Goal: Information Seeking & Learning: Check status

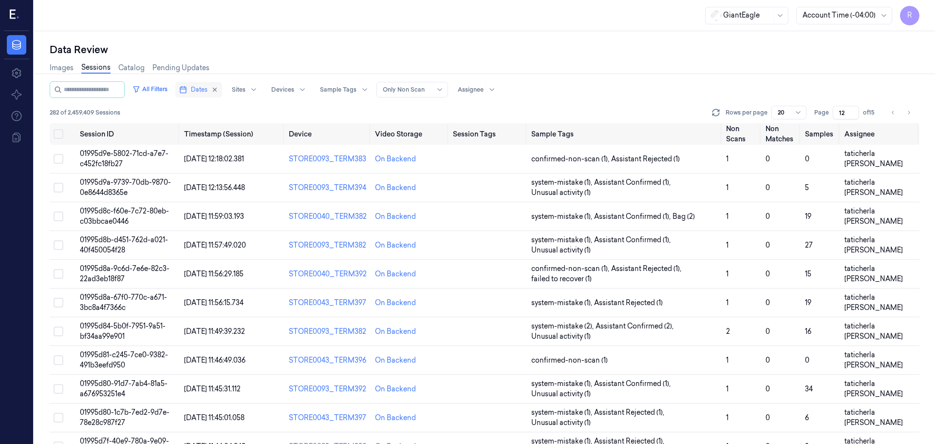
click at [200, 85] on button "Dates" at bounding box center [198, 90] width 47 height 16
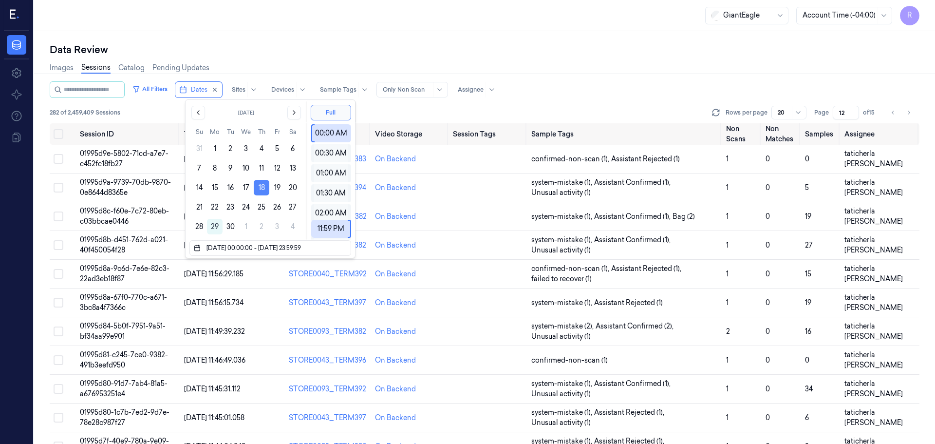
click at [263, 183] on button "18" at bounding box center [262, 188] width 16 height 16
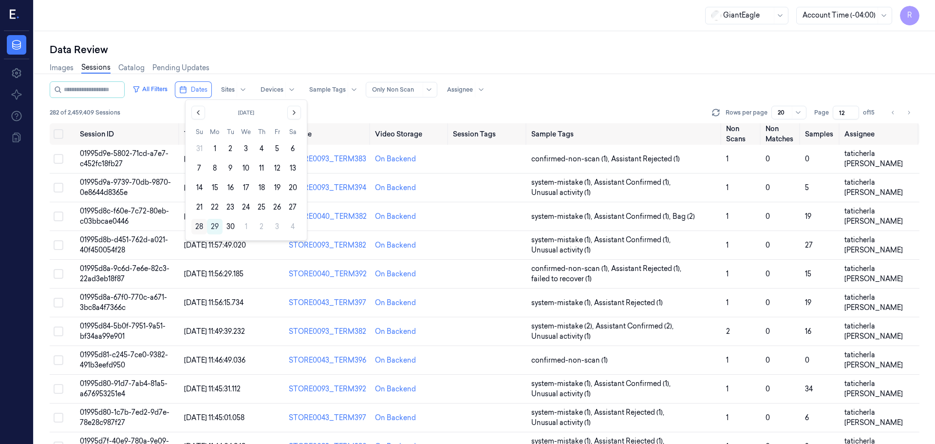
click at [202, 226] on button "28" at bounding box center [199, 227] width 16 height 16
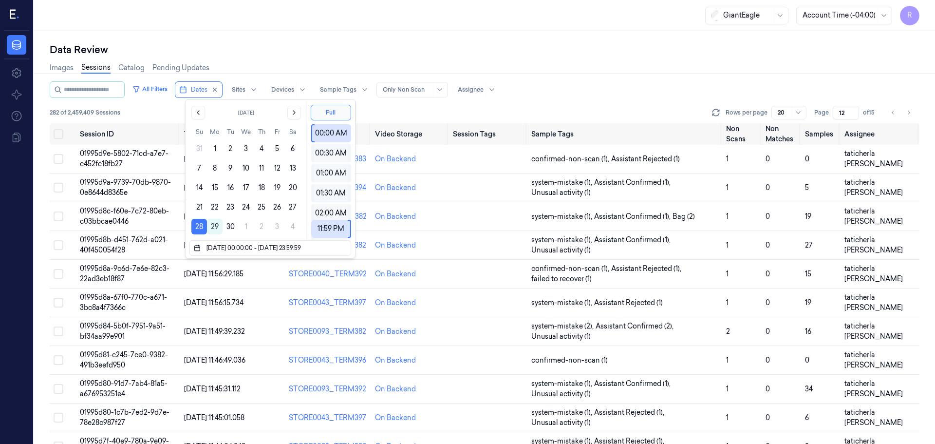
click at [281, 67] on div "Images Sessions Catalog Pending Updates" at bounding box center [485, 69] width 870 height 25
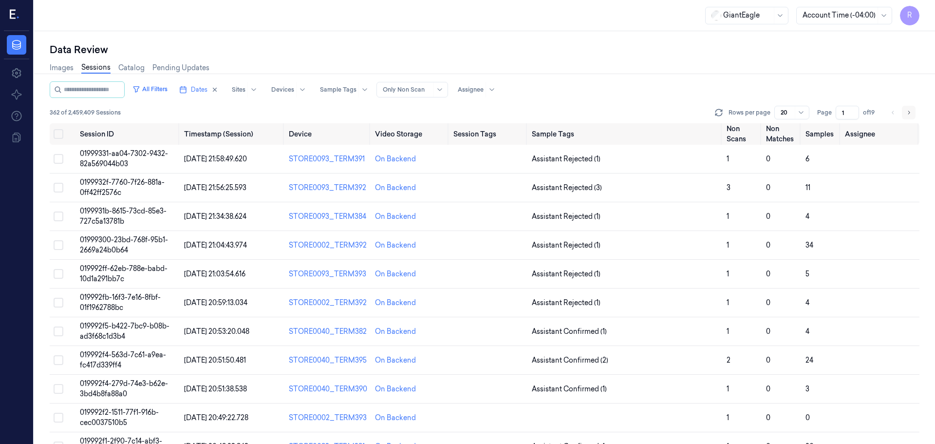
click at [907, 114] on icon "Go to next page" at bounding box center [909, 113] width 6 height 8
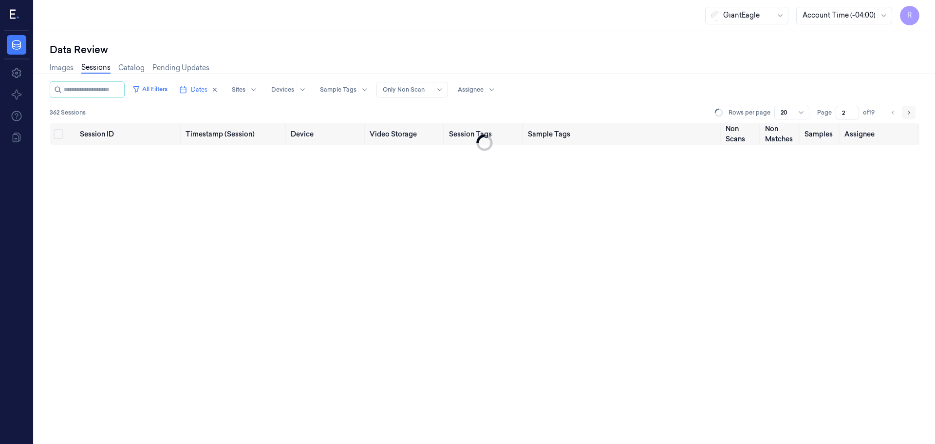
click at [907, 114] on icon "Go to next page" at bounding box center [909, 113] width 6 height 8
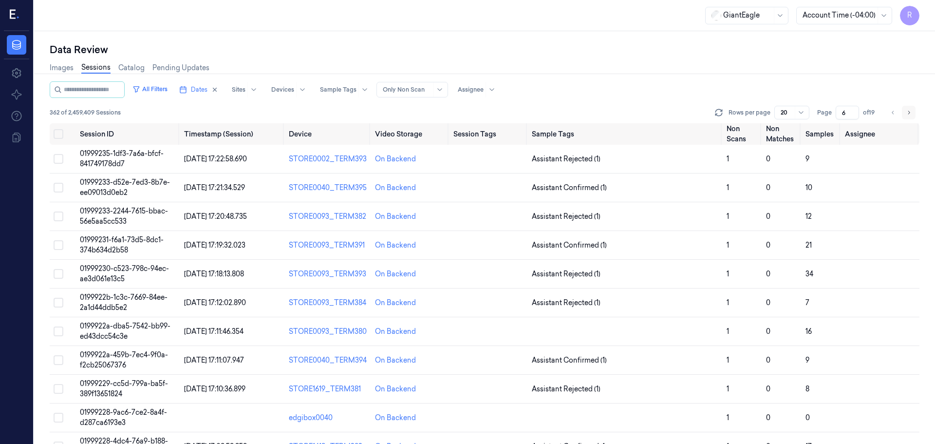
click at [908, 114] on icon "Go to next page" at bounding box center [909, 113] width 6 height 8
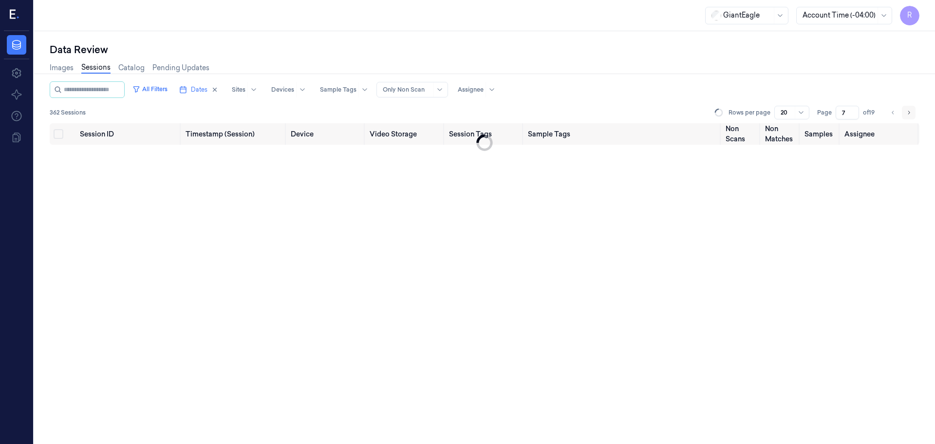
click at [908, 114] on icon "Go to next page" at bounding box center [909, 113] width 6 height 8
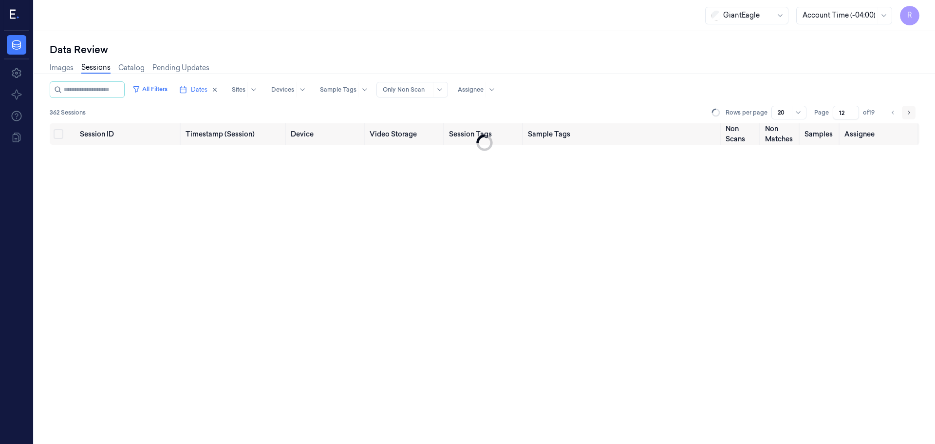
click at [908, 114] on icon "Go to next page" at bounding box center [909, 113] width 6 height 8
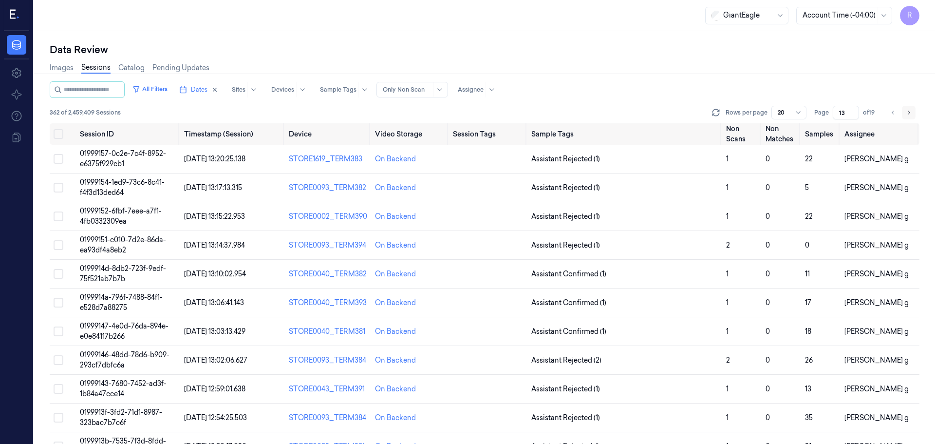
click at [908, 114] on icon "Go to next page" at bounding box center [909, 113] width 6 height 8
type input "14"
click at [691, 166] on td "Assistant Rejected (1)" at bounding box center [625, 159] width 195 height 29
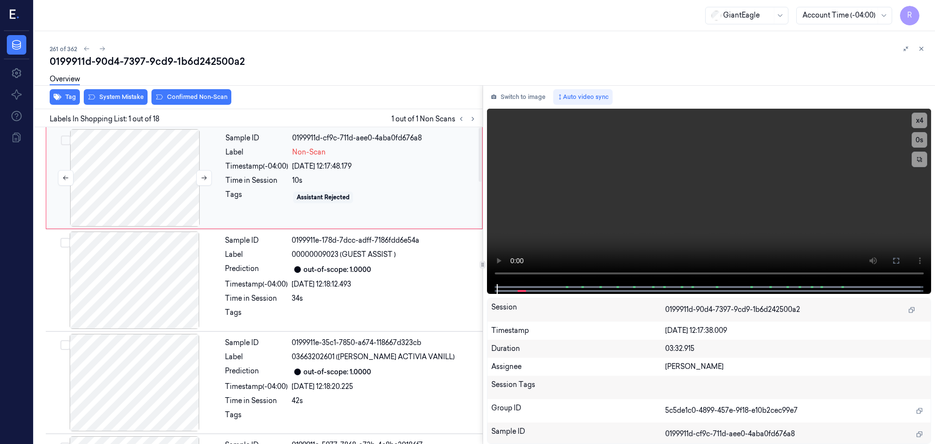
click at [172, 156] on div at bounding box center [134, 177] width 173 height 97
click at [204, 172] on button at bounding box center [204, 178] width 16 height 16
click at [492, 289] on div at bounding box center [709, 289] width 445 height 10
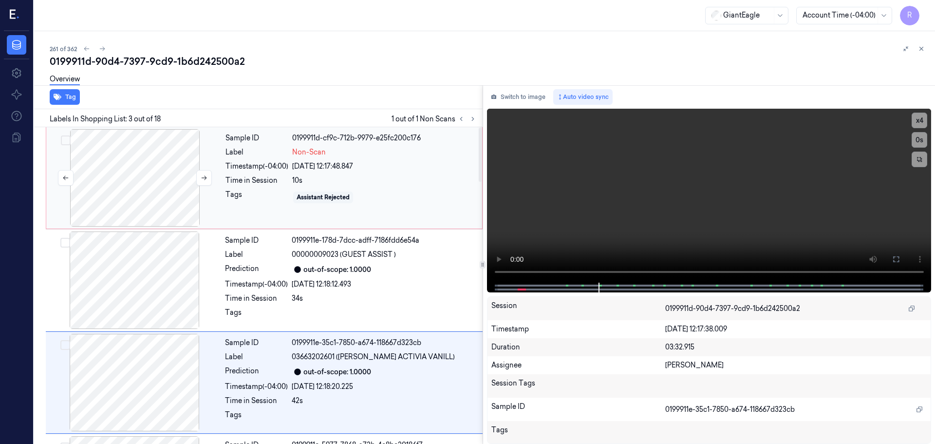
click at [159, 175] on div at bounding box center [134, 177] width 173 height 97
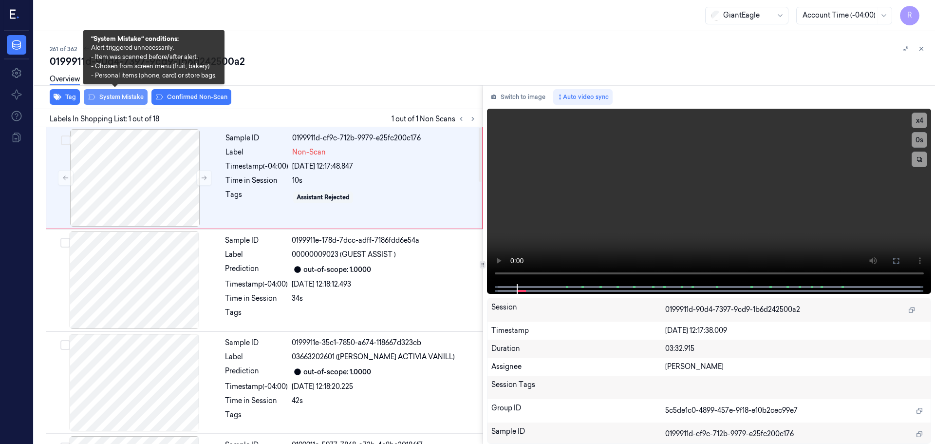
click at [124, 99] on button "System Mistake" at bounding box center [116, 97] width 64 height 16
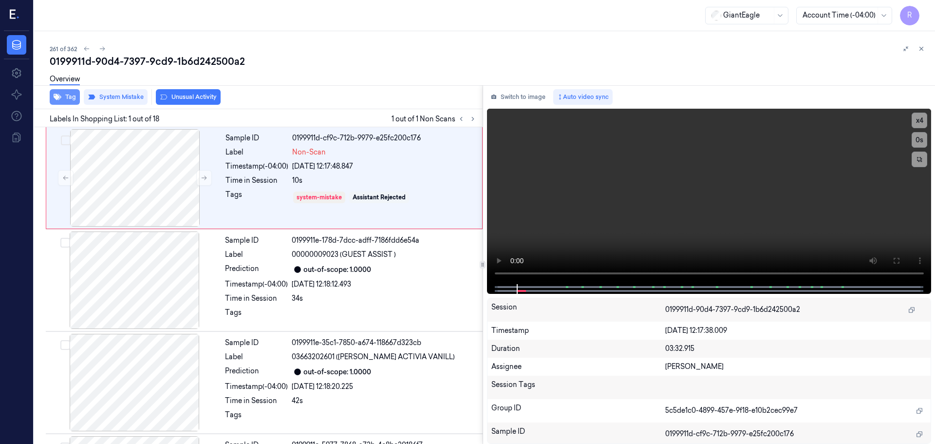
click at [63, 96] on button "Tag" at bounding box center [65, 97] width 30 height 16
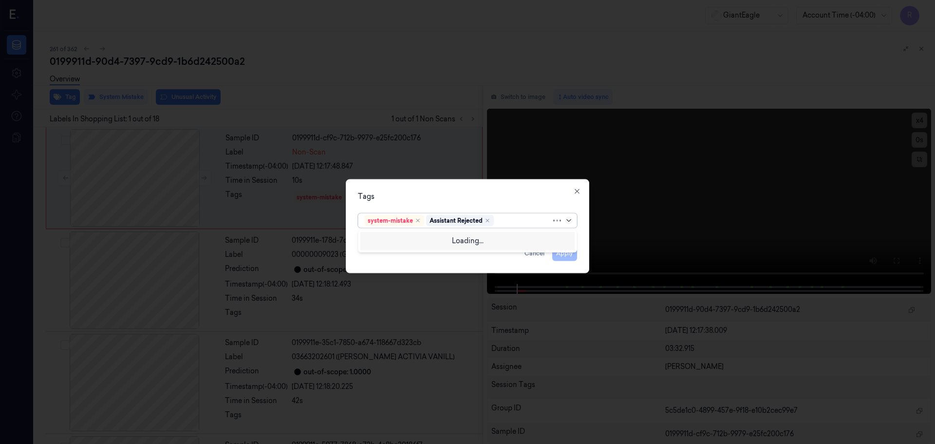
click at [570, 223] on icon at bounding box center [569, 220] width 8 height 8
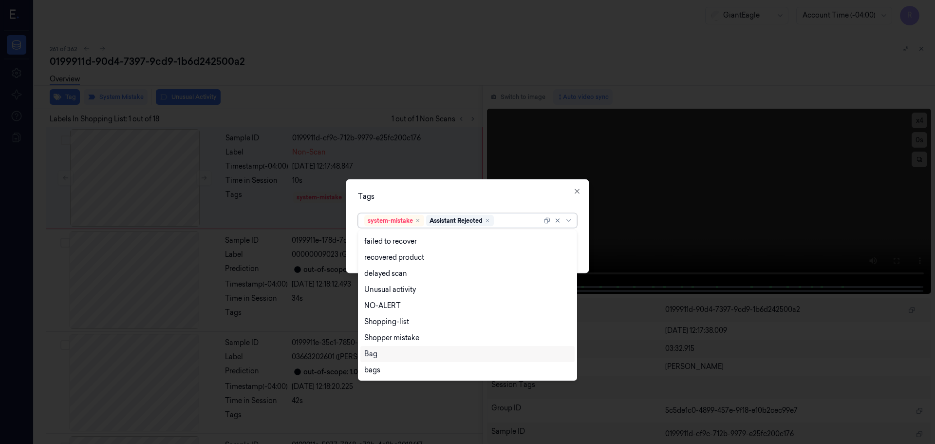
click at [388, 358] on div "Bag" at bounding box center [467, 354] width 207 height 10
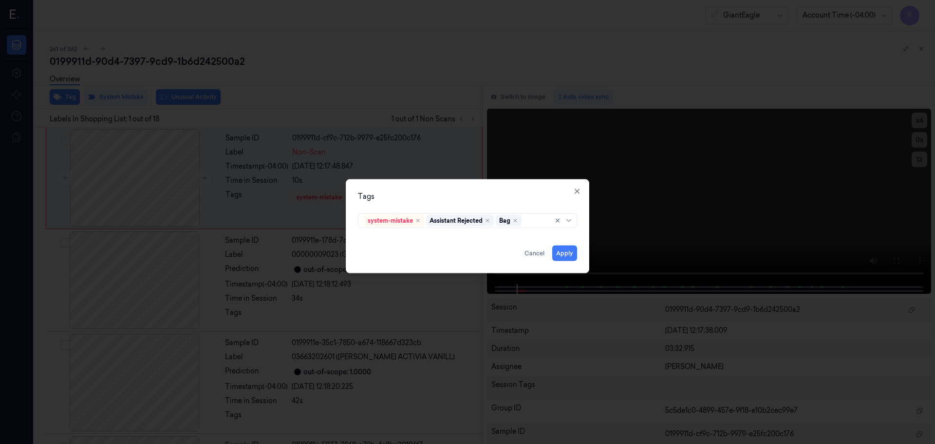
click at [446, 202] on div "Tags system-mistake Assistant Rejected Bag Apply Cancel Close" at bounding box center [468, 226] width 244 height 94
click at [559, 255] on button "Apply" at bounding box center [564, 253] width 25 height 16
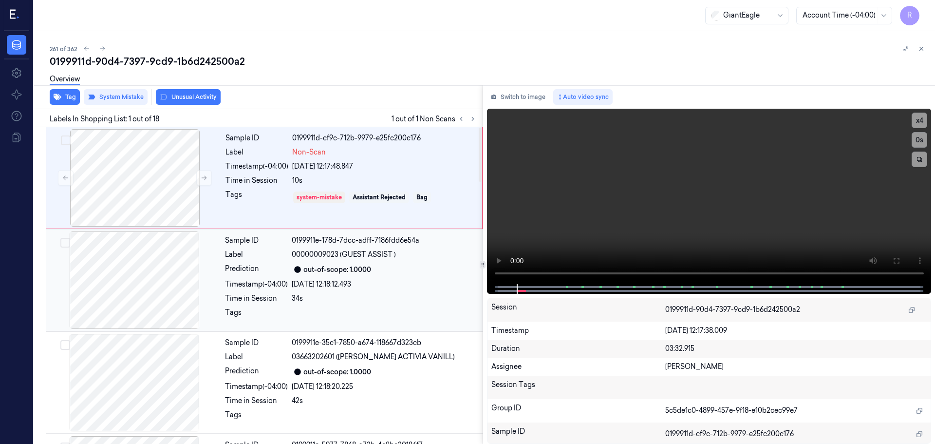
click at [368, 277] on div "Sample ID 0199911e-178d-7dcc-adff-7186fdd6e54a Label 00000009023 (GUEST ASSIST …" at bounding box center [351, 279] width 260 height 97
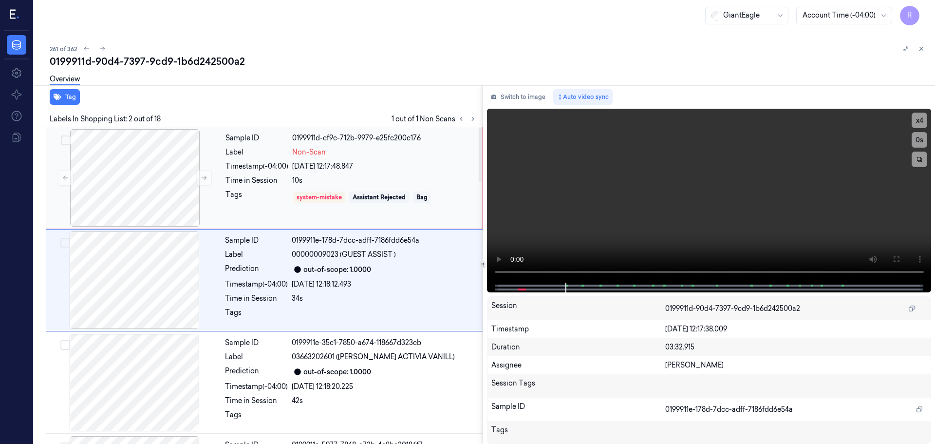
click at [377, 182] on div "10s" at bounding box center [384, 180] width 184 height 10
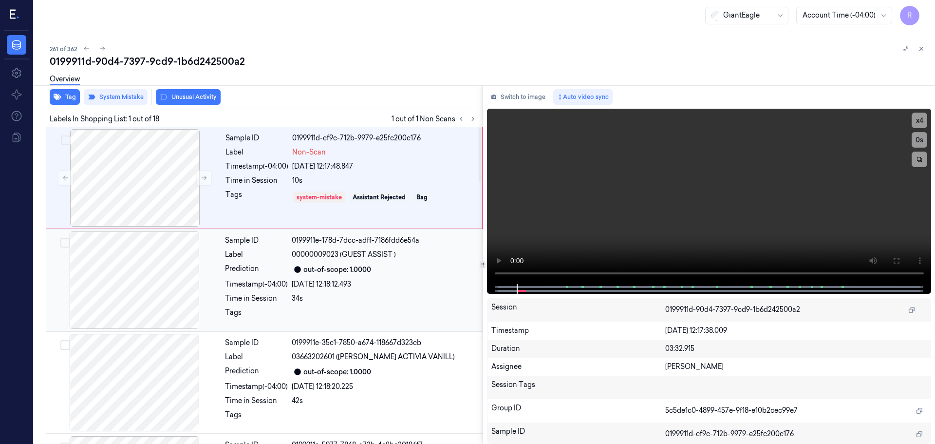
click at [348, 261] on div "Sample ID 0199911e-178d-7dcc-adff-7186fdd6e54a Label 00000009023 (GUEST ASSIST …" at bounding box center [351, 279] width 260 height 97
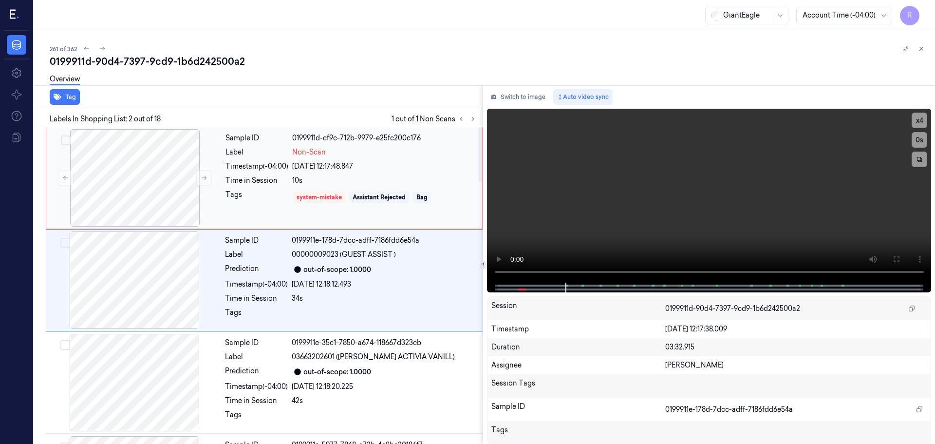
click at [343, 170] on div "28/09/2025 12:17:48.847" at bounding box center [384, 166] width 184 height 10
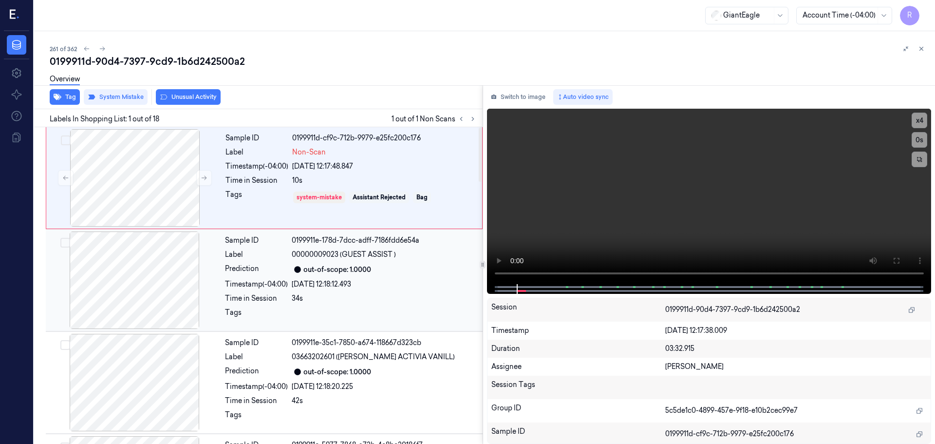
click at [391, 299] on div "34s" at bounding box center [384, 298] width 185 height 10
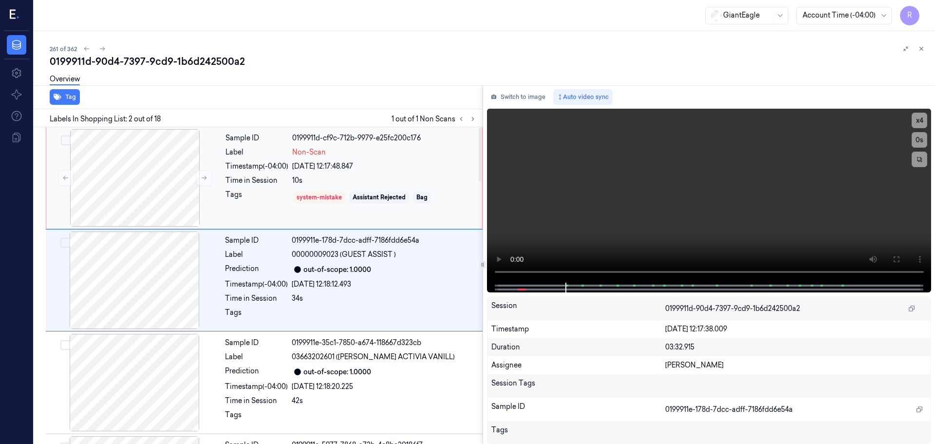
click at [368, 183] on div "10s" at bounding box center [384, 180] width 184 height 10
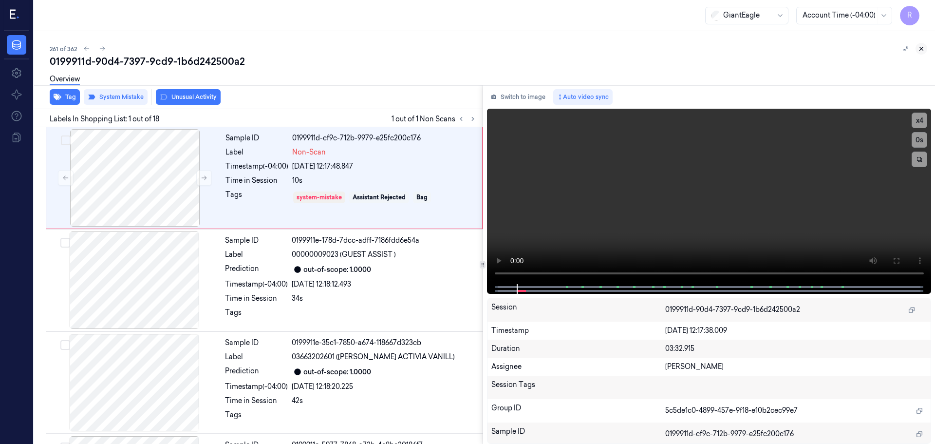
click at [920, 47] on icon at bounding box center [921, 48] width 7 height 7
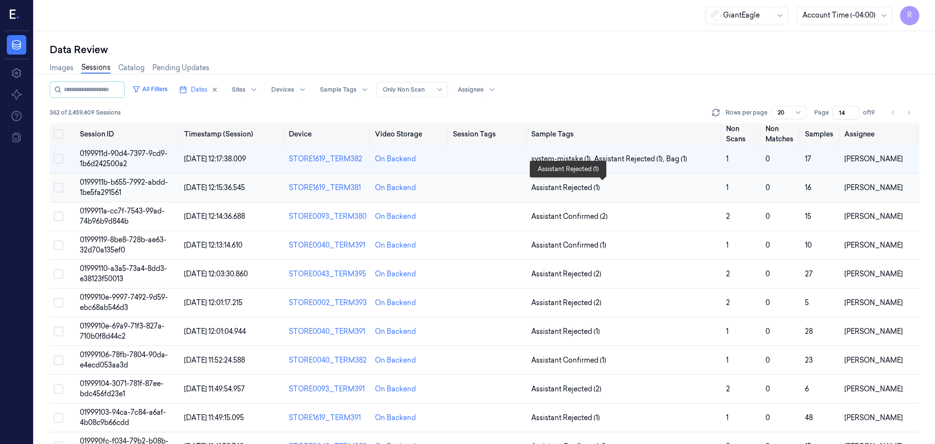
click at [651, 185] on span "Assistant Rejected (1)" at bounding box center [625, 188] width 187 height 10
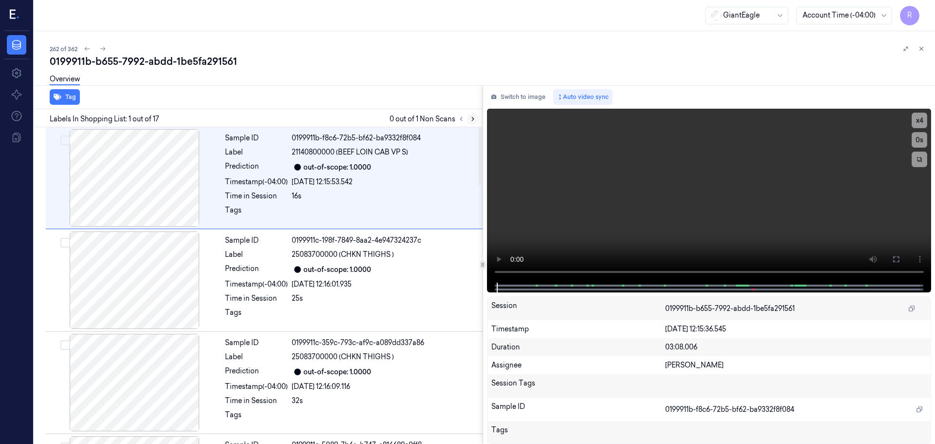
click at [471, 118] on icon at bounding box center [473, 118] width 7 height 7
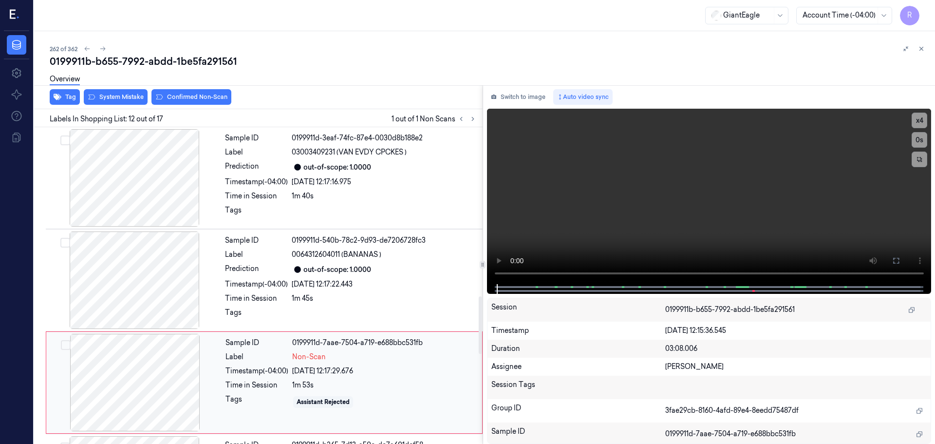
scroll to position [920, 0]
click at [135, 209] on div at bounding box center [134, 178] width 173 height 97
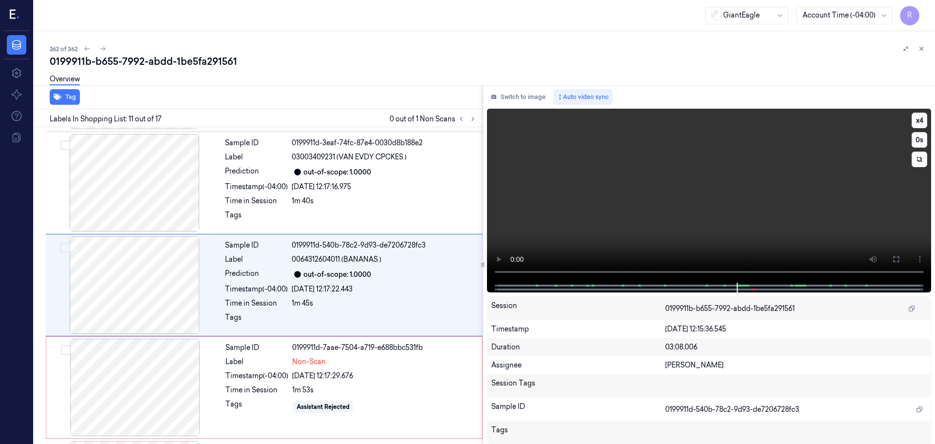
scroll to position [915, 0]
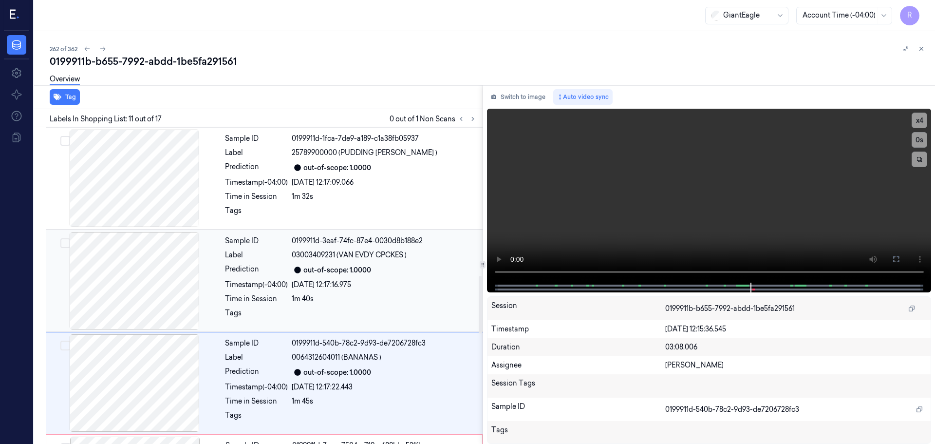
click at [140, 293] on div at bounding box center [134, 280] width 173 height 97
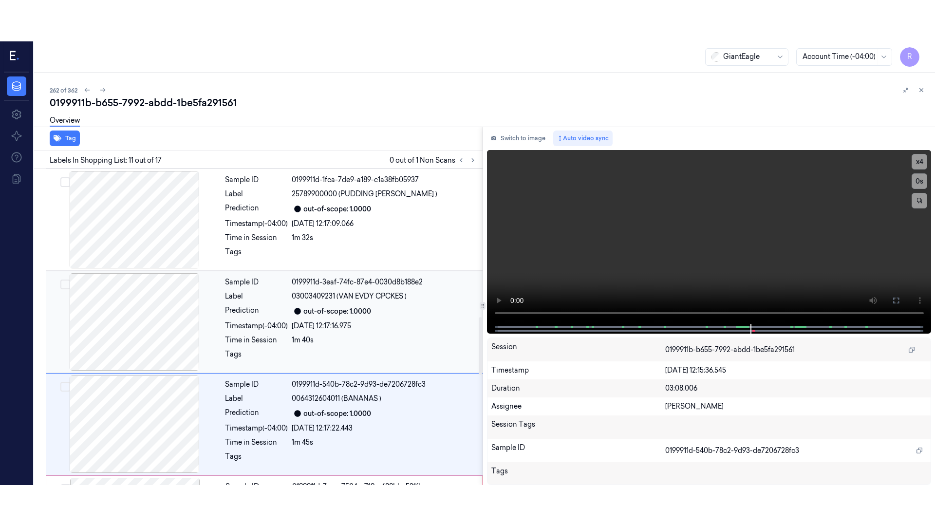
scroll to position [813, 0]
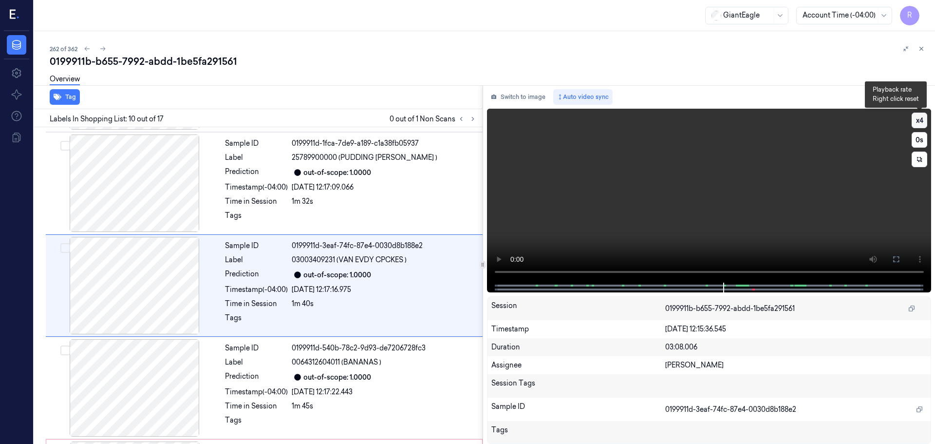
drag, startPoint x: 923, startPoint y: 117, endPoint x: 903, endPoint y: 122, distance: 21.0
click at [923, 118] on button "x 4" at bounding box center [920, 121] width 16 height 16
click at [894, 262] on icon at bounding box center [897, 259] width 6 height 6
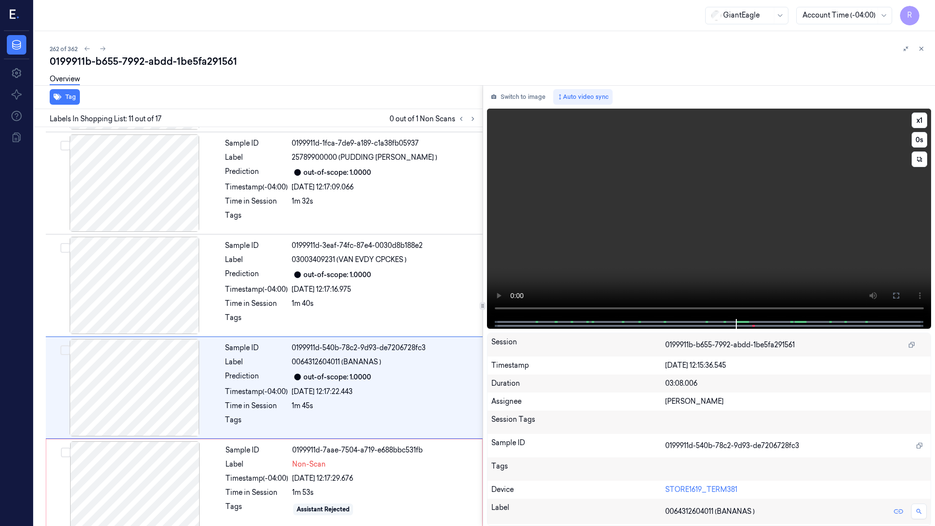
scroll to position [875, 0]
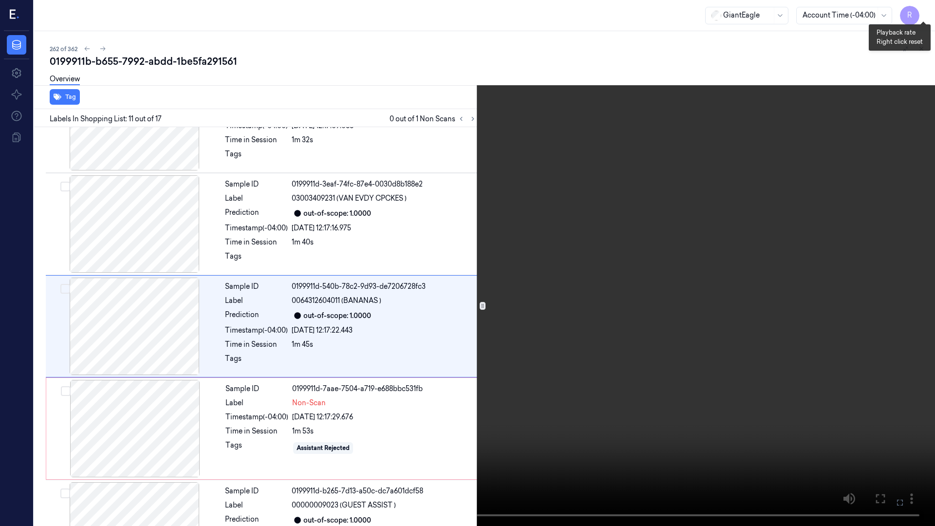
click at [920, 10] on button "x 1" at bounding box center [924, 12] width 16 height 16
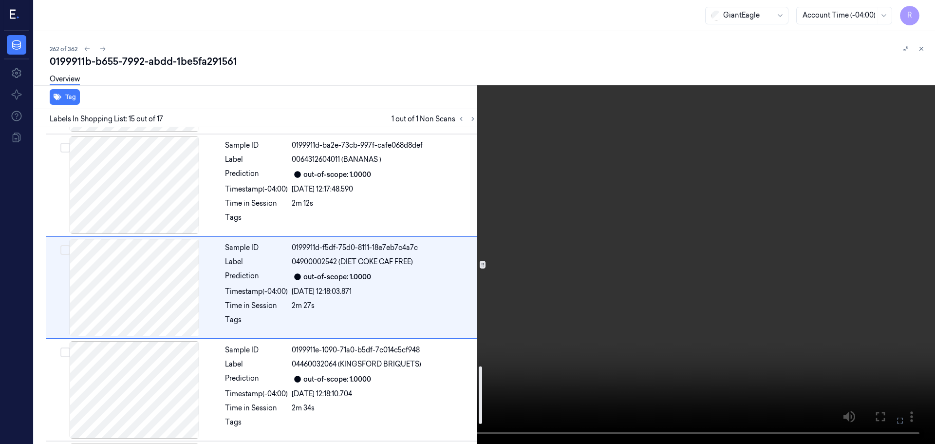
scroll to position [1325, 0]
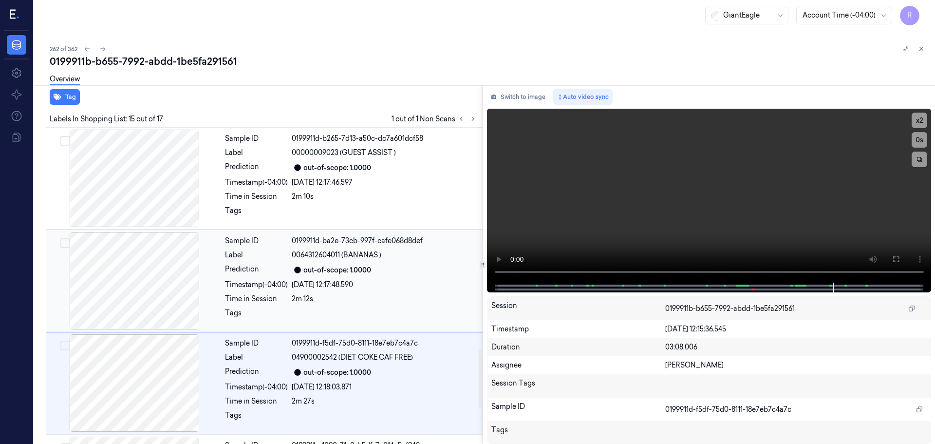
click at [162, 271] on div at bounding box center [134, 280] width 173 height 97
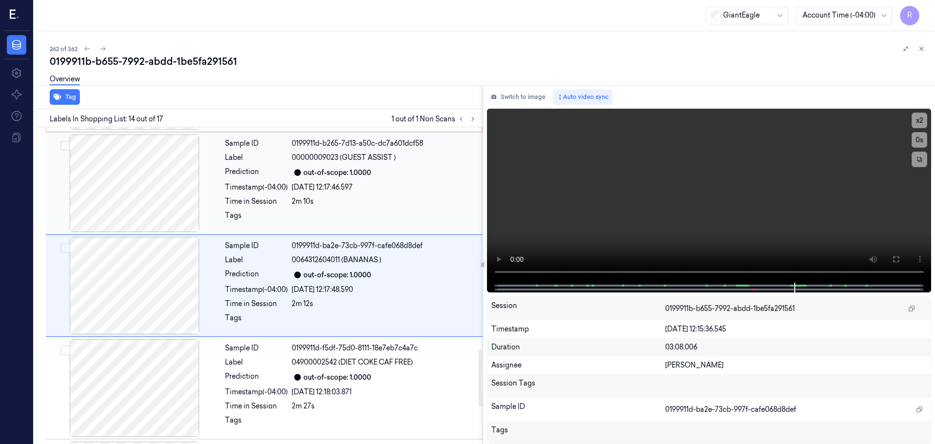
click at [138, 179] on div at bounding box center [134, 182] width 173 height 97
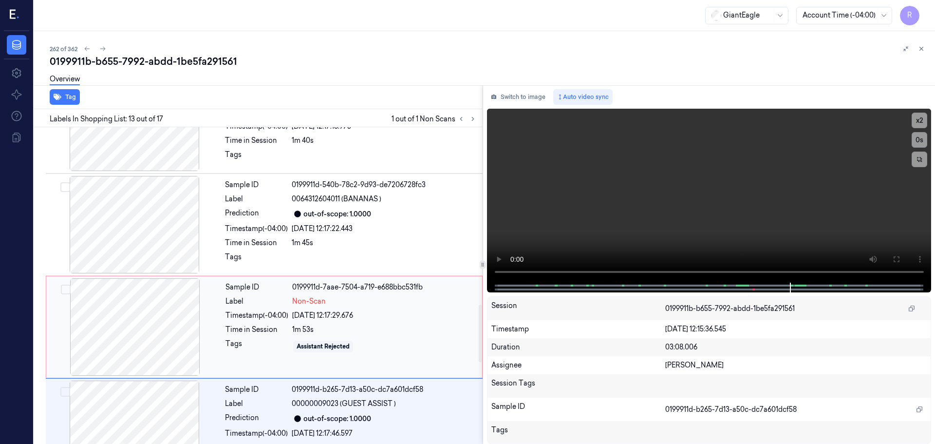
click at [137, 301] on div at bounding box center [134, 326] width 173 height 97
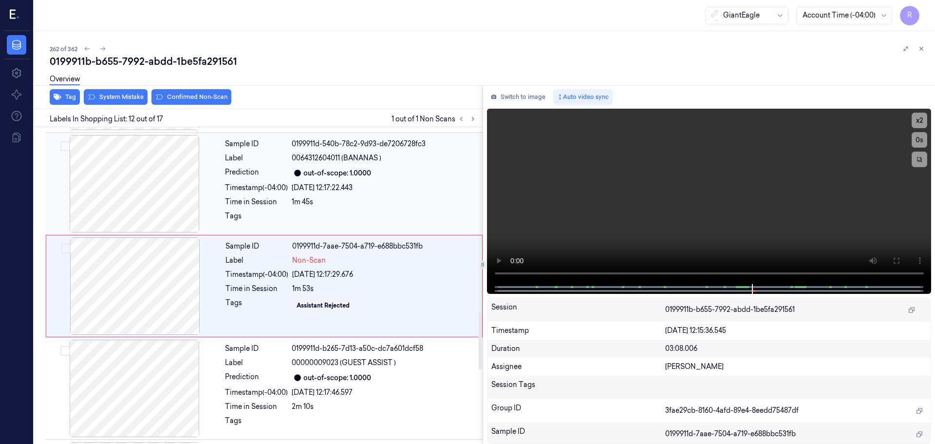
scroll to position [1018, 0]
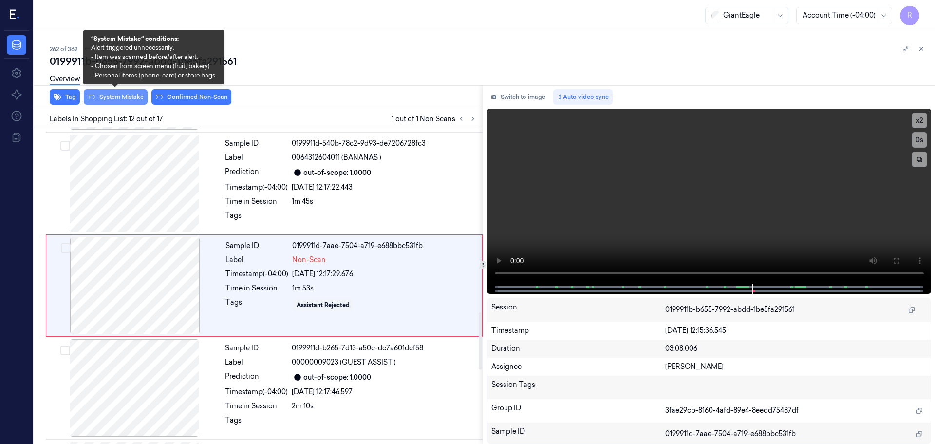
click at [132, 96] on button "System Mistake" at bounding box center [116, 97] width 64 height 16
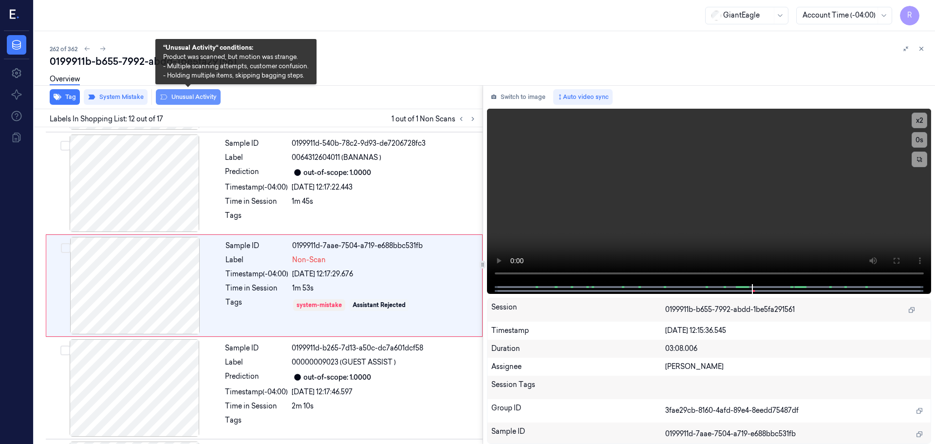
click at [193, 101] on button "Unusual Activity" at bounding box center [188, 97] width 65 height 16
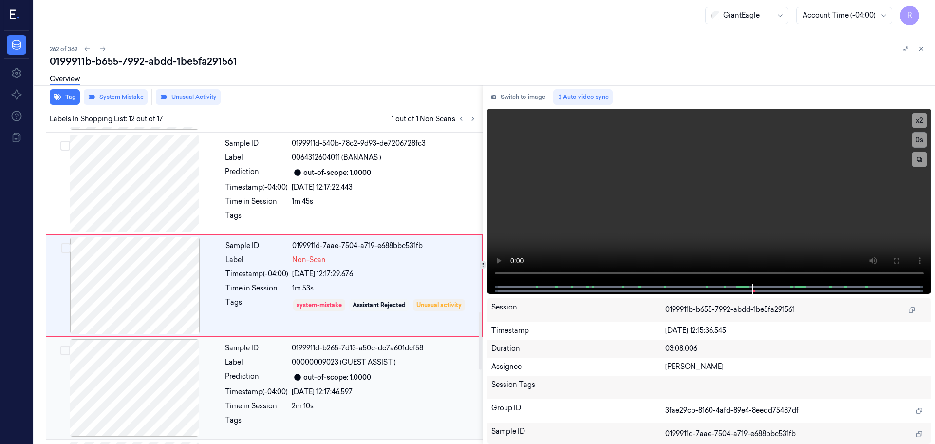
click at [307, 384] on div "Sample ID 0199911d-b265-7d13-a50c-dc7a601dcf58 Label 00000009023 (GUEST ASSIST …" at bounding box center [351, 387] width 260 height 97
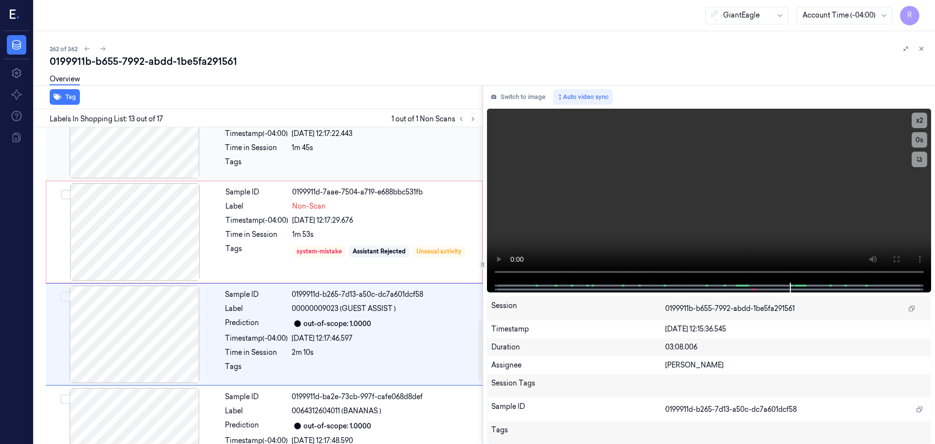
click at [325, 171] on div at bounding box center [384, 165] width 185 height 16
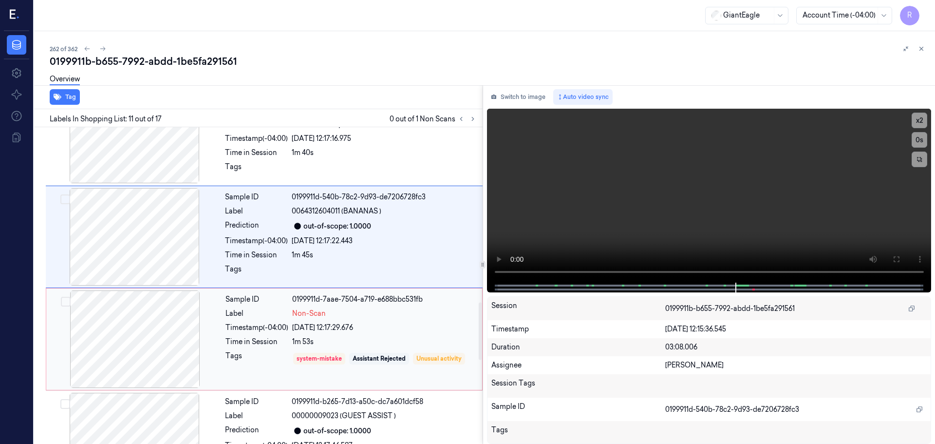
click at [280, 324] on div "Timestamp (-04:00)" at bounding box center [257, 328] width 63 height 10
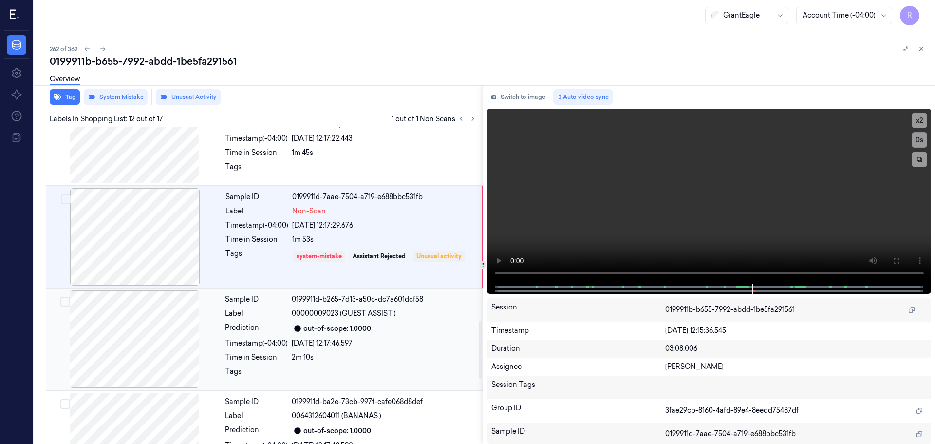
click at [266, 325] on div "Prediction" at bounding box center [256, 329] width 63 height 12
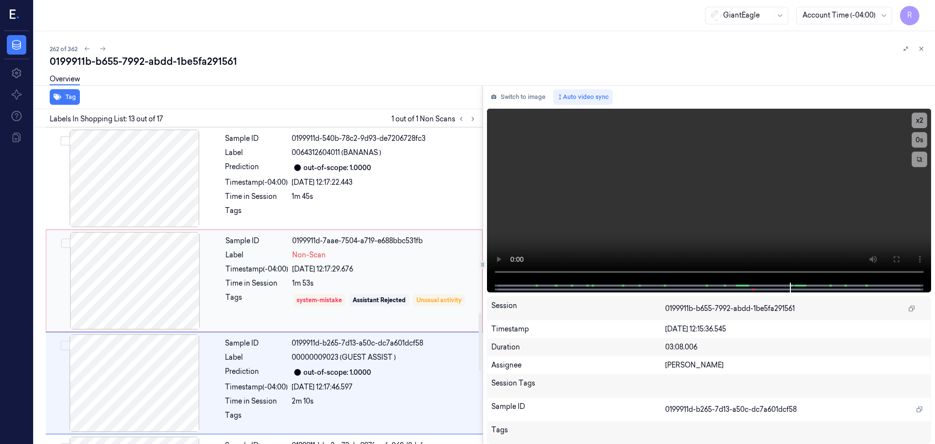
click at [266, 299] on div "Tags" at bounding box center [257, 300] width 63 height 16
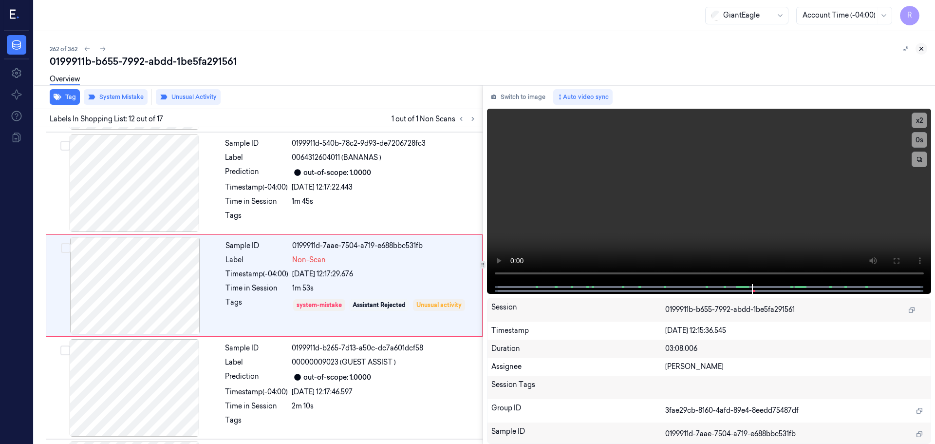
click at [927, 51] on div "262 of 362 0199911b-b655-7992-abdd-1be5fa291561 Overview Tag System Mistake Unu…" at bounding box center [484, 237] width 901 height 413
click at [921, 51] on icon at bounding box center [921, 48] width 7 height 7
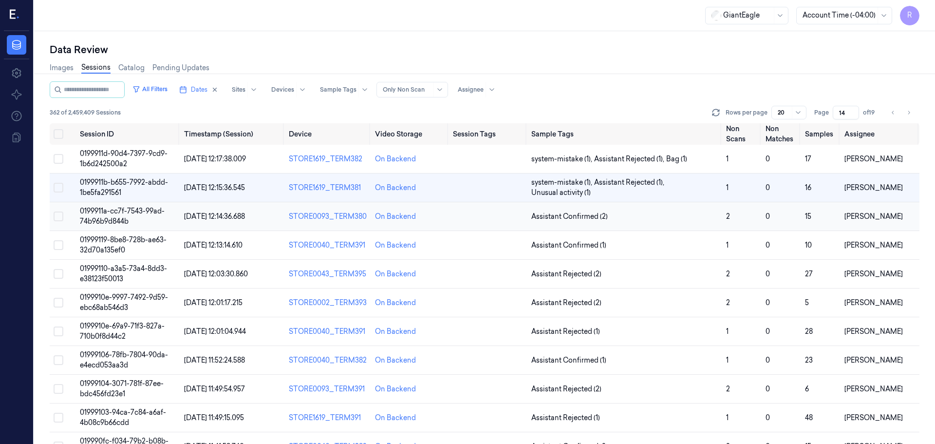
click at [694, 222] on td "Assistant Confirmed (2)" at bounding box center [625, 216] width 195 height 29
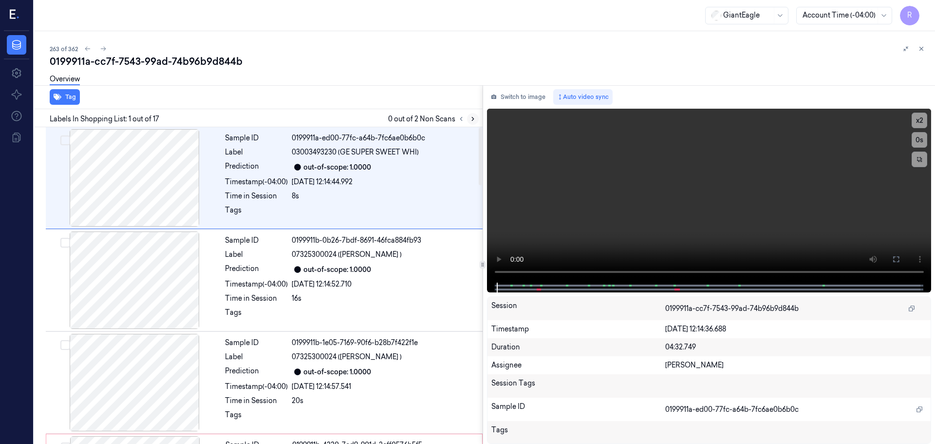
click at [476, 122] on button at bounding box center [473, 119] width 12 height 12
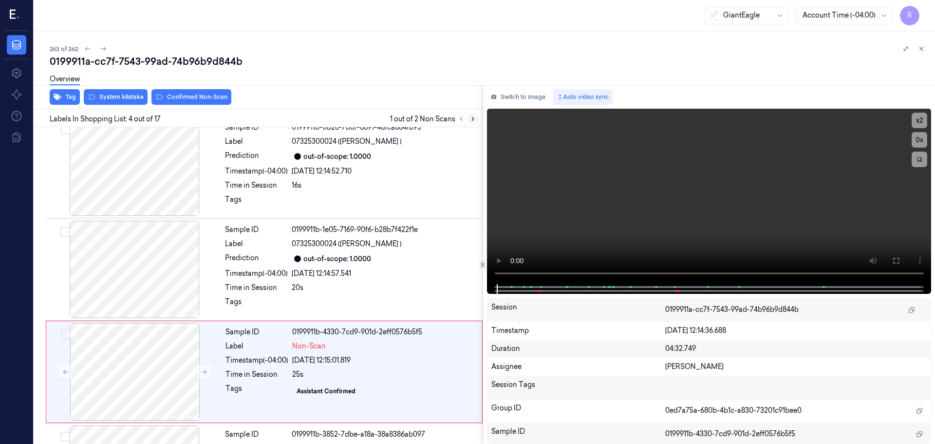
click at [472, 122] on button at bounding box center [473, 119] width 12 height 12
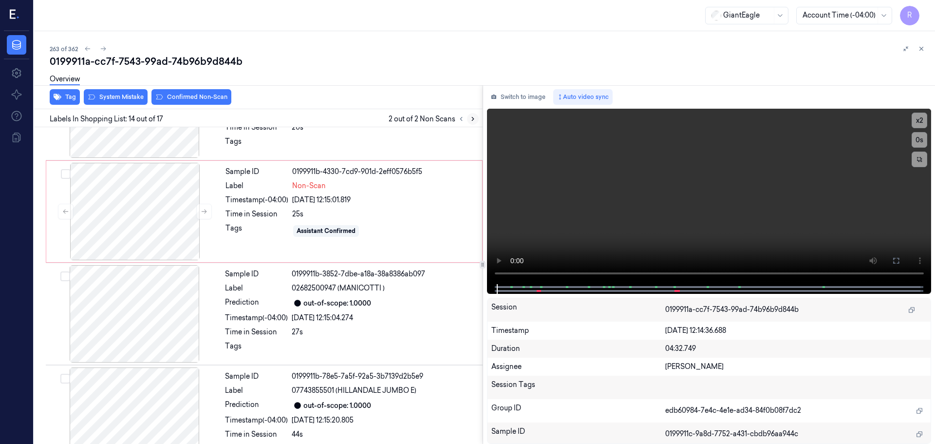
click at [472, 122] on button at bounding box center [473, 119] width 12 height 12
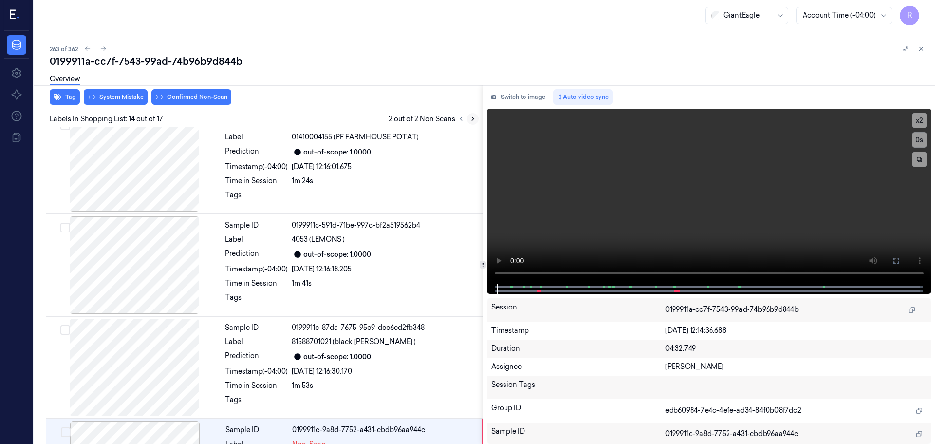
click at [472, 122] on button at bounding box center [473, 119] width 12 height 12
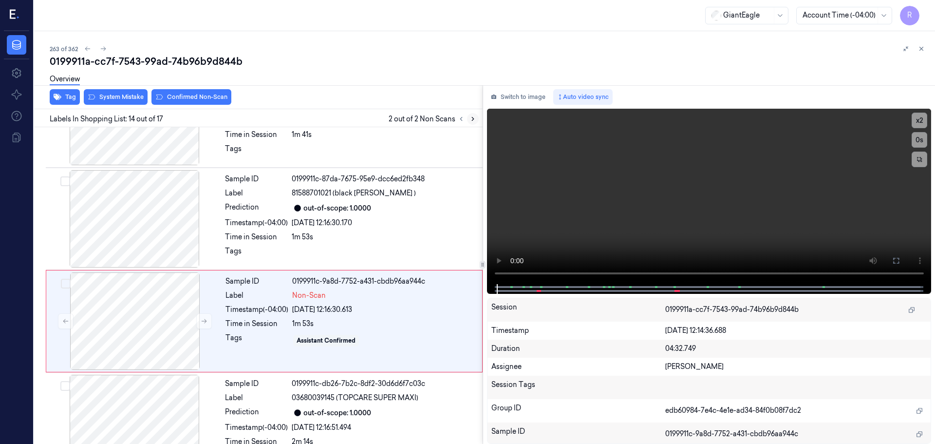
click at [472, 122] on button at bounding box center [473, 119] width 12 height 12
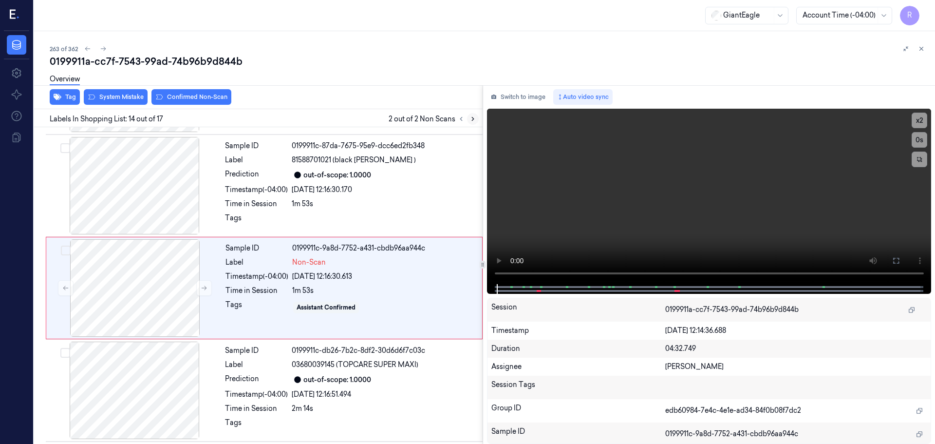
click at [472, 122] on button at bounding box center [473, 119] width 12 height 12
click at [461, 119] on icon at bounding box center [461, 118] width 7 height 7
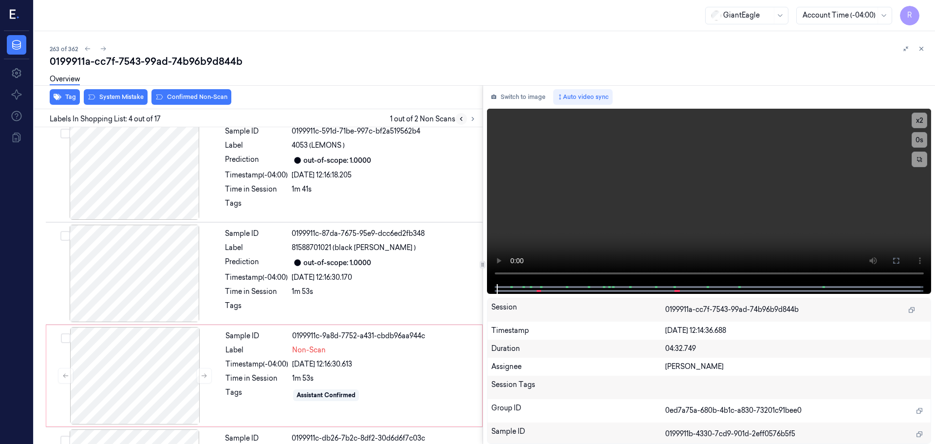
click at [461, 119] on icon at bounding box center [461, 118] width 7 height 7
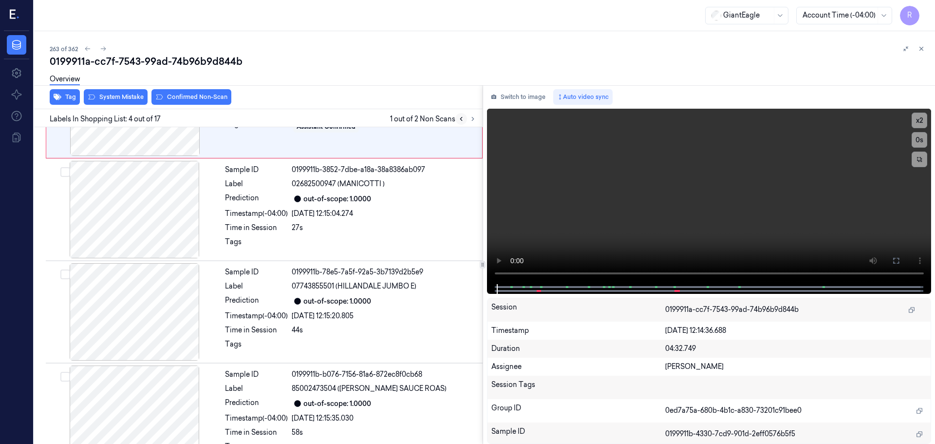
click at [461, 119] on icon at bounding box center [461, 118] width 7 height 7
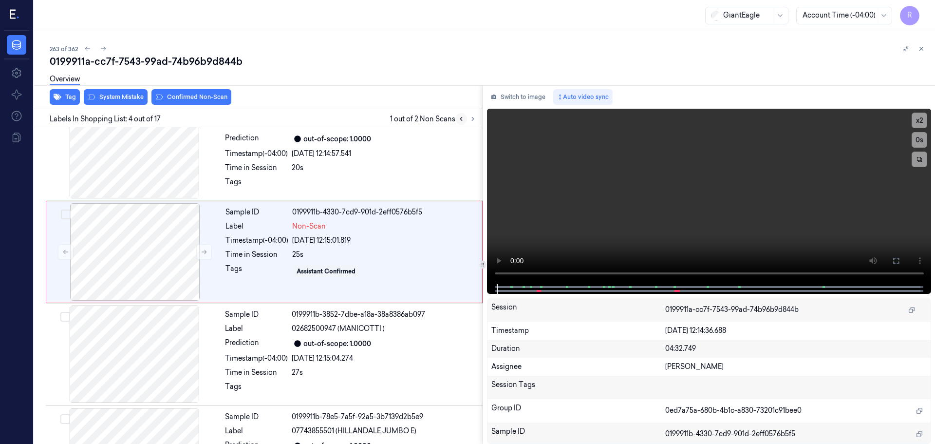
click at [461, 119] on icon at bounding box center [461, 118] width 7 height 7
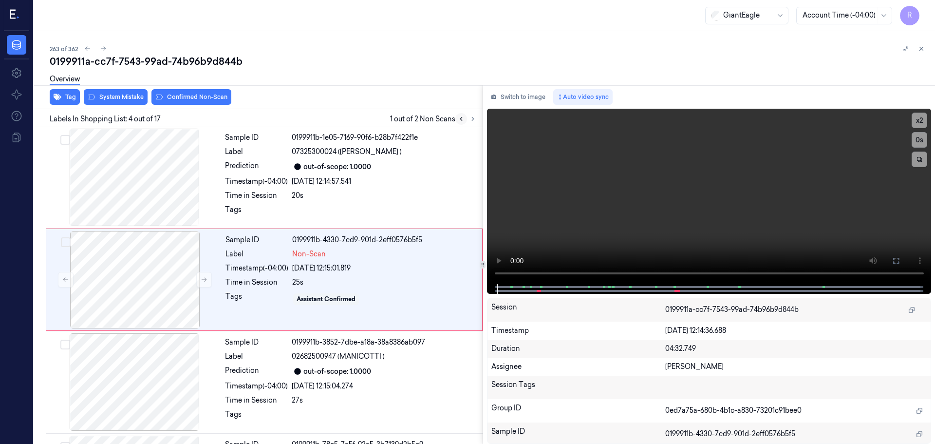
click at [461, 119] on icon at bounding box center [461, 118] width 7 height 7
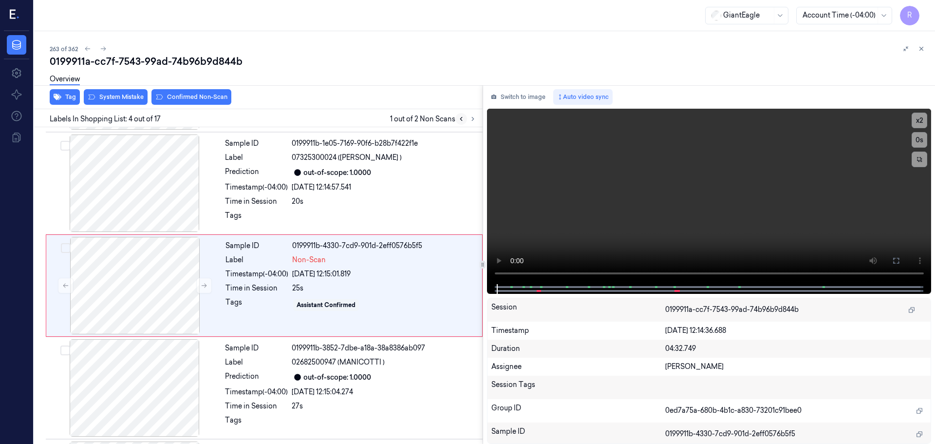
click at [461, 119] on icon at bounding box center [461, 118] width 7 height 7
click at [919, 45] on button at bounding box center [922, 49] width 12 height 12
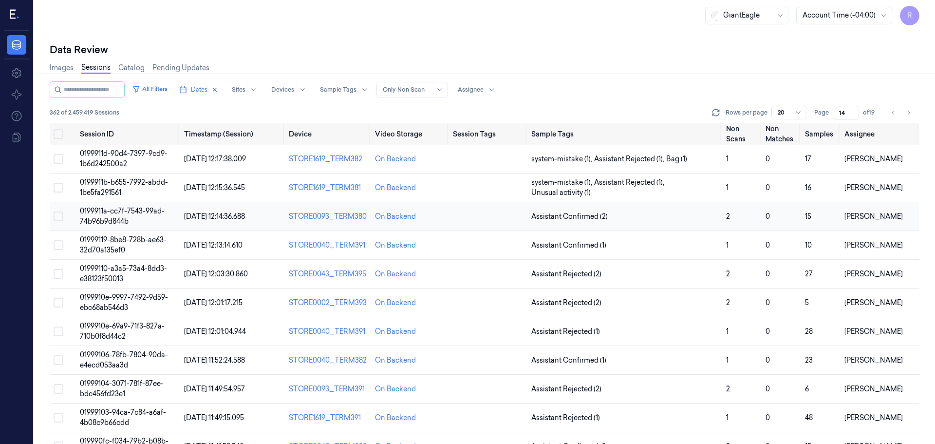
click at [640, 224] on td "Assistant Confirmed (2)" at bounding box center [625, 216] width 195 height 29
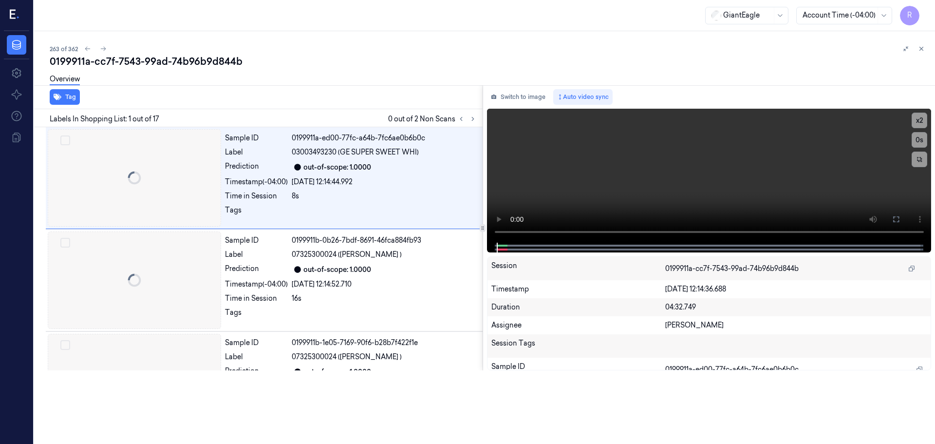
scroll to position [13, 0]
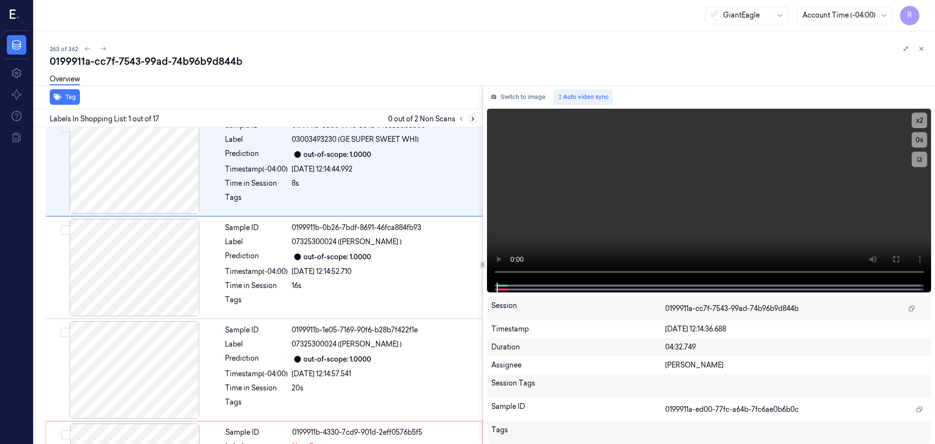
click at [470, 116] on icon at bounding box center [473, 118] width 7 height 7
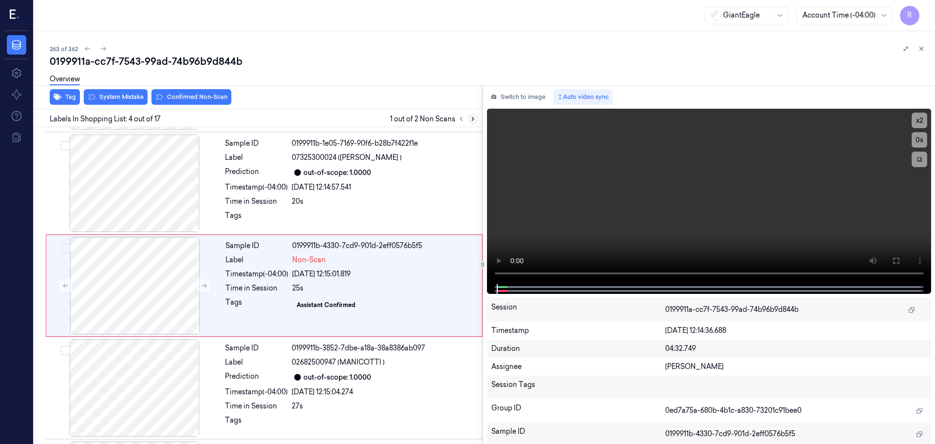
click at [470, 116] on icon at bounding box center [473, 118] width 7 height 7
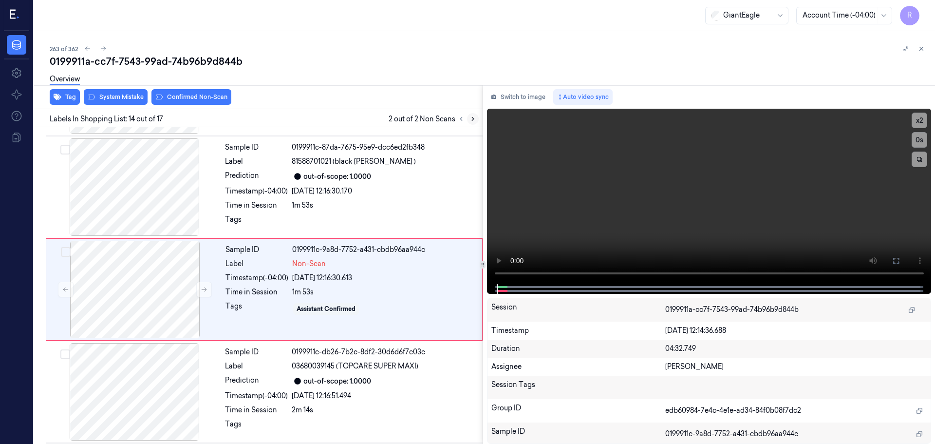
scroll to position [1222, 0]
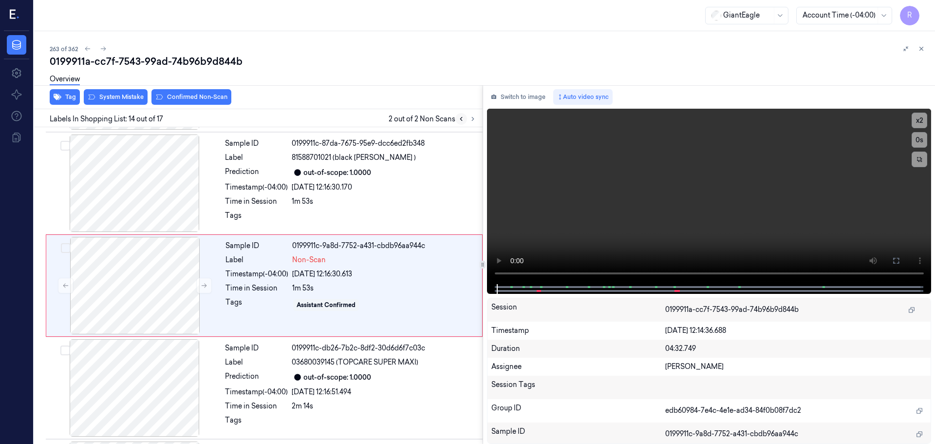
click at [464, 121] on icon at bounding box center [461, 118] width 7 height 7
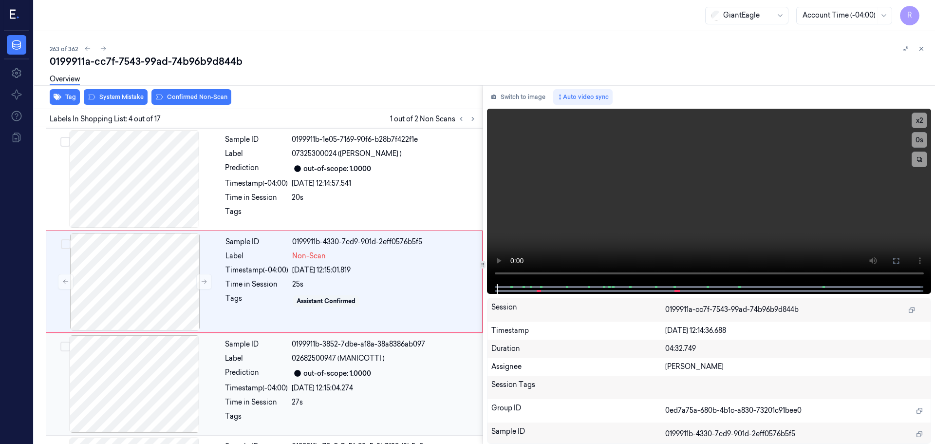
scroll to position [199, 0]
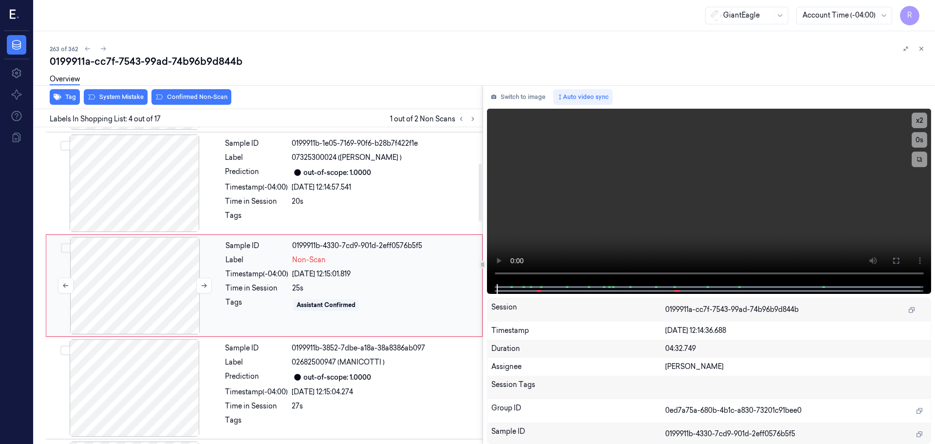
click at [195, 286] on div at bounding box center [134, 285] width 173 height 97
click at [194, 286] on div at bounding box center [134, 285] width 173 height 97
click at [152, 210] on div at bounding box center [134, 182] width 173 height 97
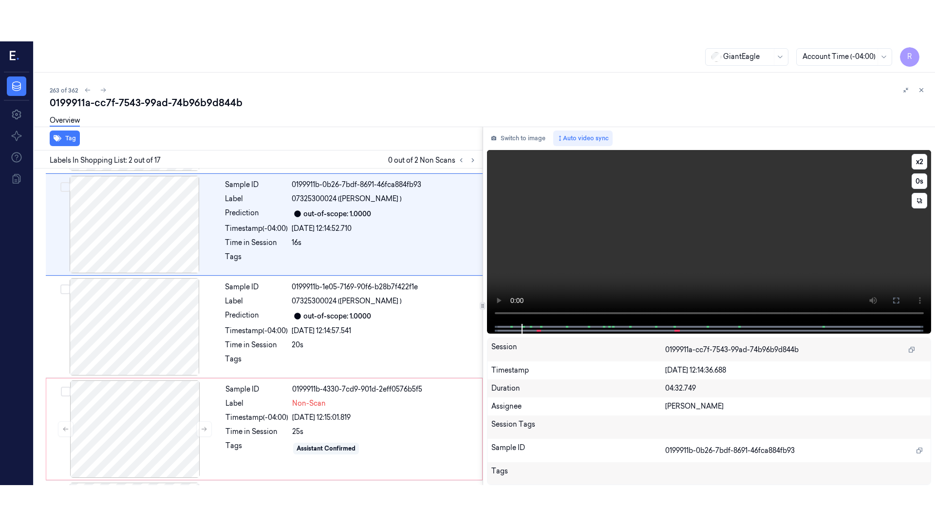
scroll to position [0, 0]
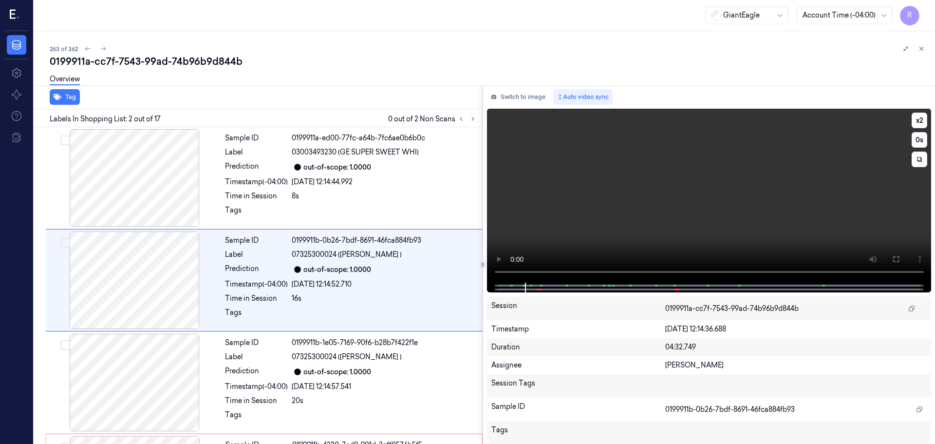
click at [892, 261] on button at bounding box center [897, 259] width 16 height 16
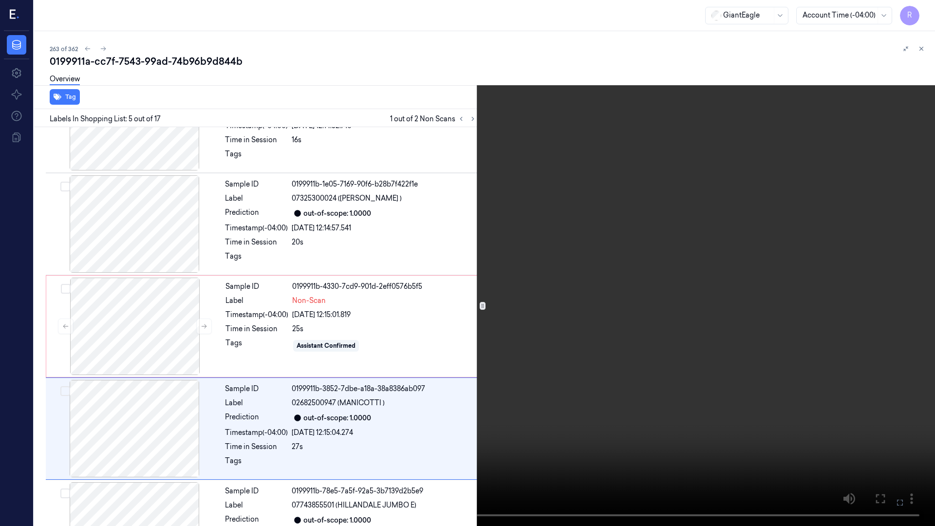
scroll to position [261, 0]
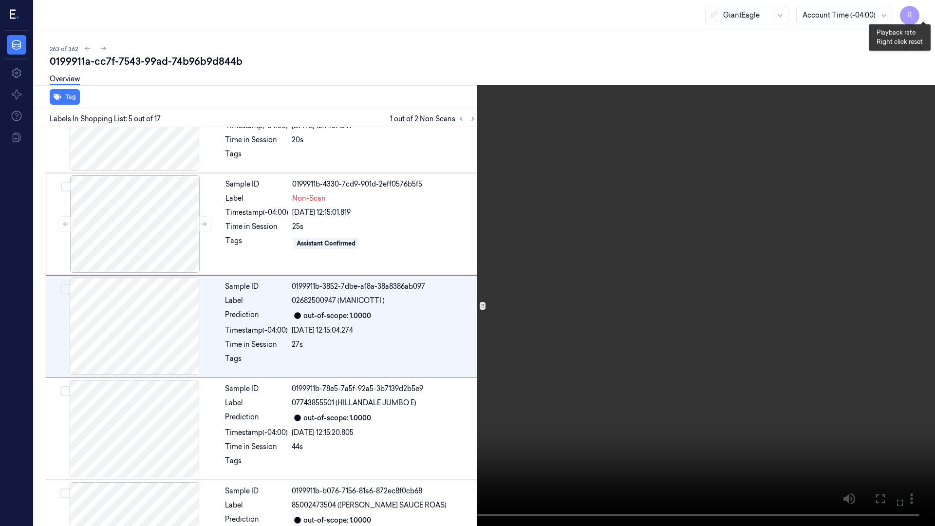
click at [919, 14] on button "x 2" at bounding box center [924, 12] width 16 height 16
click at [919, 14] on button "x 4" at bounding box center [924, 12] width 16 height 16
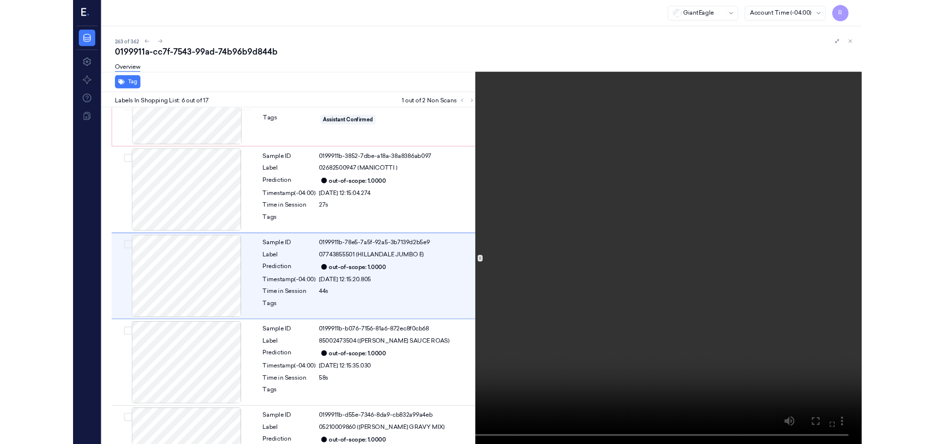
scroll to position [363, 0]
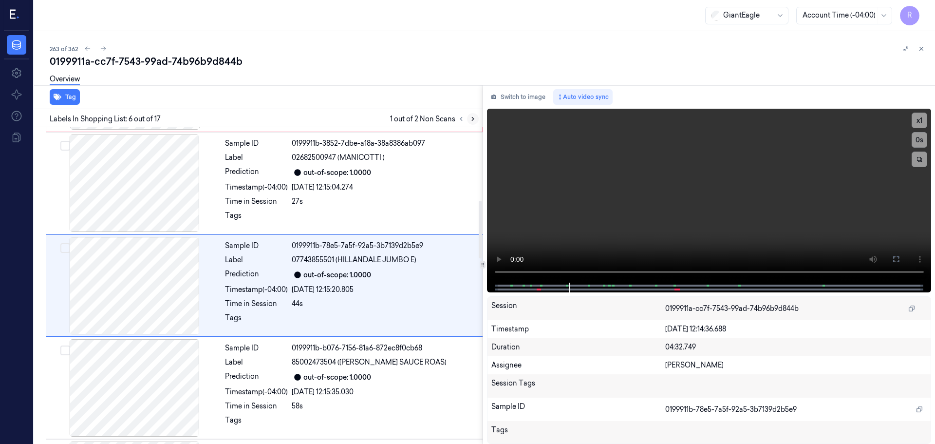
click at [475, 124] on button at bounding box center [473, 119] width 12 height 12
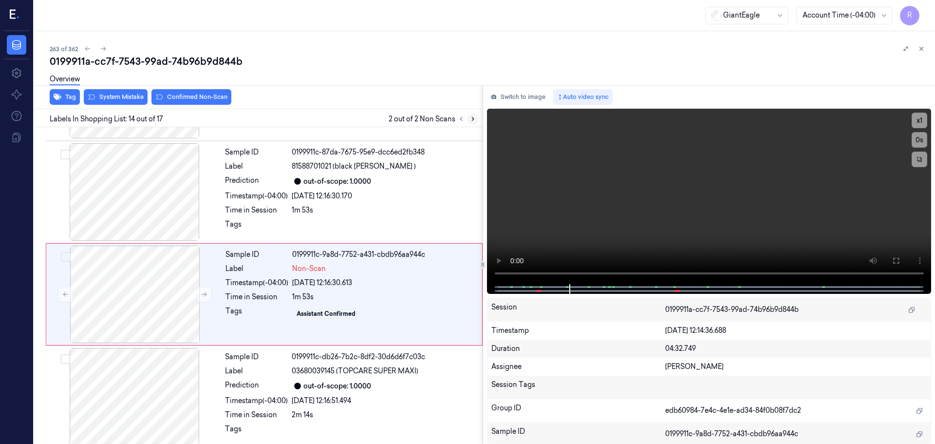
scroll to position [1222, 0]
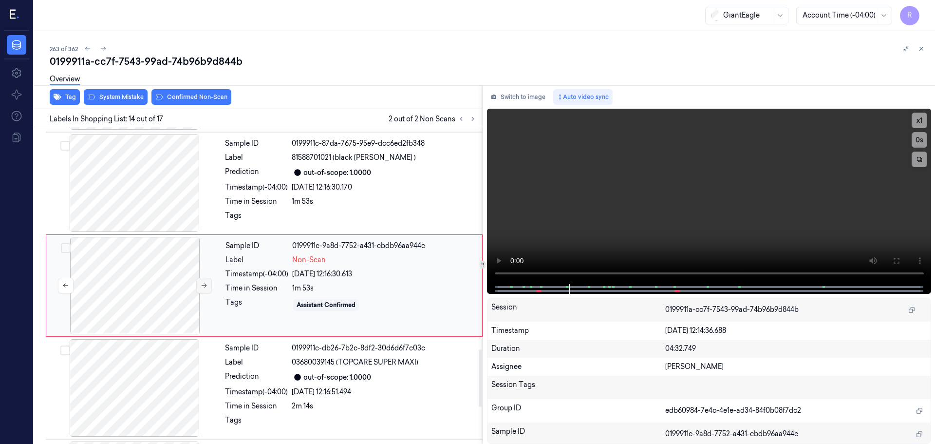
click at [201, 285] on icon at bounding box center [204, 285] width 7 height 7
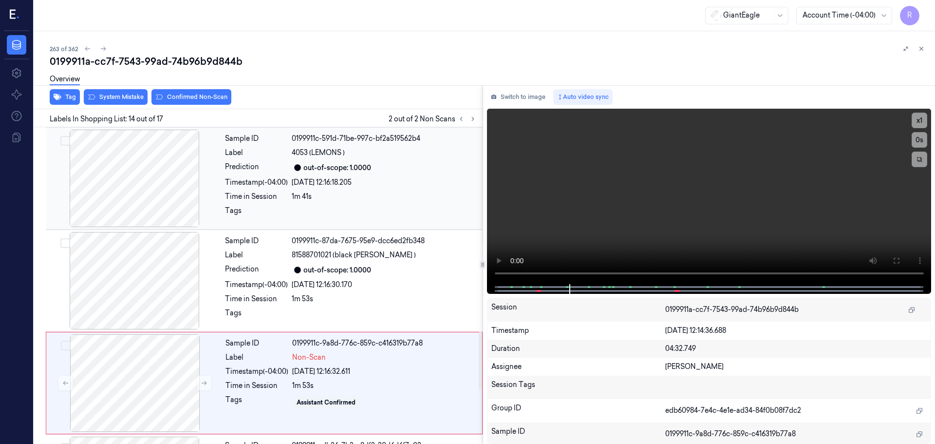
click at [148, 190] on div at bounding box center [134, 178] width 173 height 97
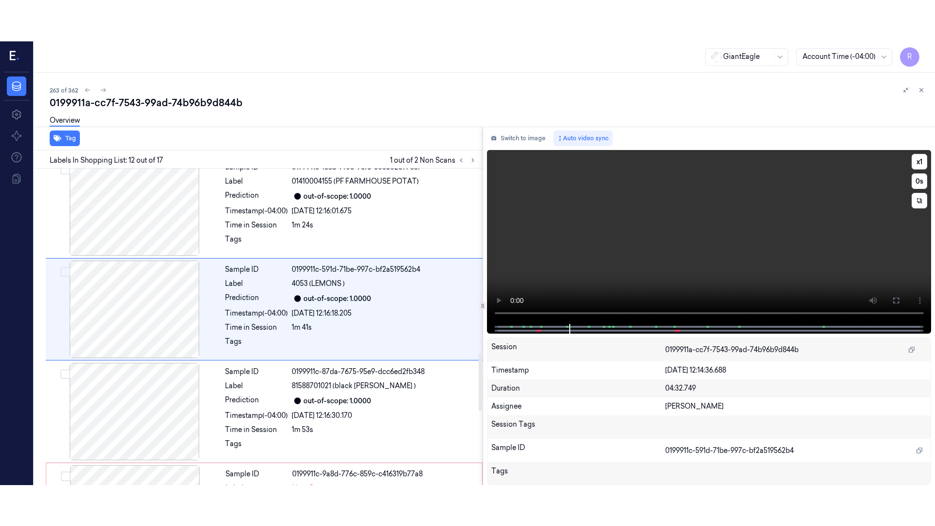
scroll to position [1018, 0]
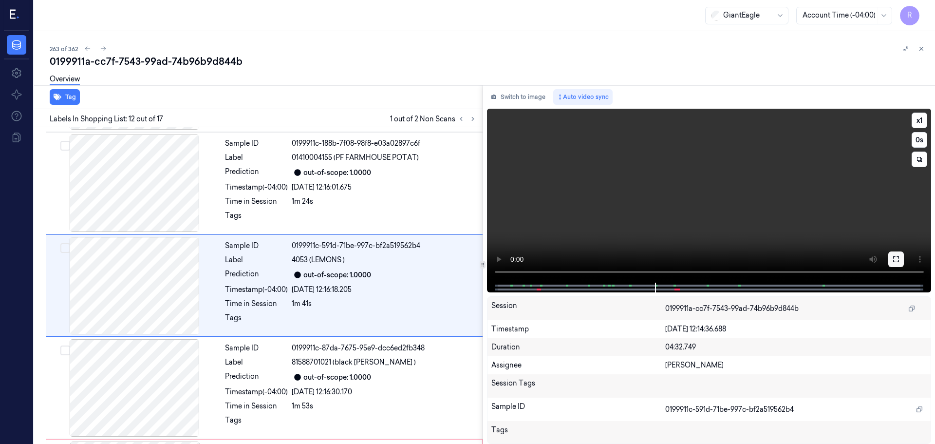
click at [890, 259] on button at bounding box center [897, 259] width 16 height 16
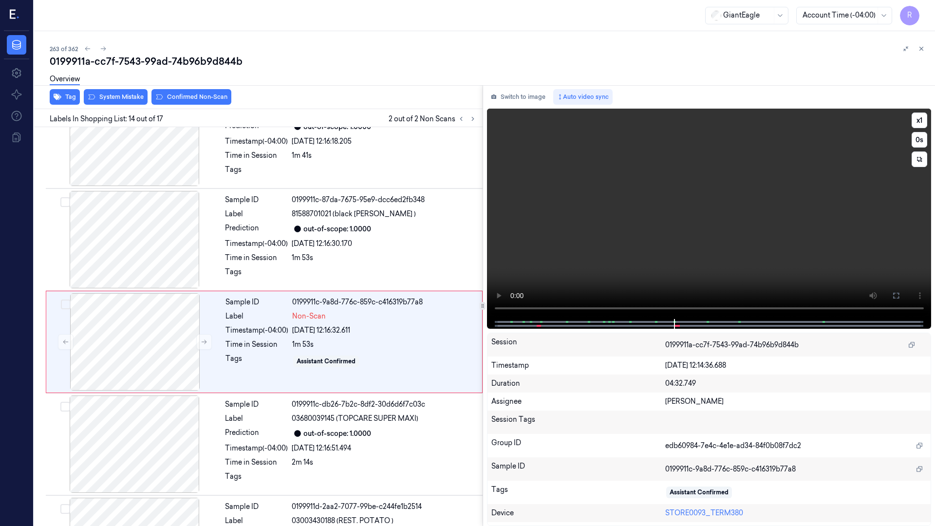
scroll to position [1181, 0]
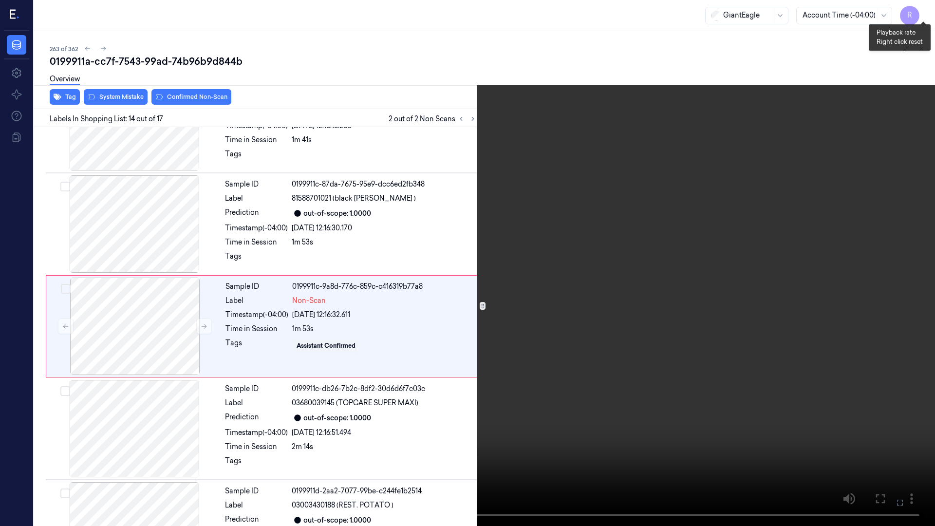
click at [922, 14] on button "x 1" at bounding box center [924, 12] width 16 height 16
click at [922, 14] on button "x 2" at bounding box center [924, 12] width 16 height 16
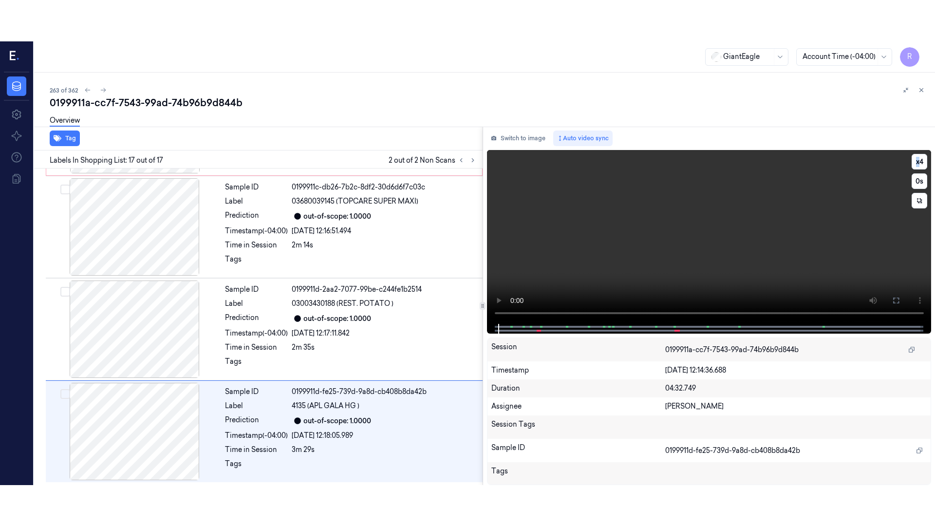
scroll to position [1426, 0]
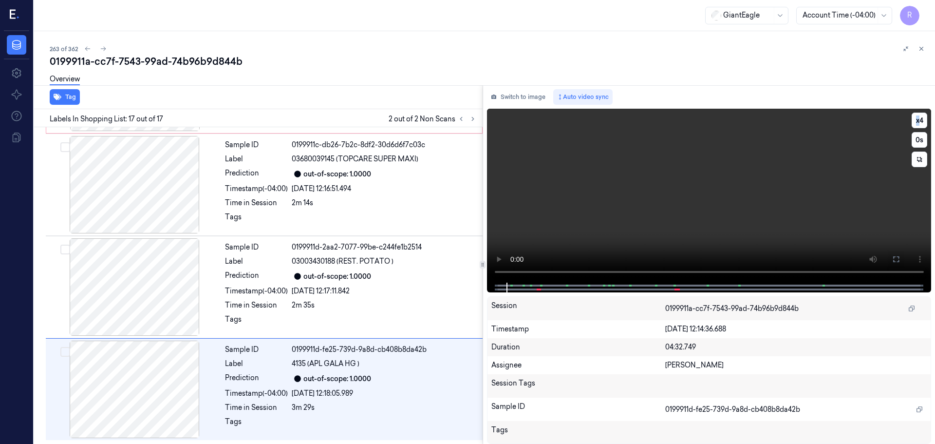
drag, startPoint x: 892, startPoint y: 259, endPoint x: 900, endPoint y: 320, distance: 61.5
click at [893, 259] on button at bounding box center [897, 259] width 16 height 16
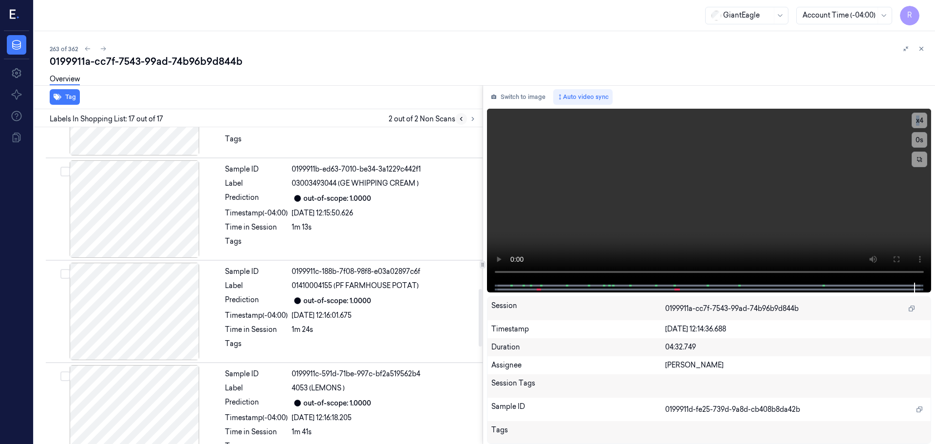
click at [464, 118] on icon at bounding box center [461, 118] width 7 height 7
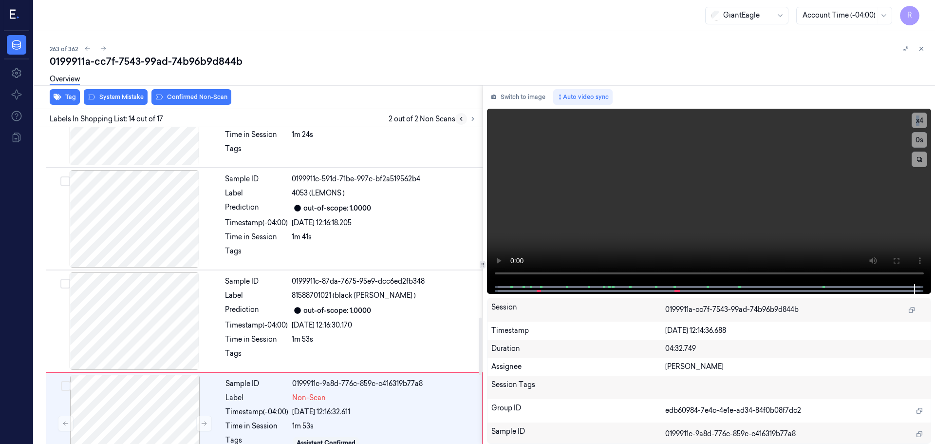
click at [464, 118] on icon at bounding box center [461, 118] width 7 height 7
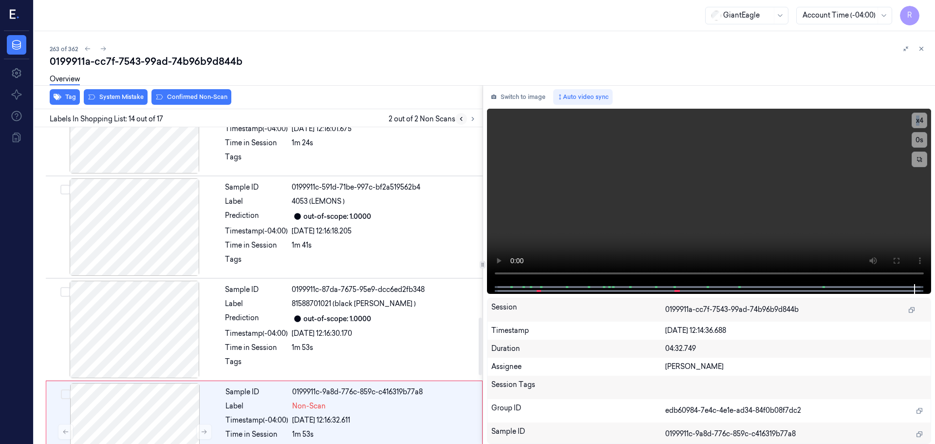
click at [464, 118] on icon at bounding box center [461, 118] width 7 height 7
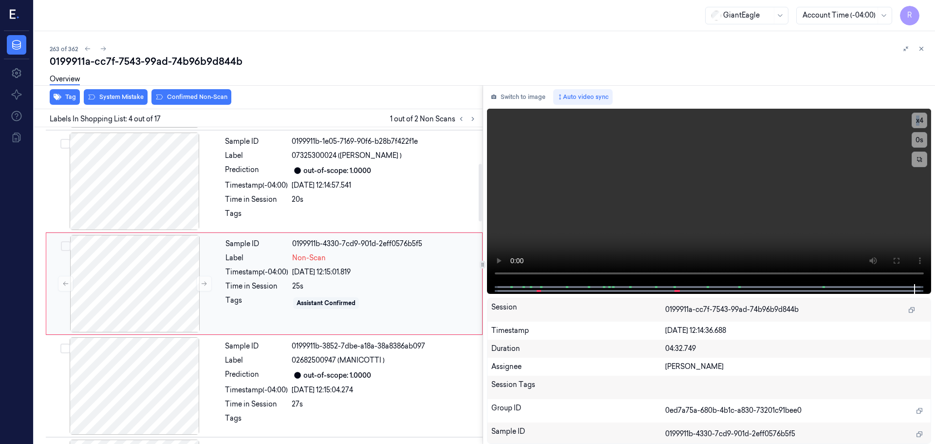
scroll to position [199, 0]
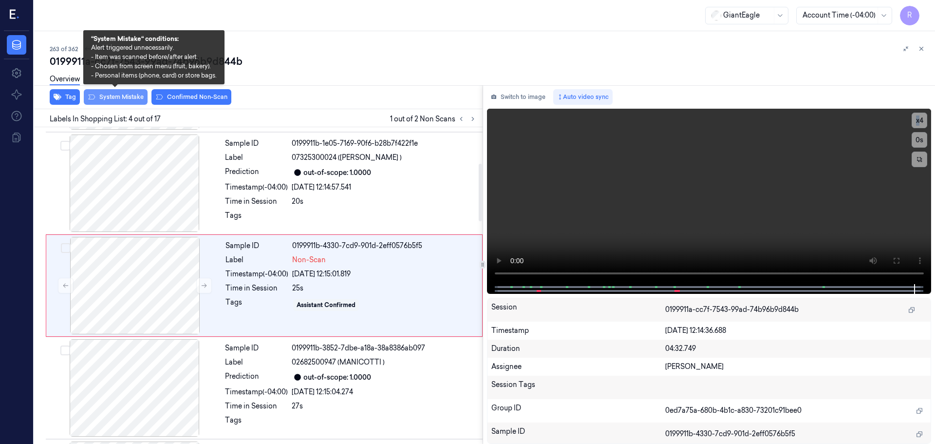
click at [125, 98] on button "System Mistake" at bounding box center [116, 97] width 64 height 16
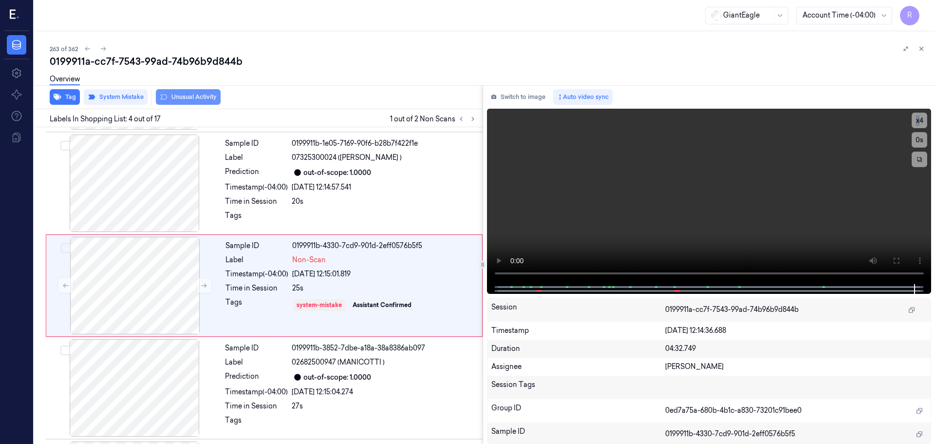
drag, startPoint x: 169, startPoint y: 94, endPoint x: 175, endPoint y: 94, distance: 6.3
click at [175, 94] on button "Unusual Activity" at bounding box center [188, 97] width 65 height 16
click at [473, 123] on button at bounding box center [473, 119] width 12 height 12
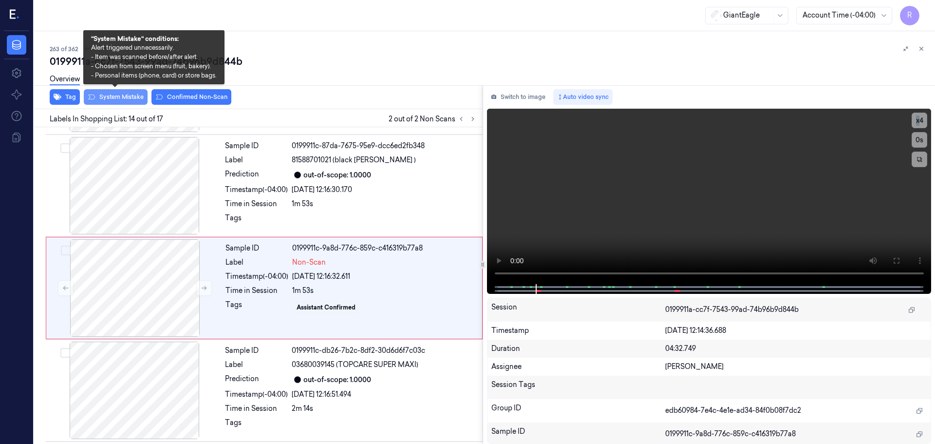
scroll to position [1222, 0]
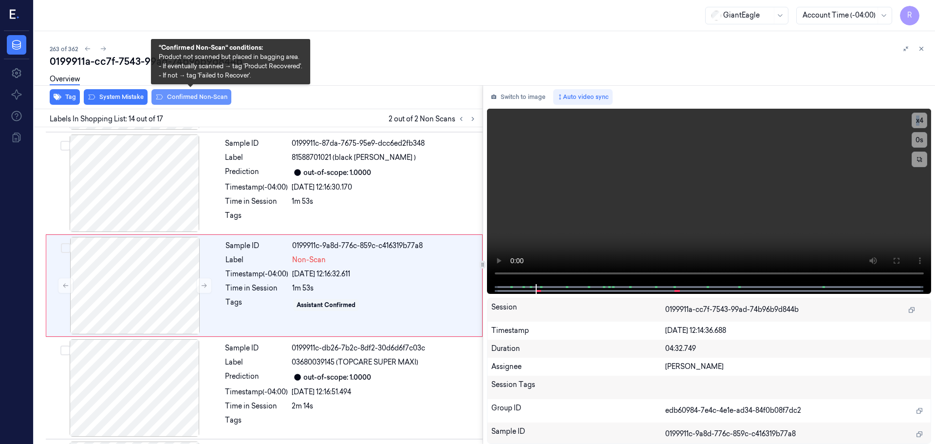
click at [175, 99] on button "Confirmed Non-Scan" at bounding box center [192, 97] width 80 height 16
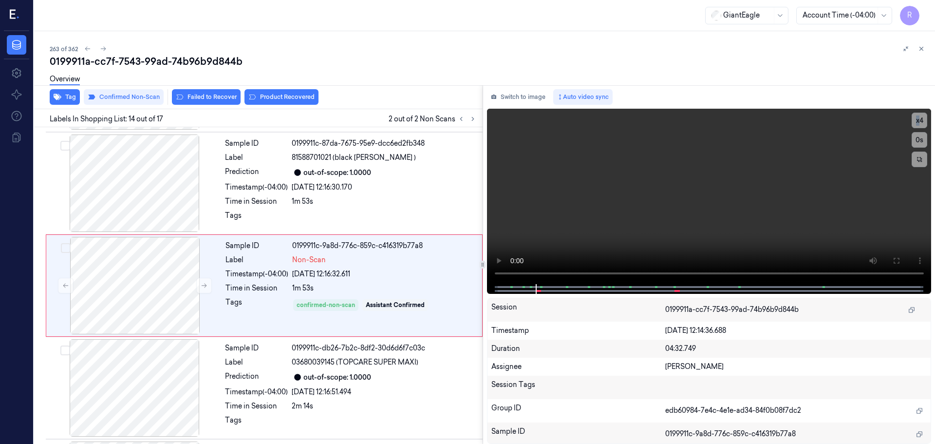
scroll to position [1218, 0]
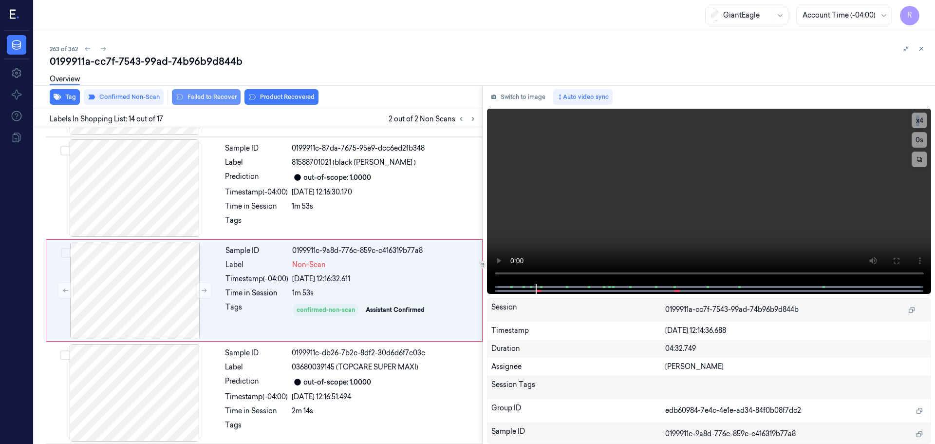
click at [206, 100] on button "Failed to Recover" at bounding box center [206, 97] width 69 height 16
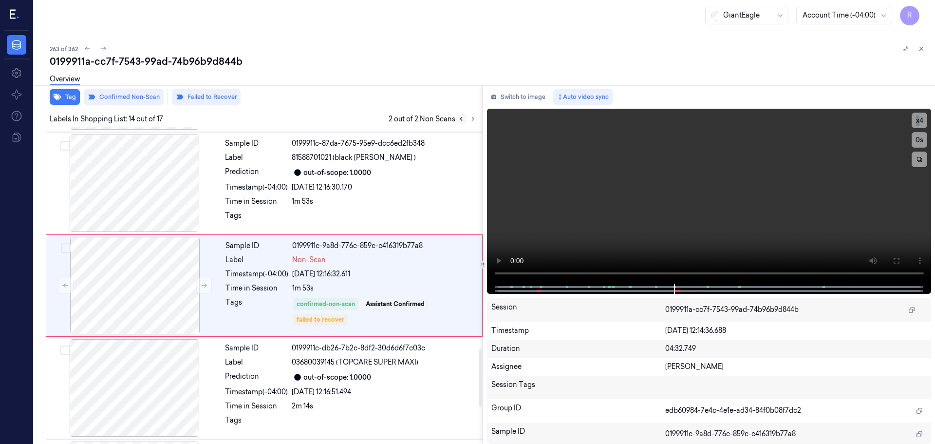
click at [461, 120] on icon at bounding box center [461, 118] width 2 height 3
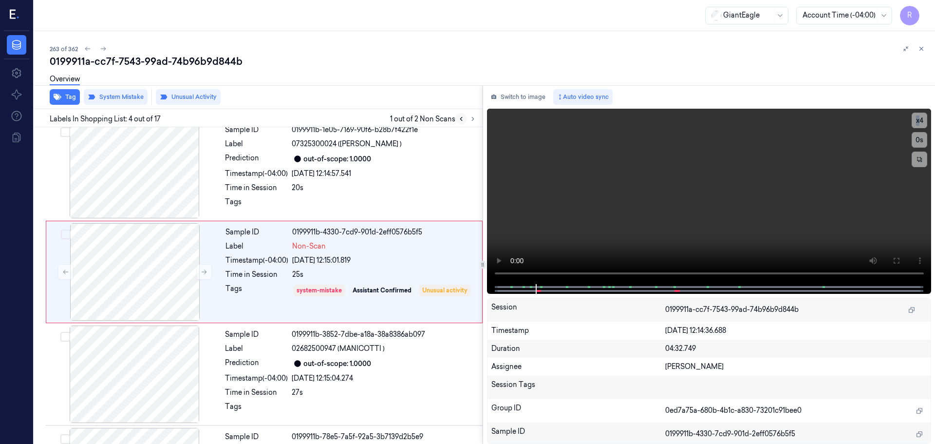
click at [461, 120] on icon at bounding box center [461, 118] width 2 height 3
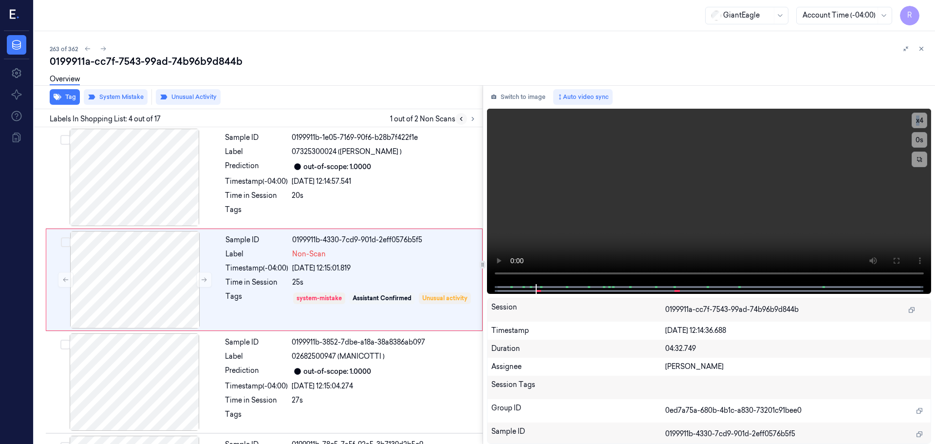
scroll to position [199, 0]
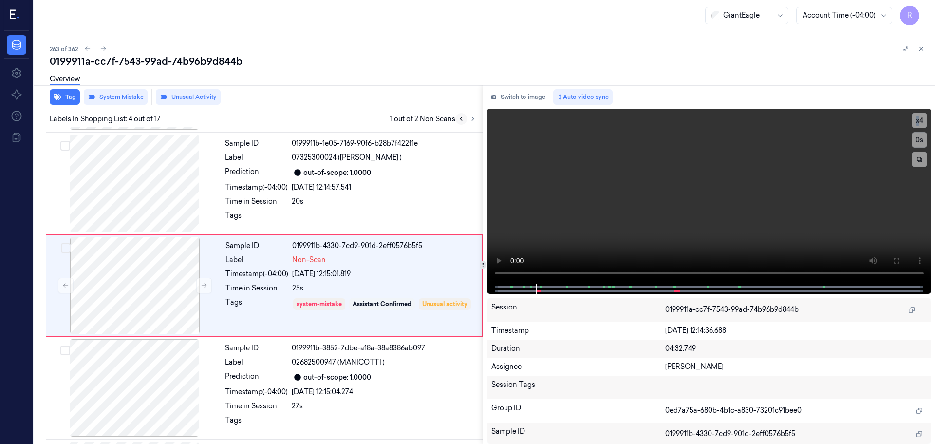
click at [461, 120] on icon at bounding box center [461, 118] width 2 height 3
click at [468, 123] on div at bounding box center [467, 119] width 23 height 12
click at [470, 123] on button at bounding box center [473, 119] width 12 height 12
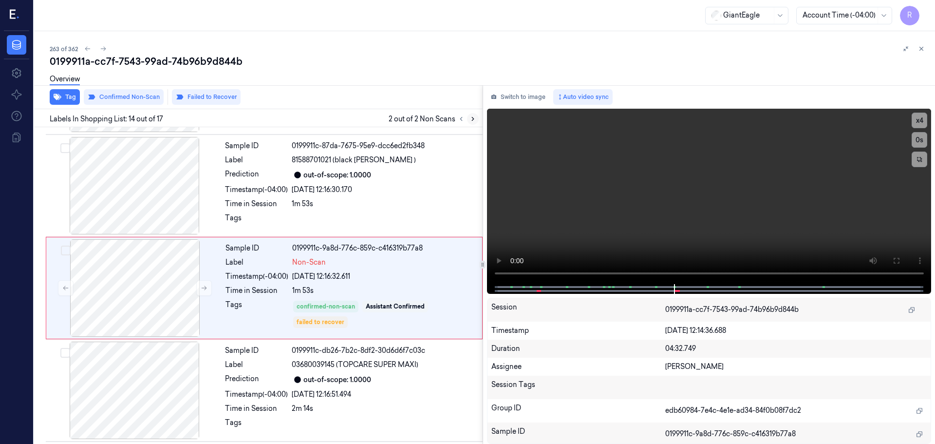
scroll to position [1222, 0]
click at [459, 121] on icon at bounding box center [461, 118] width 7 height 7
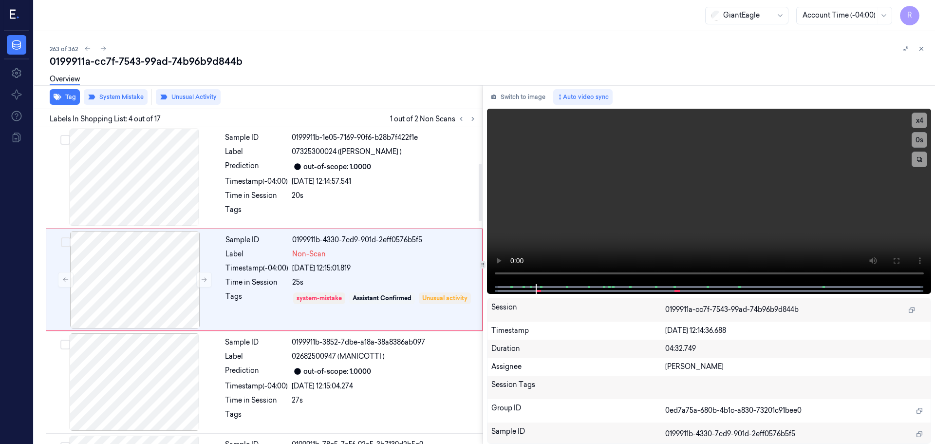
scroll to position [199, 0]
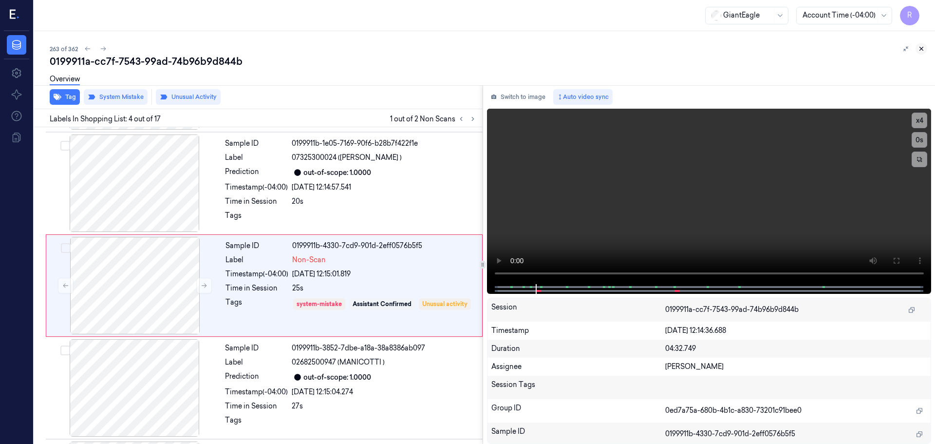
drag, startPoint x: 924, startPoint y: 53, endPoint x: 922, endPoint y: 47, distance: 6.0
click at [923, 52] on button at bounding box center [922, 49] width 12 height 12
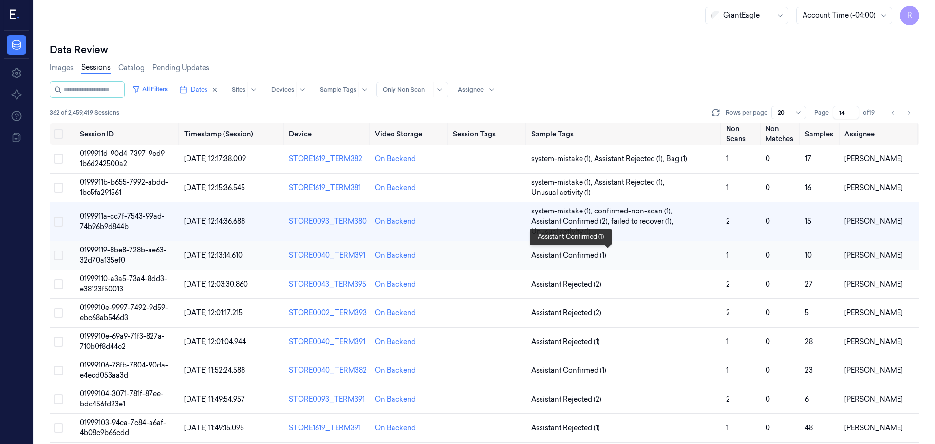
click at [685, 258] on span "Assistant Confirmed (1)" at bounding box center [625, 255] width 187 height 10
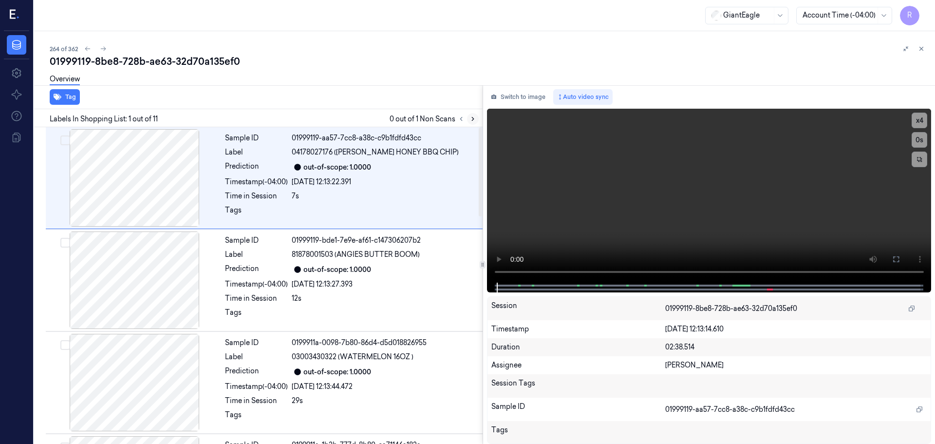
click at [476, 120] on icon at bounding box center [473, 118] width 7 height 7
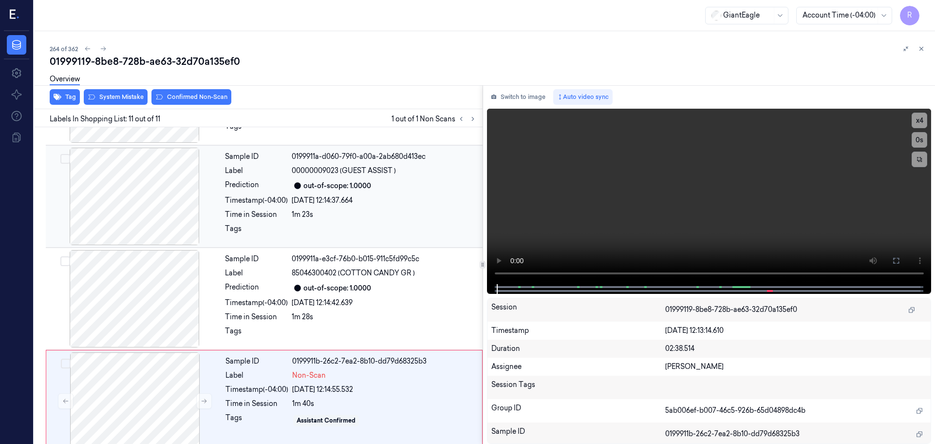
scroll to position [812, 0]
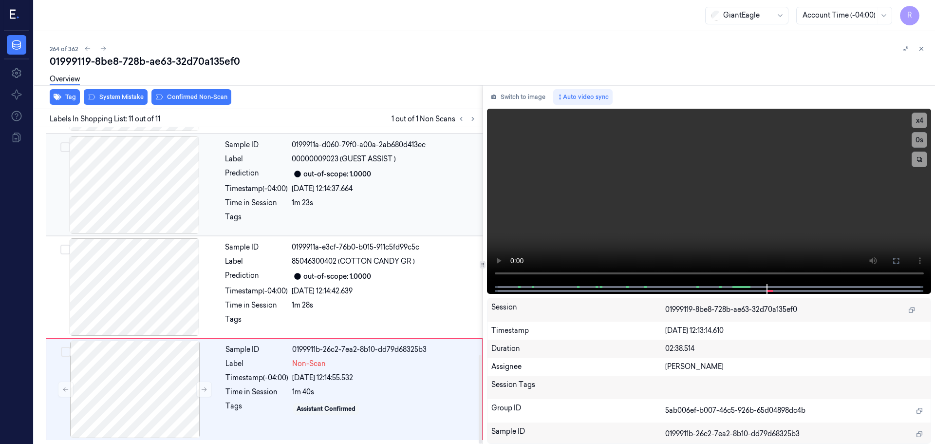
click at [133, 184] on div at bounding box center [134, 184] width 173 height 97
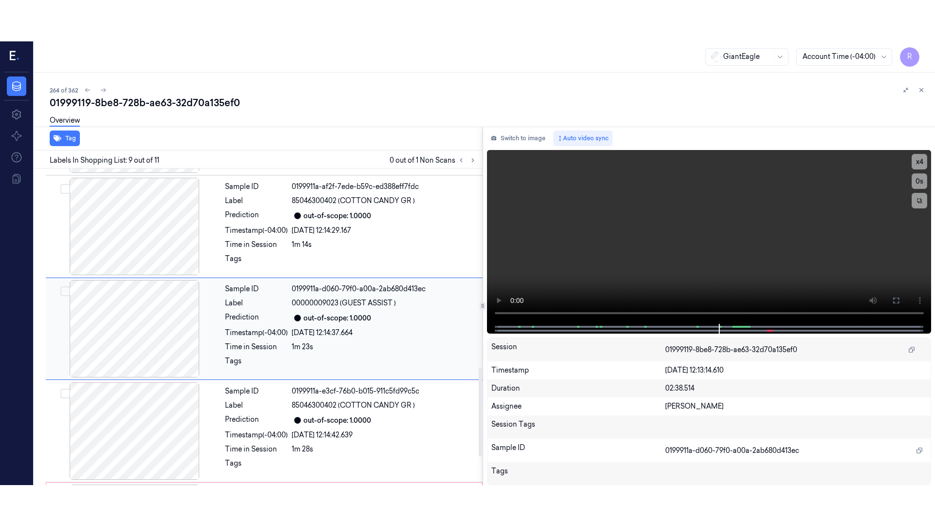
scroll to position [711, 0]
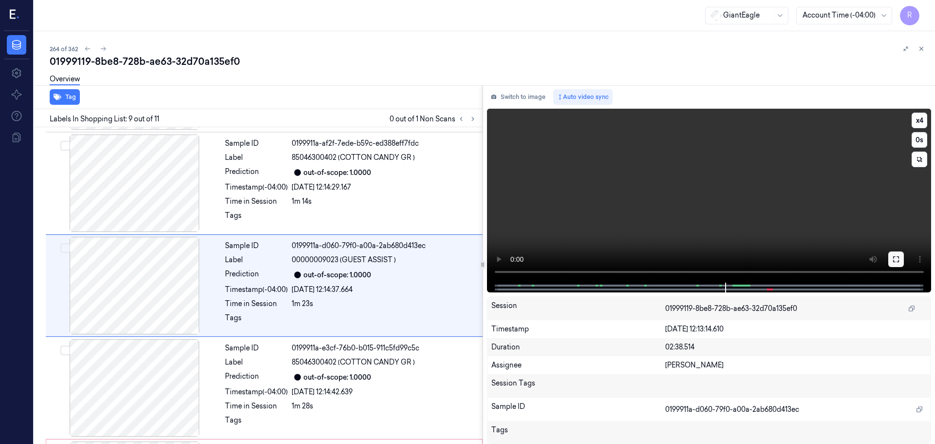
click at [894, 256] on icon at bounding box center [897, 259] width 8 height 8
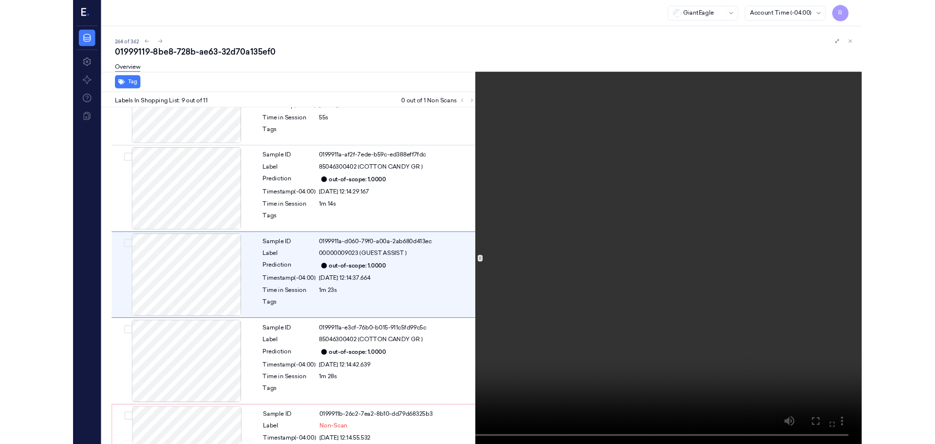
scroll to position [670, 0]
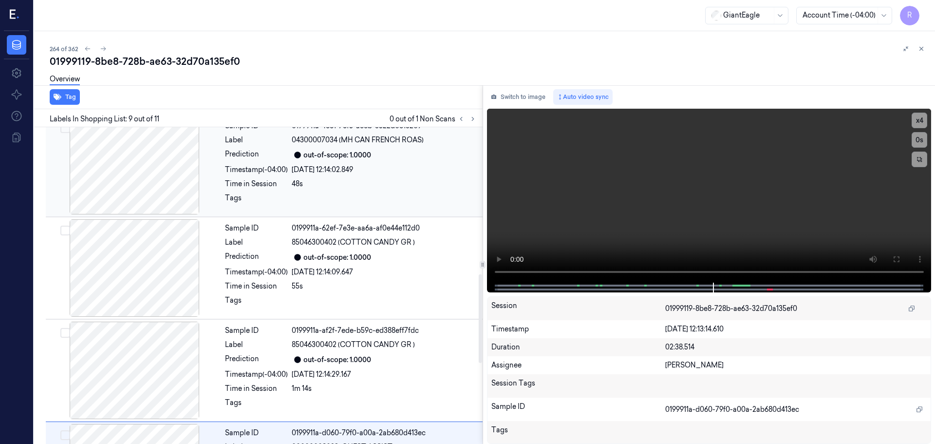
click at [196, 177] on div at bounding box center [134, 165] width 173 height 97
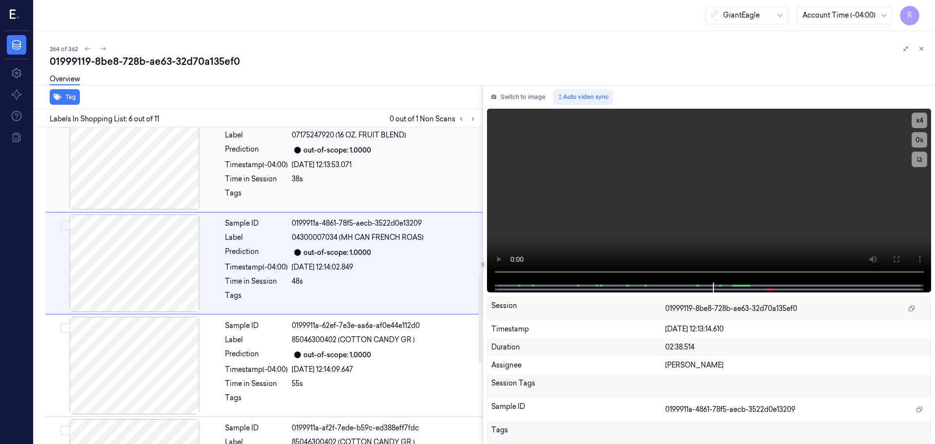
click at [190, 177] on div at bounding box center [134, 160] width 173 height 97
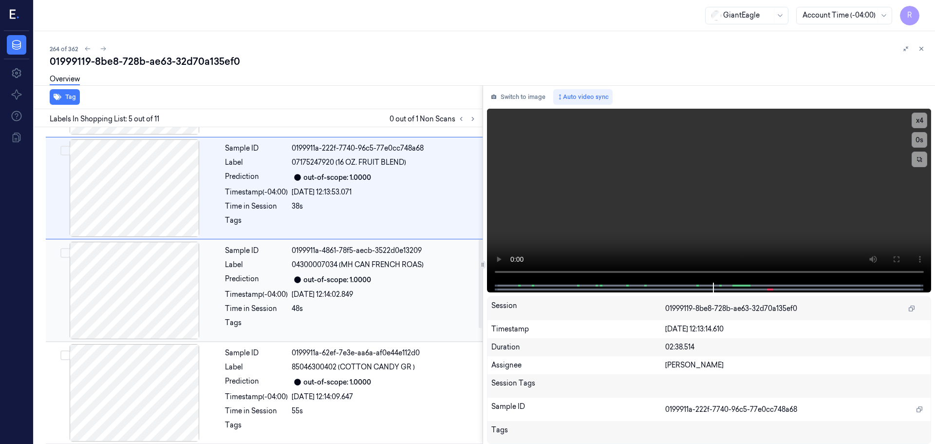
click at [151, 304] on div at bounding box center [134, 290] width 173 height 97
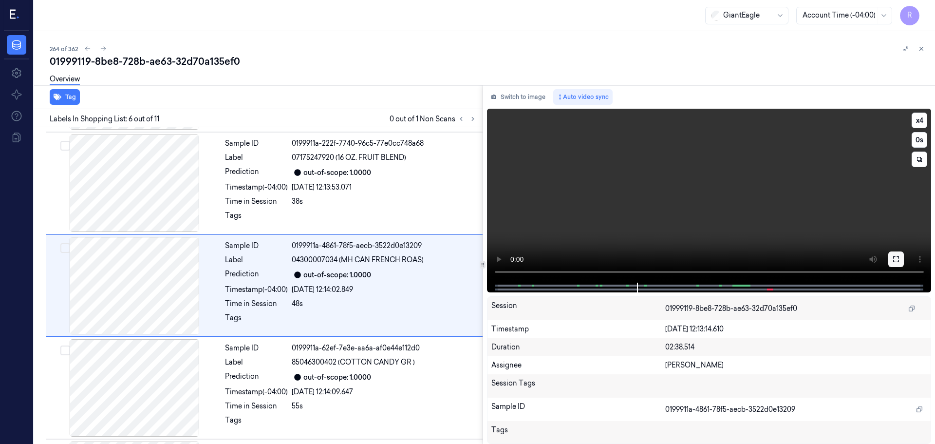
click at [889, 253] on div "x 4 0 s" at bounding box center [709, 196] width 445 height 174
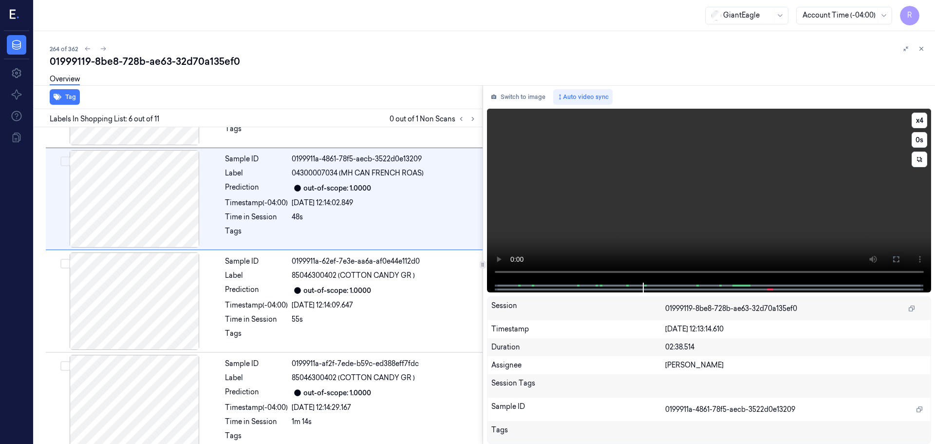
drag, startPoint x: 894, startPoint y: 258, endPoint x: 894, endPoint y: 317, distance: 59.0
click at [894, 258] on icon at bounding box center [897, 259] width 8 height 8
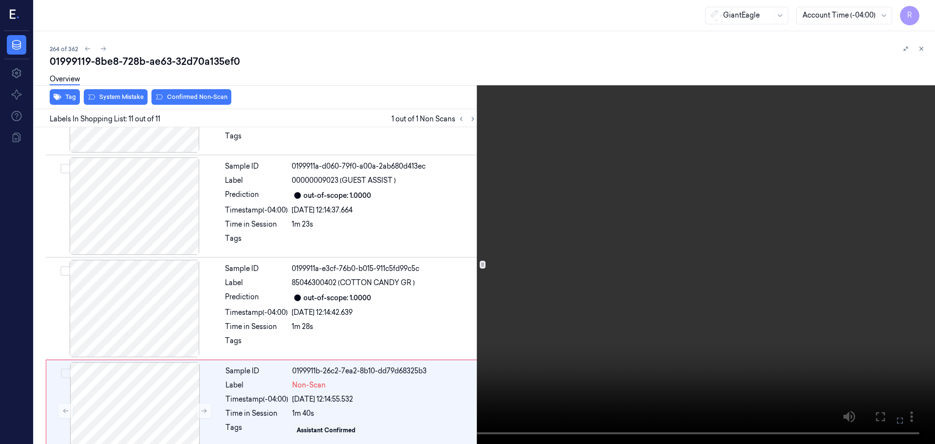
scroll to position [812, 0]
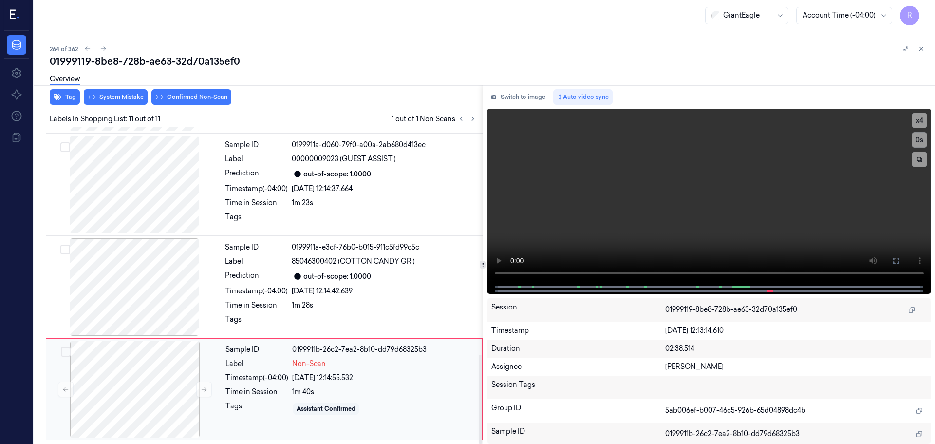
drag, startPoint x: 263, startPoint y: 362, endPoint x: 254, endPoint y: 365, distance: 9.2
click at [259, 364] on div "Label" at bounding box center [257, 364] width 63 height 10
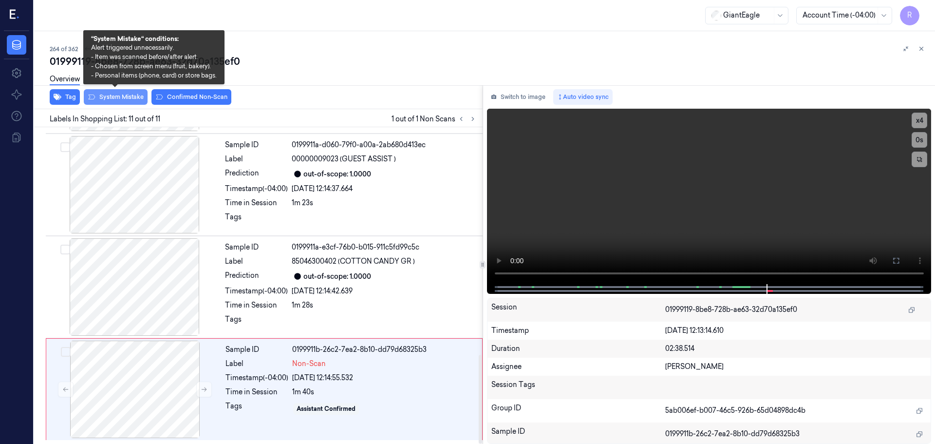
click at [103, 97] on button "System Mistake" at bounding box center [116, 97] width 64 height 16
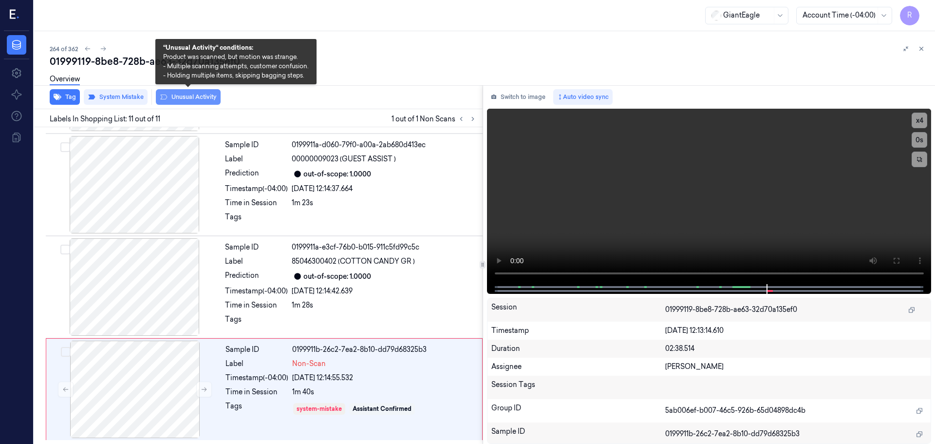
click at [202, 100] on button "Unusual Activity" at bounding box center [188, 97] width 65 height 16
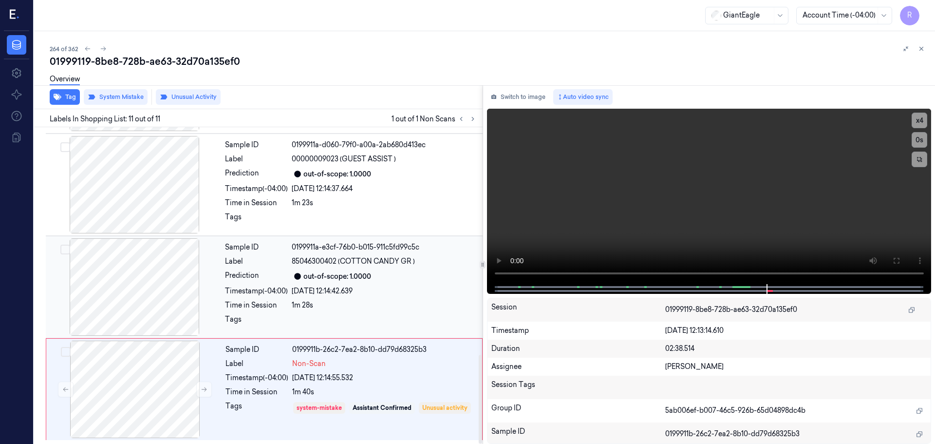
click at [355, 279] on div "out-of-scope: 1.0000" at bounding box center [338, 276] width 68 height 10
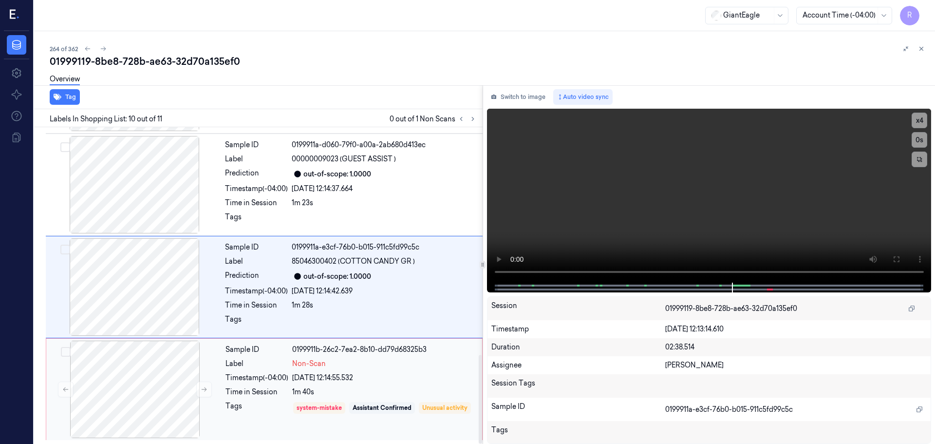
click at [372, 370] on div "Sample ID 0199911b-26c2-7ea2-8b10-dd79d68325b3 Label Non-Scan Timestamp (-04:00…" at bounding box center [351, 389] width 259 height 97
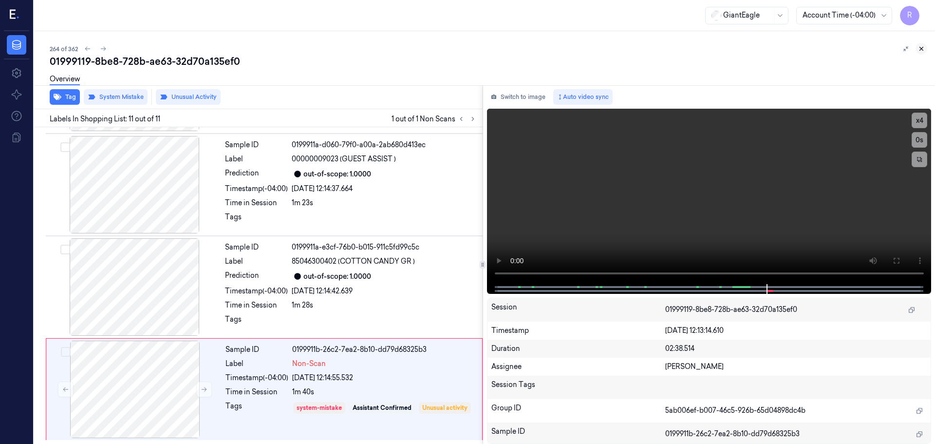
drag, startPoint x: 915, startPoint y: 47, endPoint x: 920, endPoint y: 49, distance: 5.1
click at [919, 48] on div at bounding box center [913, 49] width 27 height 12
click at [920, 49] on icon at bounding box center [921, 48] width 7 height 7
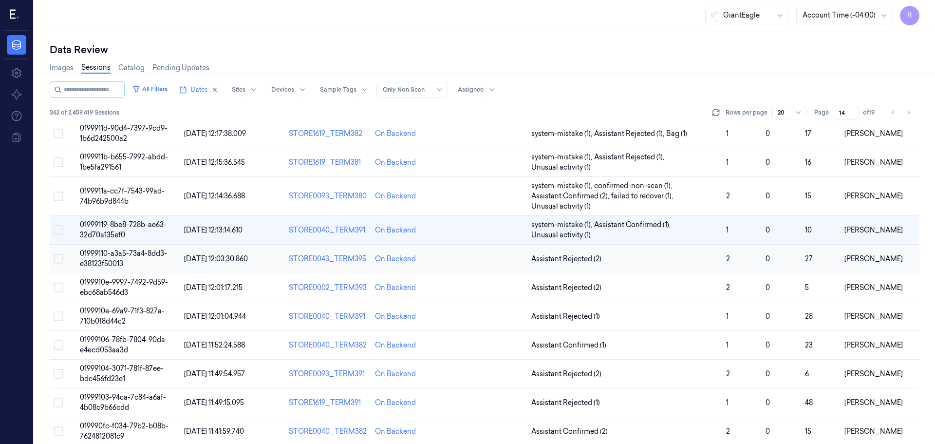
scroll to position [49, 0]
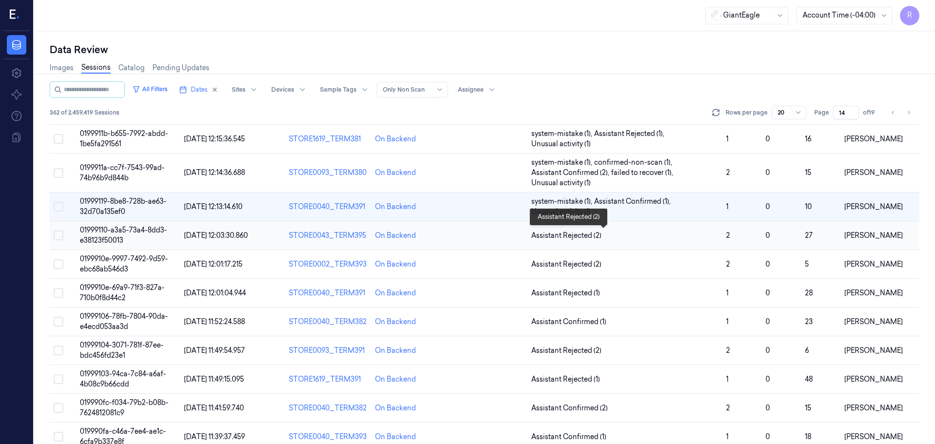
click at [633, 238] on span "Assistant Rejected (2)" at bounding box center [625, 235] width 187 height 10
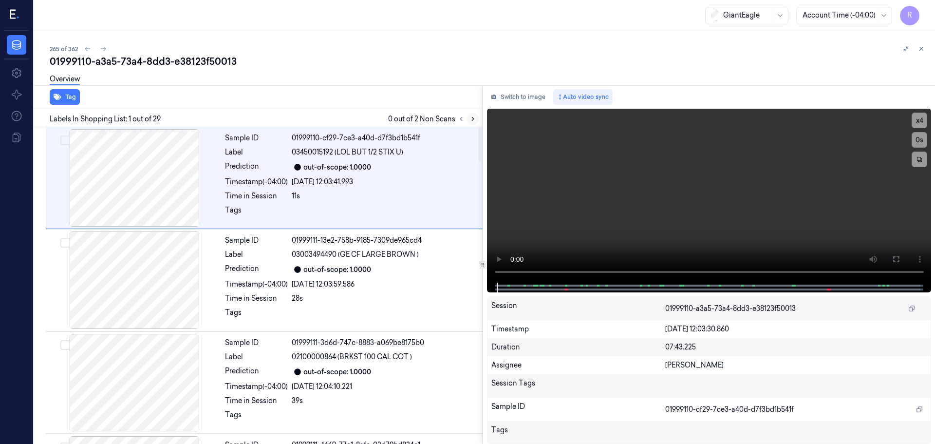
click at [473, 119] on icon at bounding box center [473, 118] width 7 height 7
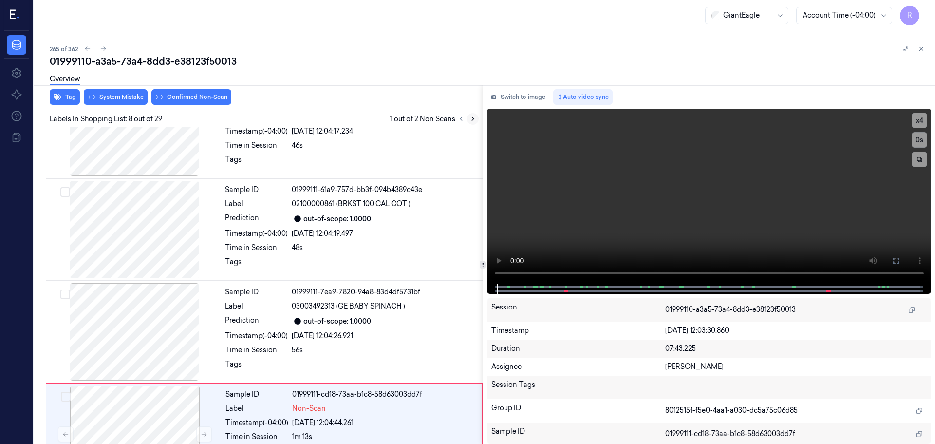
click at [473, 119] on icon at bounding box center [473, 118] width 7 height 7
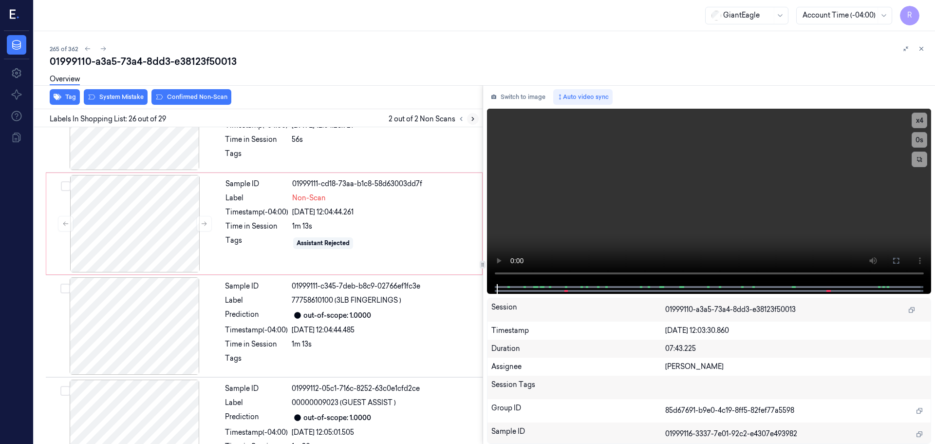
click at [473, 119] on icon at bounding box center [473, 118] width 7 height 7
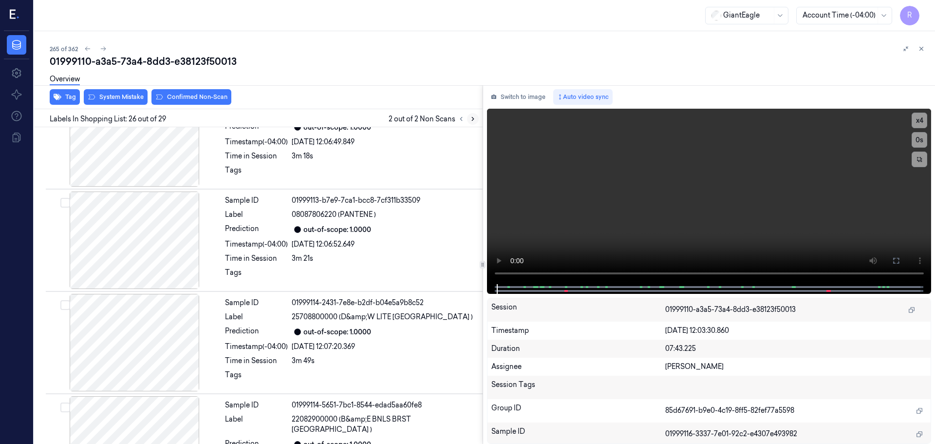
click at [473, 119] on icon at bounding box center [473, 118] width 7 height 7
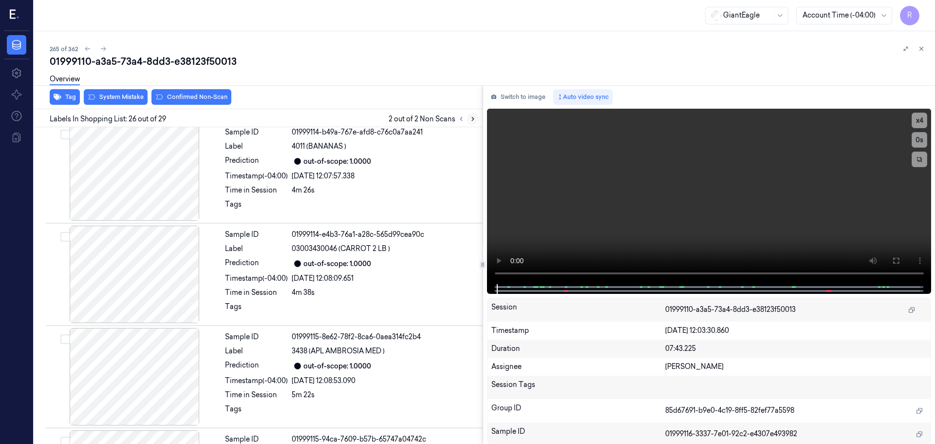
click at [473, 119] on icon at bounding box center [473, 118] width 7 height 7
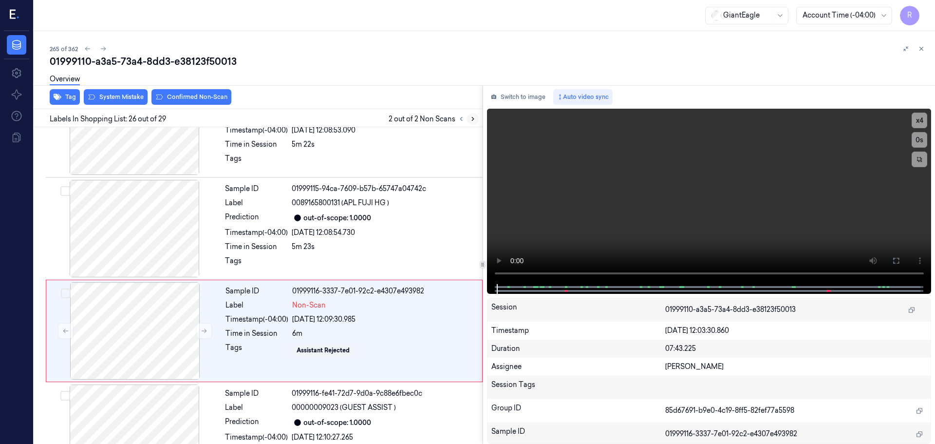
scroll to position [2450, 0]
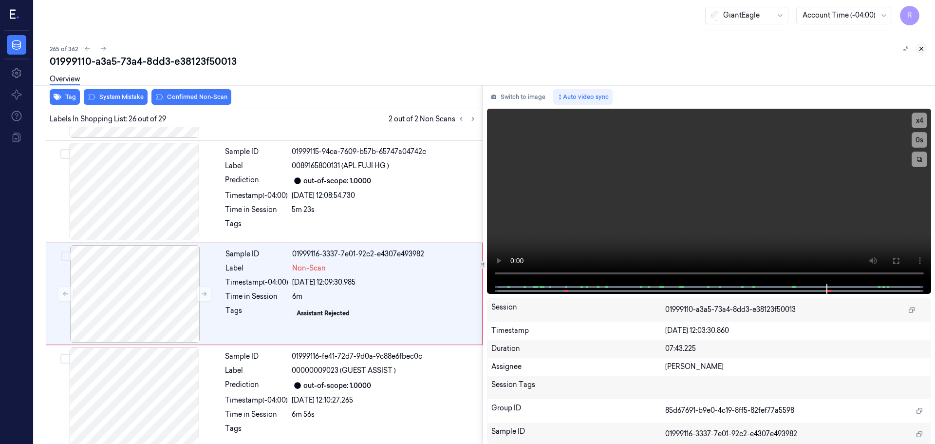
click at [917, 46] on button at bounding box center [922, 49] width 12 height 12
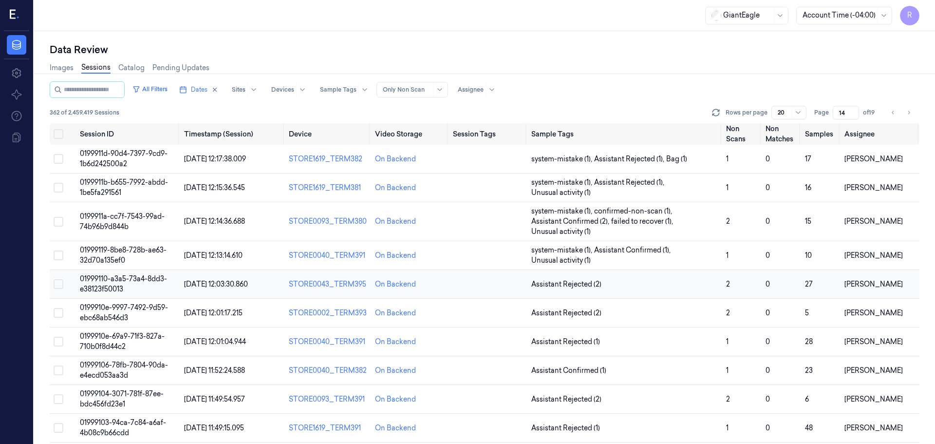
click at [621, 288] on span "Assistant Rejected (2)" at bounding box center [625, 284] width 187 height 10
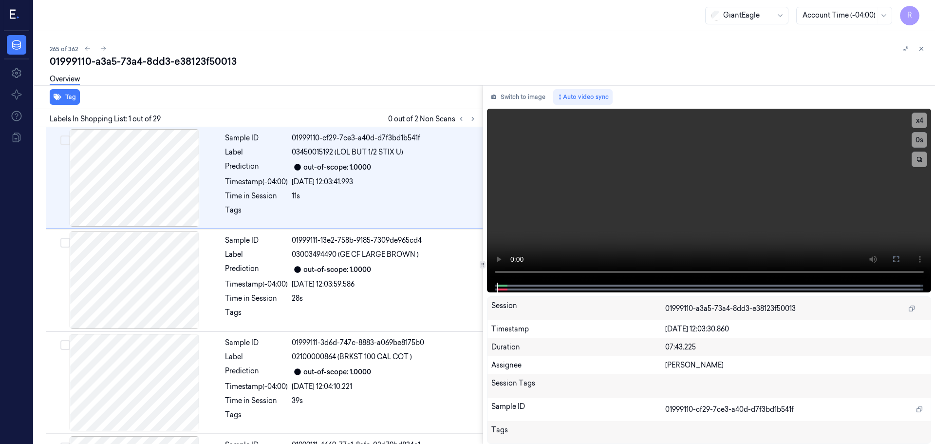
scroll to position [8, 0]
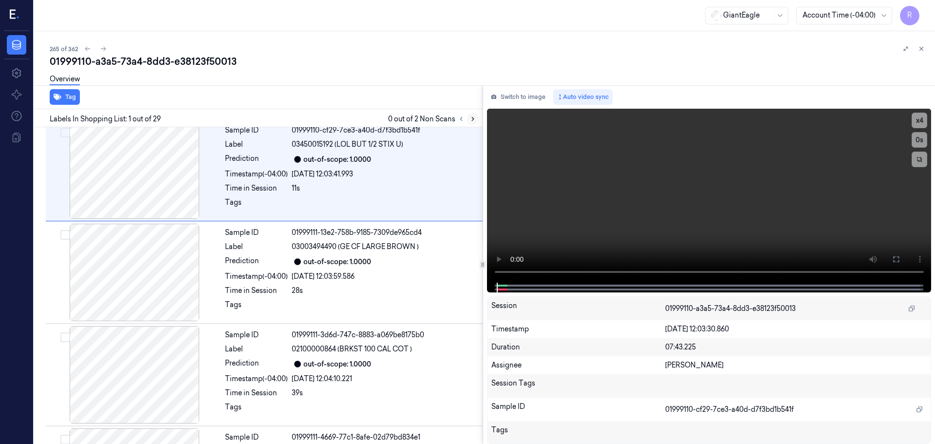
click at [474, 120] on icon at bounding box center [473, 118] width 7 height 7
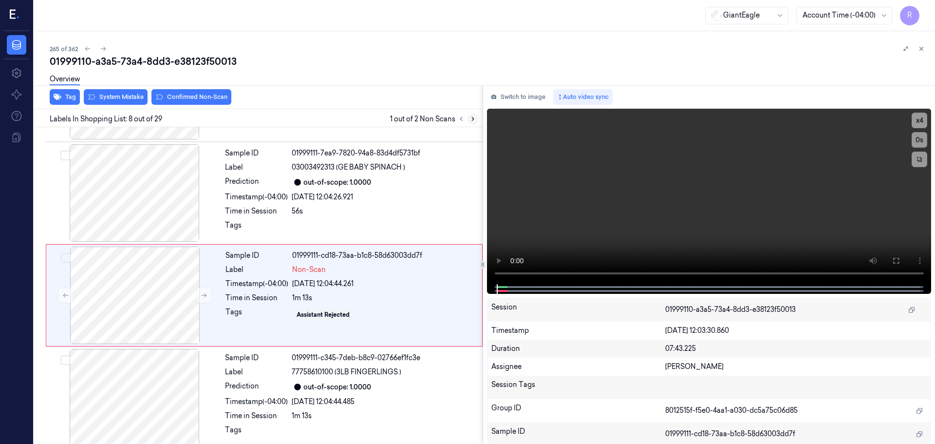
scroll to position [609, 0]
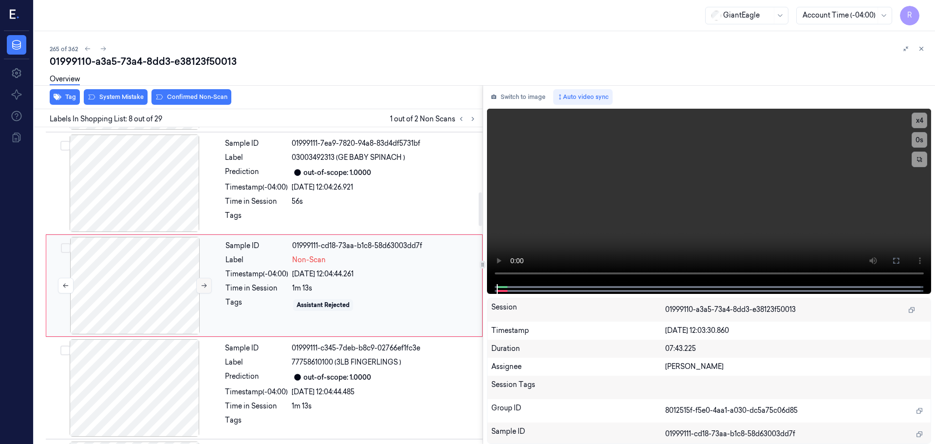
click at [202, 285] on icon at bounding box center [204, 285] width 7 height 7
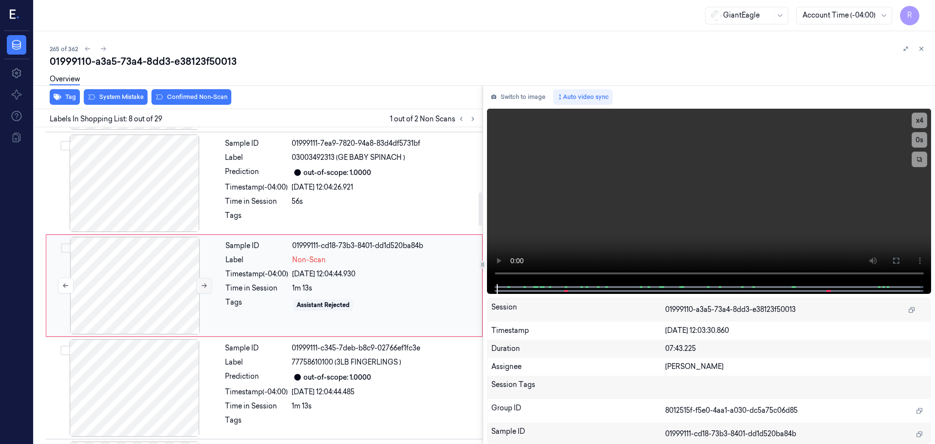
click at [202, 285] on icon at bounding box center [204, 285] width 7 height 7
click at [134, 196] on div at bounding box center [134, 182] width 173 height 97
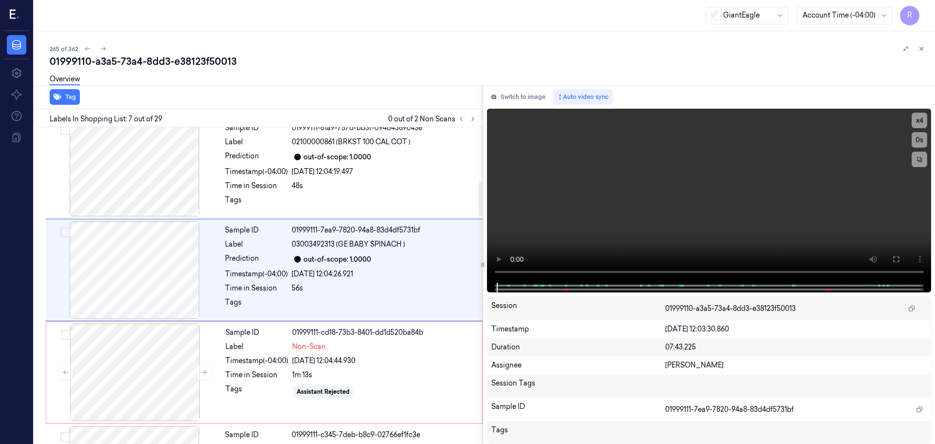
scroll to position [506, 0]
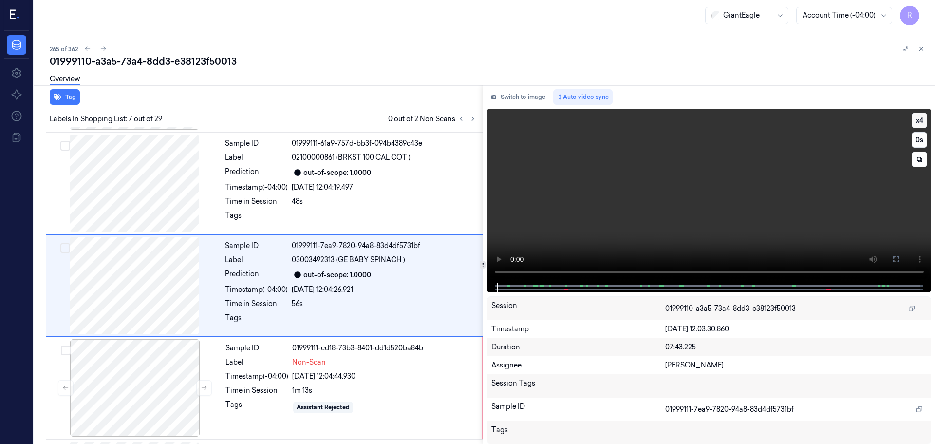
click at [924, 128] on button "x 4" at bounding box center [920, 121] width 16 height 16
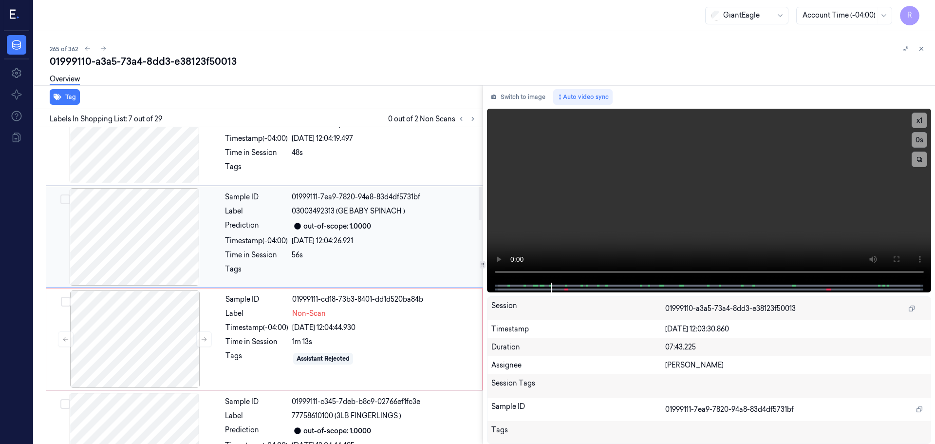
click at [160, 252] on div at bounding box center [134, 236] width 173 height 97
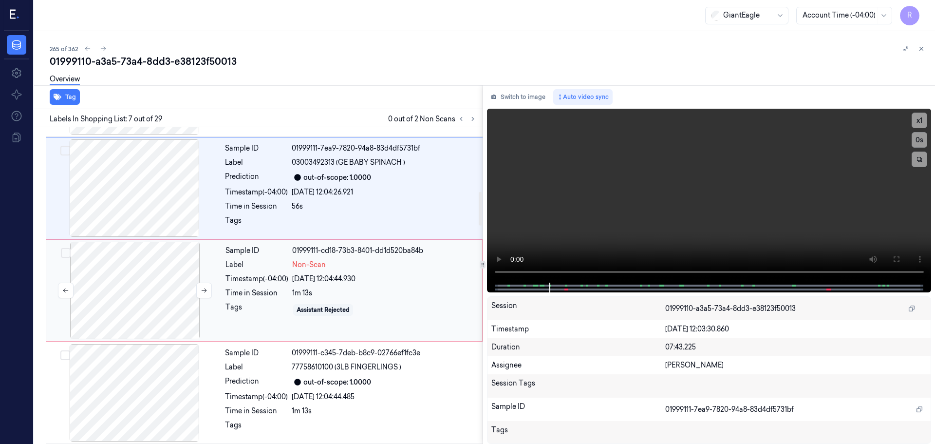
click at [136, 307] on div at bounding box center [134, 290] width 173 height 97
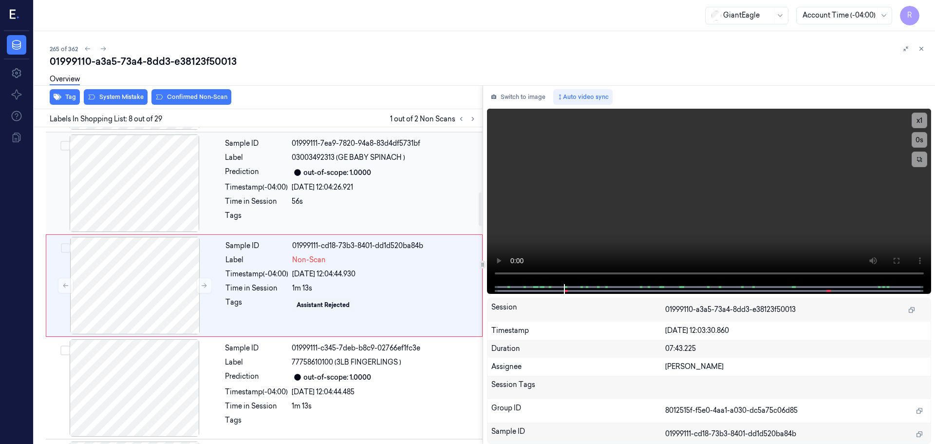
click at [155, 200] on div at bounding box center [134, 182] width 173 height 97
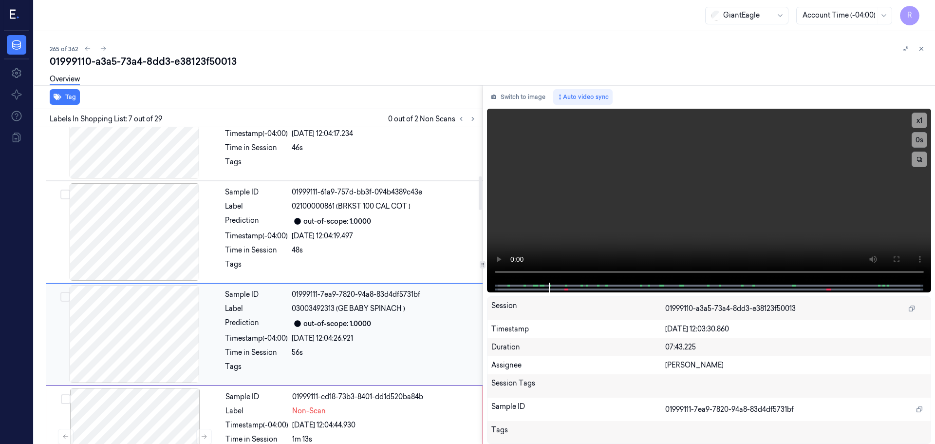
click at [114, 322] on div at bounding box center [134, 333] width 173 height 97
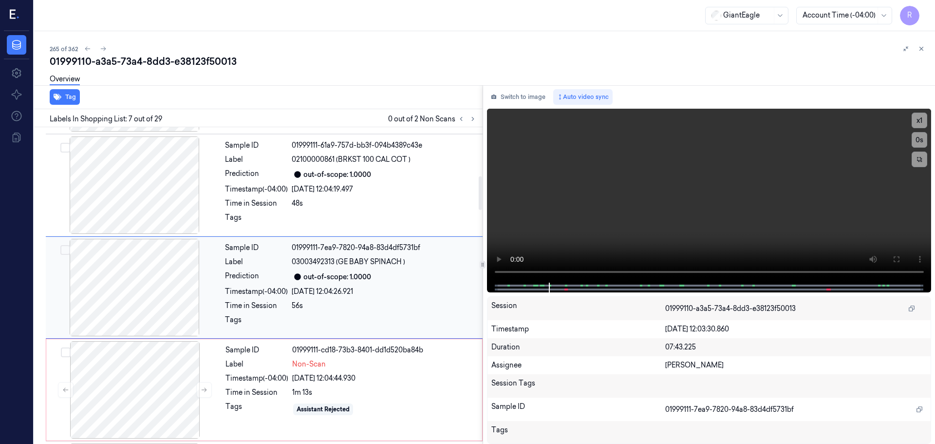
click at [114, 322] on div at bounding box center [134, 287] width 173 height 97
click at [117, 321] on div at bounding box center [134, 285] width 173 height 97
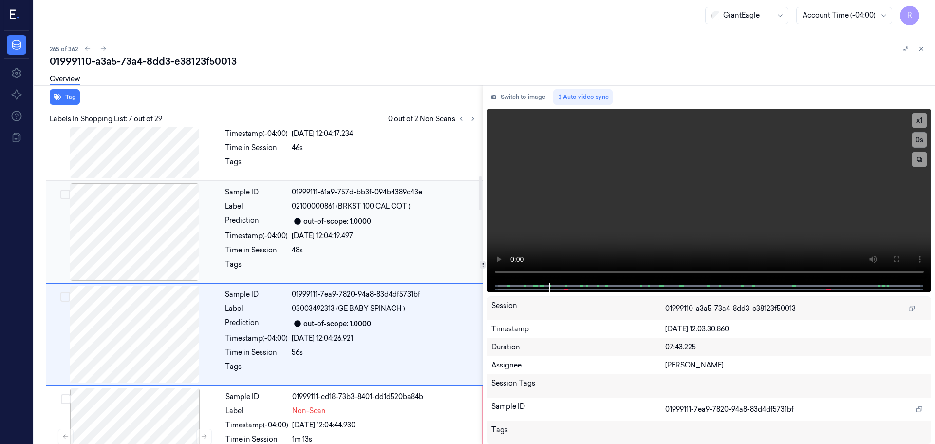
click at [164, 263] on div at bounding box center [134, 231] width 173 height 97
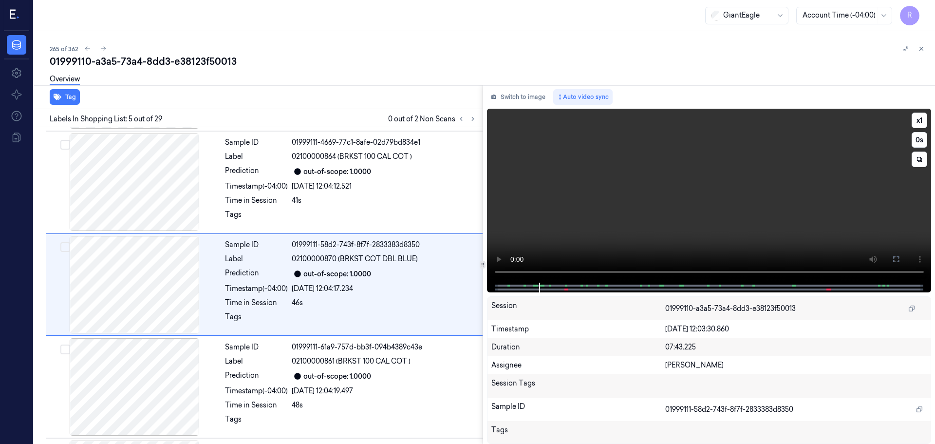
scroll to position [302, 0]
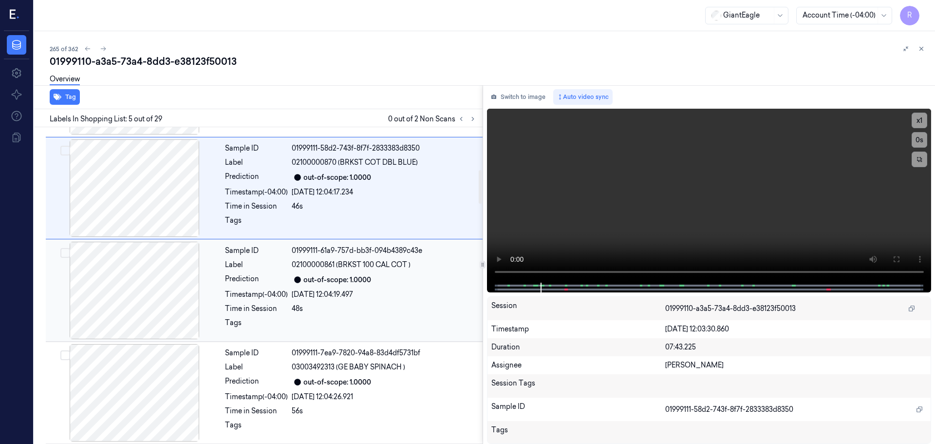
click at [343, 309] on div "48s" at bounding box center [384, 309] width 185 height 10
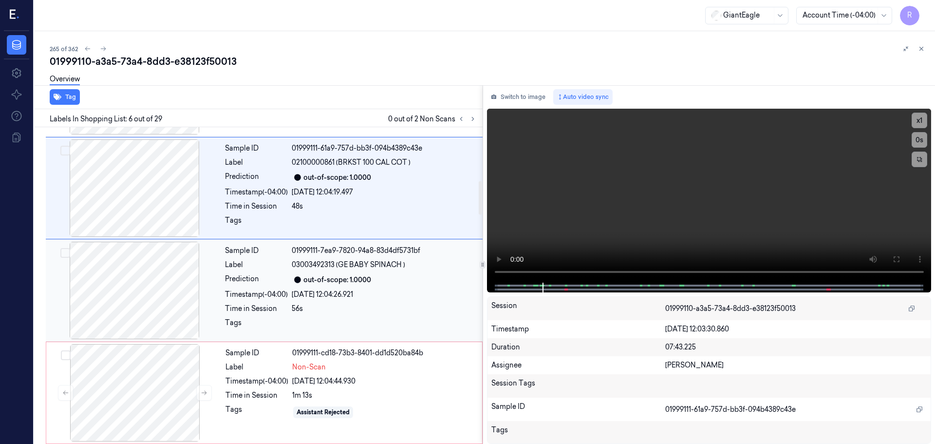
click at [418, 297] on div "28/09/2025 12:04:26.921" at bounding box center [384, 294] width 185 height 10
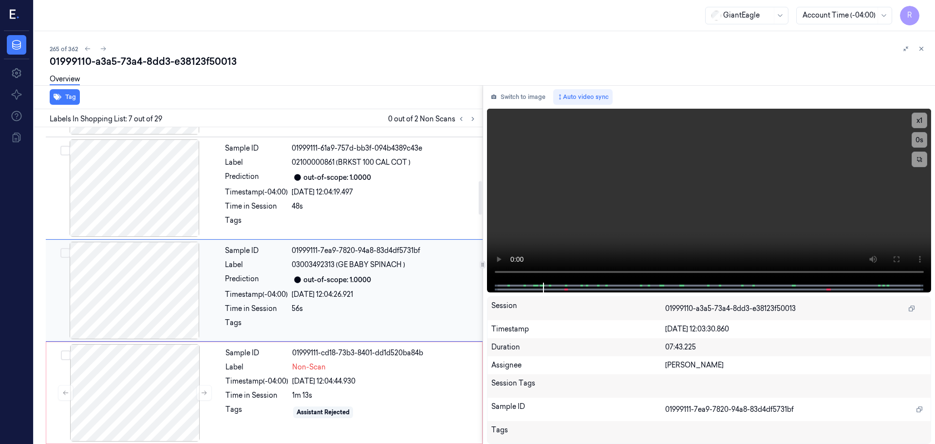
scroll to position [506, 0]
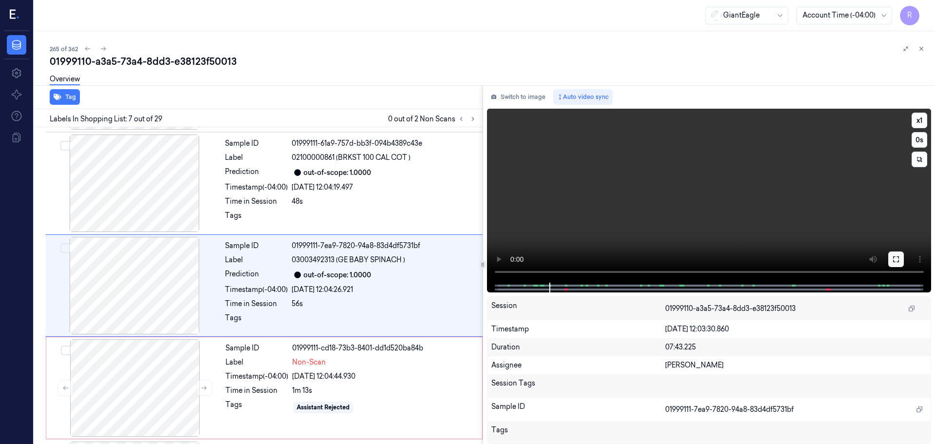
click at [897, 258] on icon at bounding box center [897, 259] width 8 height 8
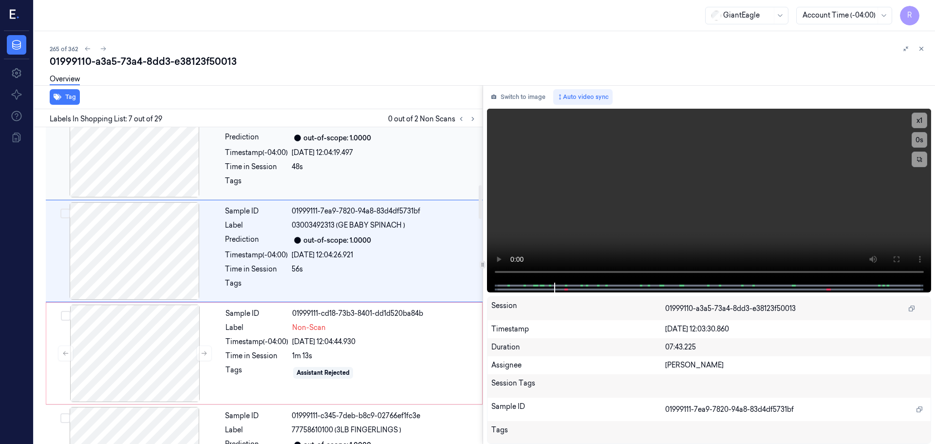
scroll to position [555, 0]
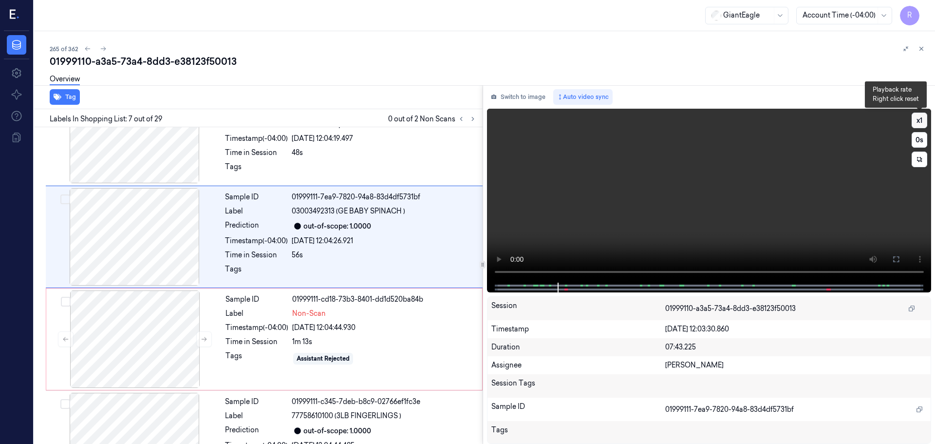
click at [918, 123] on button "x 1" at bounding box center [920, 121] width 16 height 16
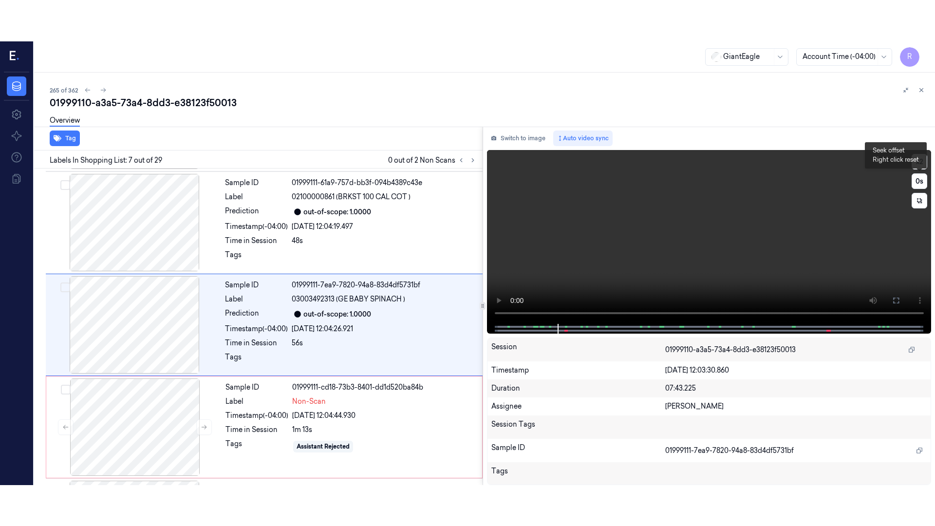
scroll to position [506, 0]
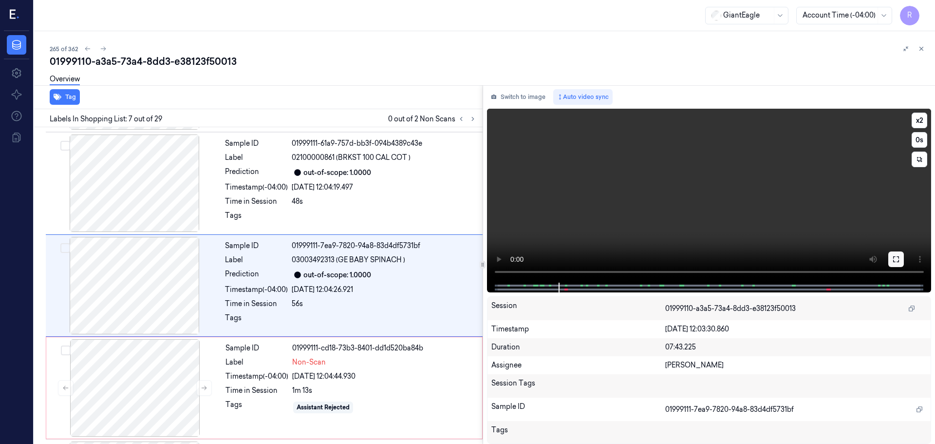
click at [894, 256] on icon at bounding box center [897, 259] width 8 height 8
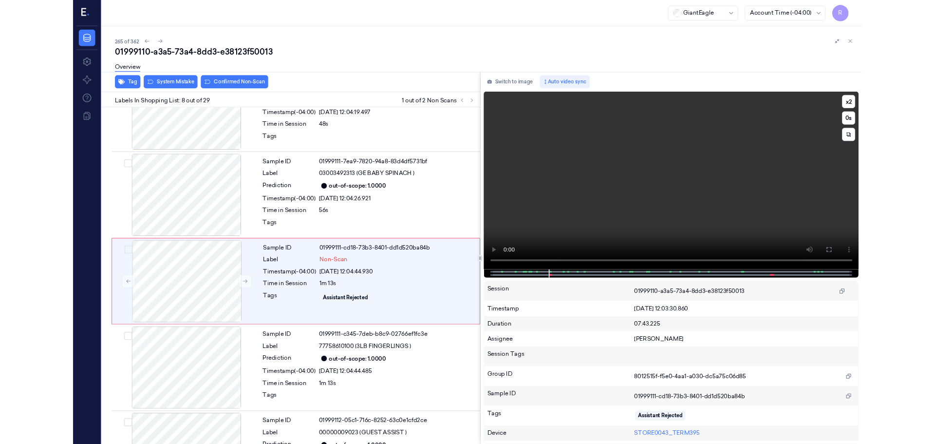
scroll to position [568, 0]
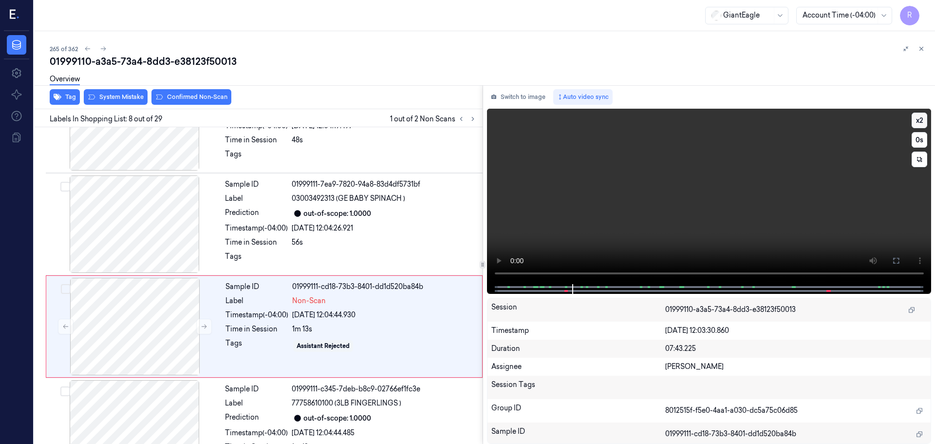
click at [918, 123] on button "x 2" at bounding box center [920, 121] width 16 height 16
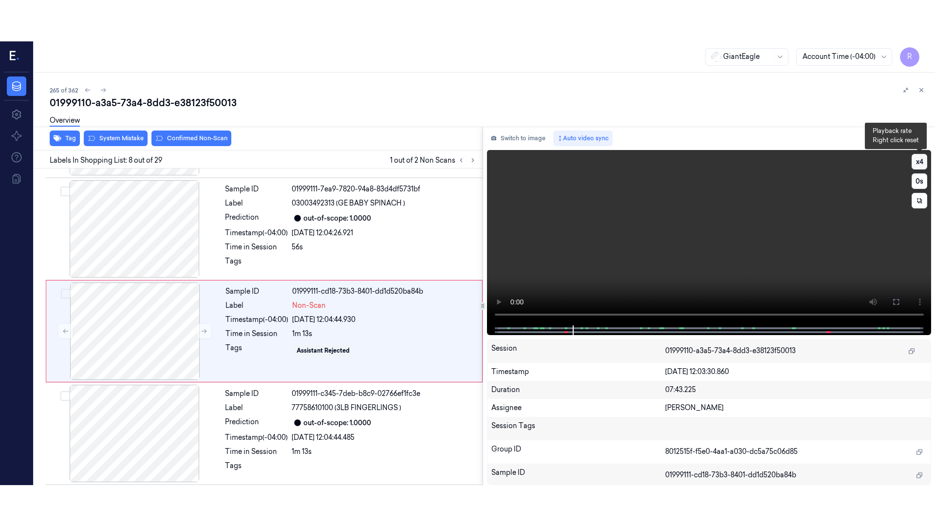
scroll to position [609, 0]
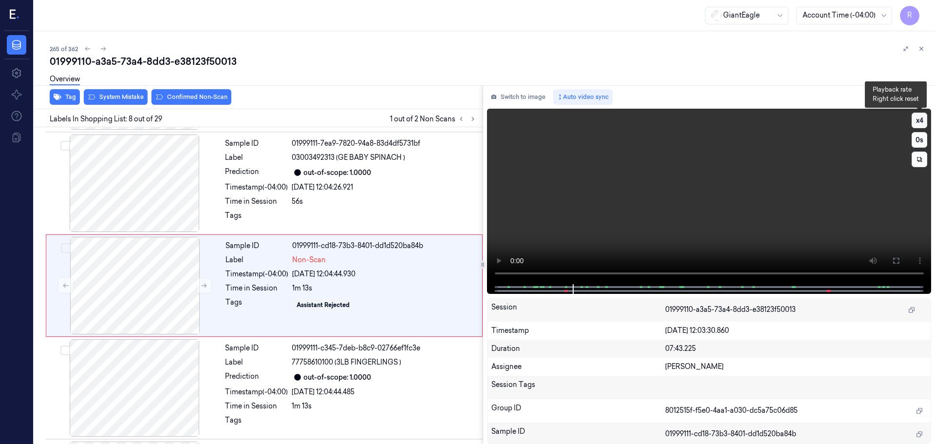
click at [918, 123] on button "x 4" at bounding box center [920, 121] width 16 height 16
click at [898, 255] on button at bounding box center [897, 261] width 16 height 16
click at [166, 298] on div at bounding box center [134, 285] width 173 height 97
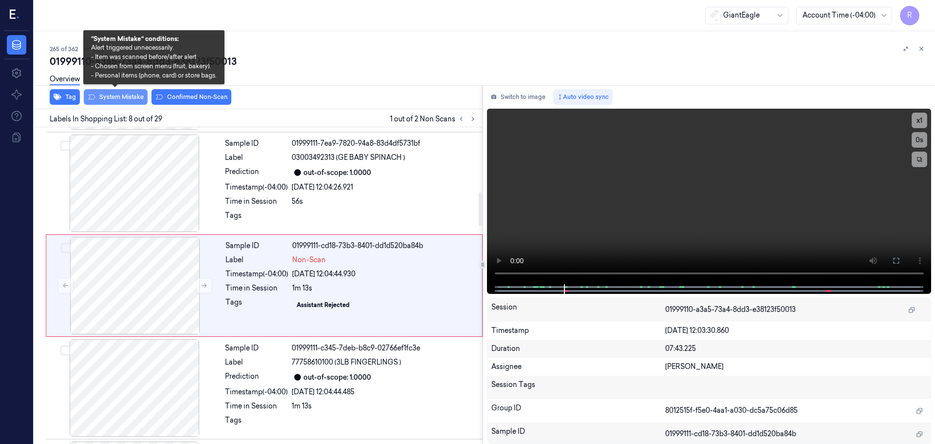
click at [112, 100] on button "System Mistake" at bounding box center [116, 97] width 64 height 16
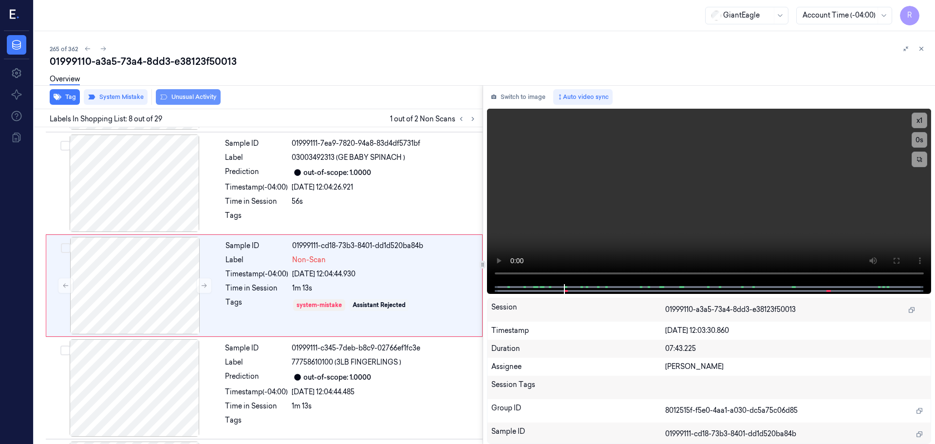
click at [192, 99] on button "Unusual Activity" at bounding box center [188, 97] width 65 height 16
click at [260, 352] on div "Sample ID" at bounding box center [256, 348] width 63 height 10
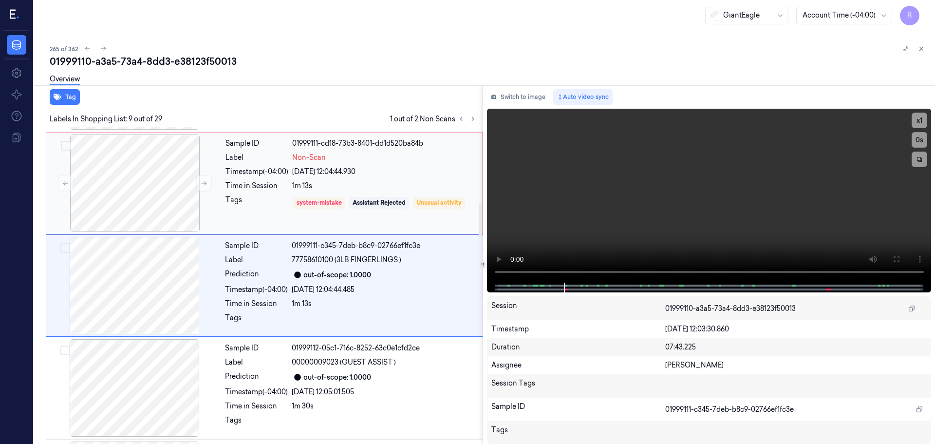
click at [255, 198] on div "Tags" at bounding box center [257, 203] width 63 height 16
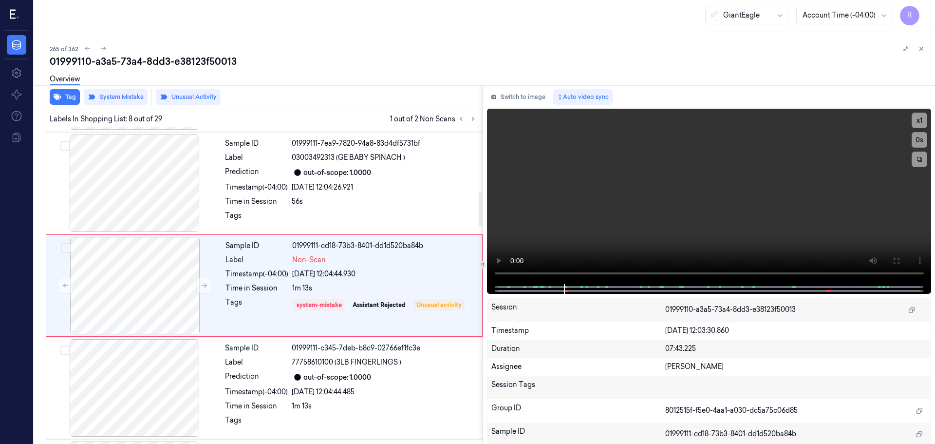
click at [475, 125] on div "Labels In Shopping List: 8 out of 29 1 out of 2 Non Scans" at bounding box center [256, 118] width 453 height 18
drag, startPoint x: 471, startPoint y: 124, endPoint x: 468, endPoint y: 128, distance: 5.0
click at [470, 124] on button at bounding box center [473, 119] width 12 height 12
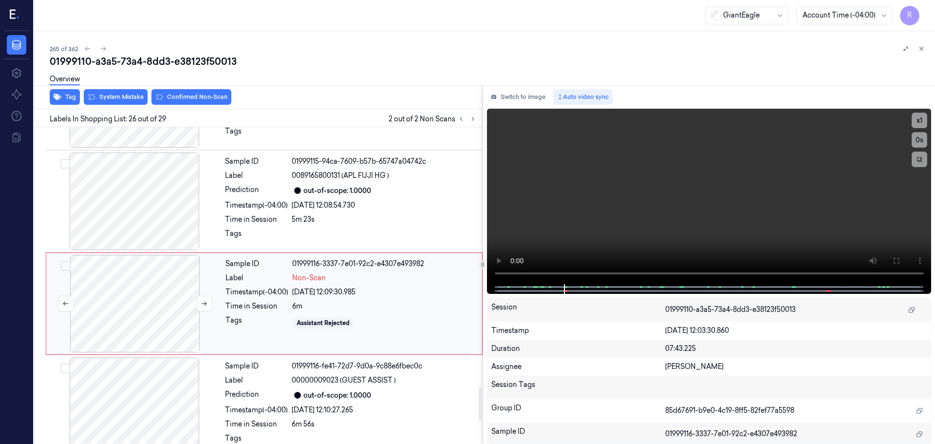
scroll to position [2450, 0]
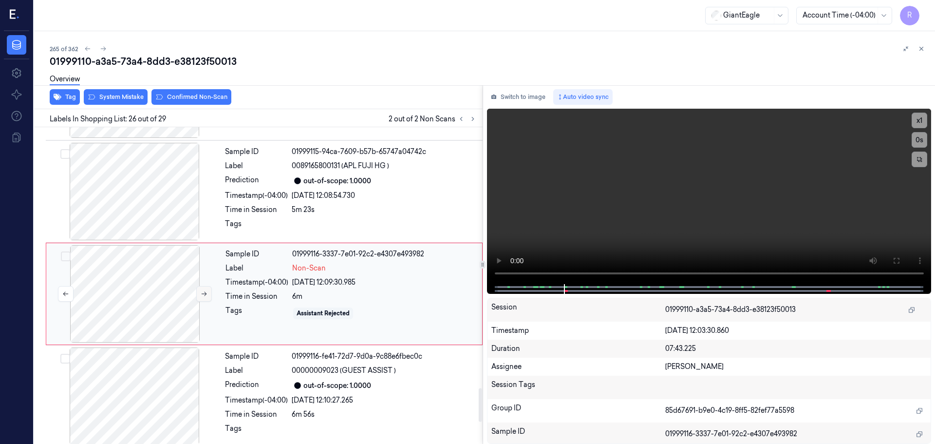
click at [197, 287] on button at bounding box center [204, 294] width 16 height 16
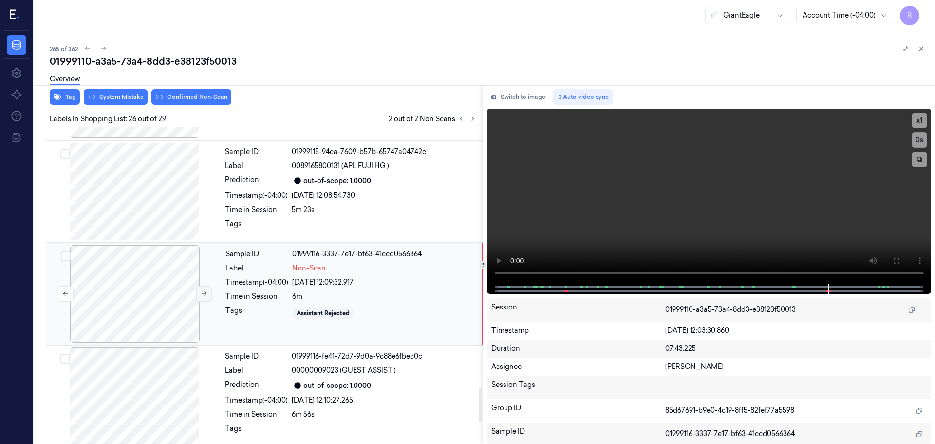
click at [197, 287] on button at bounding box center [204, 294] width 16 height 16
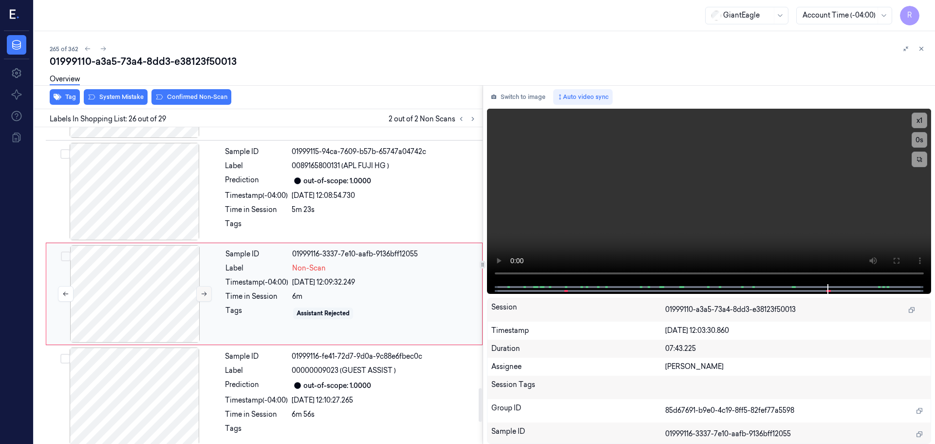
click at [197, 287] on button at bounding box center [204, 294] width 16 height 16
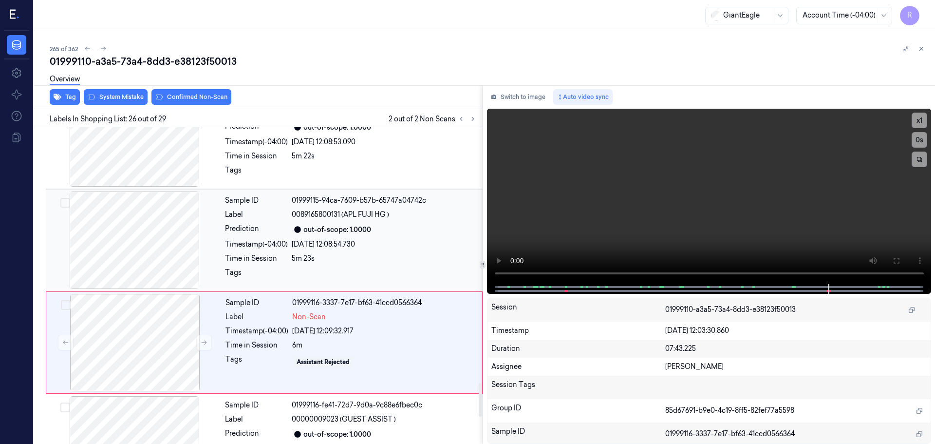
click at [140, 236] on div at bounding box center [134, 239] width 173 height 97
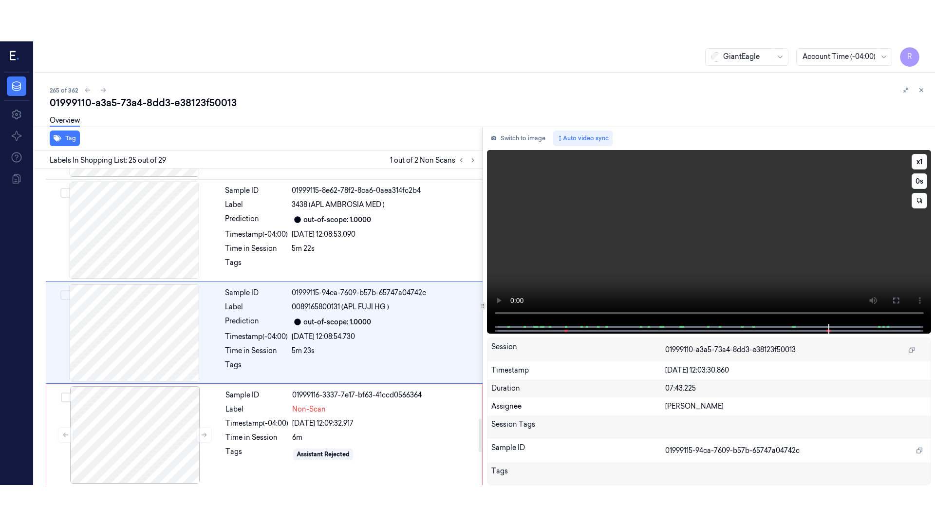
scroll to position [2348, 0]
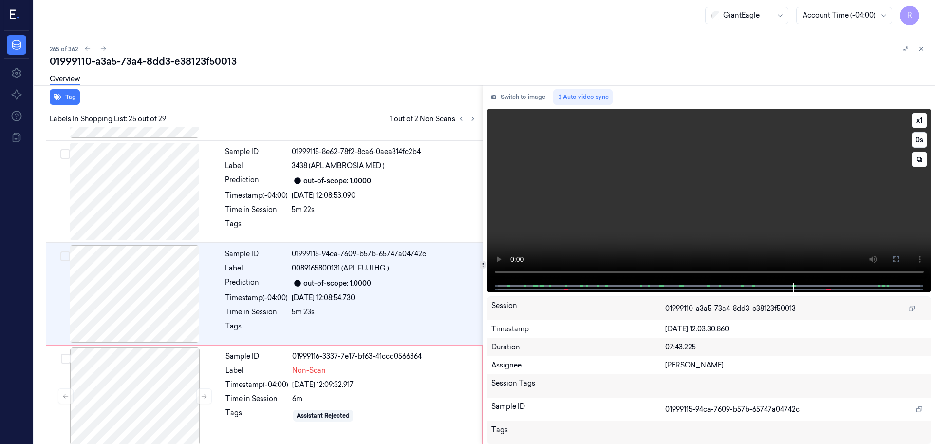
click at [896, 259] on icon at bounding box center [897, 259] width 8 height 8
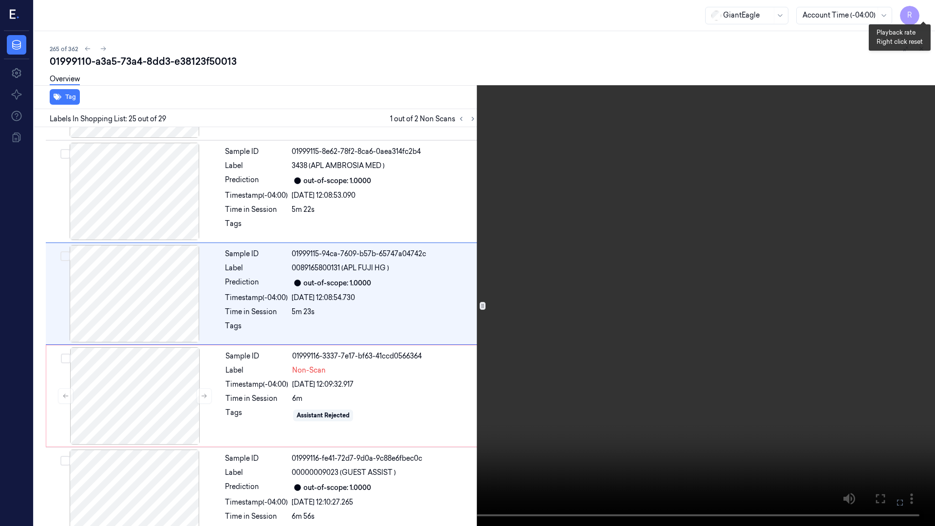
click at [918, 16] on button "x 1" at bounding box center [924, 12] width 16 height 16
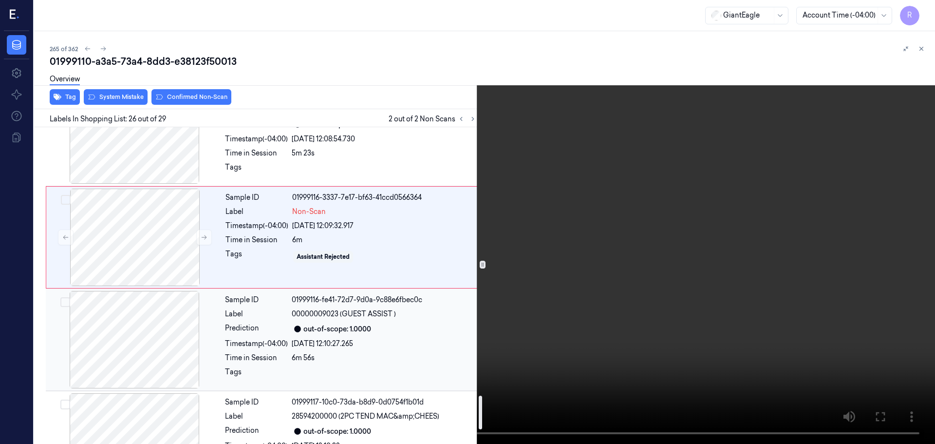
scroll to position [2555, 0]
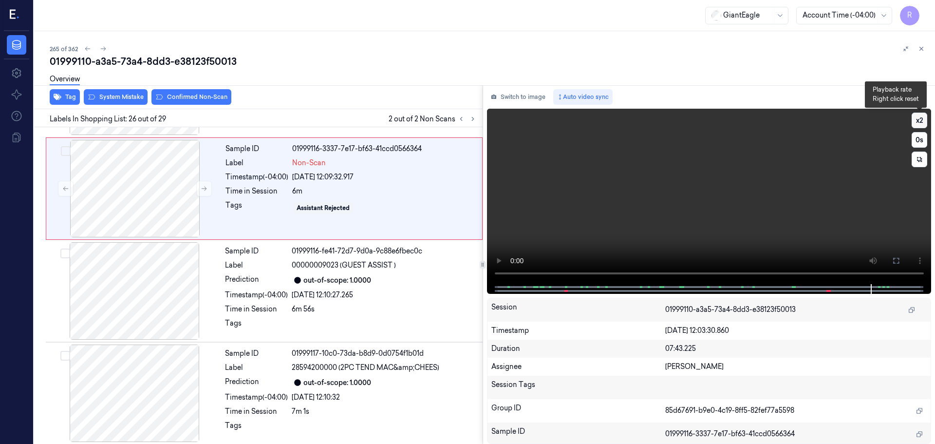
click at [920, 122] on button "x 2" at bounding box center [920, 121] width 16 height 16
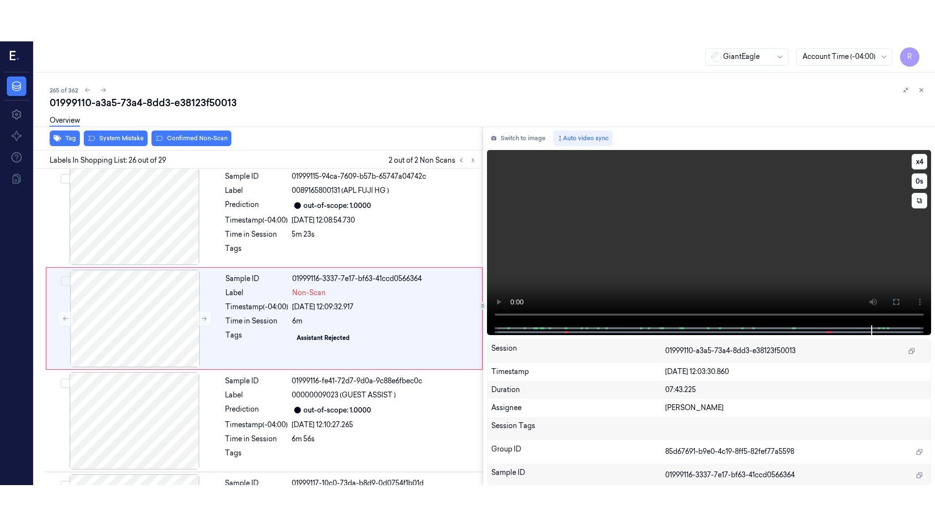
scroll to position [2450, 0]
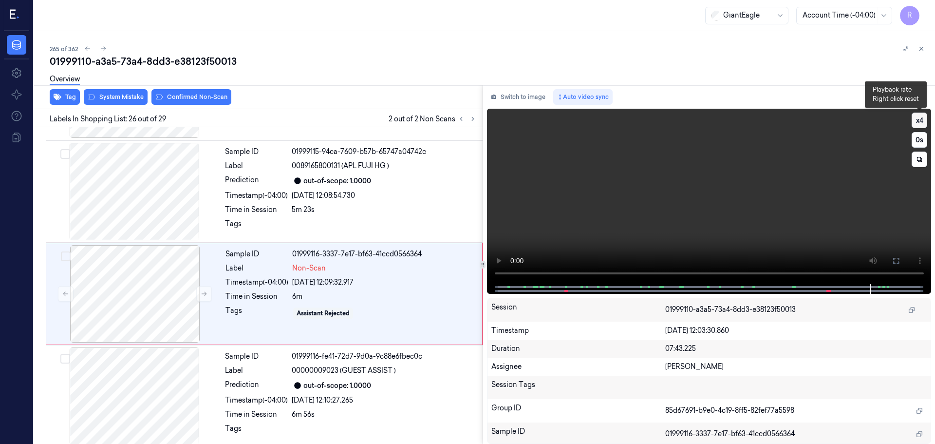
click at [923, 122] on button "x 4" at bounding box center [920, 121] width 16 height 16
click at [922, 122] on button "x 1" at bounding box center [920, 121] width 16 height 16
click at [894, 264] on icon at bounding box center [897, 261] width 8 height 8
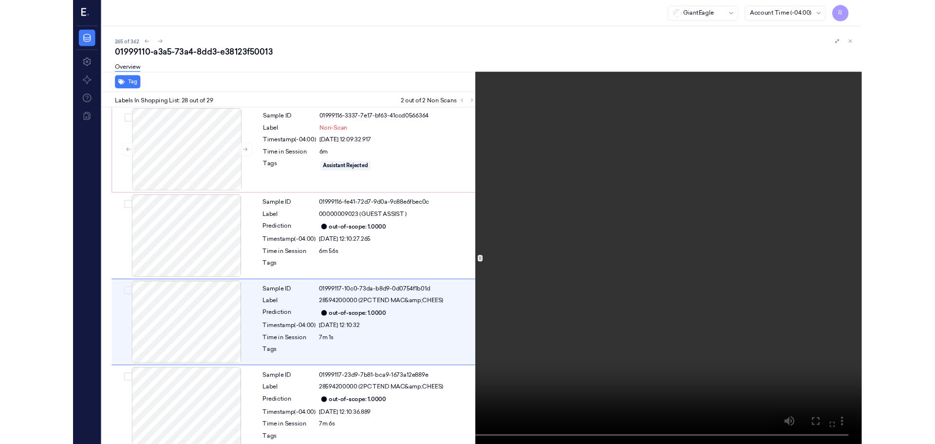
scroll to position [2571, 0]
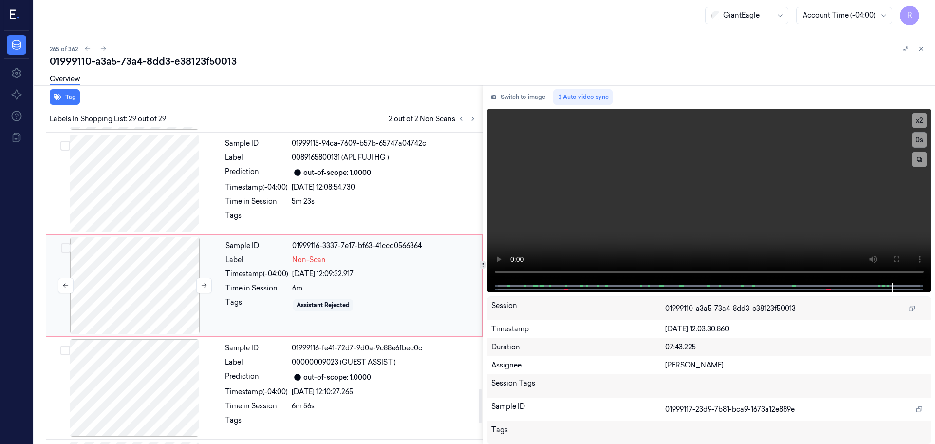
click at [102, 268] on div at bounding box center [134, 285] width 173 height 97
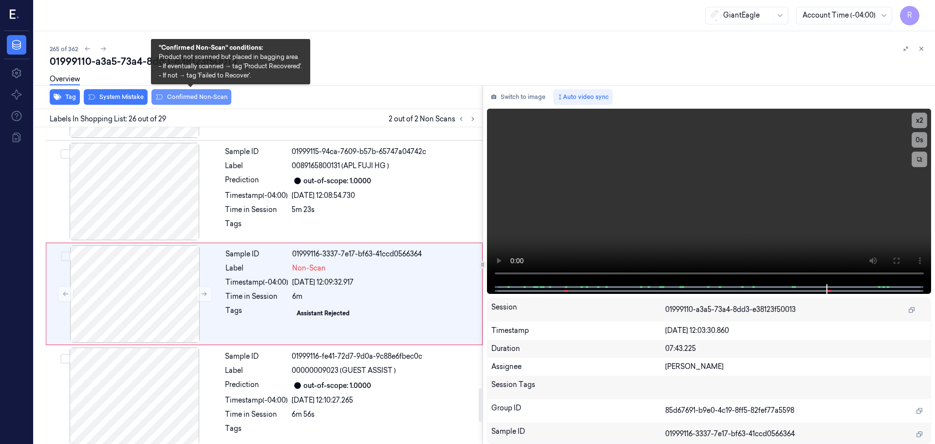
click at [192, 98] on button "Confirmed Non-Scan" at bounding box center [192, 97] width 80 height 16
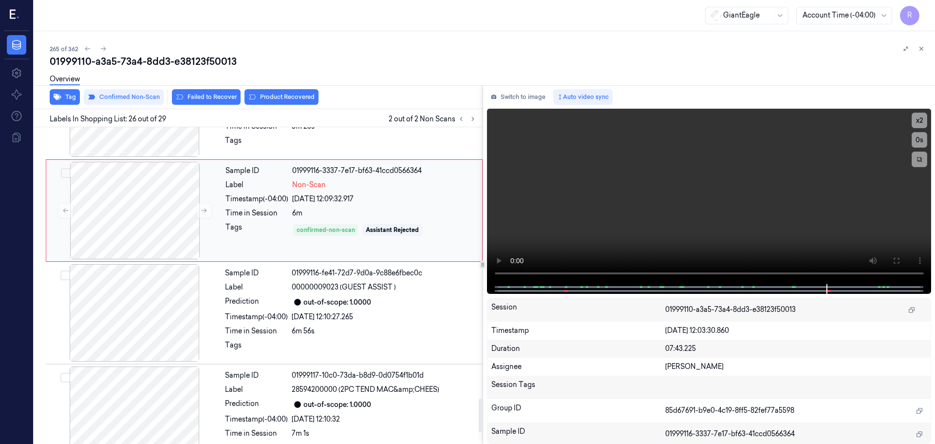
scroll to position [2548, 0]
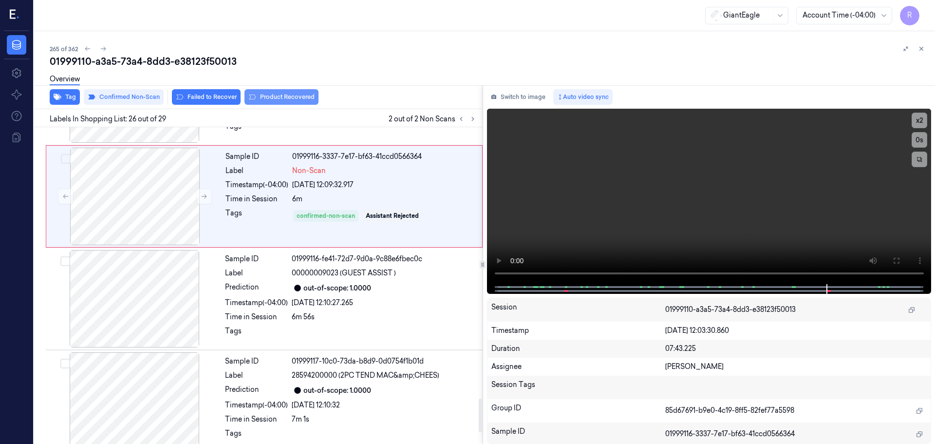
click at [278, 96] on button "Product Recovered" at bounding box center [282, 97] width 74 height 16
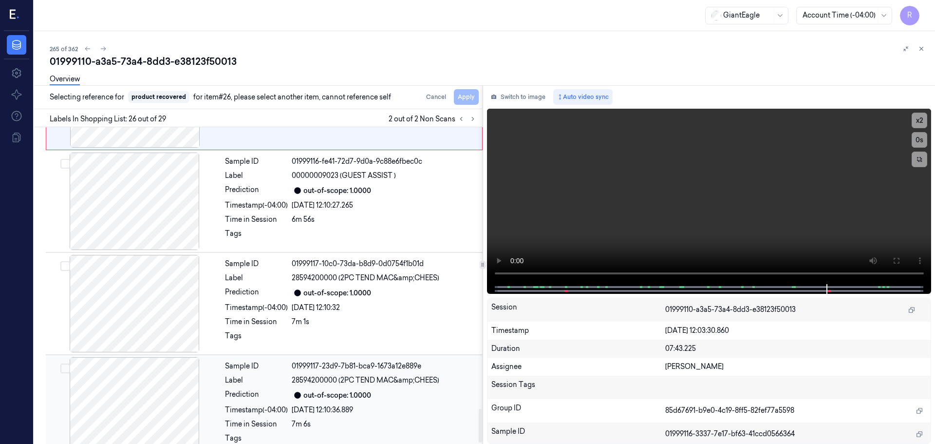
click at [268, 389] on div "Prediction" at bounding box center [256, 395] width 63 height 12
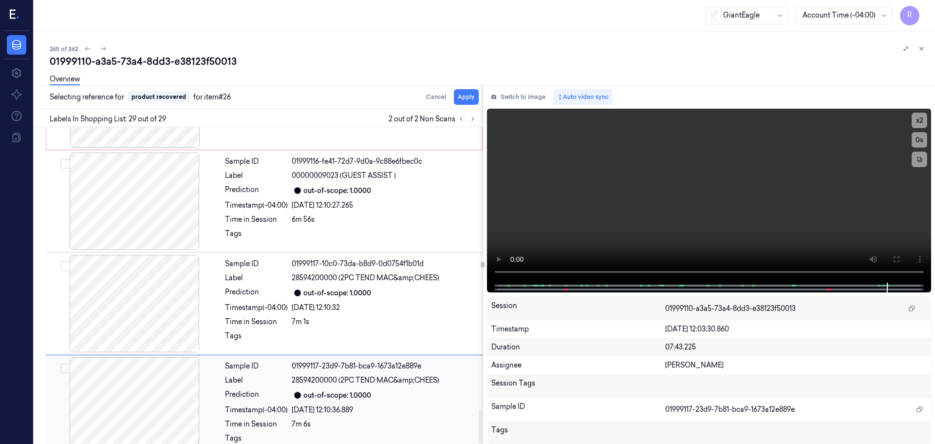
scroll to position [2653, 0]
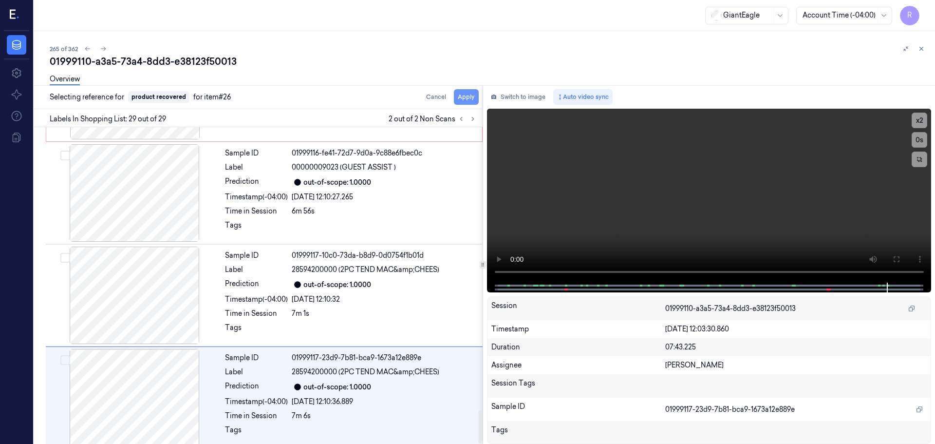
click at [465, 99] on button "Apply" at bounding box center [466, 97] width 25 height 16
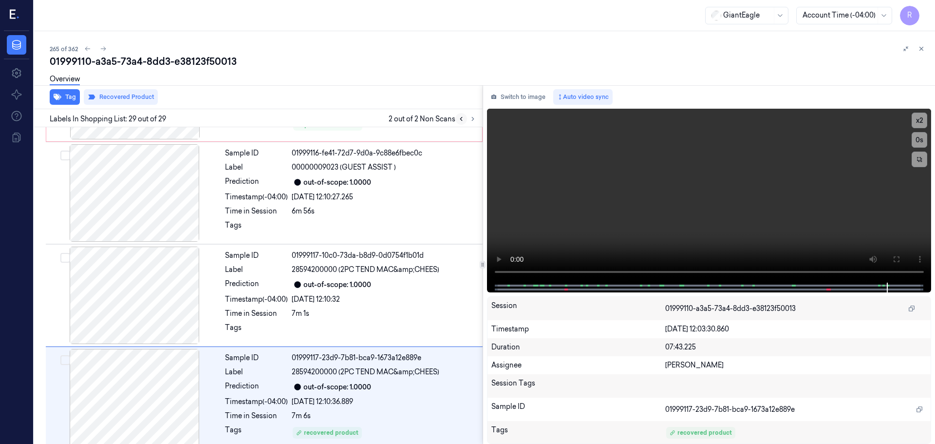
click at [463, 120] on icon at bounding box center [461, 118] width 7 height 7
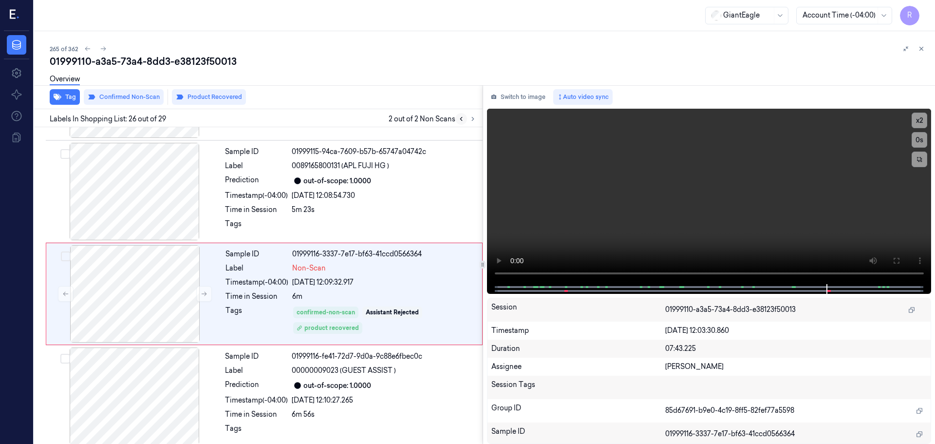
click at [465, 121] on button at bounding box center [462, 119] width 12 height 12
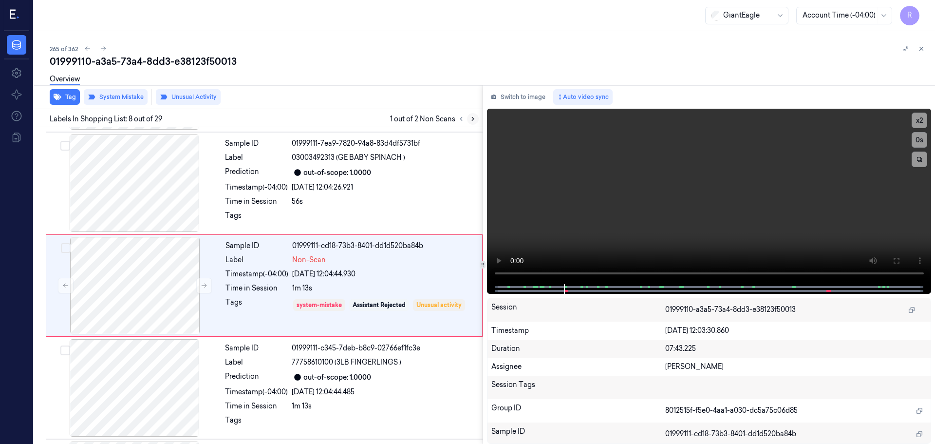
click at [468, 120] on button at bounding box center [473, 119] width 12 height 12
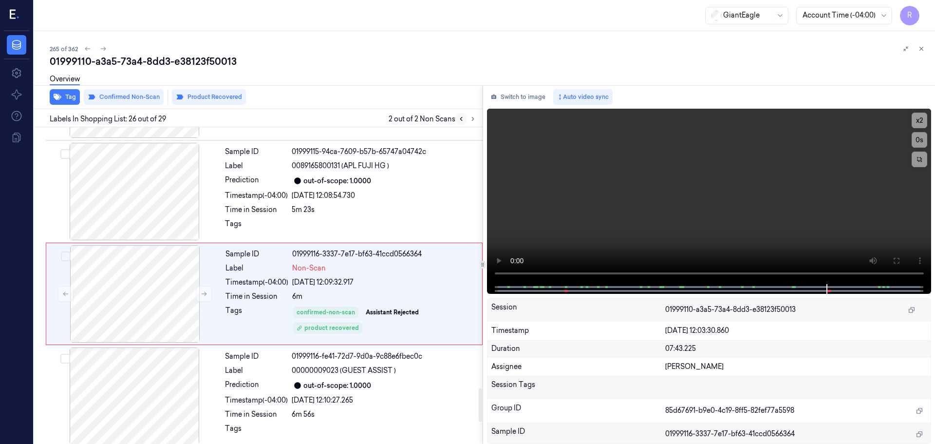
click at [463, 120] on icon at bounding box center [461, 118] width 7 height 7
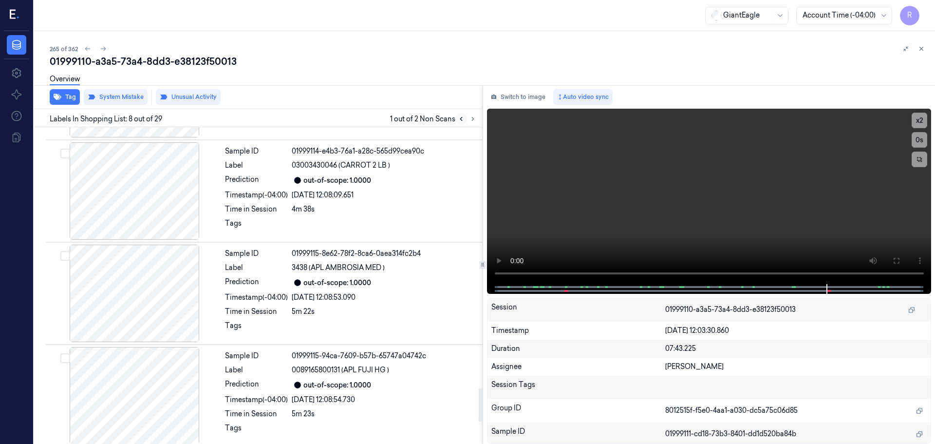
click at [463, 120] on icon at bounding box center [461, 118] width 7 height 7
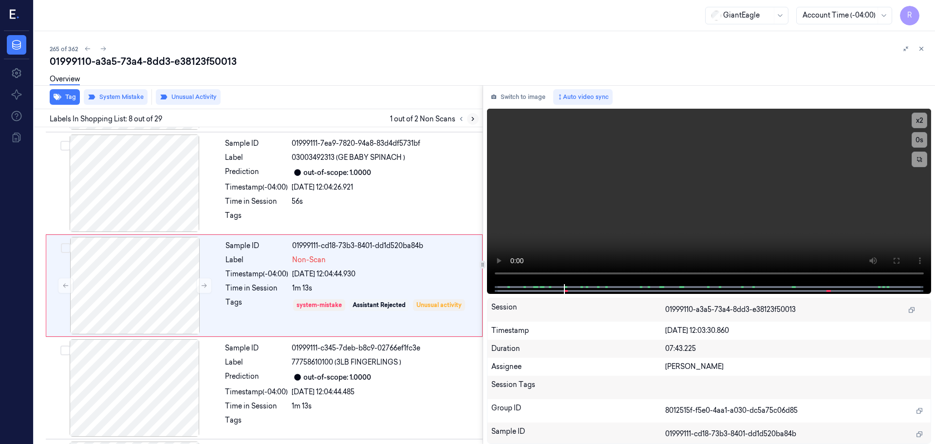
click at [474, 116] on icon at bounding box center [473, 118] width 7 height 7
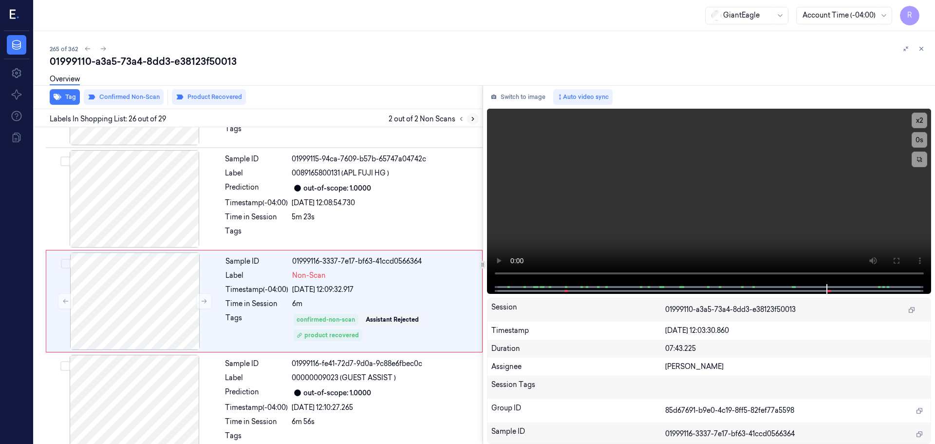
scroll to position [2450, 0]
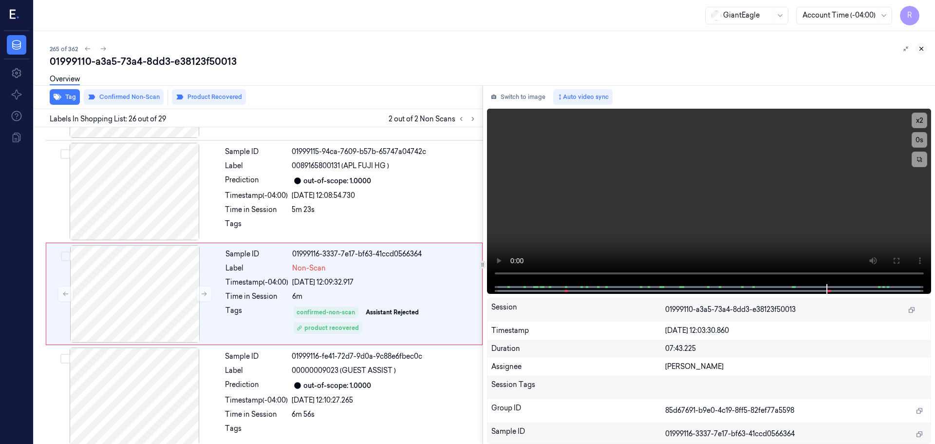
click at [924, 51] on icon at bounding box center [921, 48] width 7 height 7
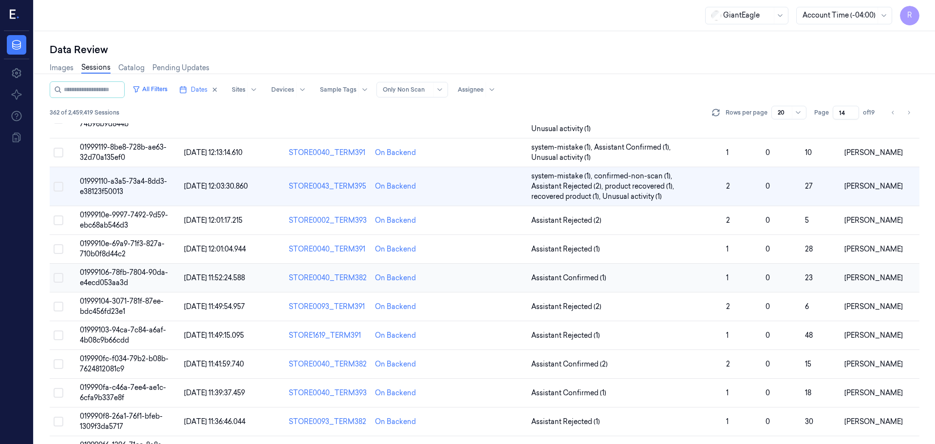
scroll to position [103, 0]
click at [638, 218] on span "Assistant Rejected (2)" at bounding box center [625, 220] width 187 height 10
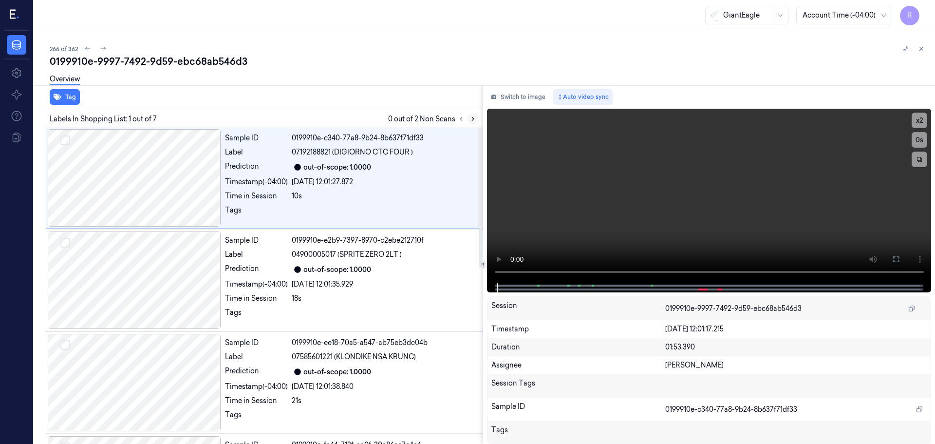
click at [474, 121] on icon at bounding box center [473, 118] width 7 height 7
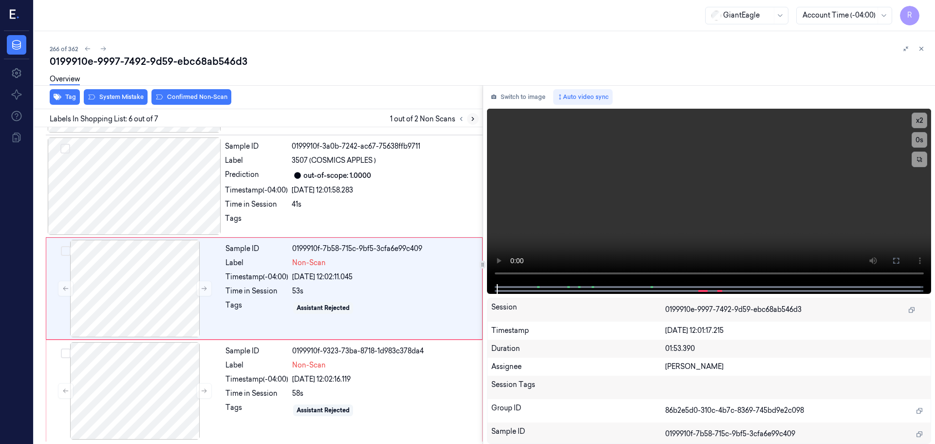
click at [472, 121] on icon at bounding box center [473, 118] width 7 height 7
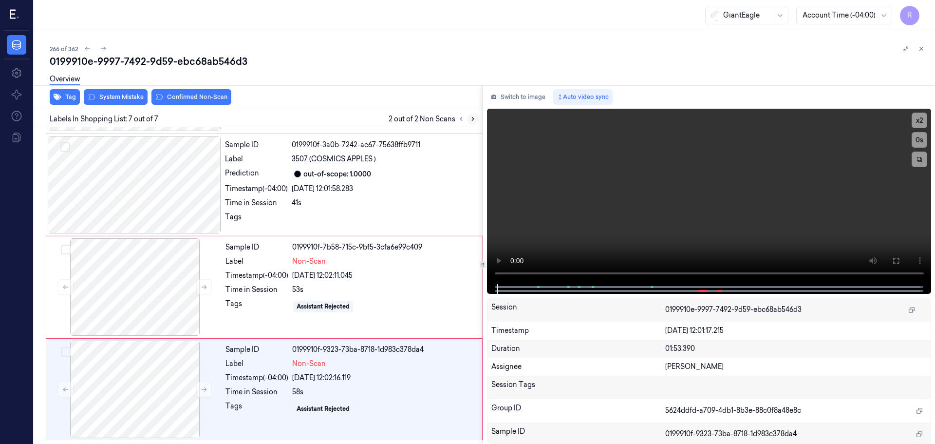
click at [472, 121] on icon at bounding box center [473, 118] width 7 height 7
click at [196, 289] on div at bounding box center [134, 286] width 173 height 97
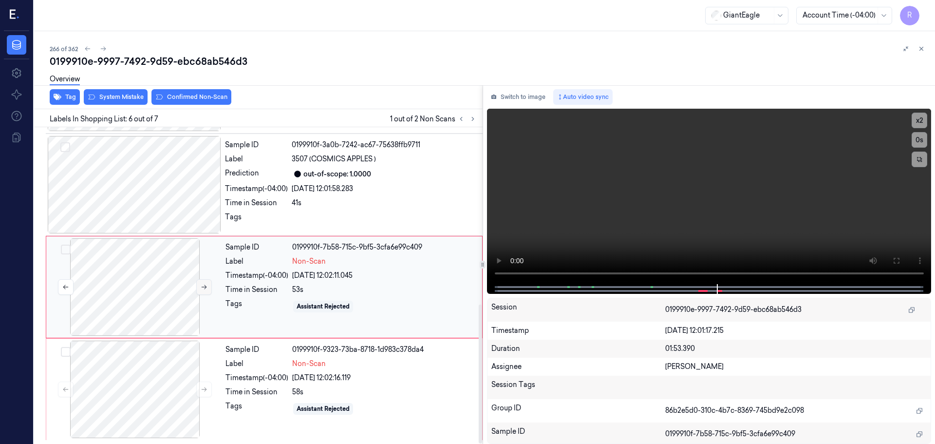
click at [202, 291] on button at bounding box center [204, 287] width 16 height 16
click at [203, 392] on icon at bounding box center [204, 389] width 7 height 7
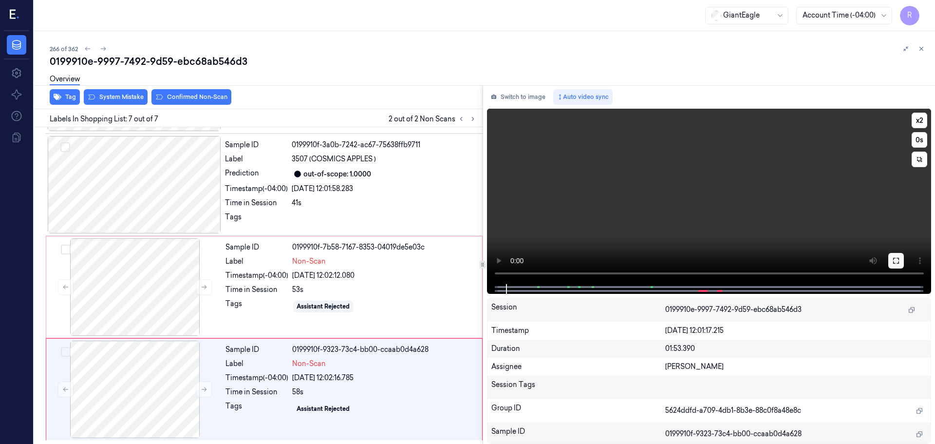
click at [900, 261] on button at bounding box center [897, 261] width 16 height 16
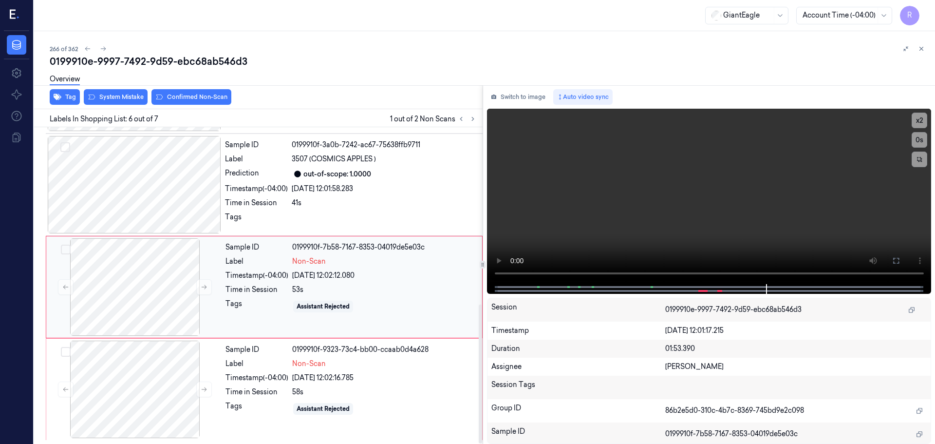
click at [403, 293] on div "53s" at bounding box center [384, 290] width 184 height 10
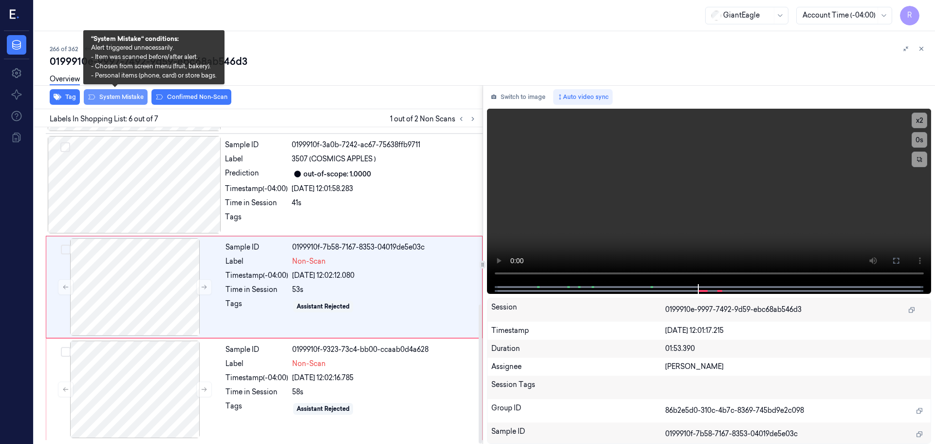
click at [120, 101] on button "System Mistake" at bounding box center [116, 97] width 64 height 16
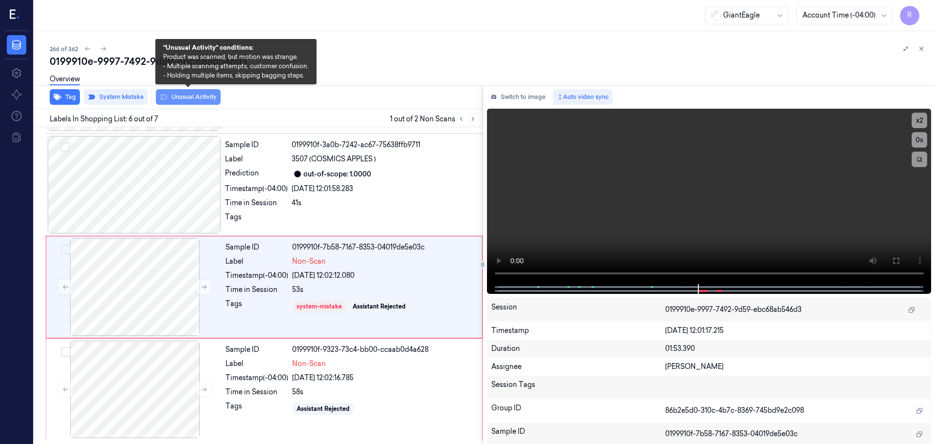
click at [180, 95] on button "Unusual Activity" at bounding box center [188, 97] width 65 height 16
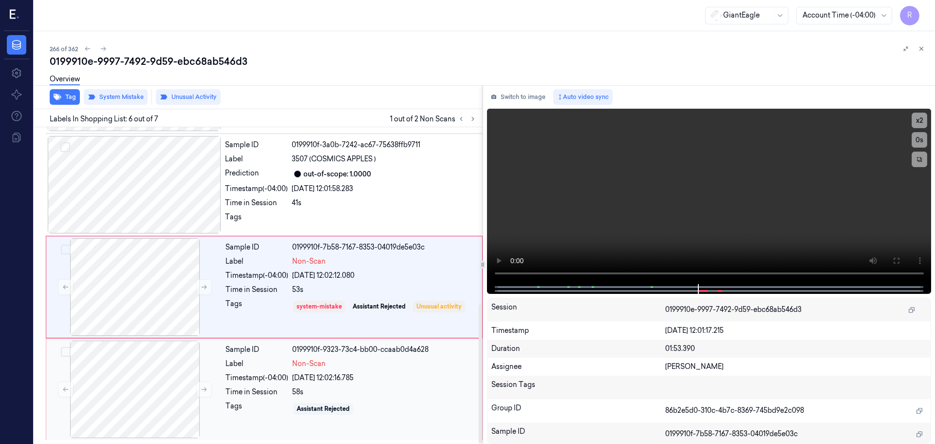
click at [251, 381] on div "Timestamp (-04:00)" at bounding box center [257, 378] width 63 height 10
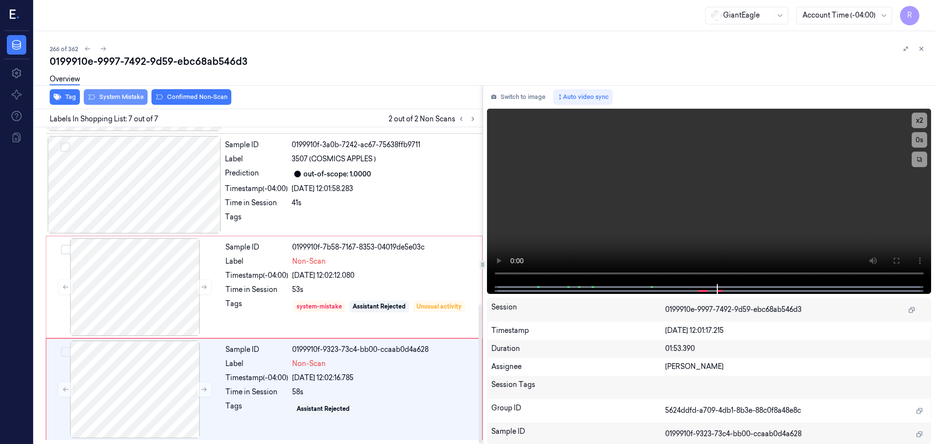
click at [120, 98] on button "System Mistake" at bounding box center [116, 97] width 64 height 16
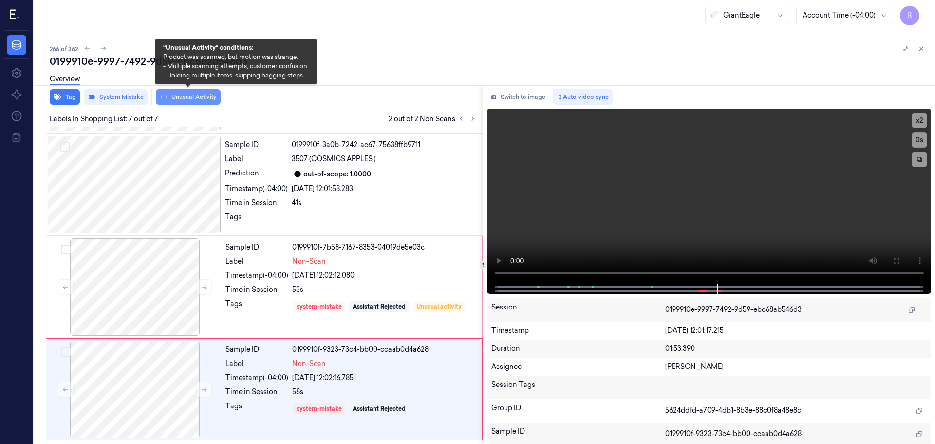
click at [178, 97] on button "Unusual Activity" at bounding box center [188, 97] width 65 height 16
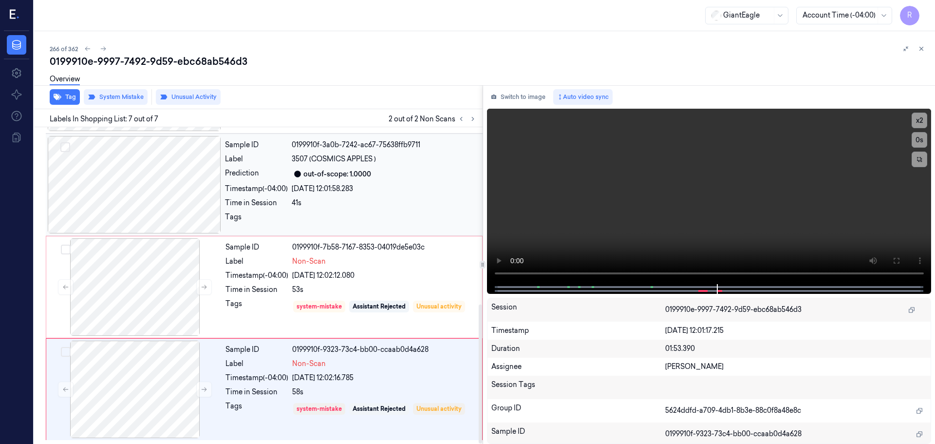
click at [350, 196] on div "Sample ID 0199910f-3a0b-7242-ac67-75638ffb9711 Label 3507 (COSMICS APPLES ) Pre…" at bounding box center [351, 184] width 260 height 97
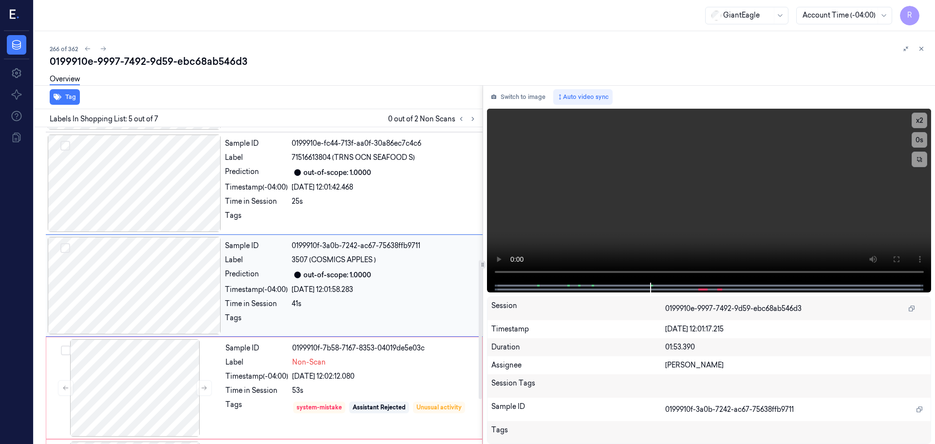
click at [309, 305] on div "41s" at bounding box center [384, 304] width 185 height 10
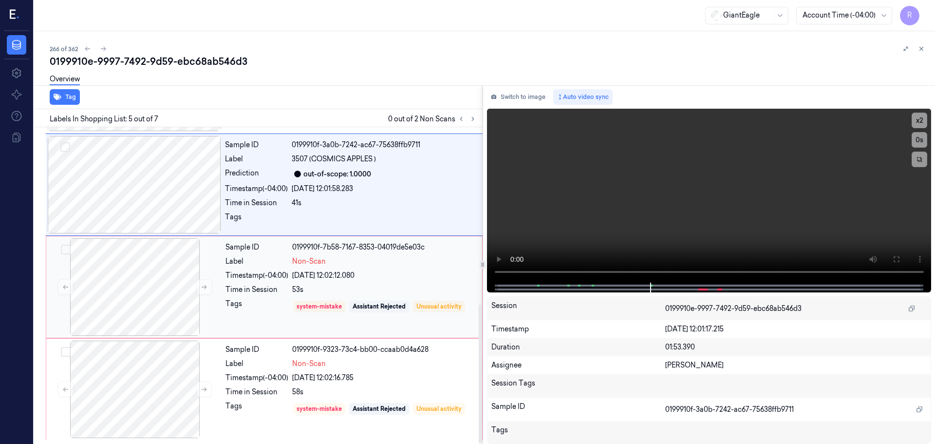
click at [280, 314] on div "Tags" at bounding box center [257, 307] width 63 height 16
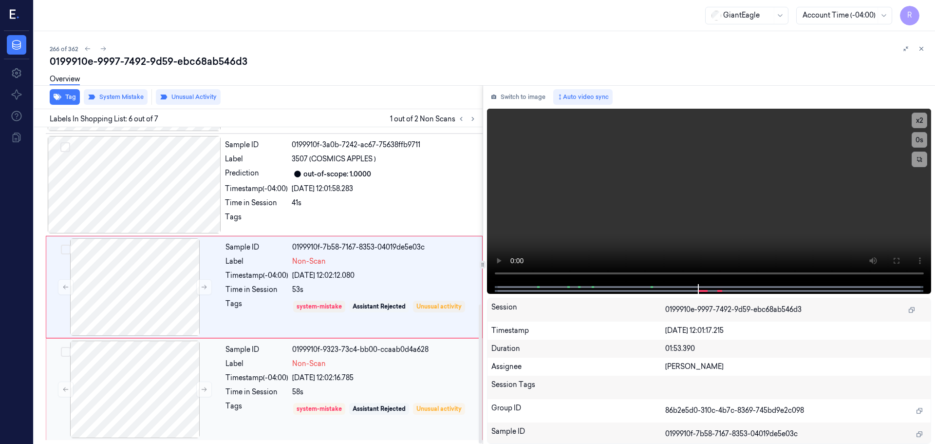
click at [334, 400] on div "Sample ID 0199910f-9323-73c4-bb00-ccaab0d4a628 Label Non-Scan Timestamp (-04:00…" at bounding box center [351, 389] width 259 height 97
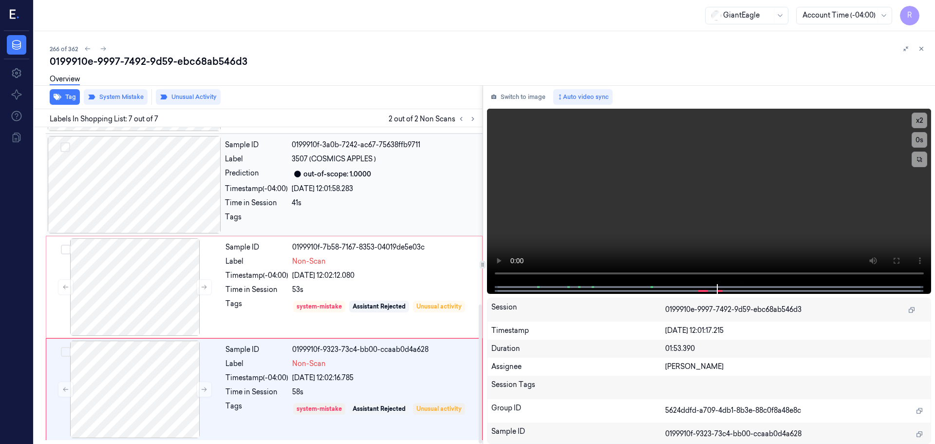
click at [323, 223] on div at bounding box center [384, 220] width 185 height 16
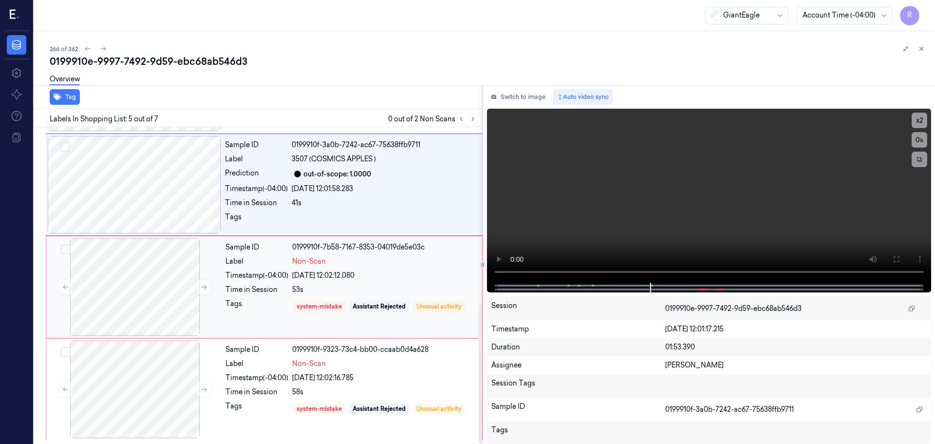
click at [270, 312] on div "Tags" at bounding box center [257, 307] width 63 height 16
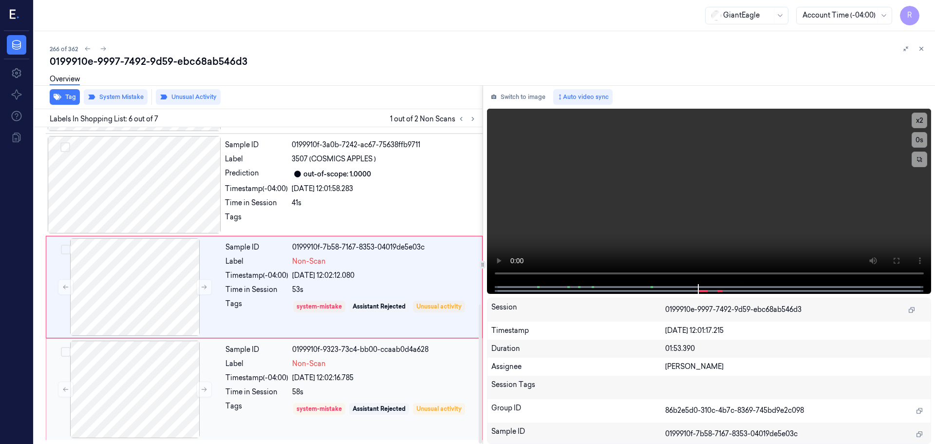
click at [388, 373] on div "28/09/2025 12:02:16.785" at bounding box center [384, 378] width 184 height 10
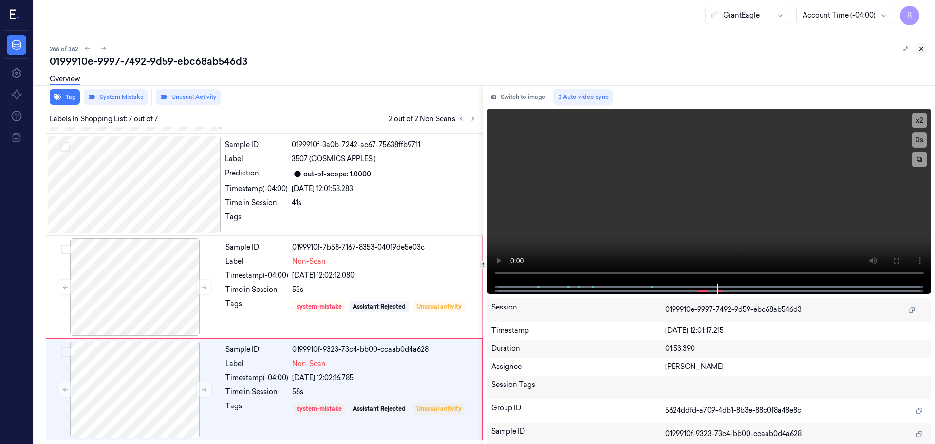
click at [923, 49] on icon at bounding box center [921, 48] width 7 height 7
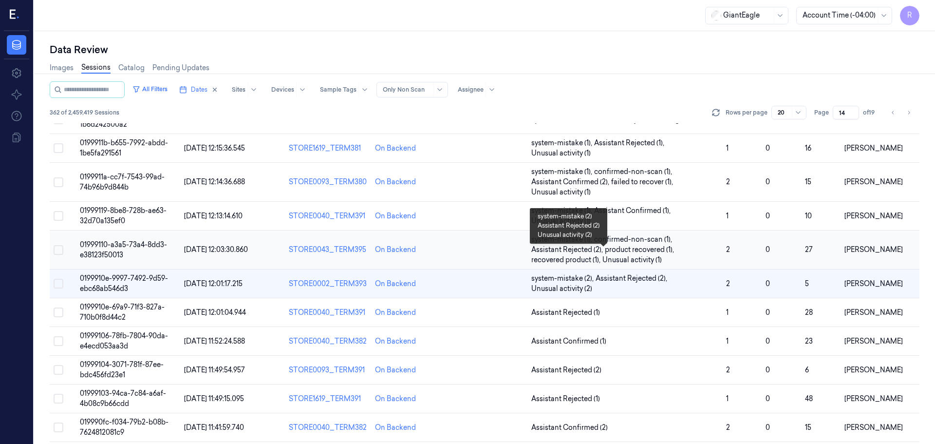
scroll to position [88, 0]
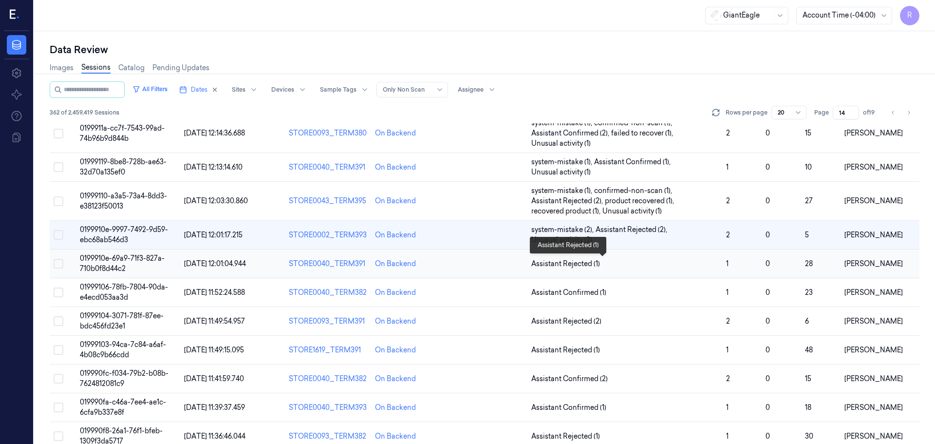
click at [655, 266] on span "Assistant Rejected (1)" at bounding box center [625, 264] width 187 height 10
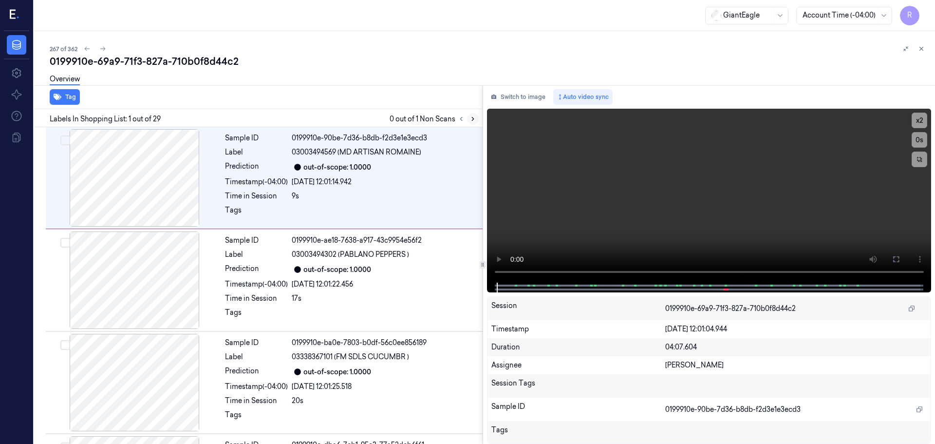
click at [472, 118] on icon at bounding box center [473, 118] width 7 height 7
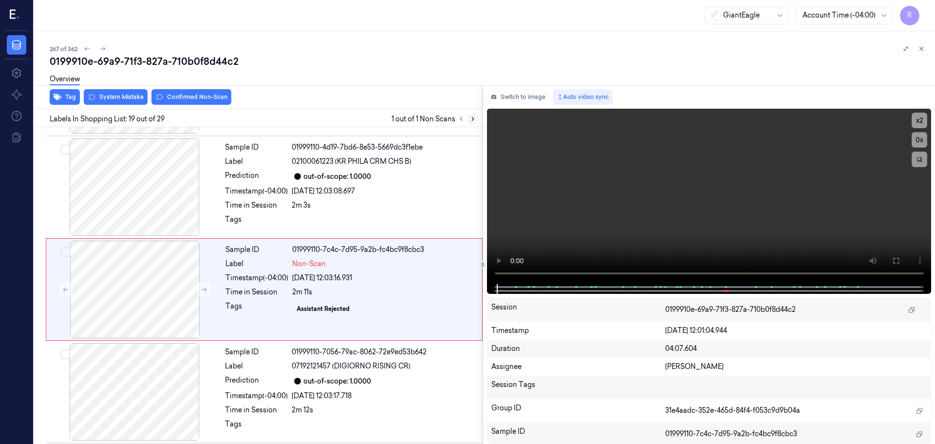
scroll to position [1734, 0]
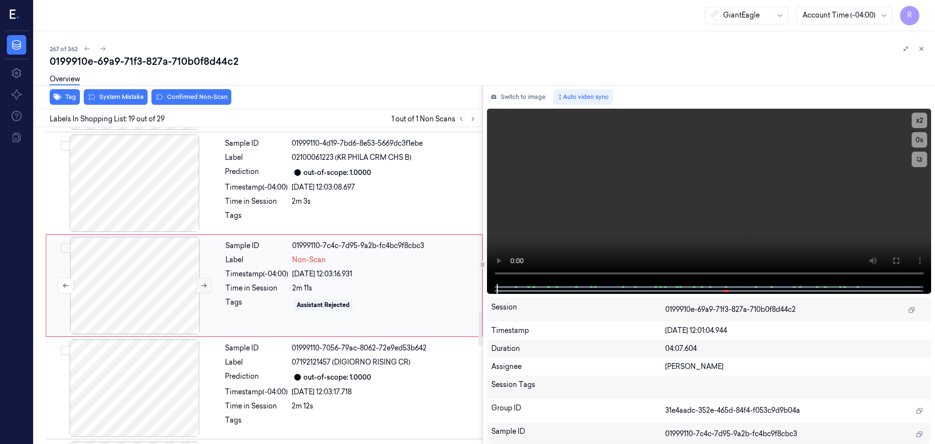
click at [197, 287] on button at bounding box center [204, 286] width 16 height 16
click at [152, 193] on div at bounding box center [134, 182] width 173 height 97
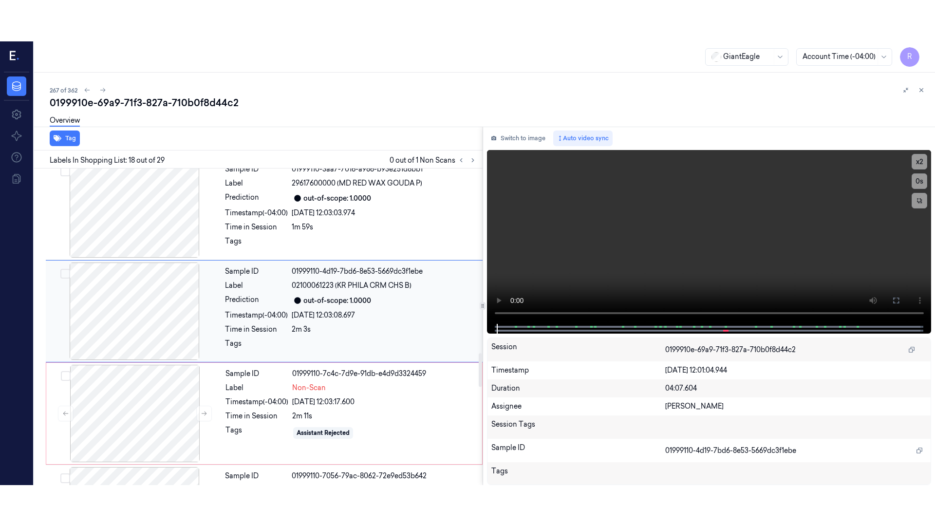
scroll to position [1632, 0]
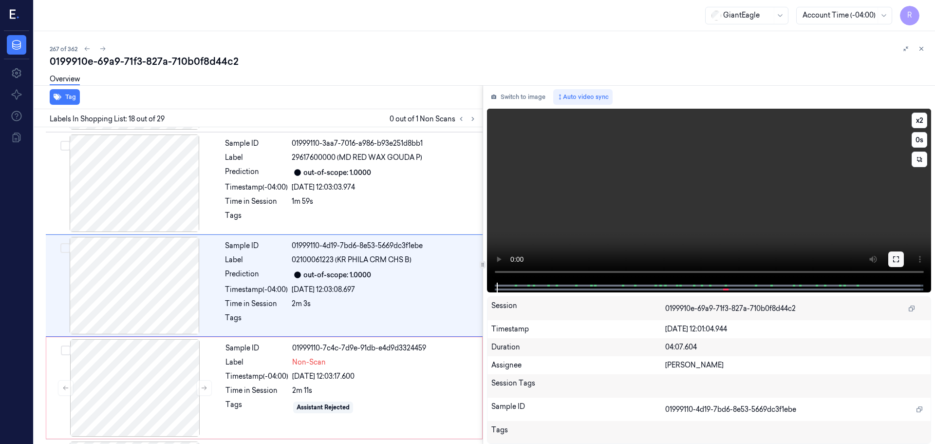
click at [895, 256] on icon at bounding box center [897, 259] width 8 height 8
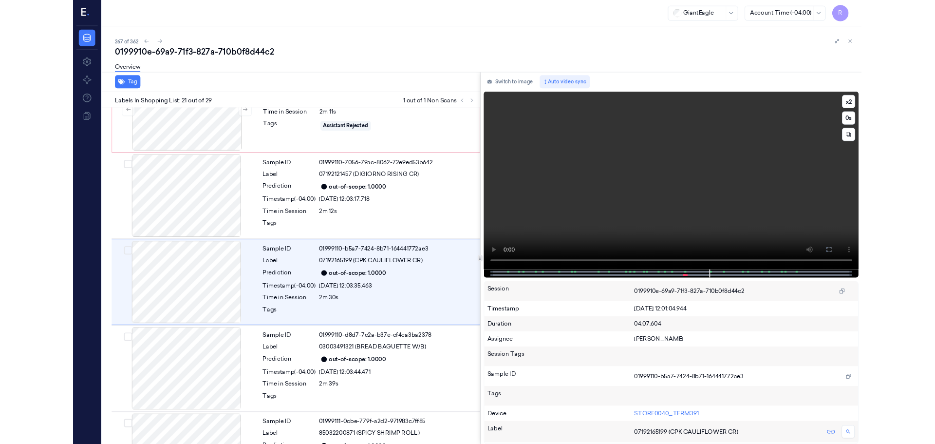
scroll to position [1898, 0]
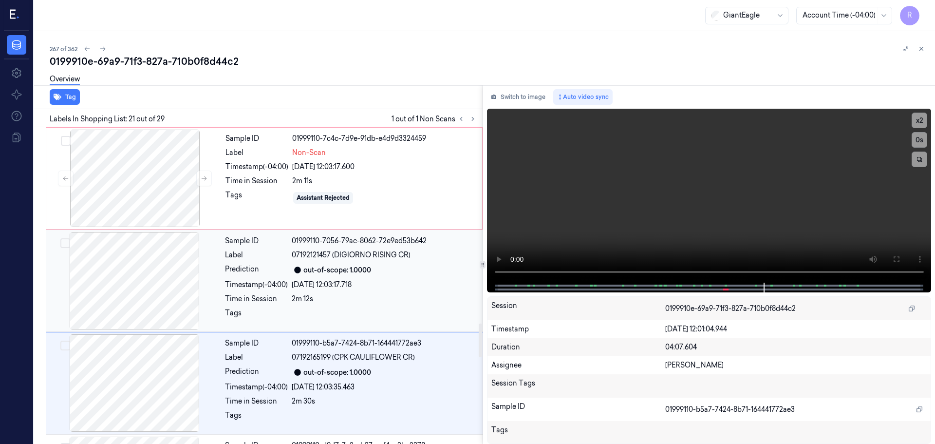
click at [303, 281] on div "28/09/2025 12:03:17.718" at bounding box center [384, 285] width 185 height 10
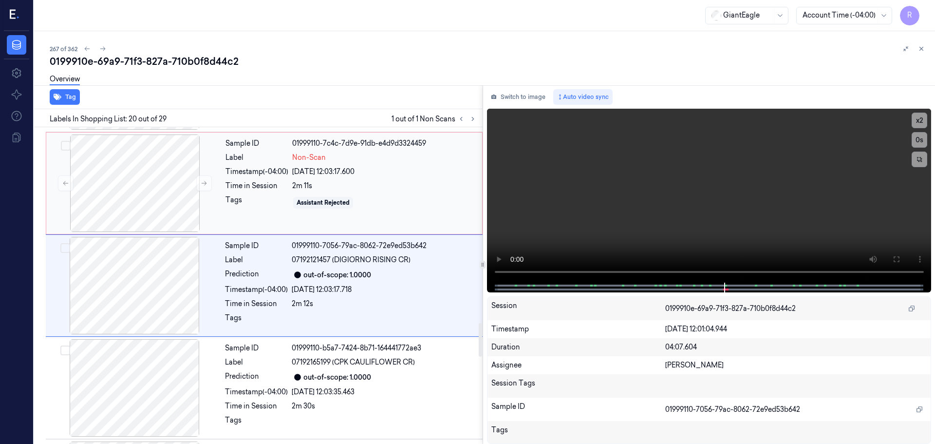
click at [309, 184] on div "2m 11s" at bounding box center [384, 186] width 184 height 10
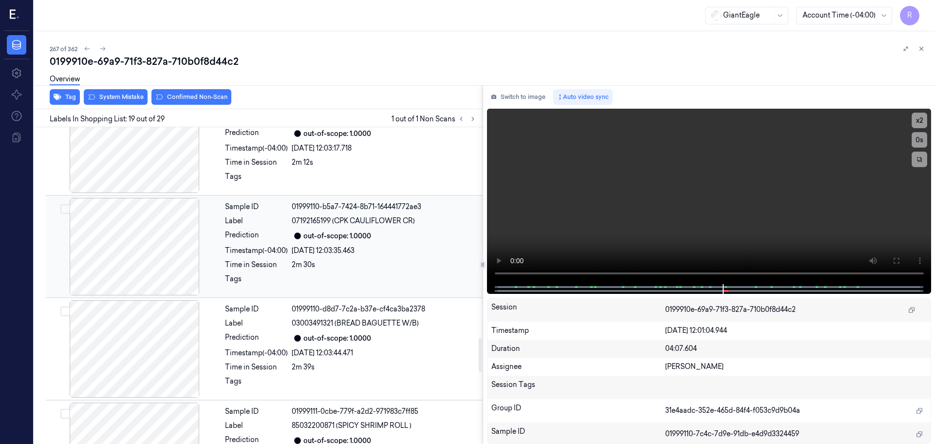
click at [298, 266] on div "2m 30s" at bounding box center [384, 265] width 185 height 10
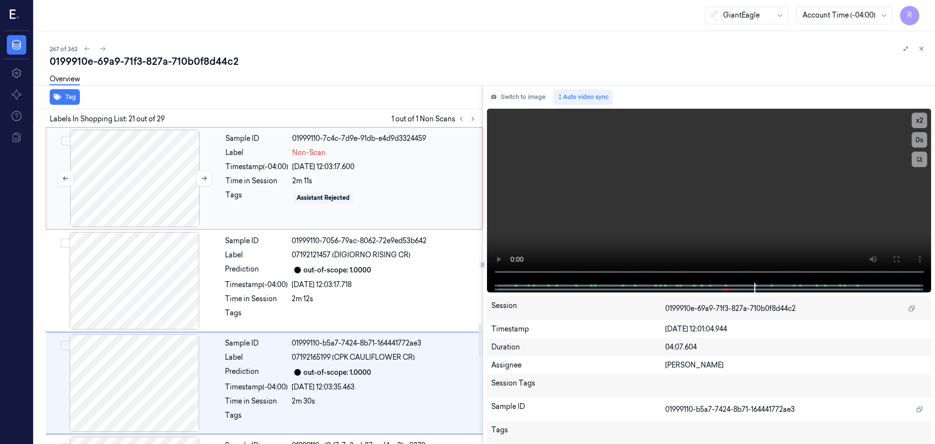
click at [175, 179] on div at bounding box center [134, 178] width 173 height 97
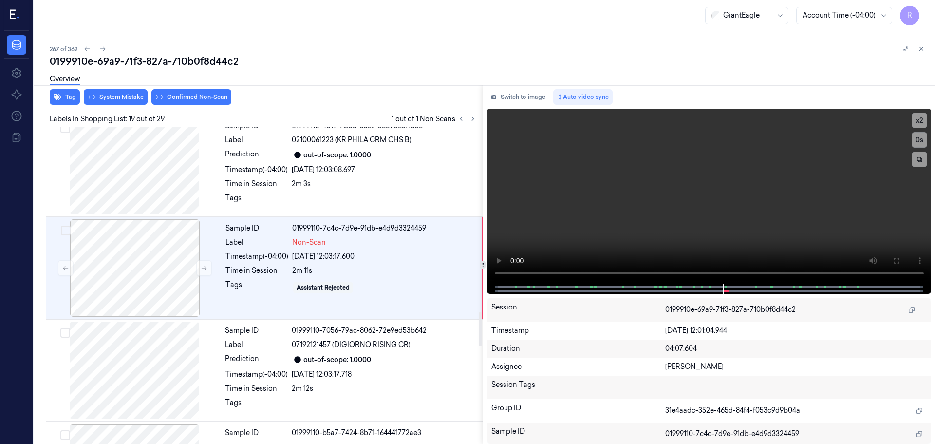
scroll to position [1734, 0]
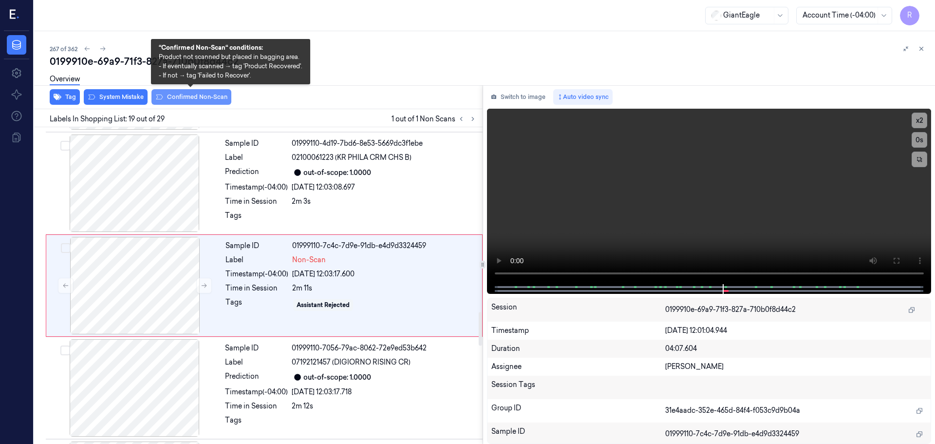
click at [210, 95] on button "Confirmed Non-Scan" at bounding box center [192, 97] width 80 height 16
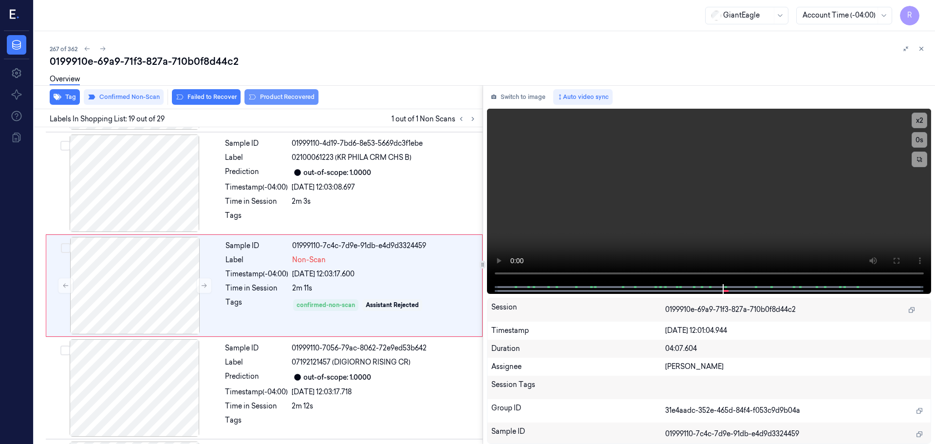
click at [268, 94] on button "Product Recovered" at bounding box center [282, 97] width 74 height 16
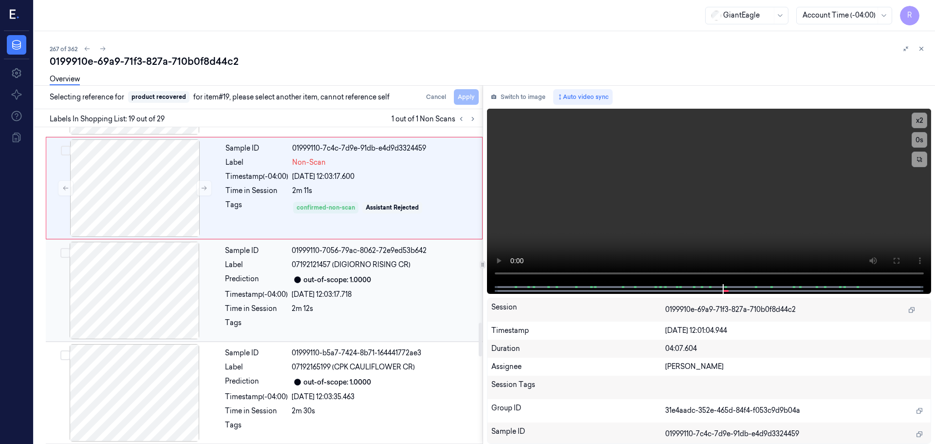
scroll to position [1880, 0]
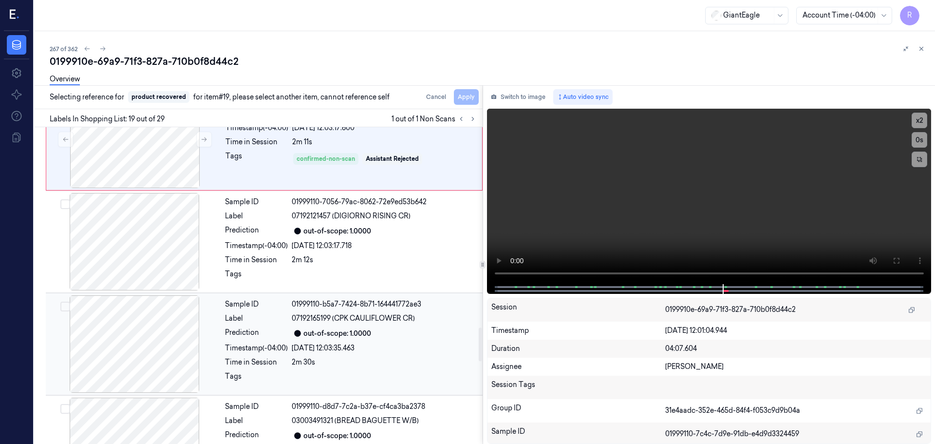
click at [337, 344] on div "28/09/2025 12:03:35.463" at bounding box center [384, 348] width 185 height 10
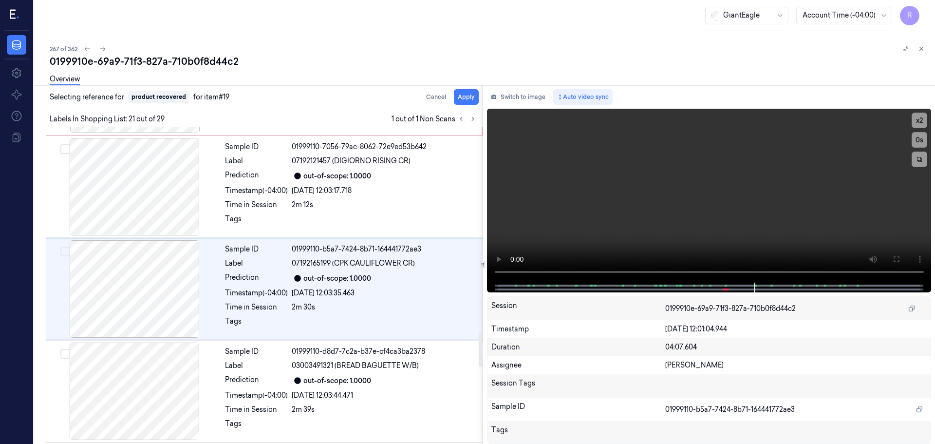
scroll to position [1939, 0]
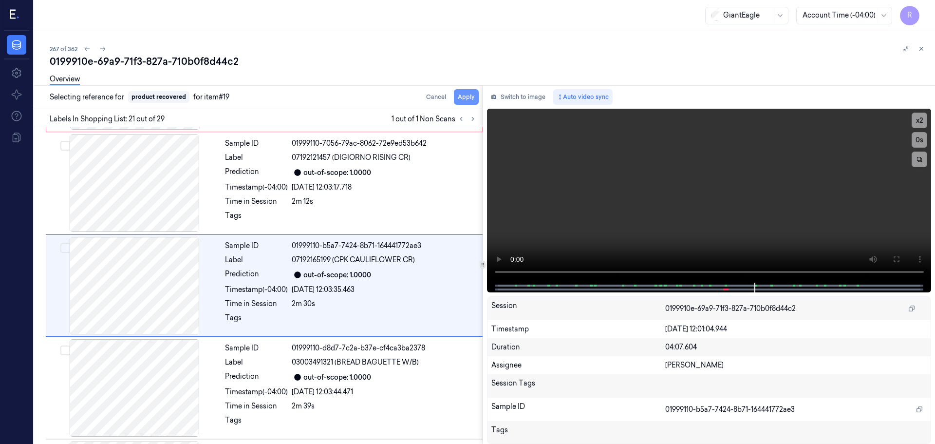
click at [467, 98] on button "Apply" at bounding box center [466, 97] width 25 height 16
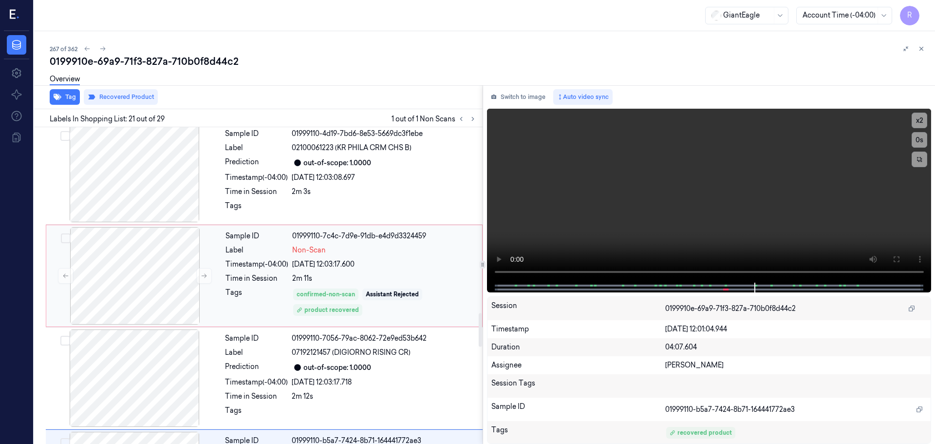
click at [343, 263] on div "28/09/2025 12:03:17.600" at bounding box center [384, 264] width 184 height 10
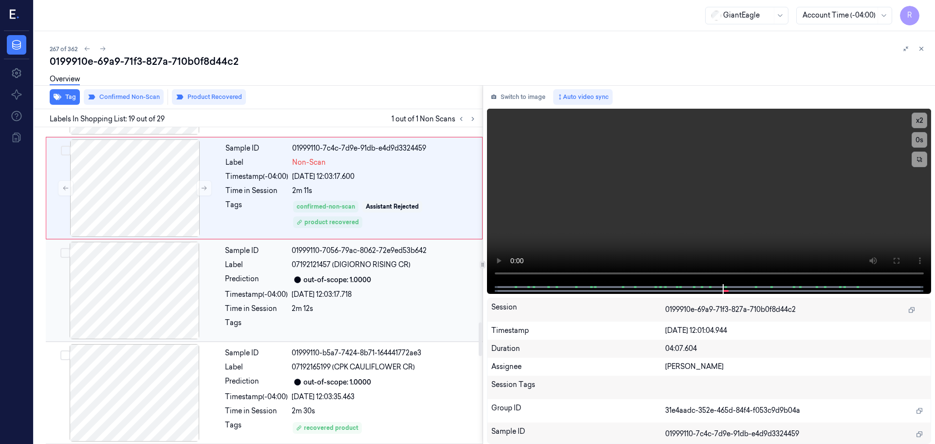
click at [332, 299] on div "28/09/2025 12:03:17.718" at bounding box center [384, 294] width 185 height 10
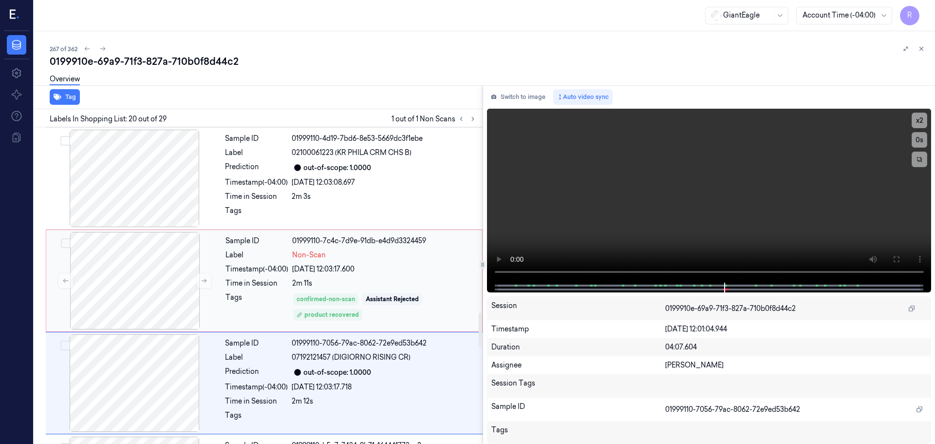
click at [333, 291] on div "Sample ID 01999110-7c4c-7d9e-91db-e4d9d3324459 Label Non-Scan Timestamp (-04:00…" at bounding box center [351, 280] width 259 height 97
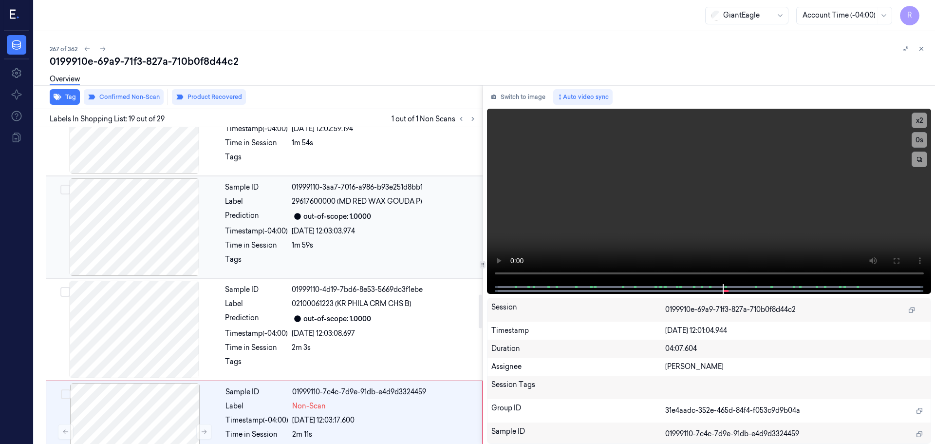
scroll to position [1539, 0]
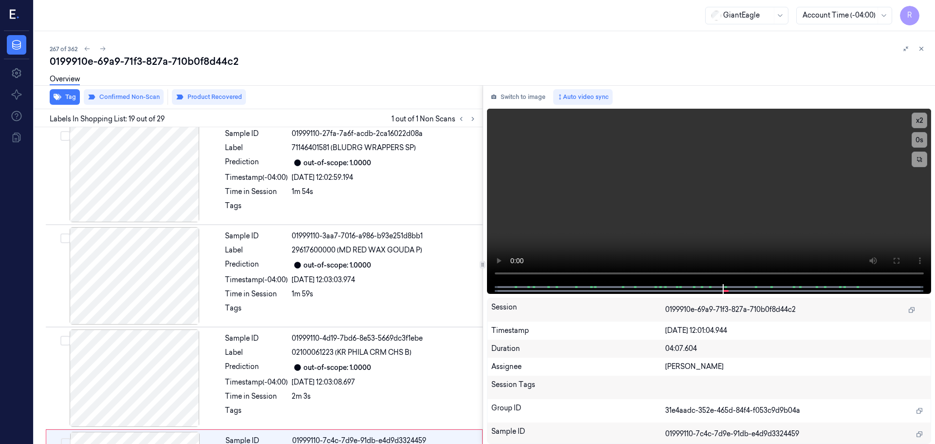
click at [920, 52] on button at bounding box center [922, 49] width 12 height 12
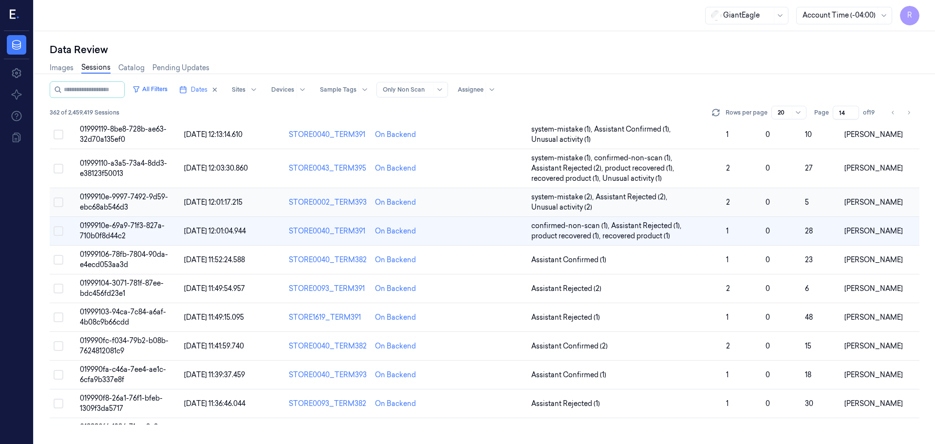
scroll to position [68, 0]
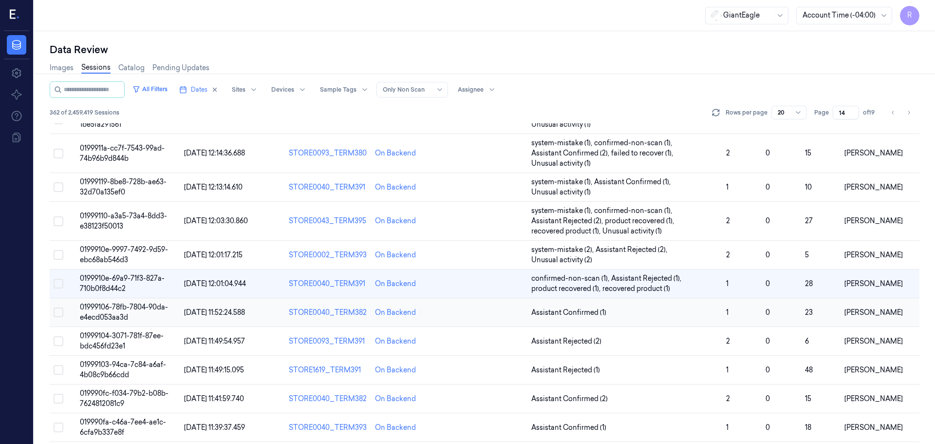
click at [703, 313] on span "Assistant Confirmed (1)" at bounding box center [625, 312] width 187 height 10
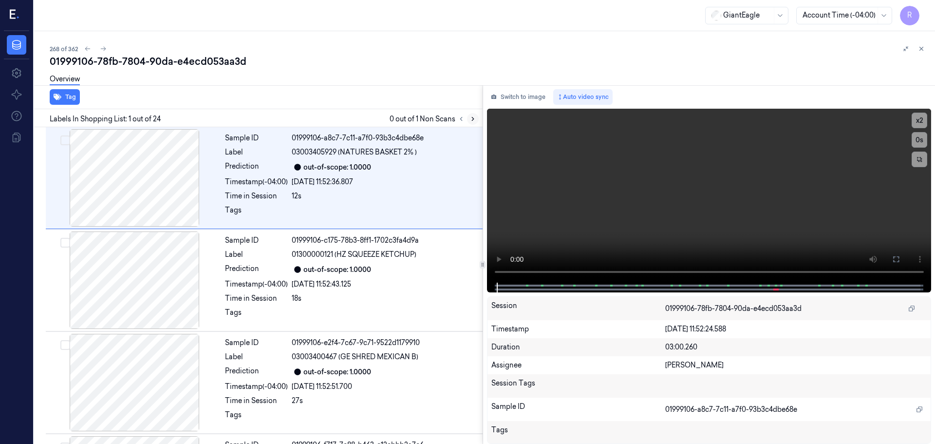
click at [476, 118] on icon at bounding box center [473, 118] width 7 height 7
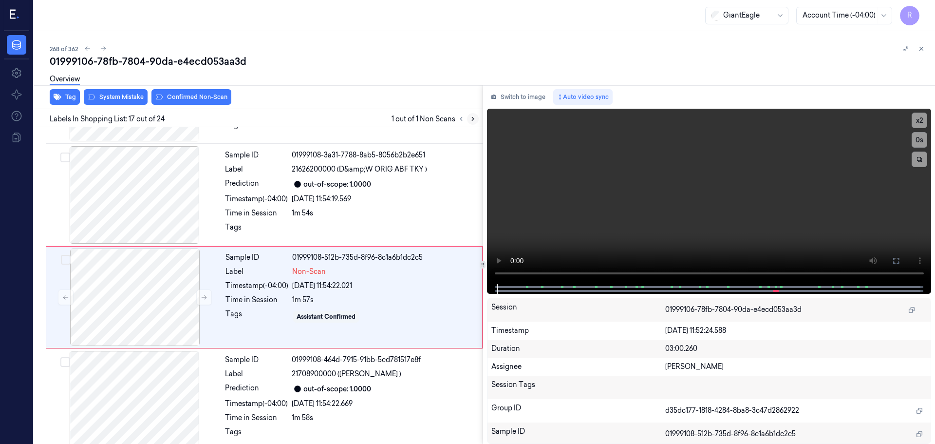
scroll to position [1529, 0]
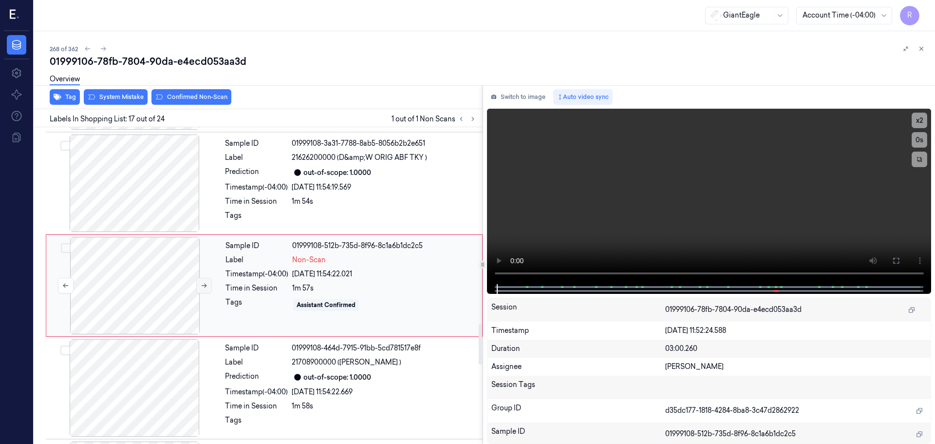
click at [199, 286] on button at bounding box center [204, 286] width 16 height 16
click at [161, 209] on div at bounding box center [134, 182] width 173 height 97
drag, startPoint x: 897, startPoint y: 261, endPoint x: 897, endPoint y: 320, distance: 59.4
click at [897, 261] on icon at bounding box center [897, 261] width 8 height 8
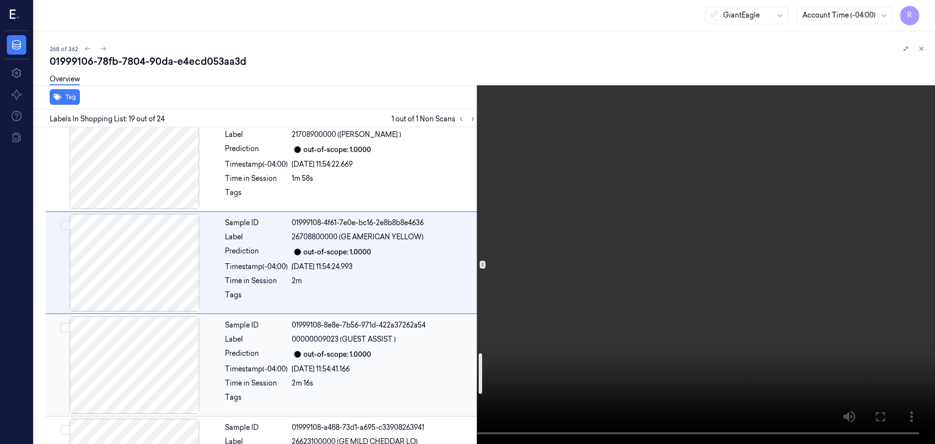
scroll to position [1742, 0]
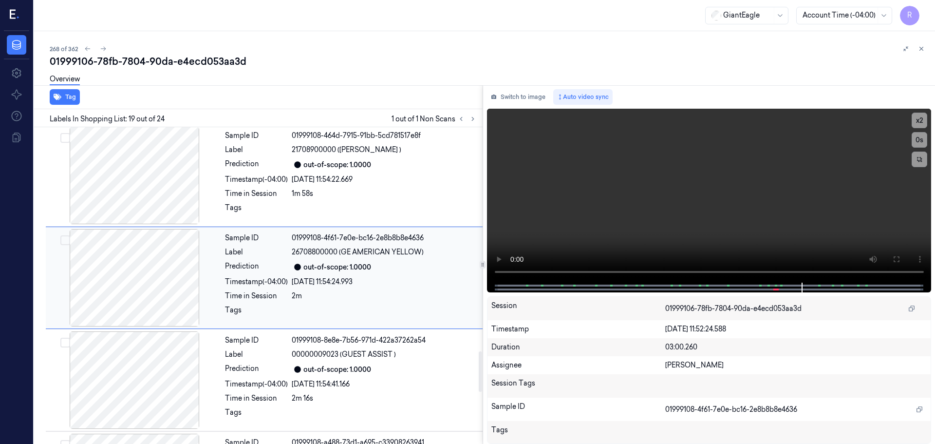
click at [250, 304] on div "Sample ID 01999108-4f61-7e0e-bc16-2e8b8b8e4636 Label 26708800000 (GE AMERICAN Y…" at bounding box center [351, 277] width 260 height 97
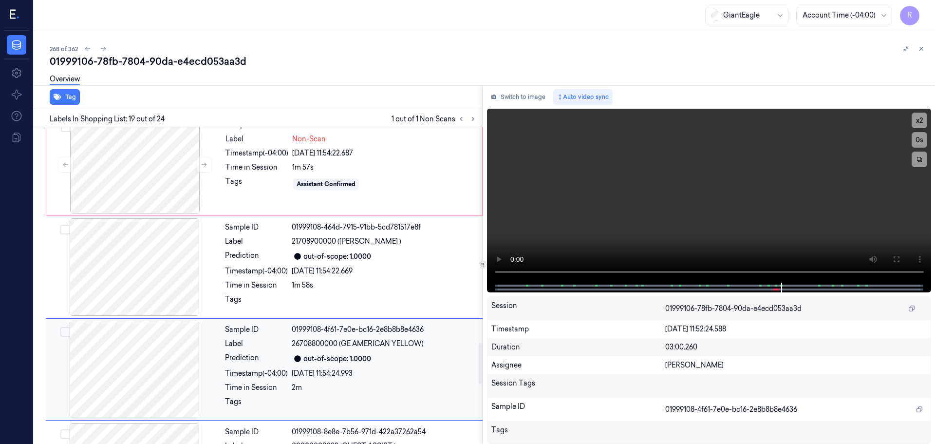
scroll to position [1636, 0]
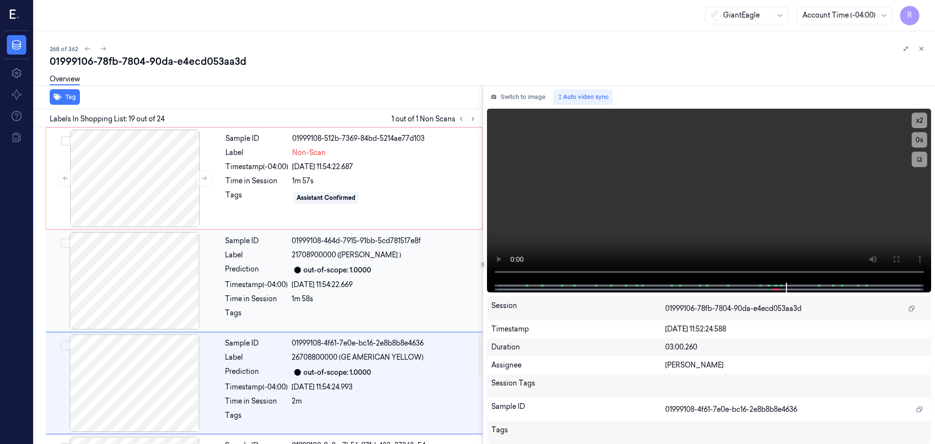
click at [237, 291] on div "Sample ID 01999108-464d-7915-91bb-5cd781517e8f Label 21708900000 (GE HAM ) Pred…" at bounding box center [351, 280] width 260 height 97
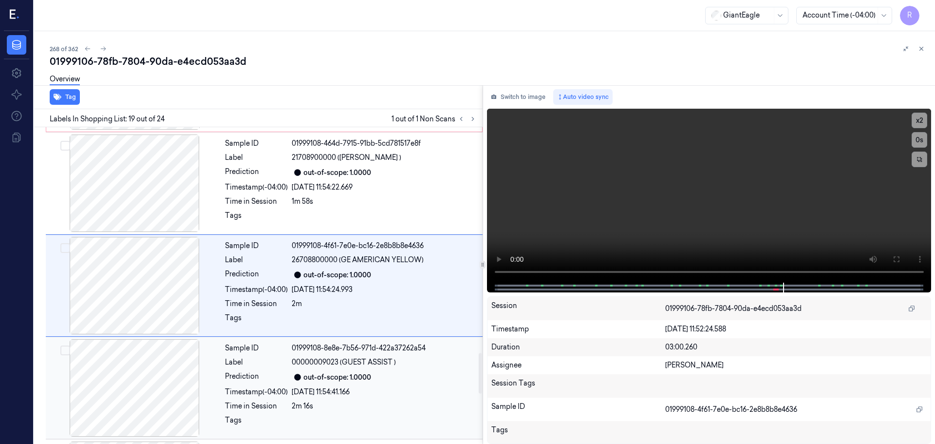
click at [266, 363] on div "Label" at bounding box center [256, 362] width 63 height 10
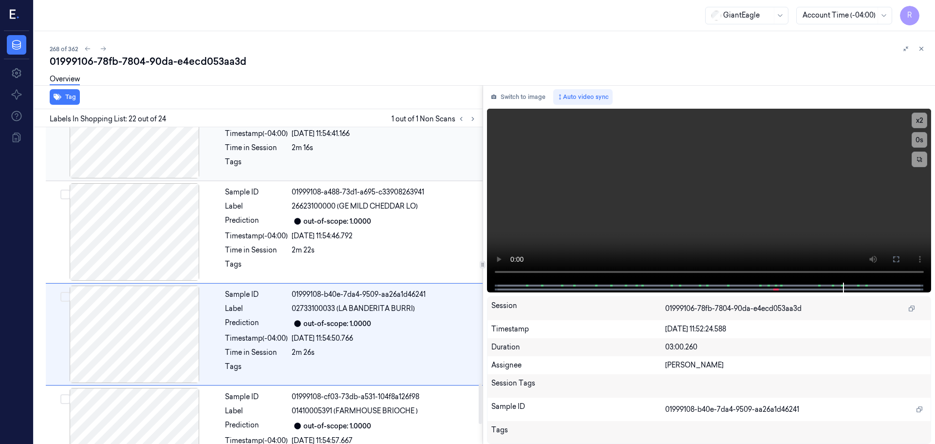
click at [189, 176] on div at bounding box center [134, 129] width 173 height 97
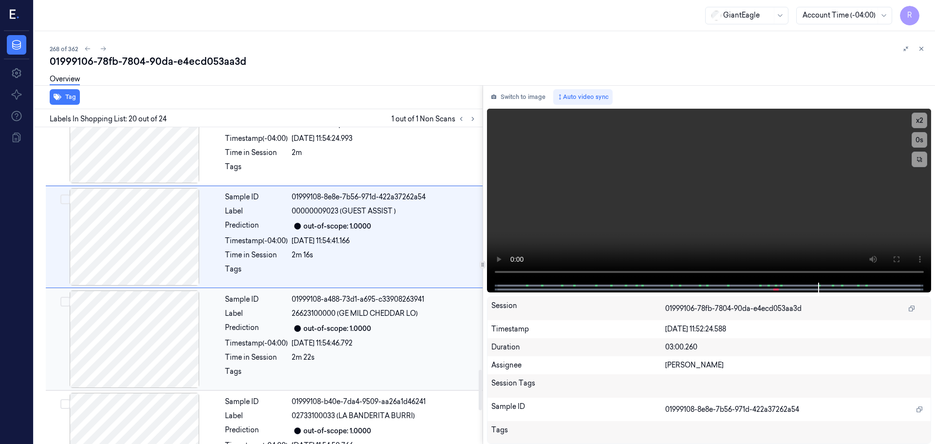
click at [266, 307] on div "Sample ID 01999108-a488-73d1-a695-c33908263941 Label 26623100000 (GE MILD CHEDD…" at bounding box center [351, 338] width 260 height 97
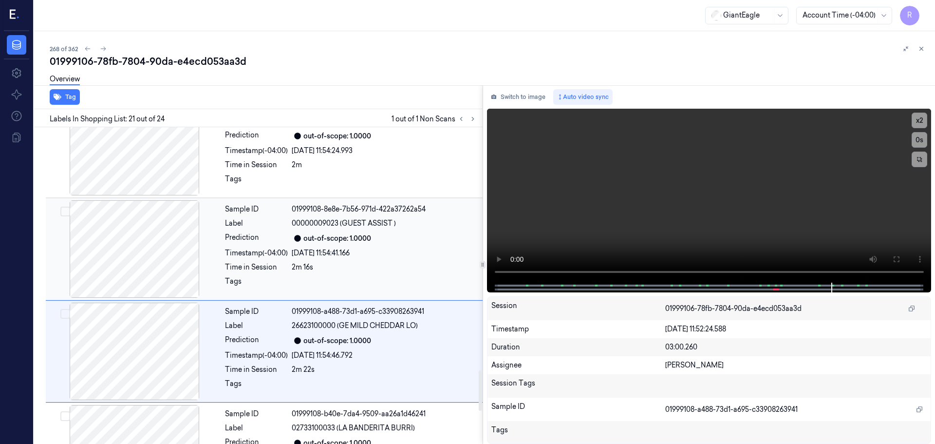
scroll to position [1890, 0]
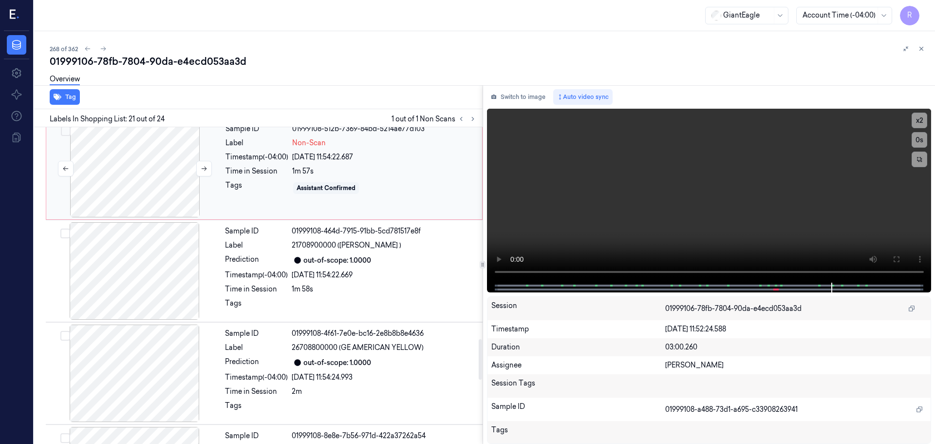
click at [148, 191] on div at bounding box center [134, 168] width 173 height 97
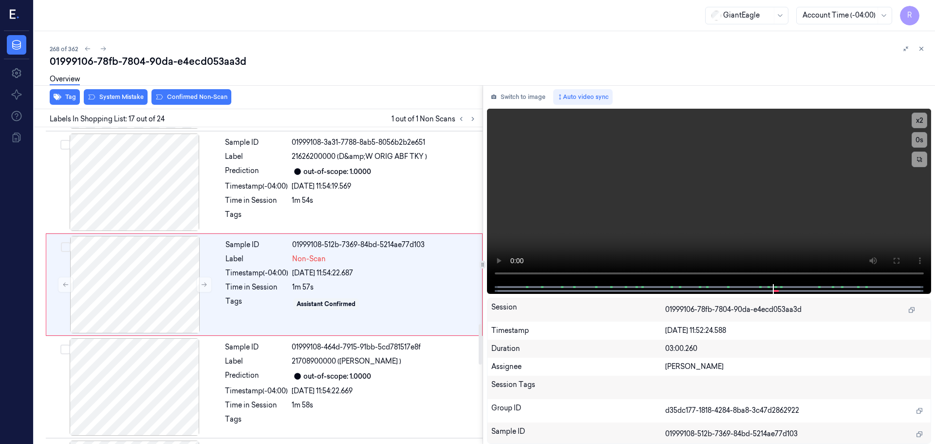
scroll to position [1529, 0]
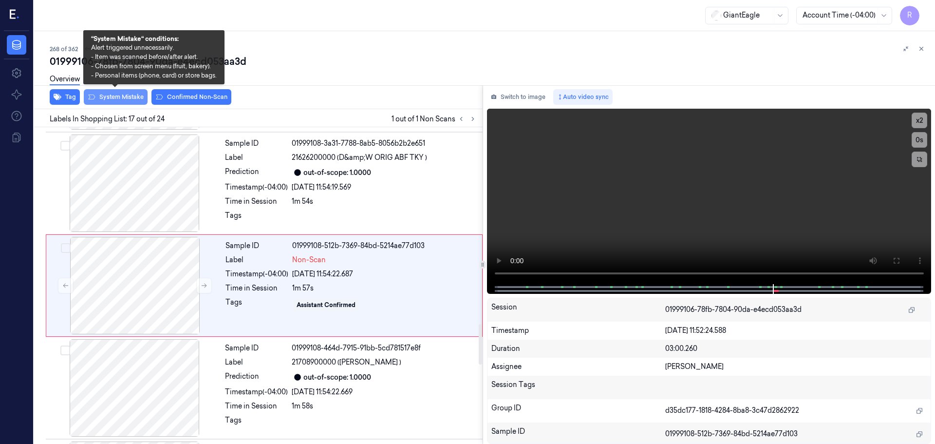
click at [117, 100] on button "System Mistake" at bounding box center [116, 97] width 64 height 16
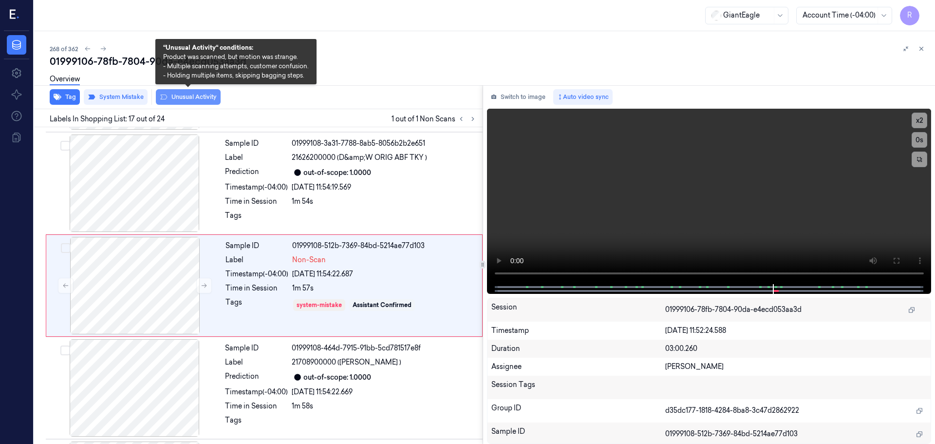
click at [196, 94] on button "Unusual Activity" at bounding box center [188, 97] width 65 height 16
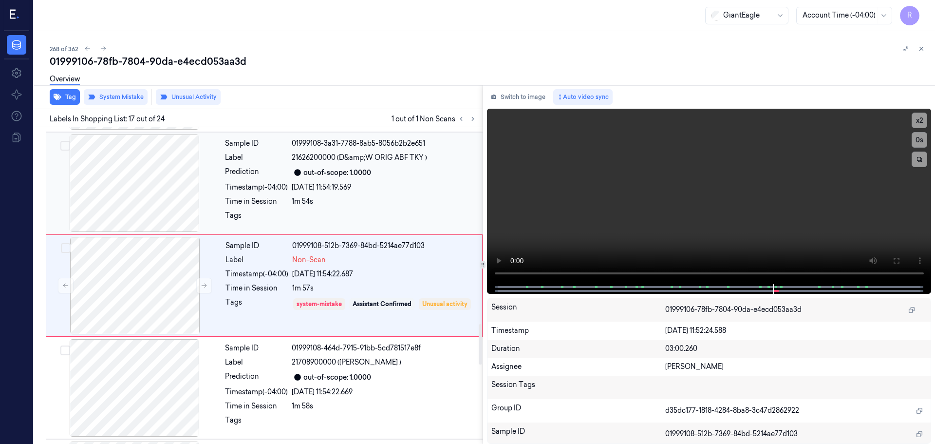
click at [230, 168] on div "Prediction" at bounding box center [256, 173] width 63 height 12
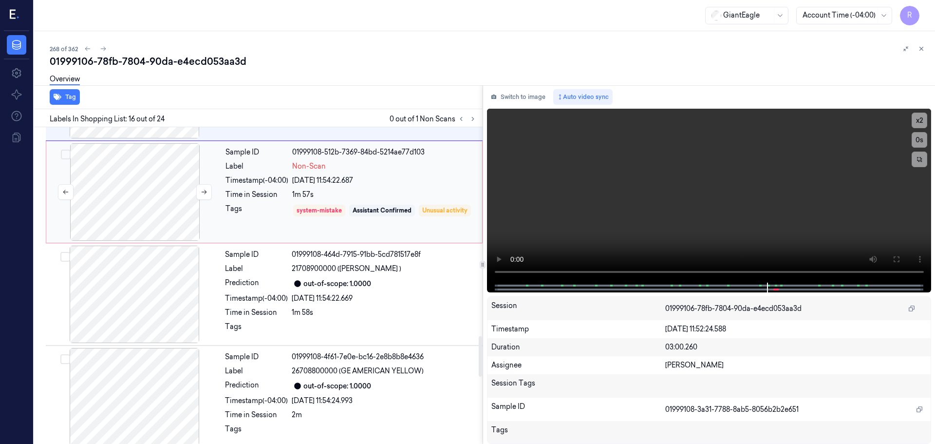
click at [217, 203] on div at bounding box center [134, 191] width 173 height 97
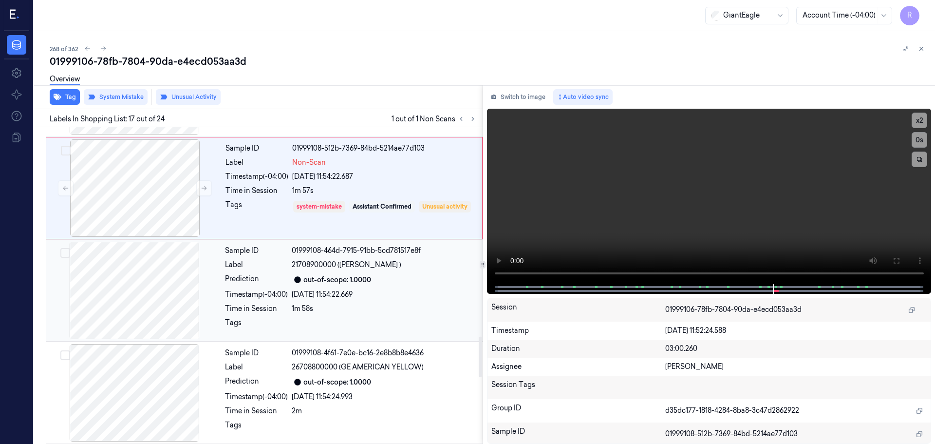
click at [253, 314] on div "Sample ID 01999108-464d-7915-91bb-5cd781517e8f Label 21708900000 (GE HAM ) Pred…" at bounding box center [351, 290] width 260 height 97
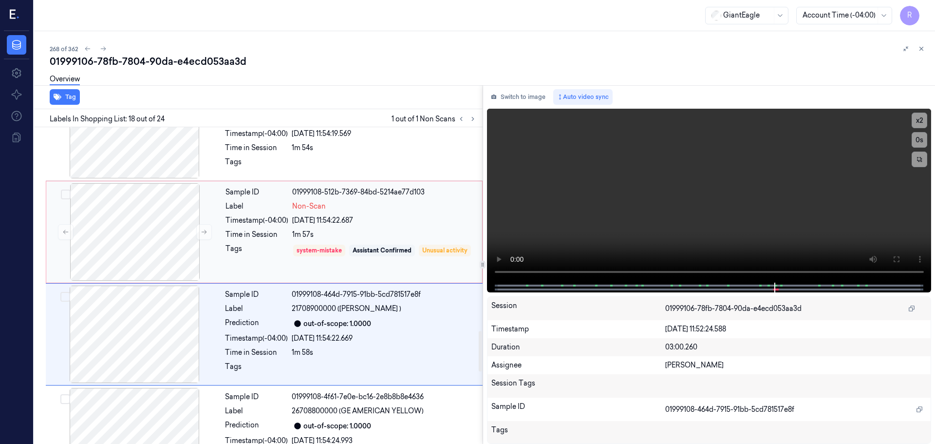
click at [247, 259] on div "Tags" at bounding box center [257, 258] width 63 height 28
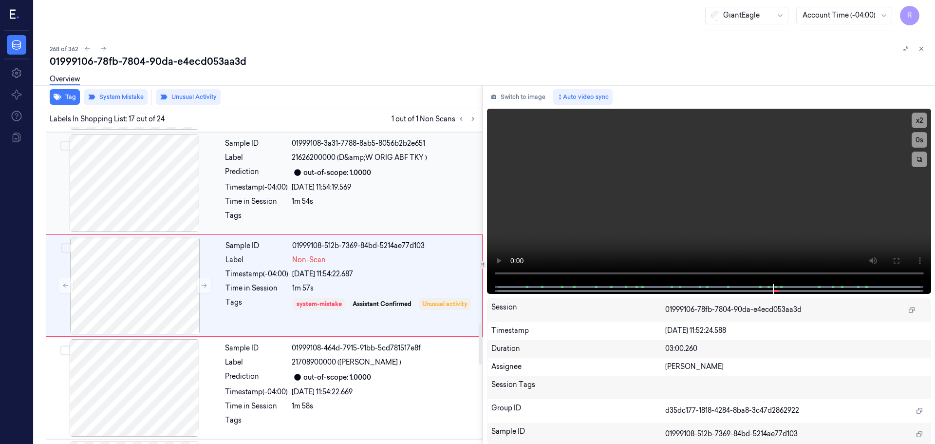
click at [356, 204] on div "1m 54s" at bounding box center [384, 201] width 185 height 10
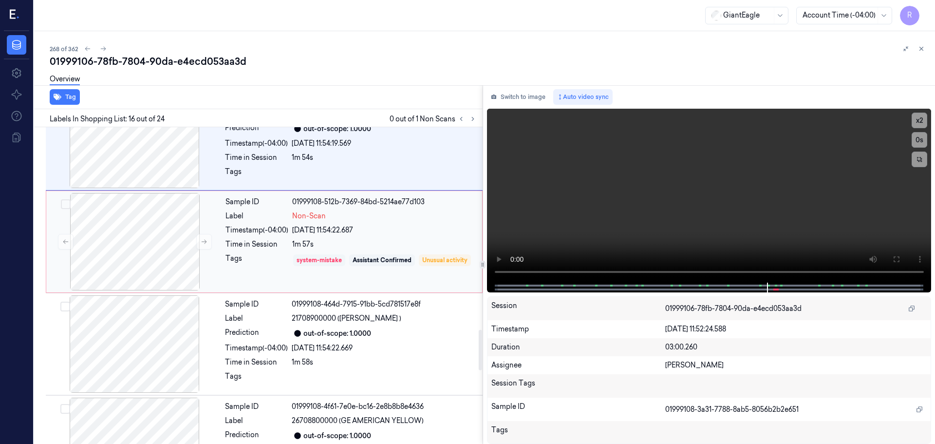
click at [345, 264] on div "system-mistake Assistant Confirmed Unusual activity" at bounding box center [384, 267] width 184 height 28
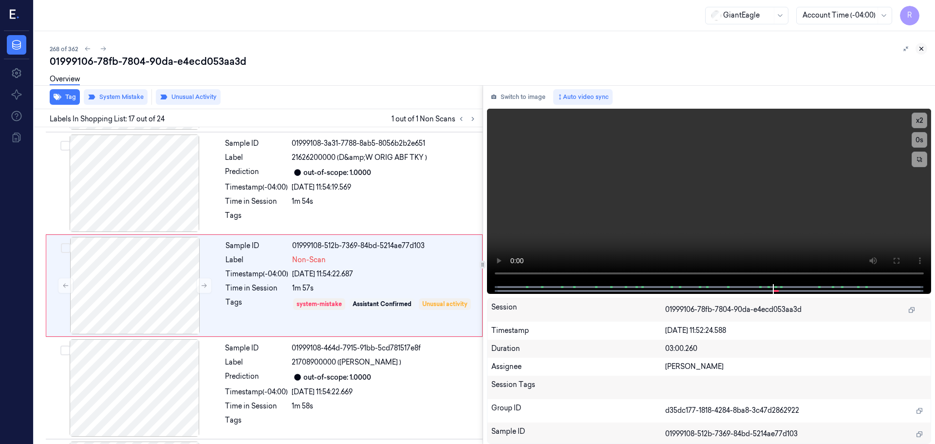
click at [922, 49] on icon at bounding box center [921, 48] width 7 height 7
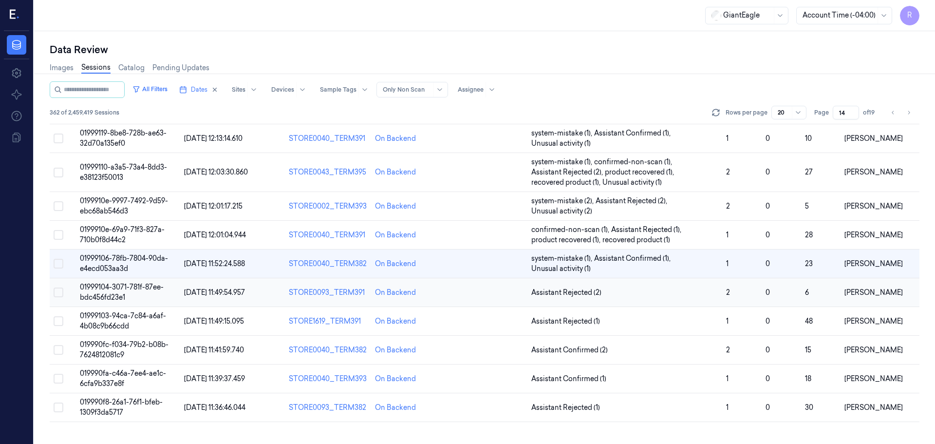
scroll to position [97, 0]
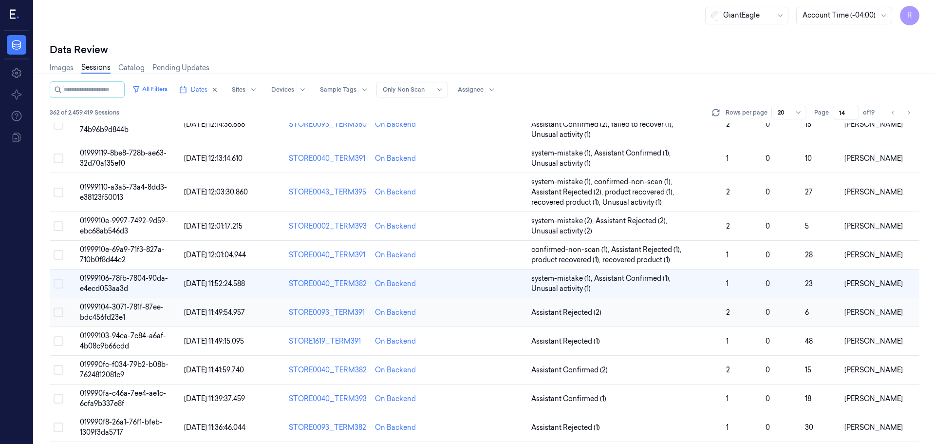
click at [618, 316] on span "Assistant Rejected (2)" at bounding box center [625, 312] width 187 height 10
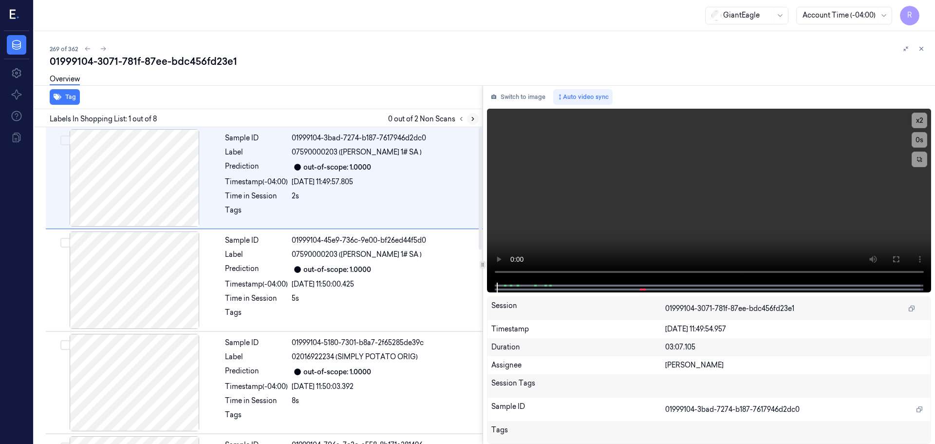
click at [471, 117] on icon at bounding box center [473, 118] width 7 height 7
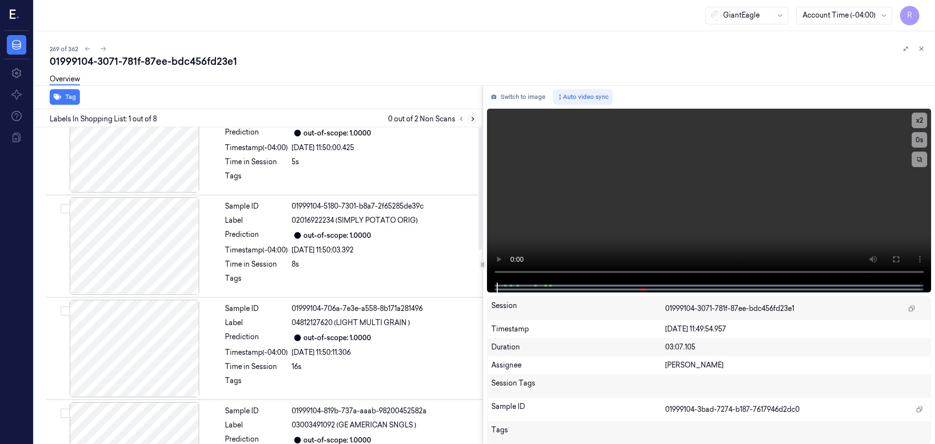
click at [472, 117] on icon at bounding box center [473, 118] width 7 height 7
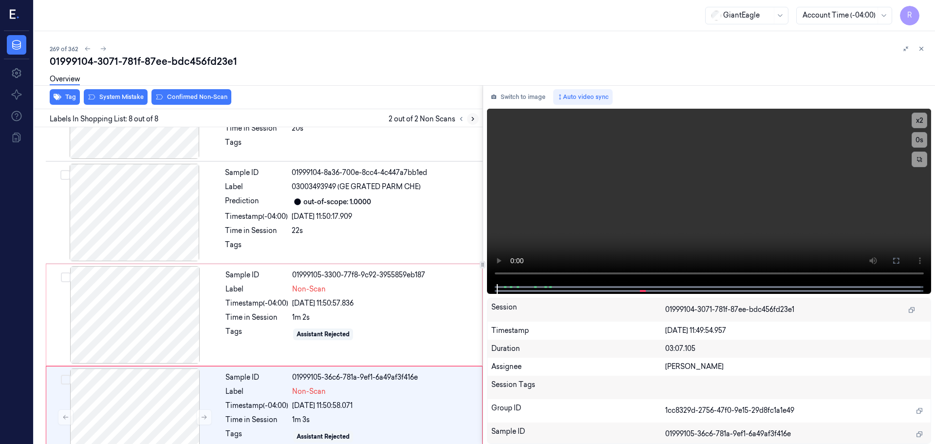
click at [472, 117] on icon at bounding box center [473, 118] width 7 height 7
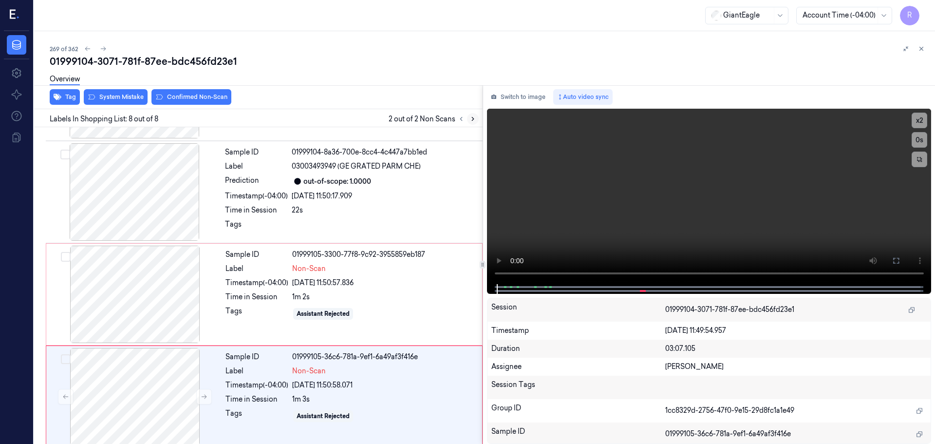
scroll to position [505, 0]
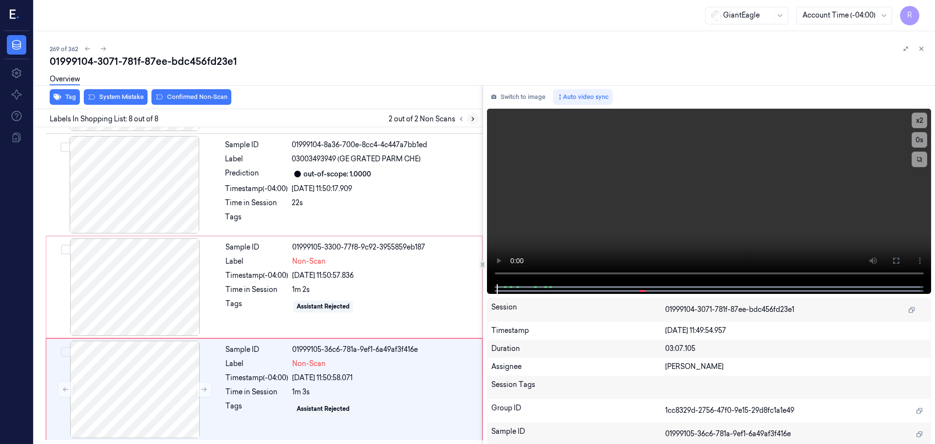
click at [472, 117] on icon at bounding box center [473, 118] width 7 height 7
click at [471, 117] on icon at bounding box center [473, 118] width 7 height 7
click at [463, 118] on icon at bounding box center [461, 118] width 7 height 7
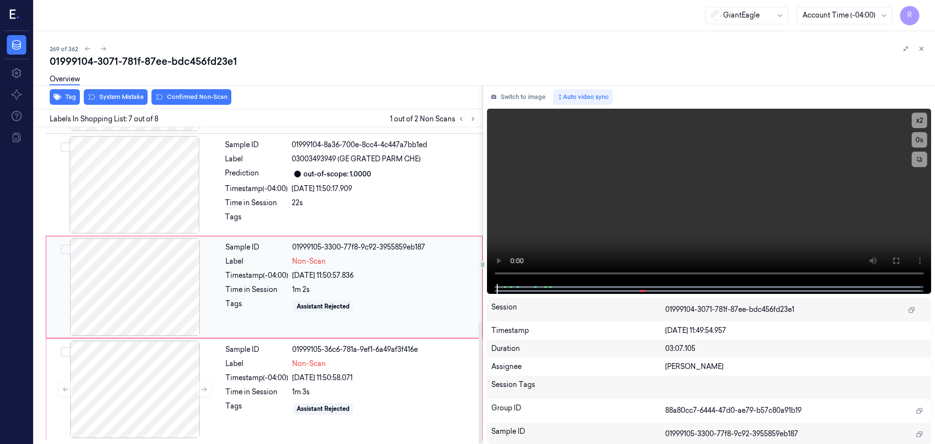
click at [179, 289] on div at bounding box center [134, 286] width 173 height 97
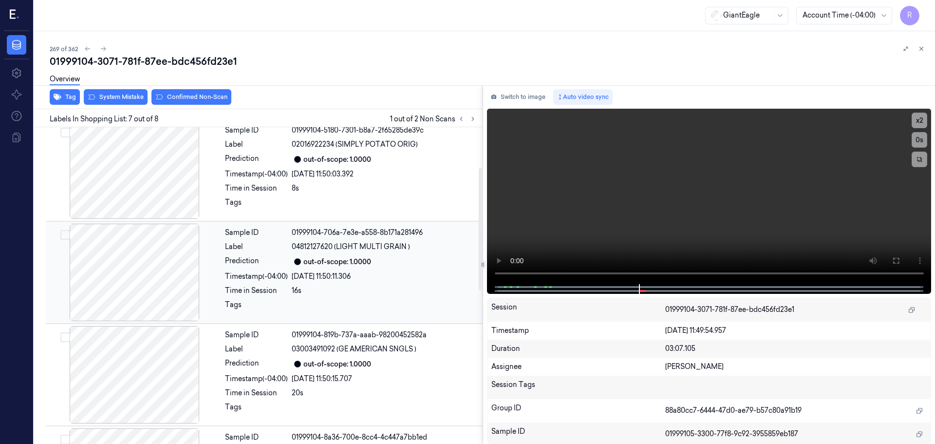
scroll to position [0, 0]
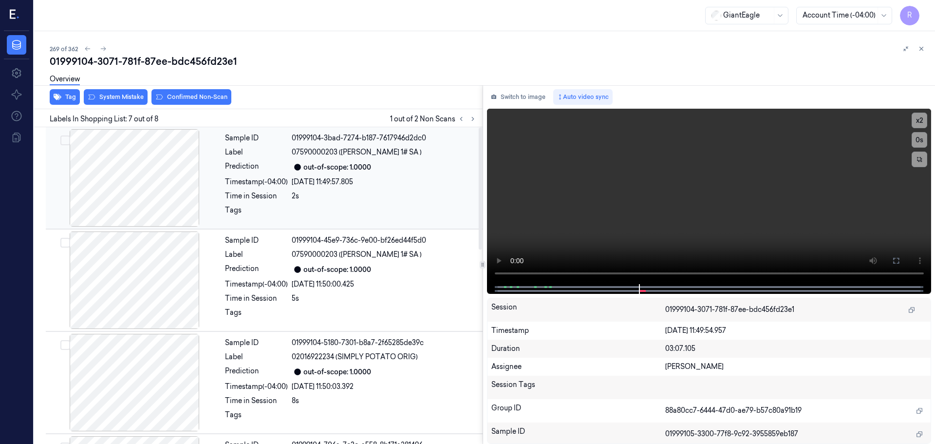
click at [114, 176] on div at bounding box center [134, 177] width 173 height 97
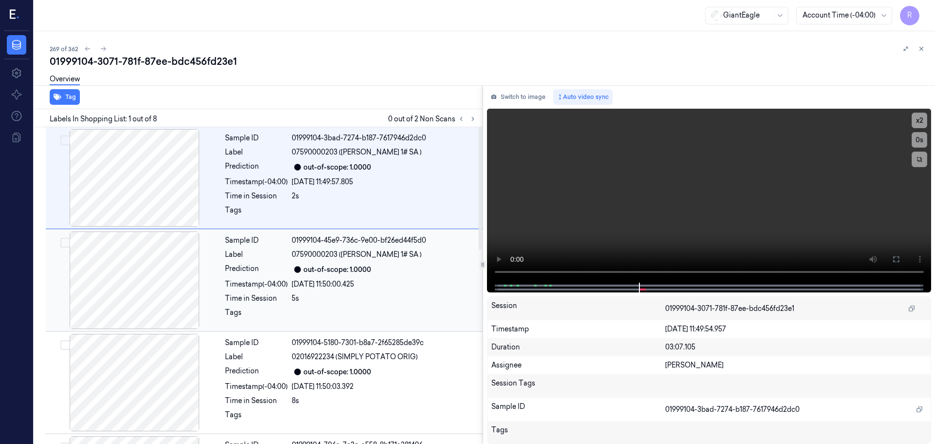
click at [137, 291] on div at bounding box center [134, 279] width 173 height 97
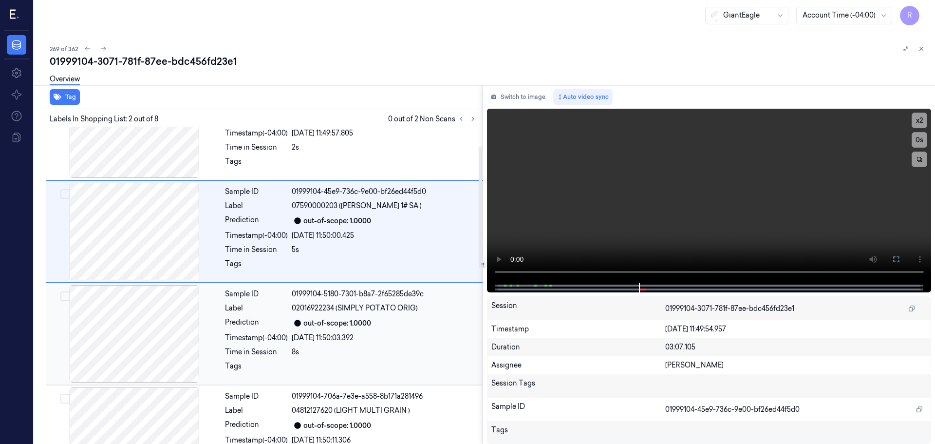
click at [157, 321] on div at bounding box center [134, 333] width 173 height 97
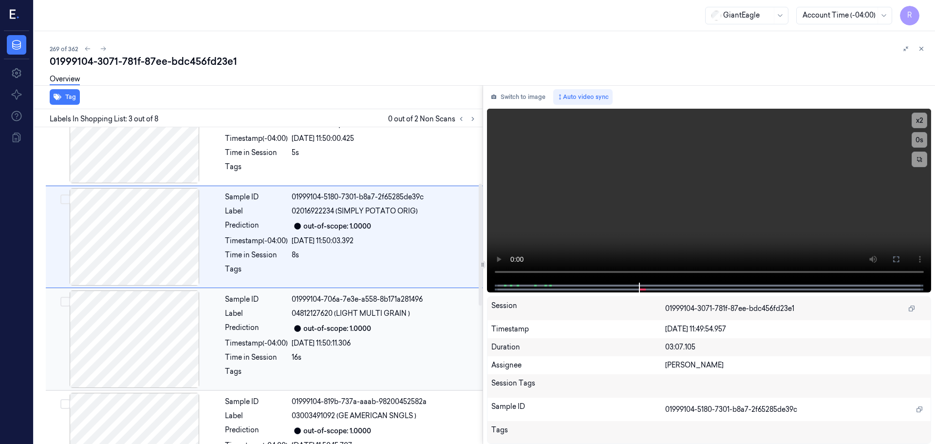
click at [173, 331] on div at bounding box center [134, 338] width 173 height 97
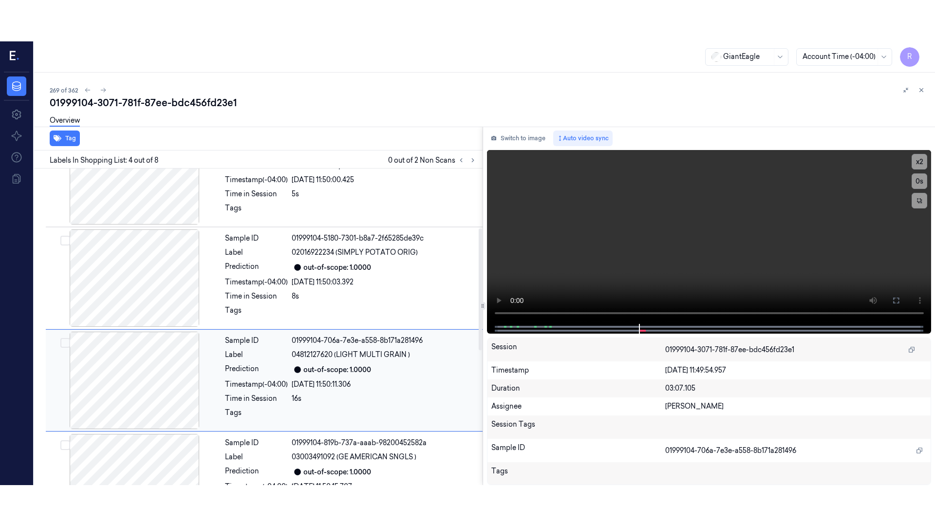
scroll to position [199, 0]
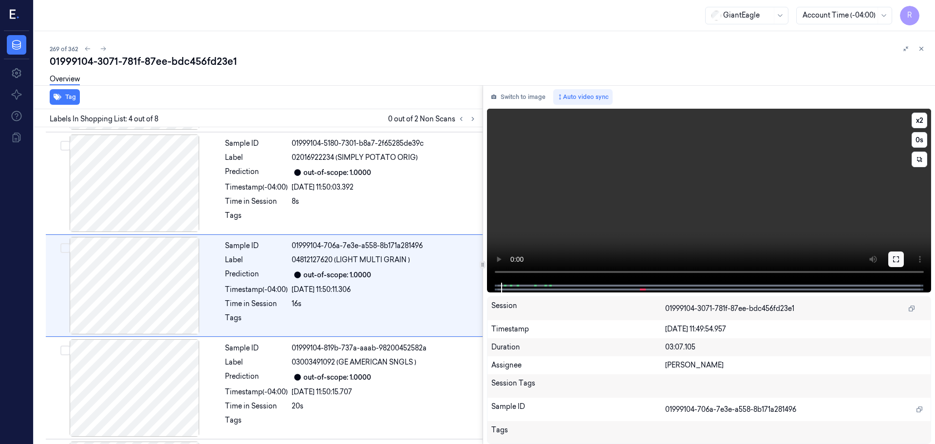
click at [900, 256] on button at bounding box center [897, 259] width 16 height 16
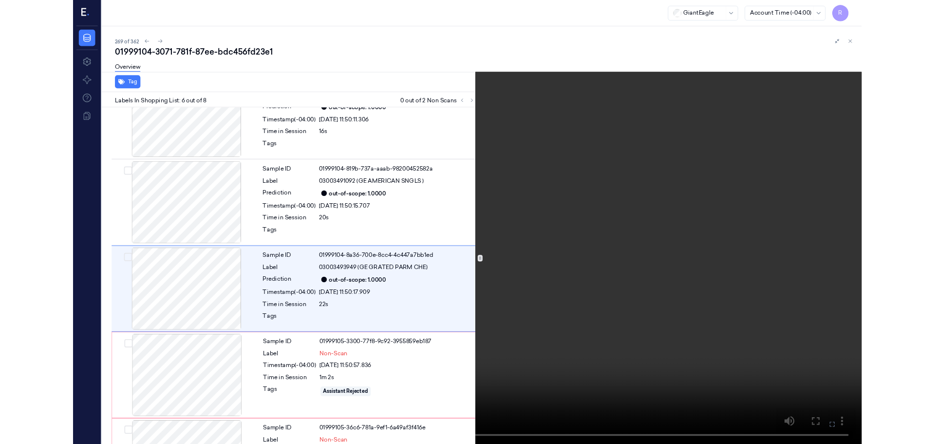
scroll to position [363, 0]
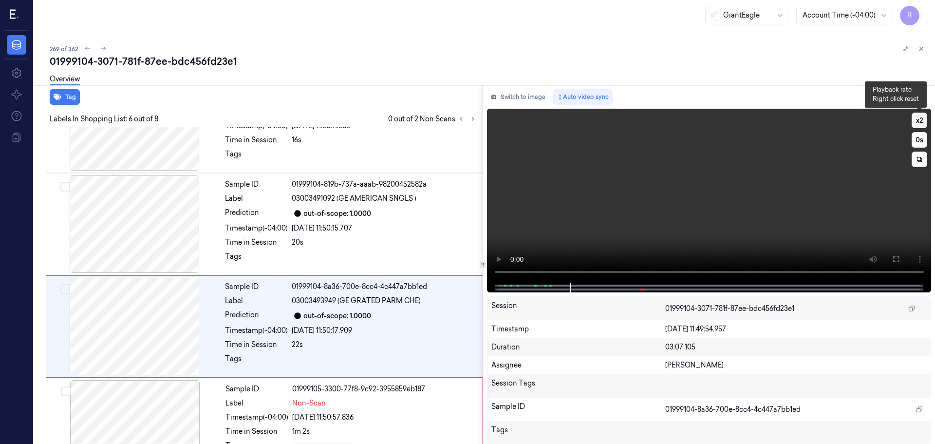
click at [922, 118] on button "x 2" at bounding box center [920, 121] width 16 height 16
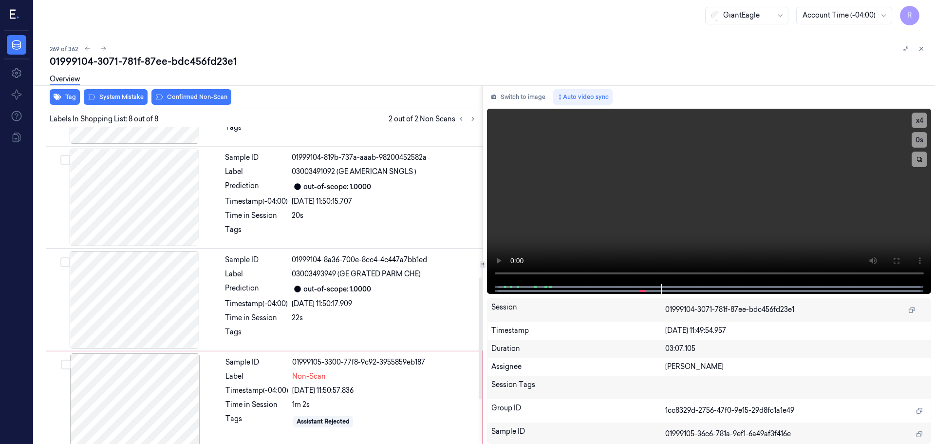
scroll to position [505, 0]
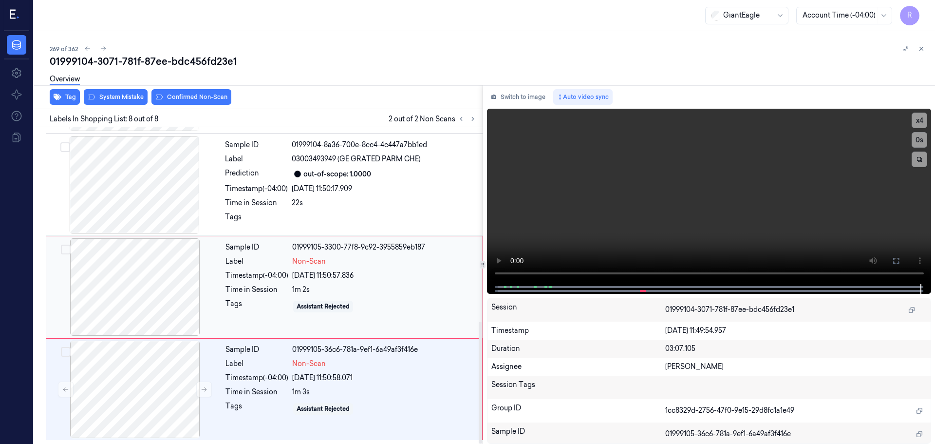
drag, startPoint x: 268, startPoint y: 270, endPoint x: 258, endPoint y: 268, distance: 9.9
click at [269, 270] on div "Sample ID 01999105-3300-77f8-9c92-3955859eb187 Label Non-Scan Timestamp (-04:00…" at bounding box center [351, 286] width 259 height 97
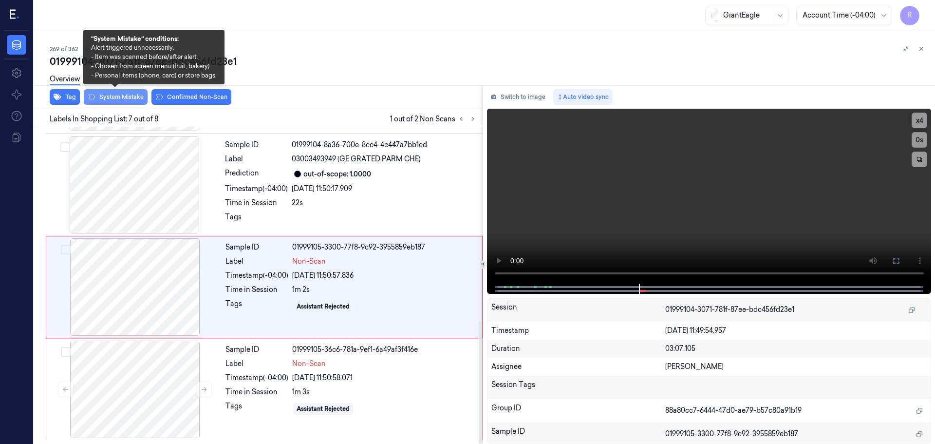
click at [102, 98] on button "System Mistake" at bounding box center [116, 97] width 64 height 16
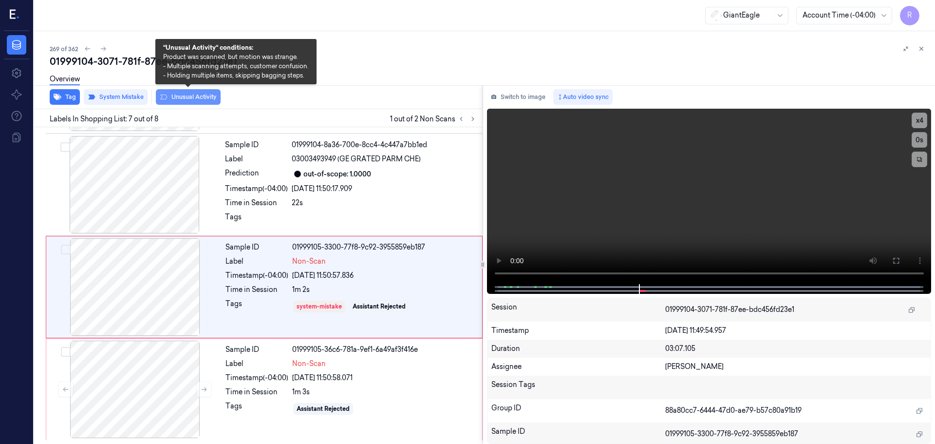
click at [177, 97] on button "Unusual Activity" at bounding box center [188, 97] width 65 height 16
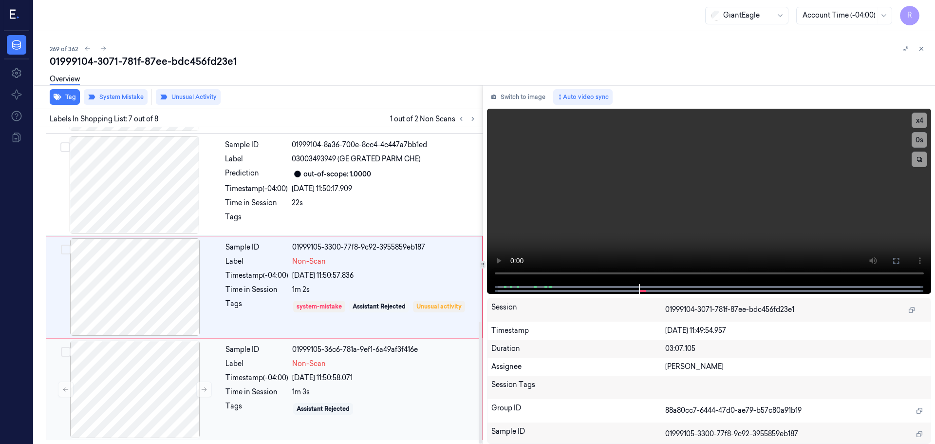
click at [281, 417] on div "Sample ID 01999105-36c6-781a-9ef1-6a49af3f416e Label Non-Scan Timestamp (-04:00…" at bounding box center [351, 389] width 259 height 97
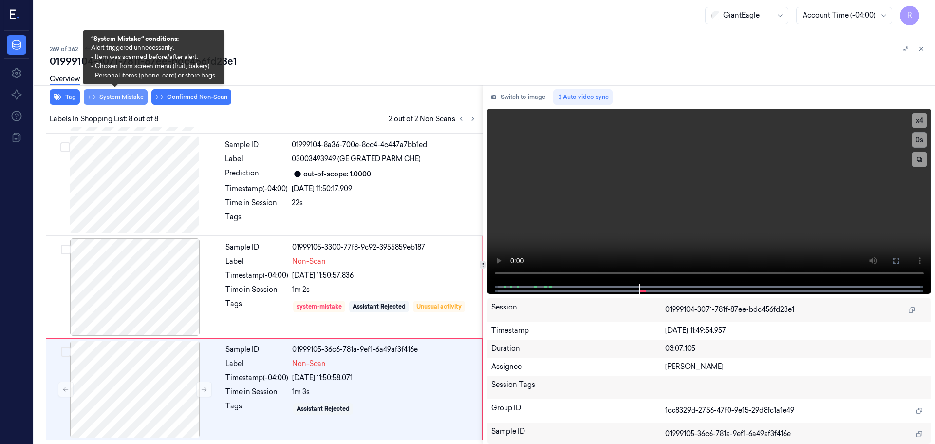
click at [111, 94] on button "System Mistake" at bounding box center [116, 97] width 64 height 16
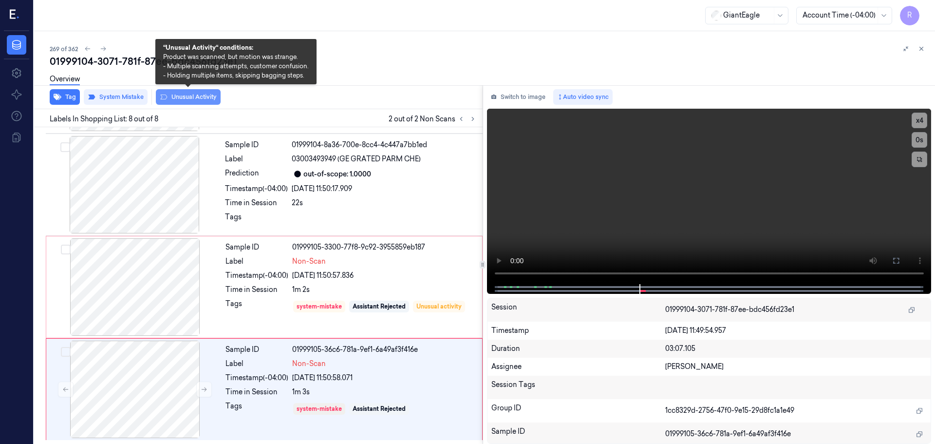
click at [172, 99] on button "Unusual Activity" at bounding box center [188, 97] width 65 height 16
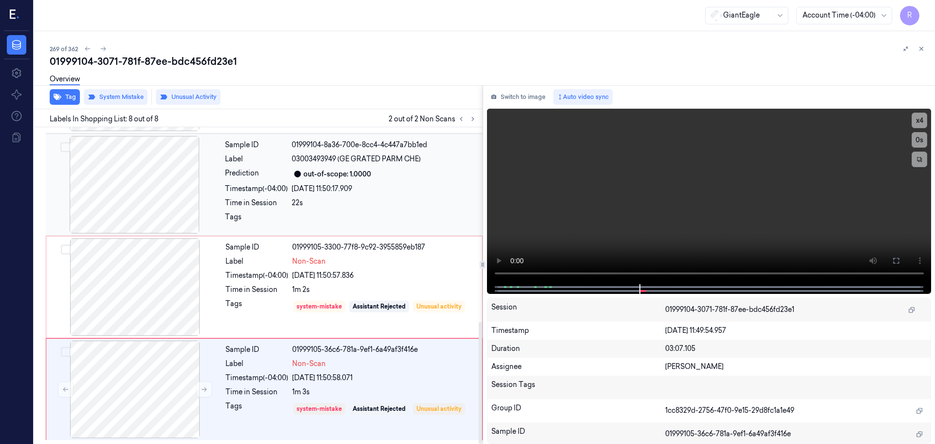
click at [270, 195] on div "Sample ID 01999104-8a36-700e-8cc4-4c447a7bb1ed Label 03003493949 (GE GRATED PAR…" at bounding box center [351, 184] width 260 height 97
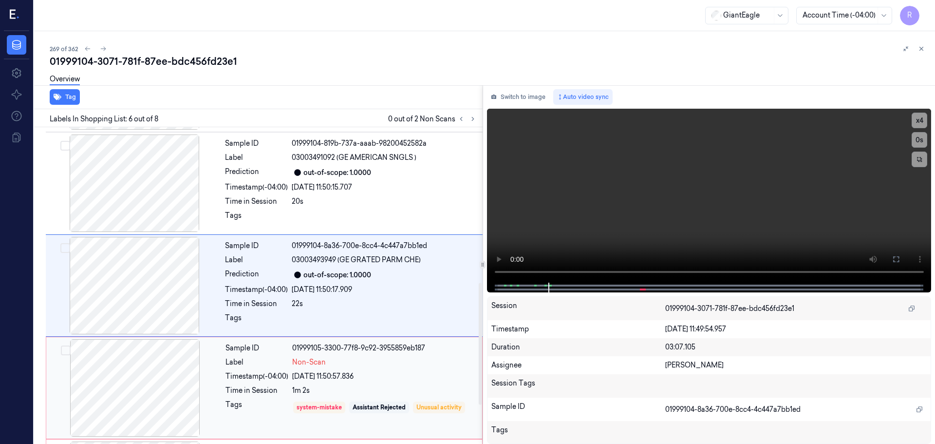
click at [247, 363] on div "Label" at bounding box center [257, 362] width 63 height 10
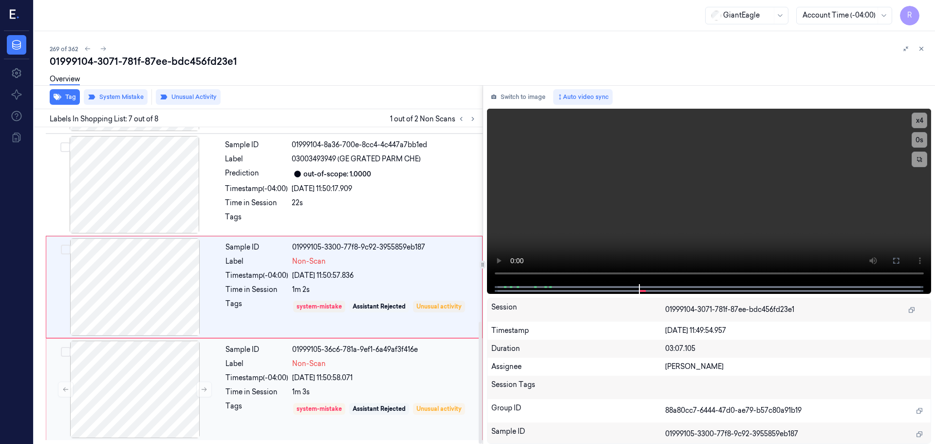
click at [274, 363] on div "Label" at bounding box center [257, 364] width 63 height 10
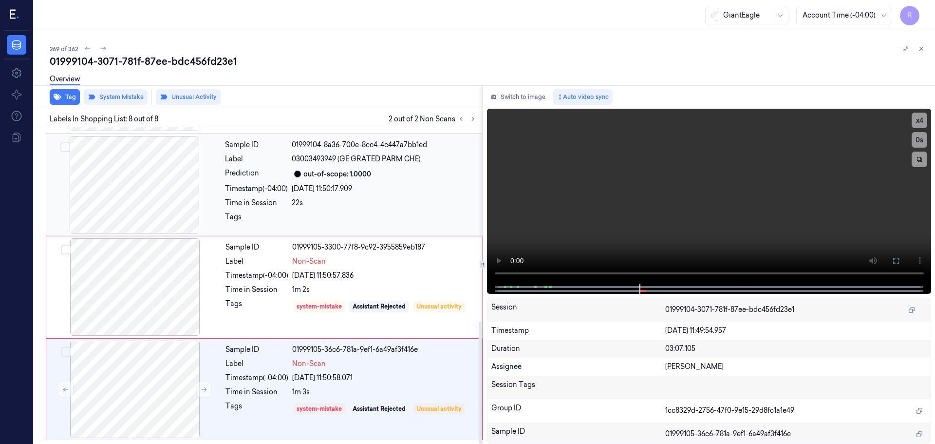
click at [287, 203] on div "Time in Session" at bounding box center [256, 203] width 63 height 10
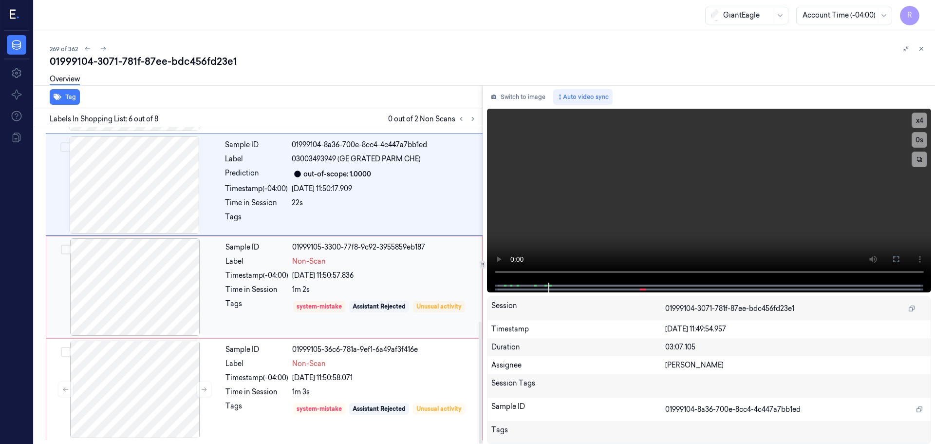
click at [250, 305] on div "Tags" at bounding box center [257, 307] width 63 height 16
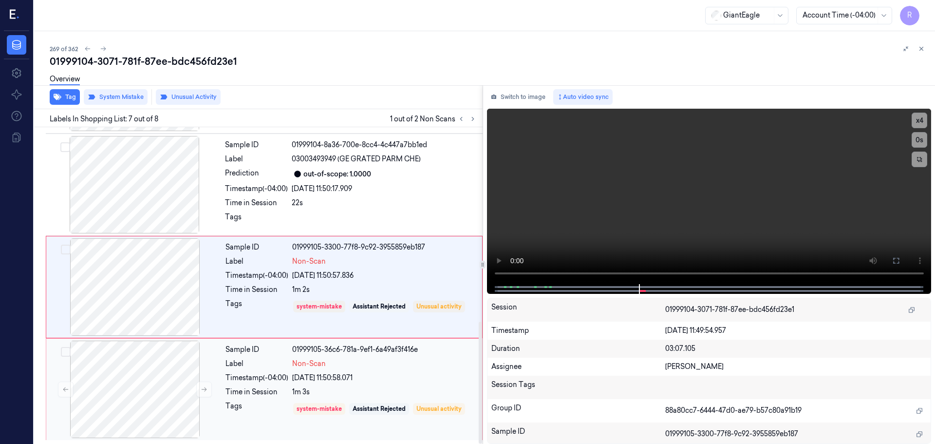
click at [297, 392] on div "1m 3s" at bounding box center [384, 392] width 184 height 10
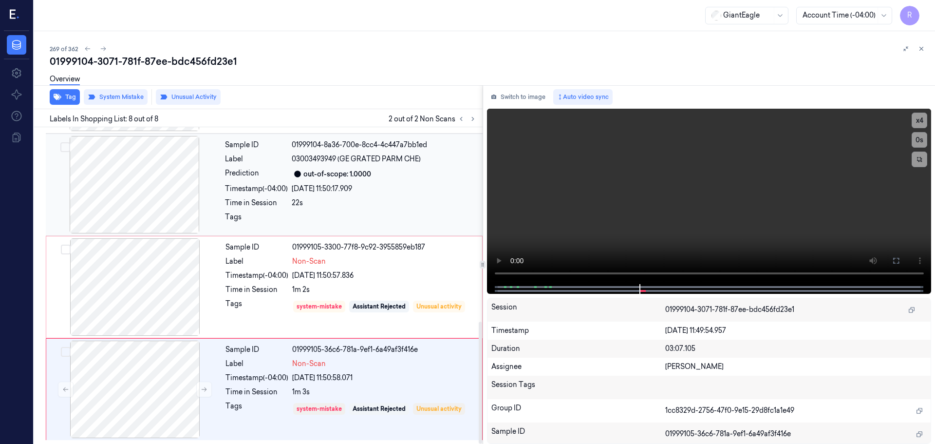
click at [269, 192] on div "Timestamp (-04:00)" at bounding box center [256, 189] width 63 height 10
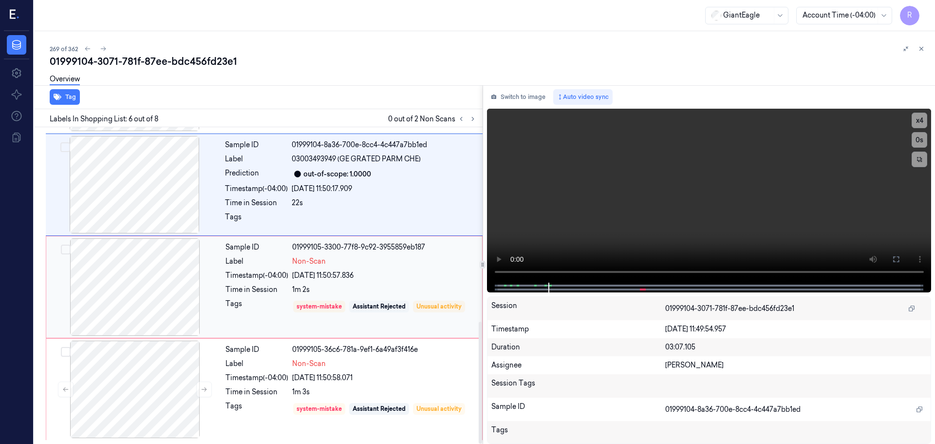
click at [249, 274] on div "Timestamp (-04:00)" at bounding box center [257, 275] width 63 height 10
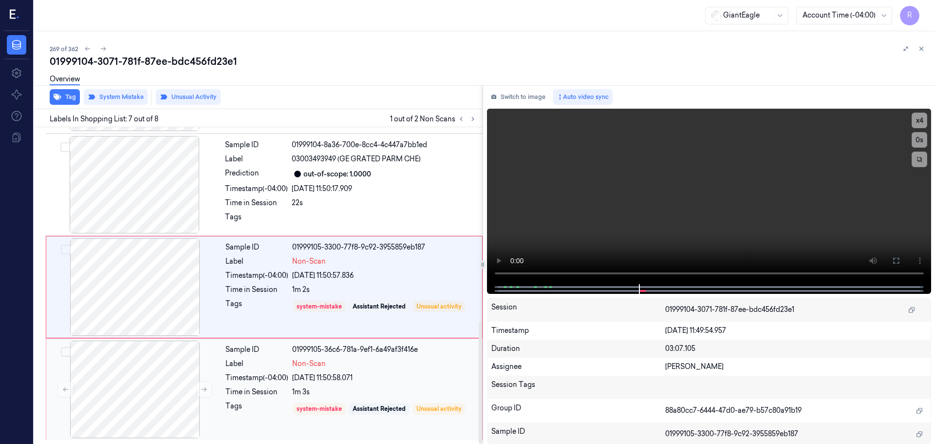
click at [270, 381] on div "Timestamp (-04:00)" at bounding box center [257, 378] width 63 height 10
click at [264, 306] on div "Tags" at bounding box center [257, 307] width 63 height 16
click at [276, 190] on div "Timestamp (-04:00)" at bounding box center [256, 189] width 63 height 10
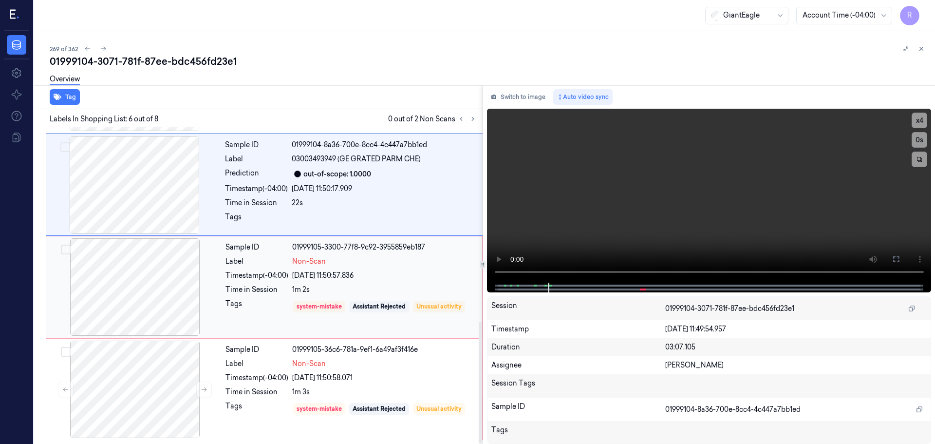
click at [259, 311] on div "Tags" at bounding box center [257, 307] width 63 height 16
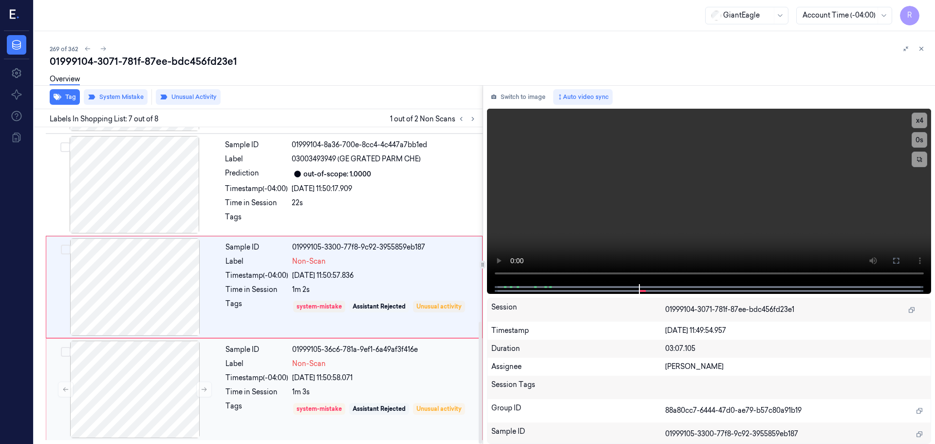
click at [285, 396] on div "Time in Session" at bounding box center [257, 392] width 63 height 10
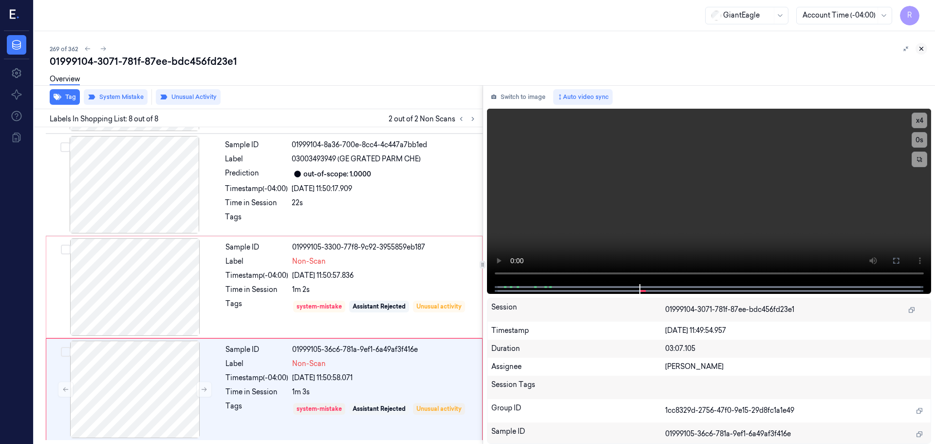
click at [924, 45] on button at bounding box center [922, 49] width 12 height 12
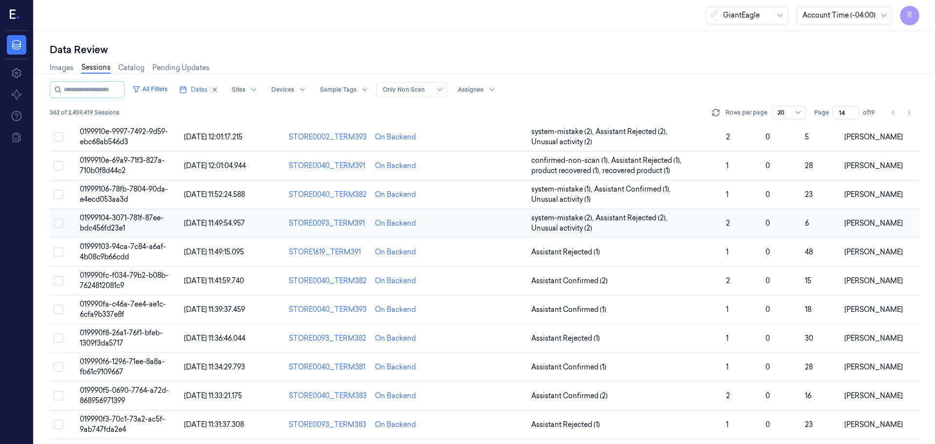
scroll to position [272, 0]
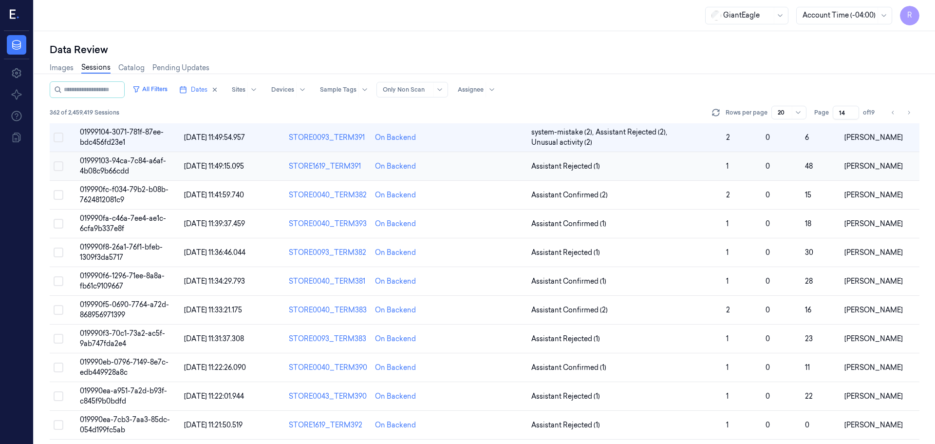
click at [678, 171] on span "Assistant Rejected (1)" at bounding box center [625, 166] width 187 height 10
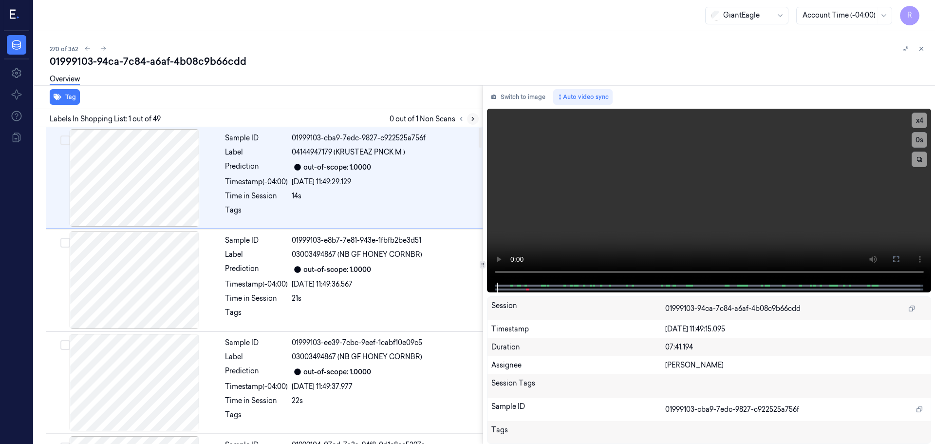
click at [475, 118] on icon at bounding box center [473, 118] width 7 height 7
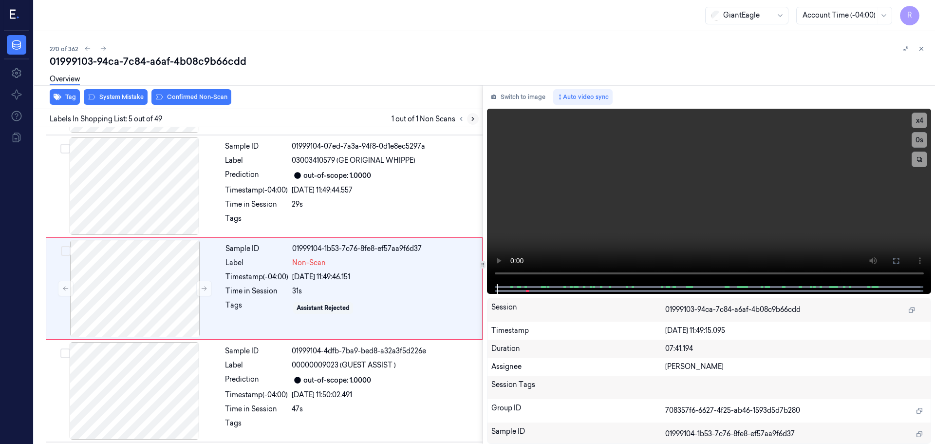
scroll to position [302, 0]
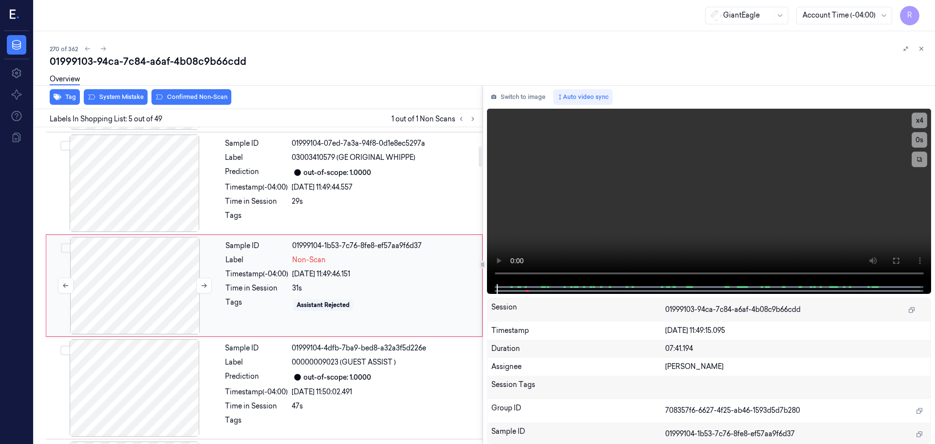
click at [194, 284] on div at bounding box center [134, 285] width 173 height 97
click at [201, 287] on icon at bounding box center [204, 285] width 7 height 7
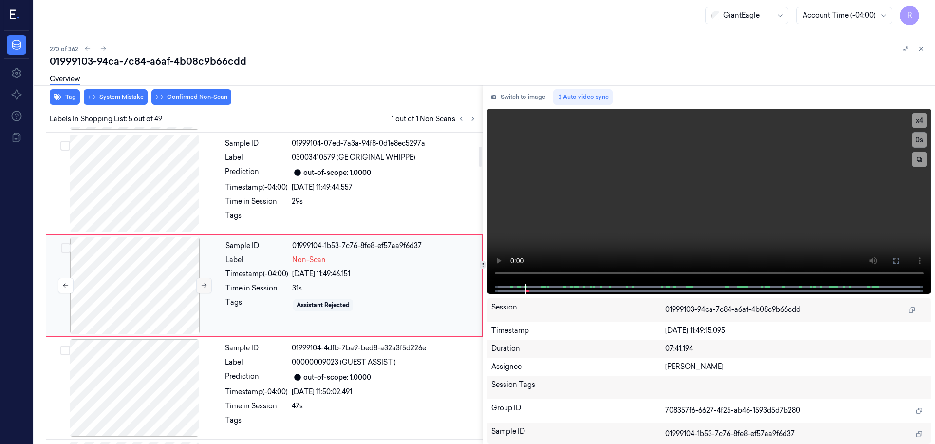
click at [201, 287] on icon at bounding box center [204, 285] width 7 height 7
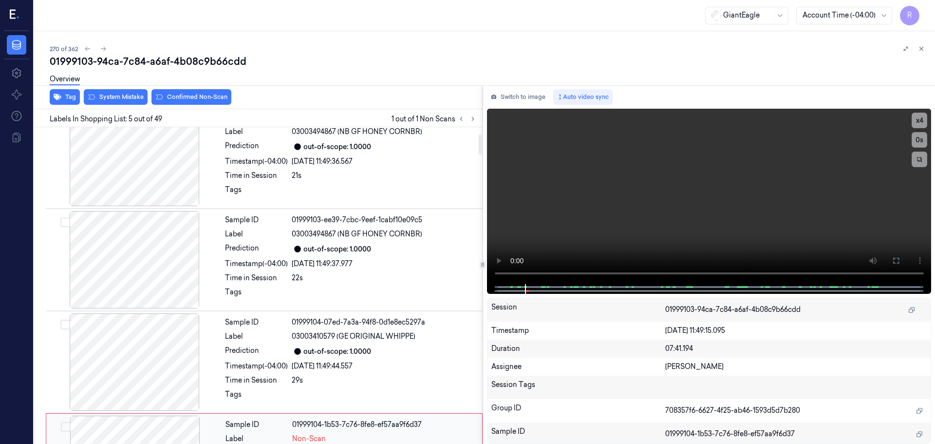
scroll to position [107, 0]
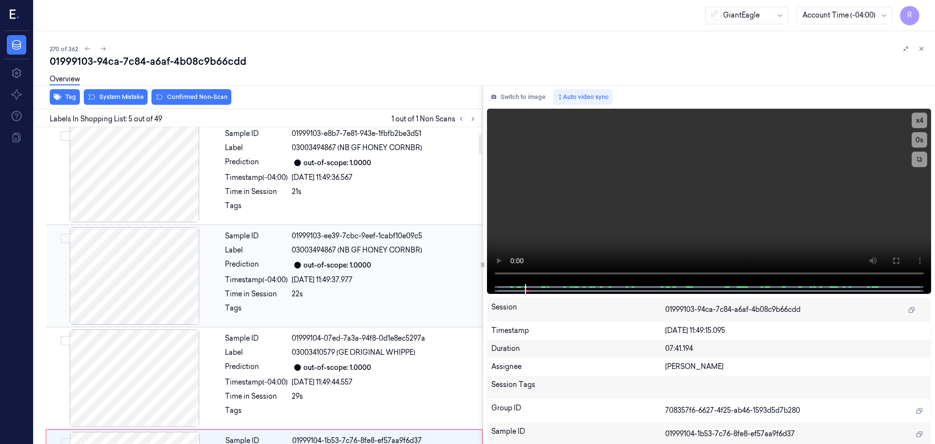
click at [175, 266] on div at bounding box center [134, 275] width 173 height 97
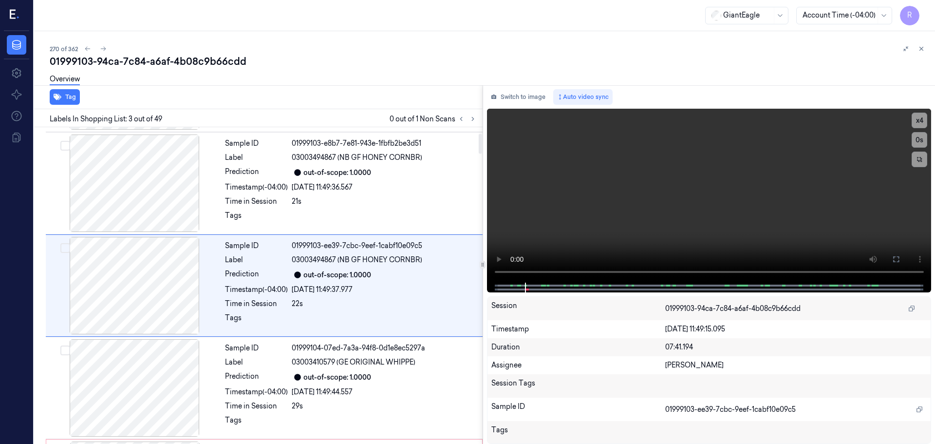
click at [485, 254] on div "Tag Labels In Shopping List: 3 out of 49 0 out of 1 Non Scans Sample ID 0199910…" at bounding box center [482, 264] width 905 height 359
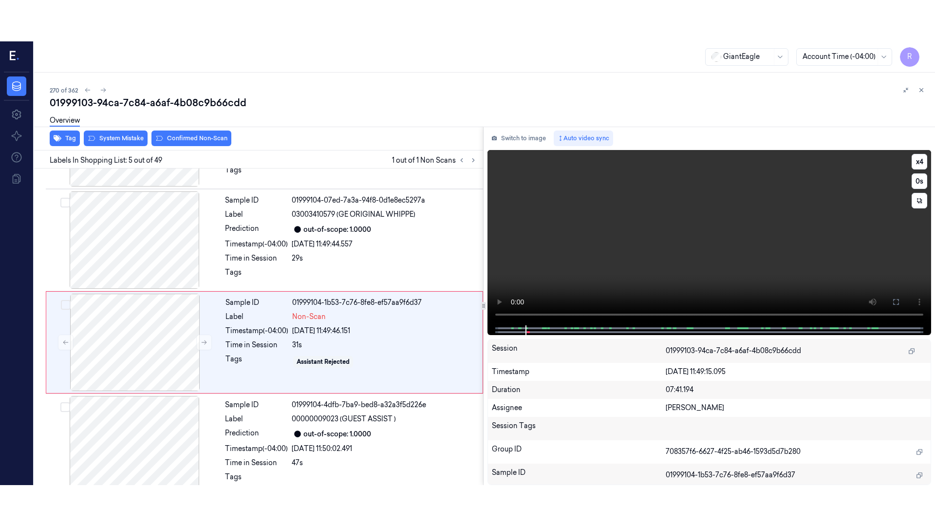
scroll to position [302, 0]
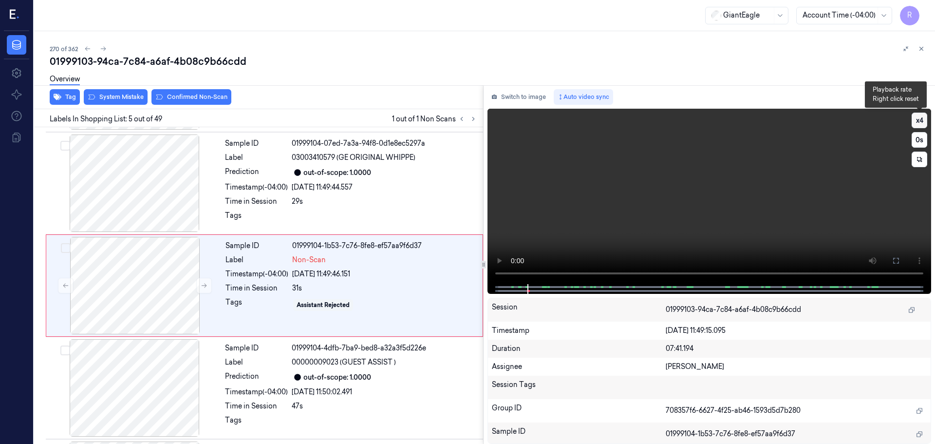
click at [923, 119] on button "x 4" at bounding box center [920, 121] width 16 height 16
click at [900, 258] on button at bounding box center [897, 261] width 16 height 16
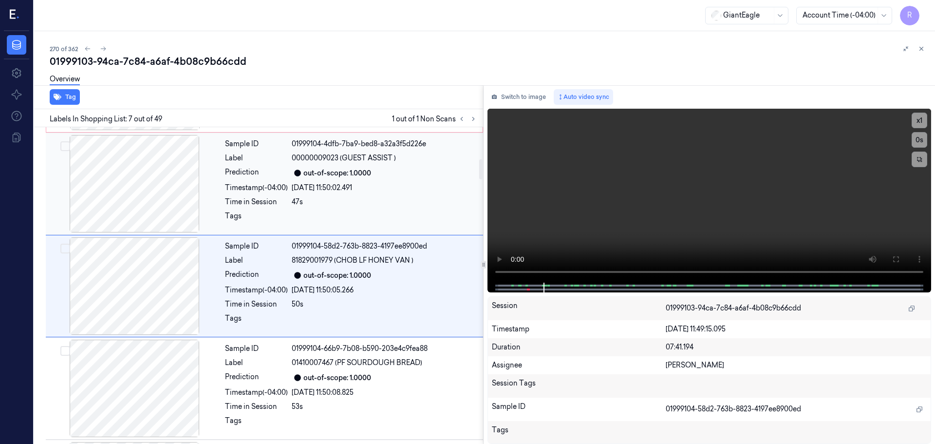
scroll to position [506, 0]
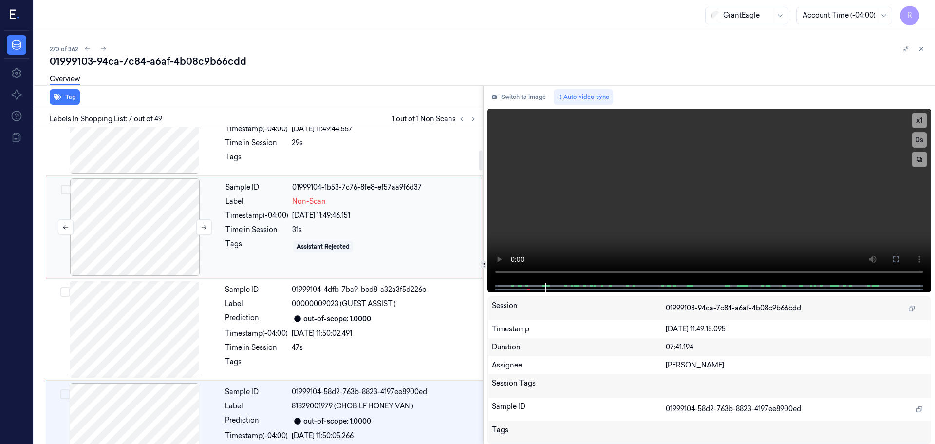
click at [172, 241] on div at bounding box center [134, 226] width 173 height 97
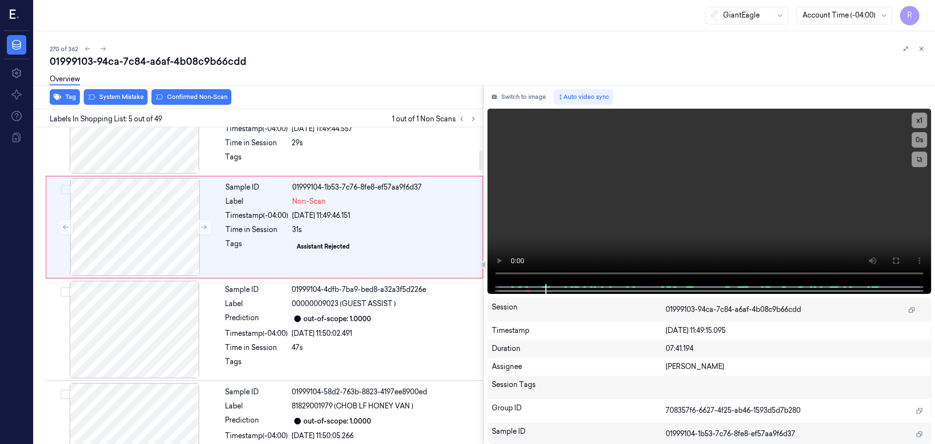
scroll to position [302, 0]
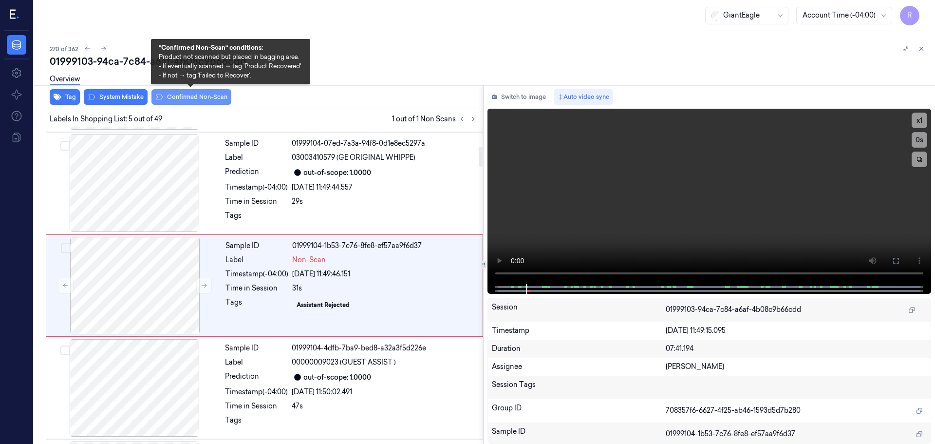
click at [205, 94] on button "Confirmed Non-Scan" at bounding box center [192, 97] width 80 height 16
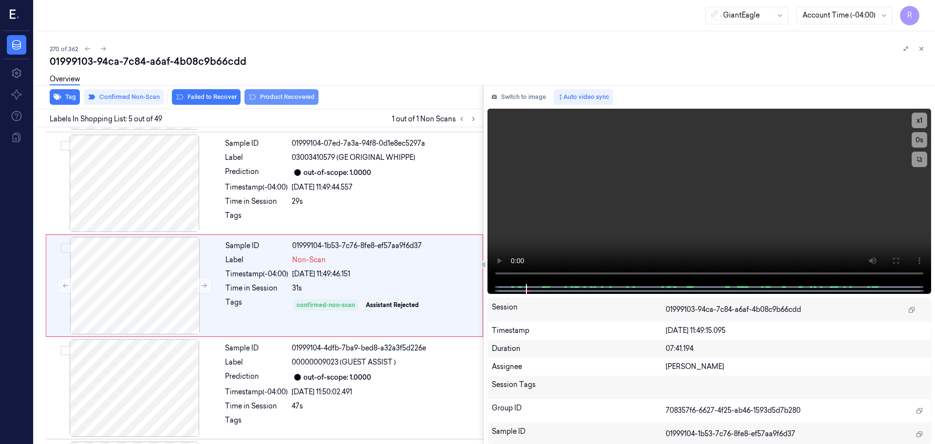
click at [282, 96] on button "Product Recovered" at bounding box center [282, 97] width 74 height 16
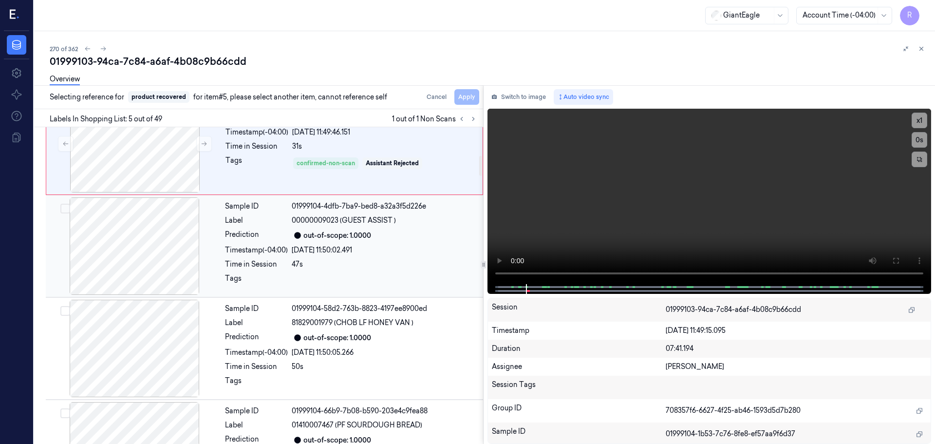
scroll to position [448, 0]
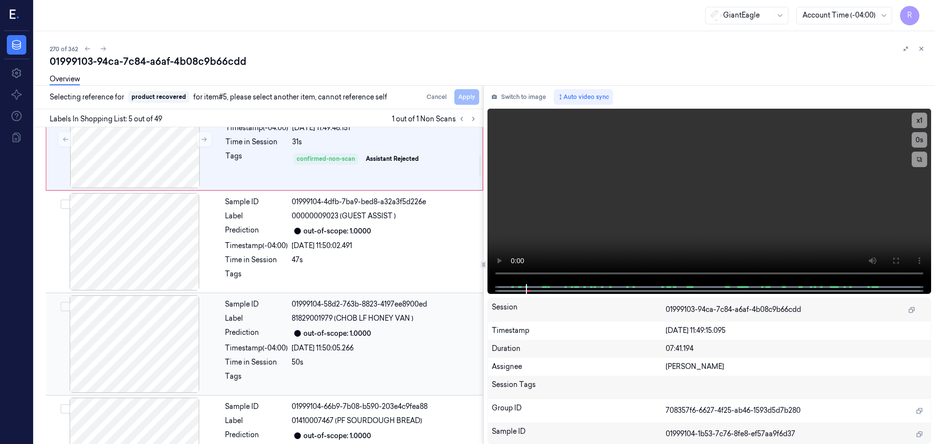
click at [225, 350] on div "Timestamp (-04:00)" at bounding box center [256, 348] width 63 height 10
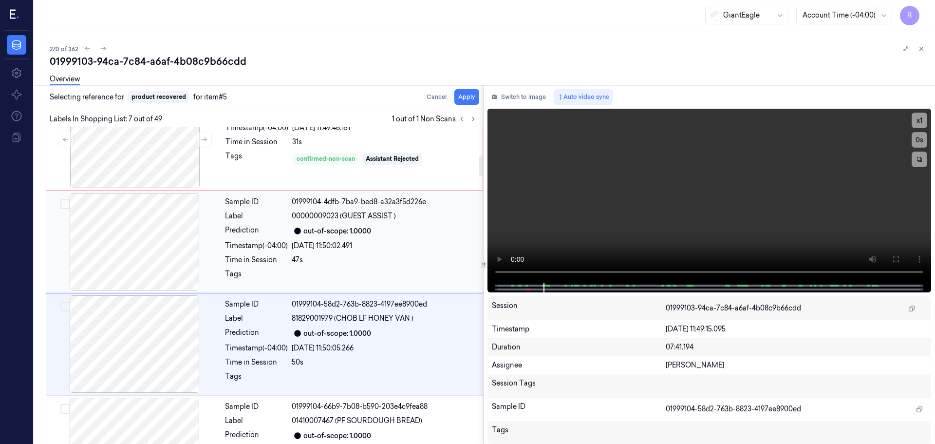
scroll to position [506, 0]
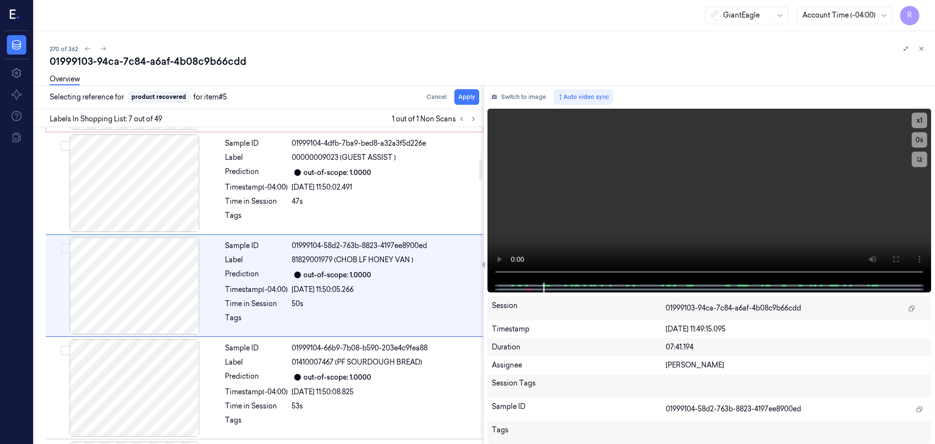
click at [466, 93] on div "Overview" at bounding box center [489, 80] width 878 height 25
click at [460, 96] on button "Apply" at bounding box center [467, 97] width 25 height 16
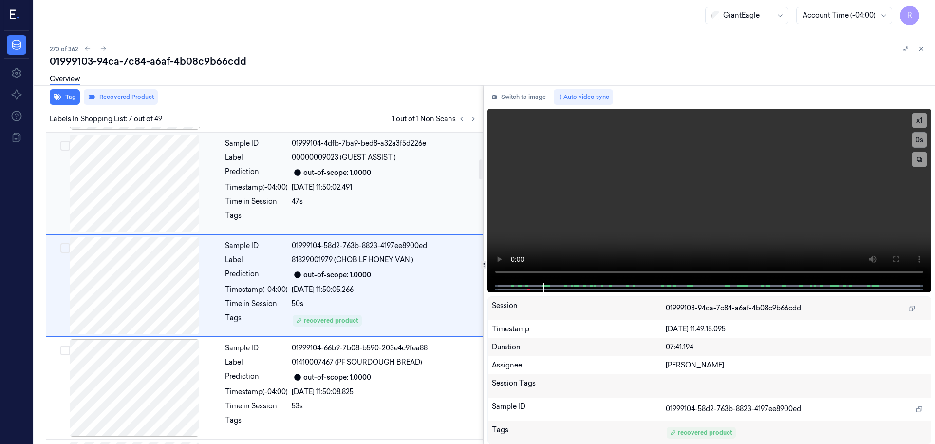
click at [395, 190] on div "28/09/2025 11:50:02.491" at bounding box center [385, 187] width 186 height 10
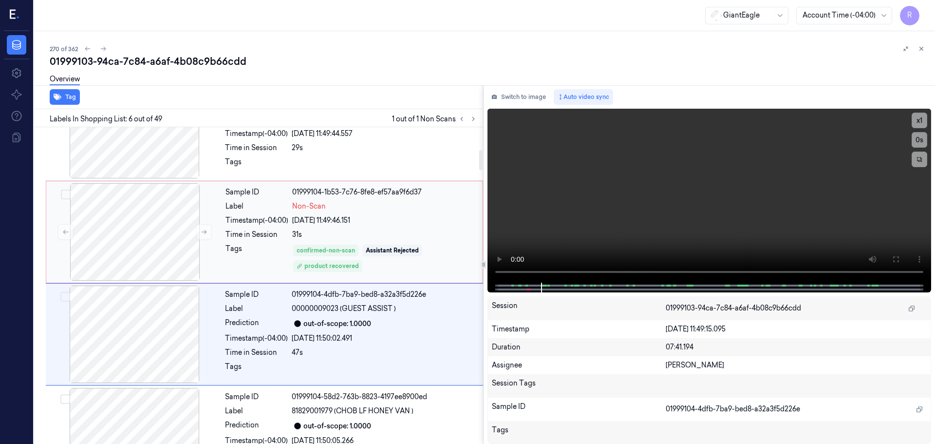
click at [360, 238] on div "31s" at bounding box center [384, 234] width 185 height 10
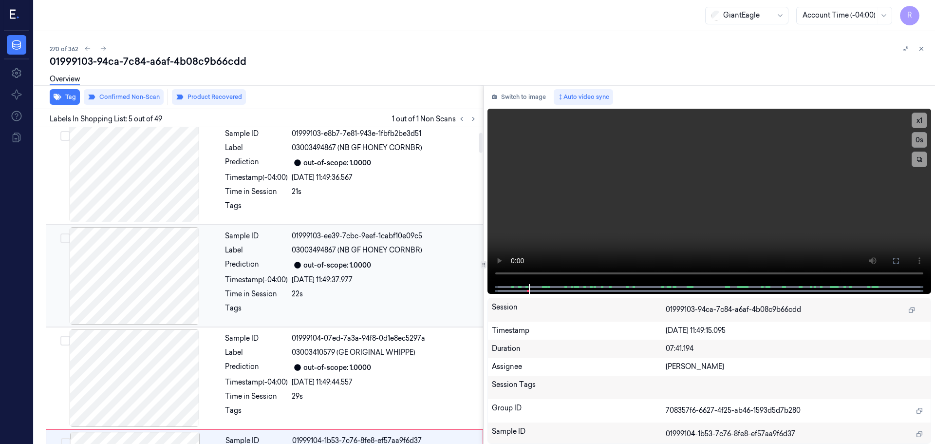
scroll to position [0, 0]
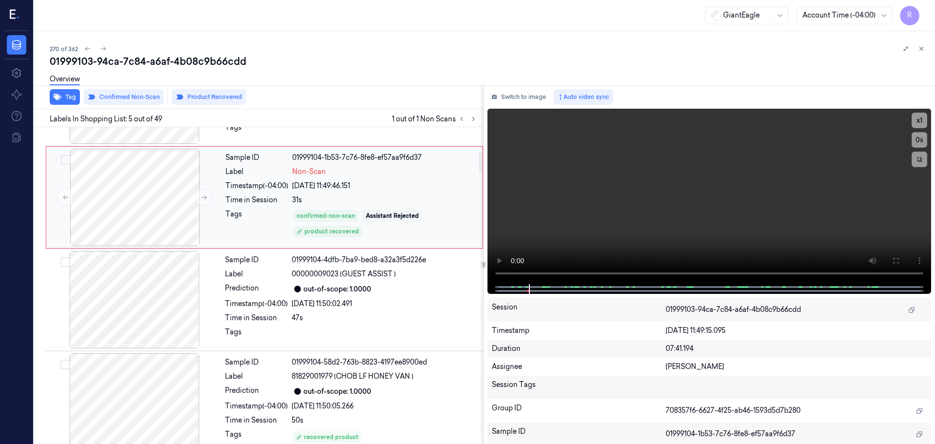
click at [380, 220] on div "Assistant Rejected" at bounding box center [392, 216] width 60 height 12
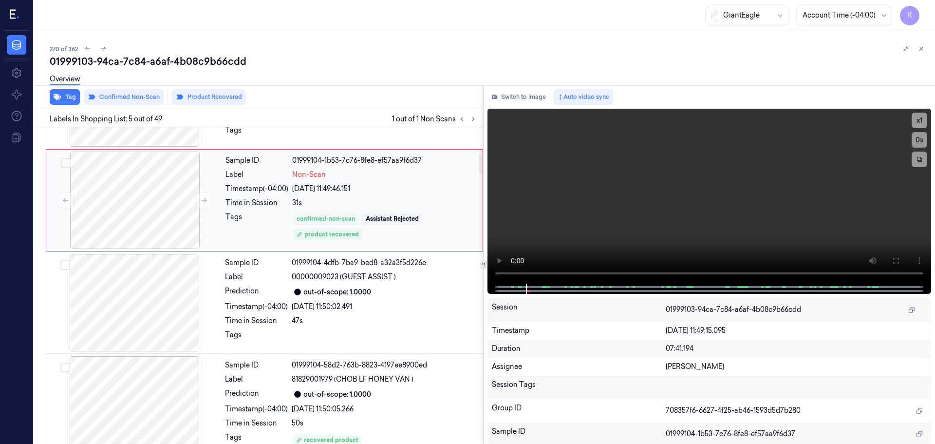
scroll to position [404, 0]
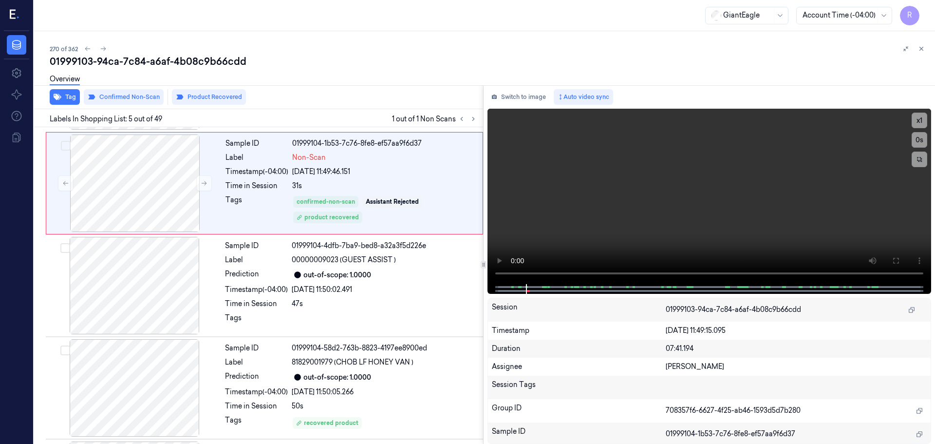
click at [922, 47] on icon at bounding box center [921, 48] width 7 height 7
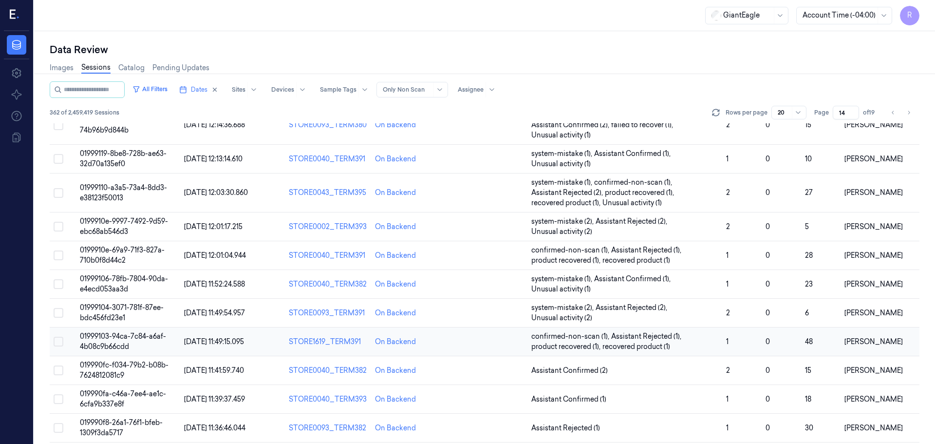
scroll to position [154, 0]
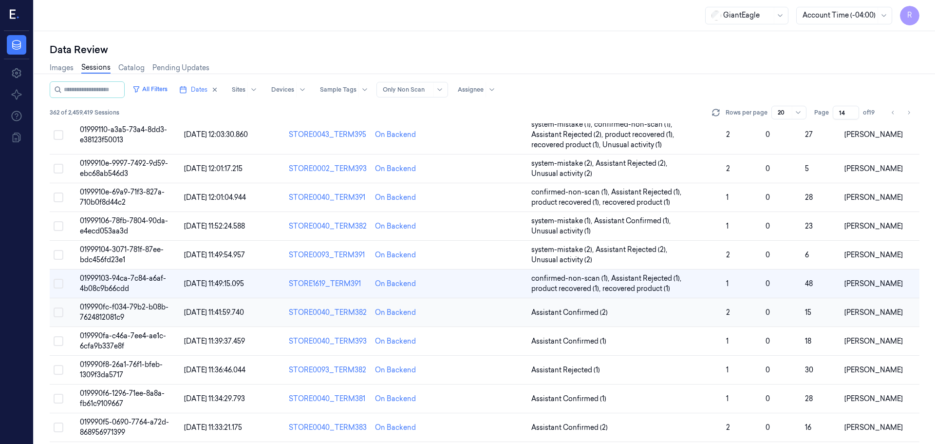
click at [675, 306] on td "Assistant Confirmed (2)" at bounding box center [625, 312] width 195 height 29
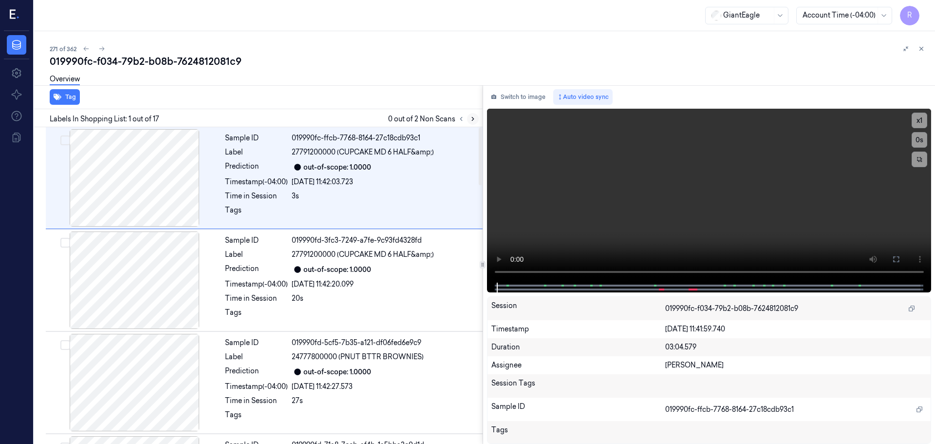
click at [475, 119] on icon at bounding box center [473, 118] width 7 height 7
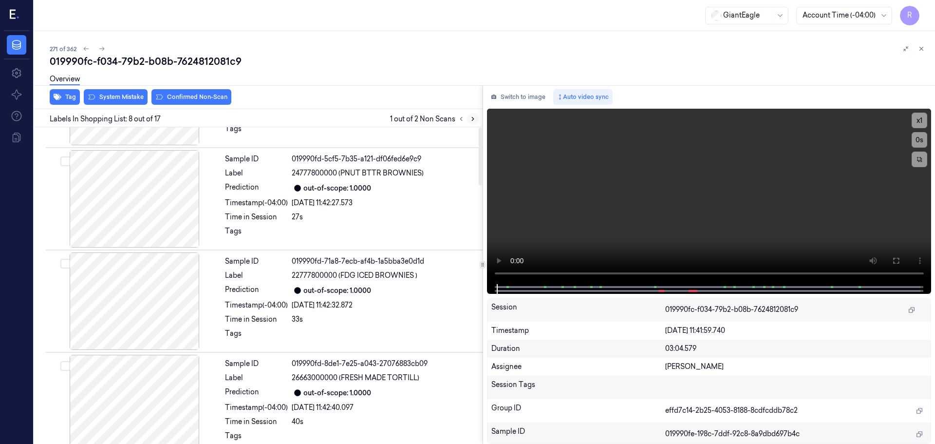
click at [475, 119] on icon at bounding box center [473, 118] width 7 height 7
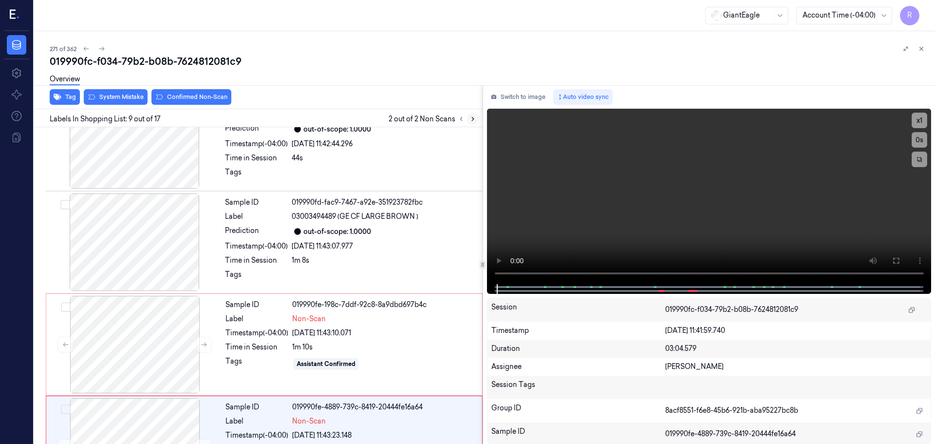
click at [475, 119] on icon at bounding box center [473, 118] width 7 height 7
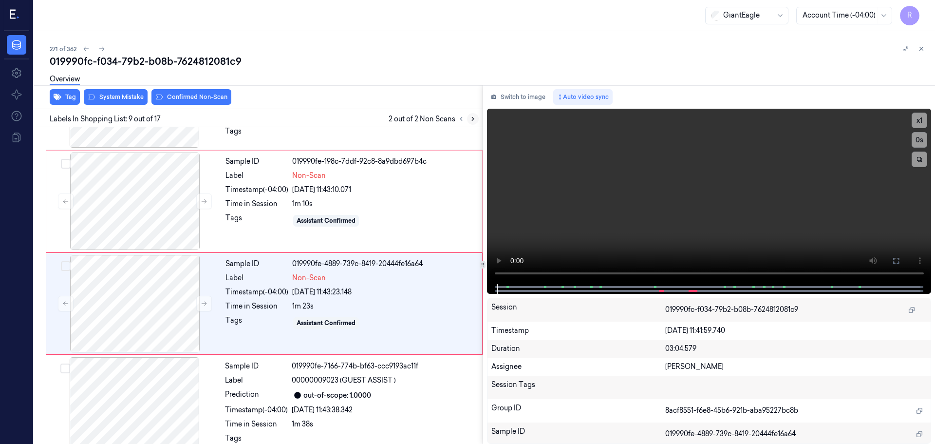
click at [474, 123] on button at bounding box center [473, 119] width 12 height 12
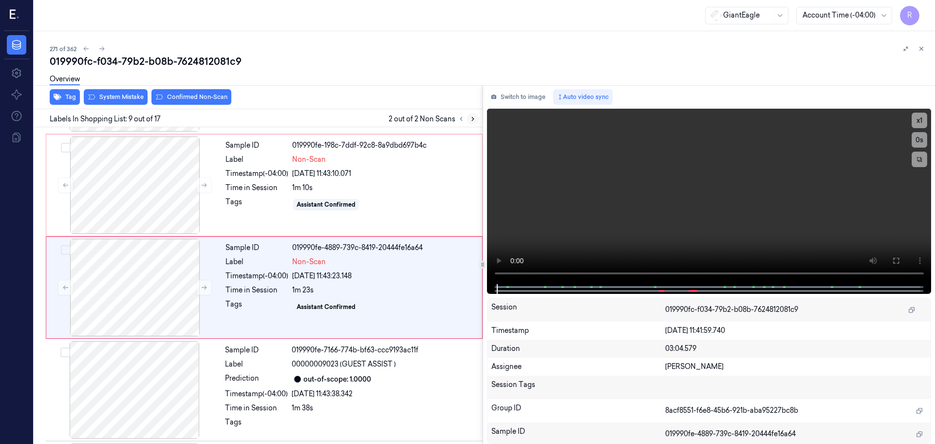
click at [474, 123] on button at bounding box center [473, 119] width 12 height 12
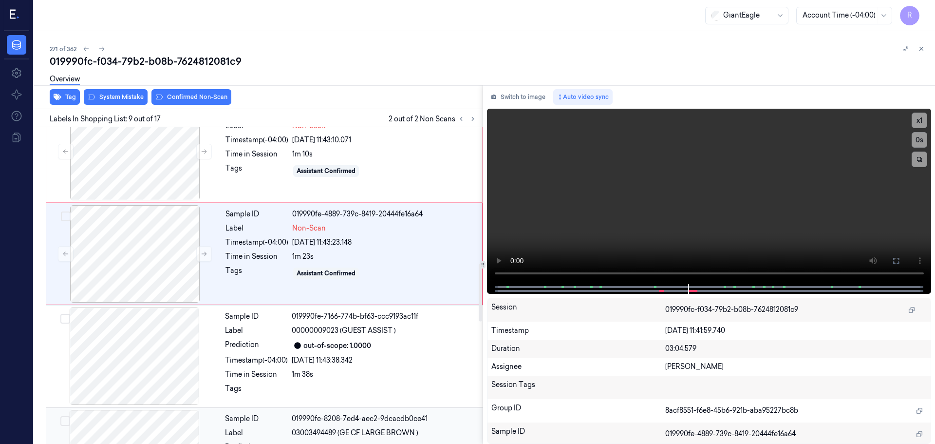
scroll to position [780, 0]
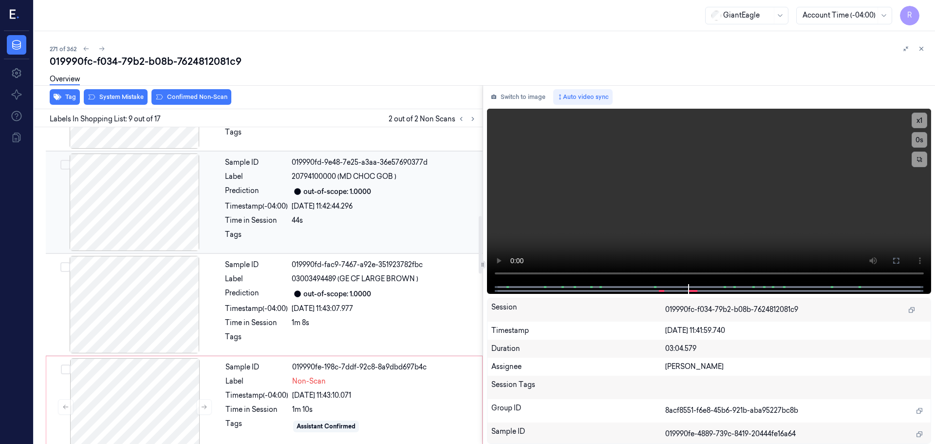
click at [160, 215] on div at bounding box center [134, 201] width 173 height 97
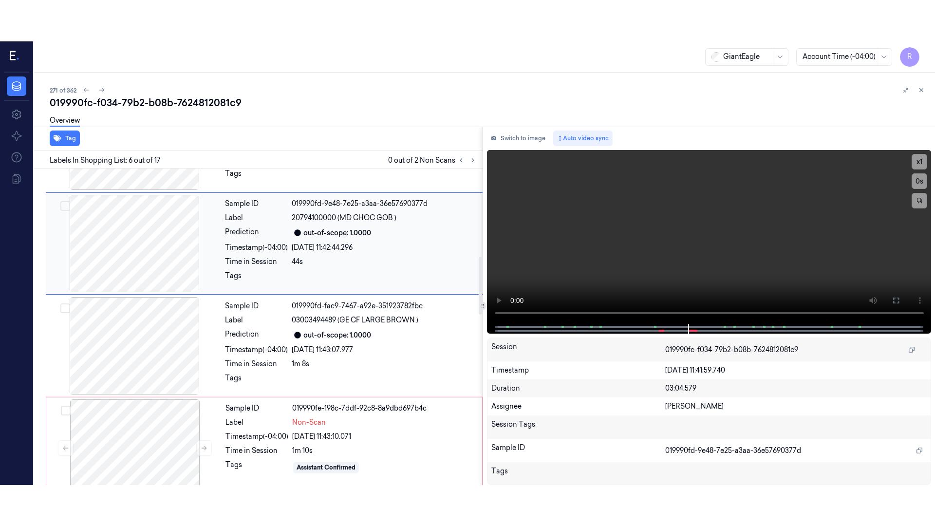
scroll to position [404, 0]
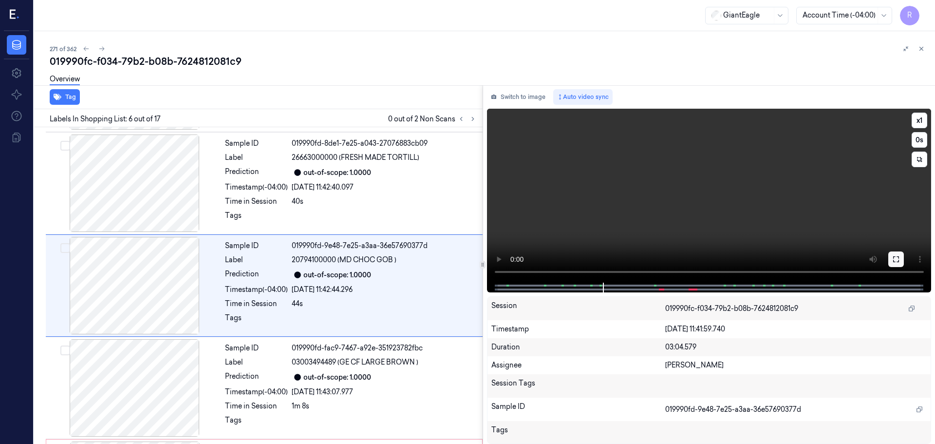
click at [895, 252] on button at bounding box center [897, 259] width 16 height 16
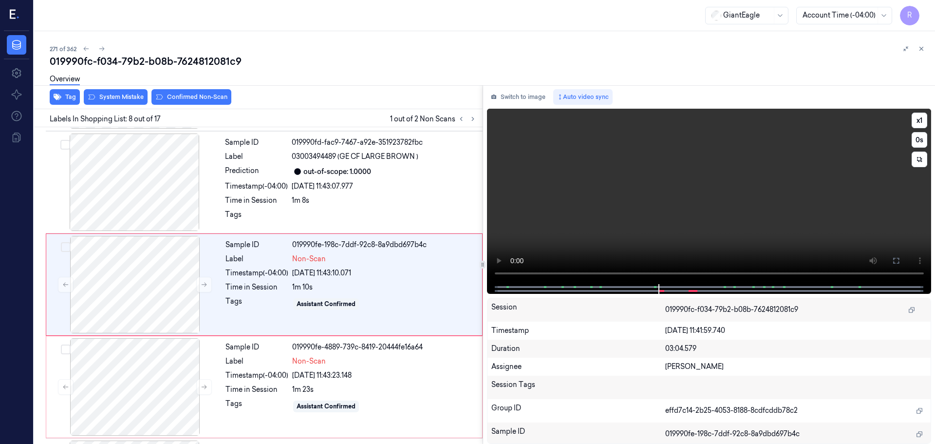
scroll to position [609, 0]
click at [920, 124] on button "x 1" at bounding box center [920, 121] width 16 height 16
click at [920, 124] on button "x 2" at bounding box center [920, 121] width 16 height 16
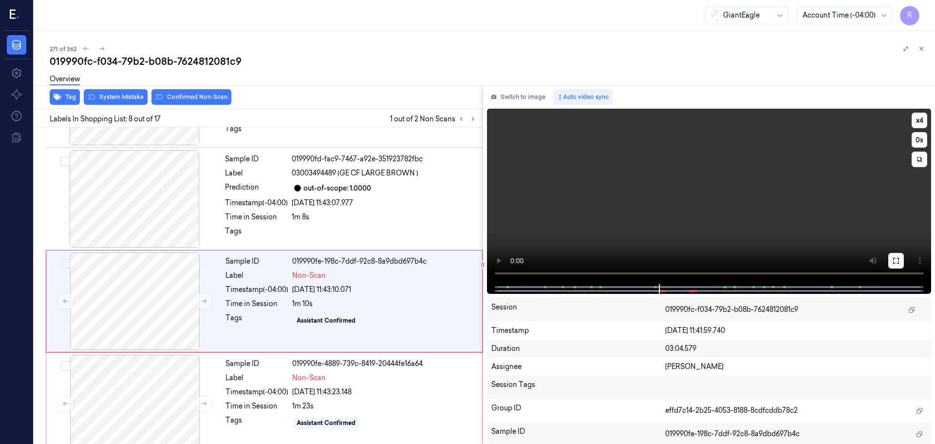
click at [898, 255] on button at bounding box center [897, 261] width 16 height 16
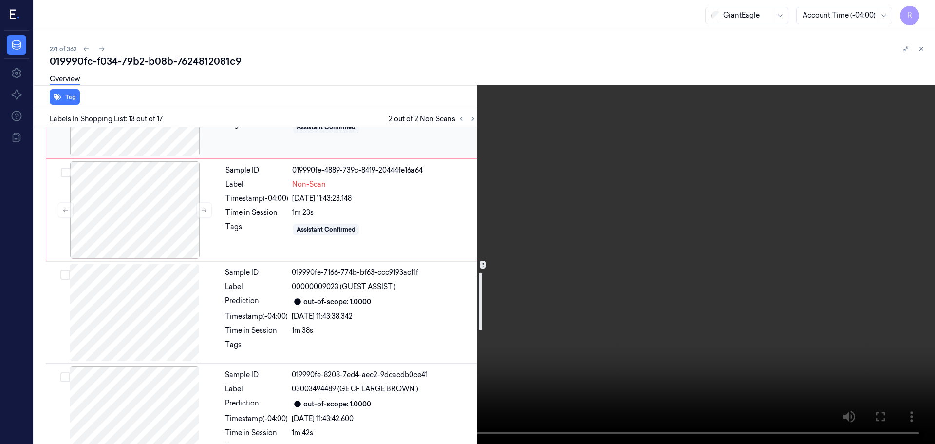
scroll to position [828, 0]
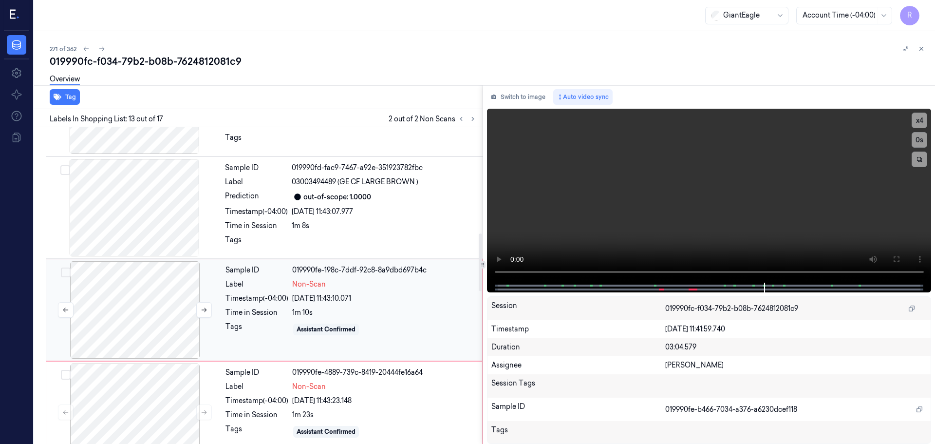
click at [219, 304] on div at bounding box center [134, 309] width 173 height 97
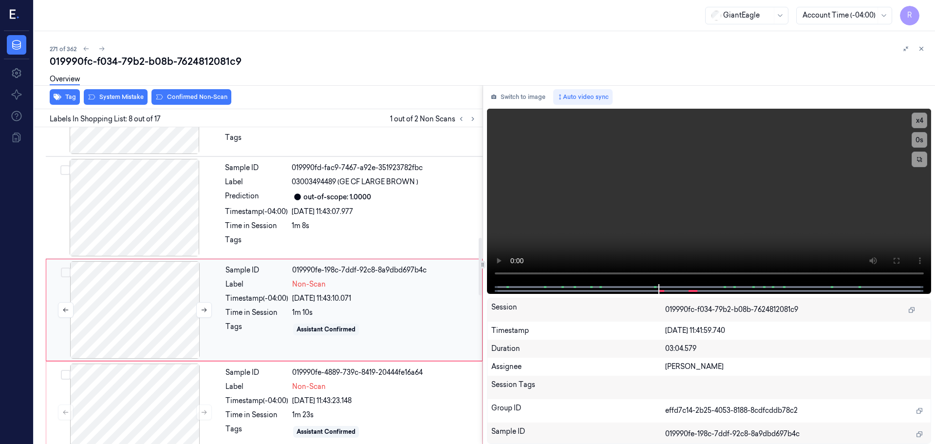
scroll to position [609, 0]
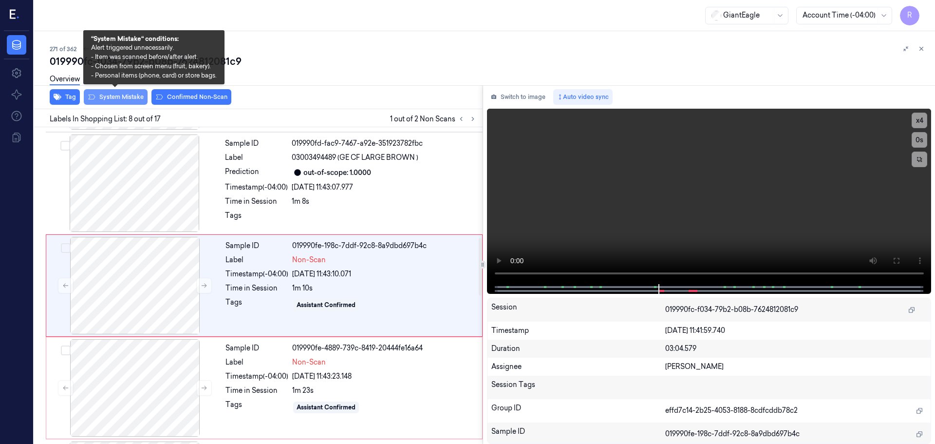
click at [127, 94] on button "System Mistake" at bounding box center [116, 97] width 64 height 16
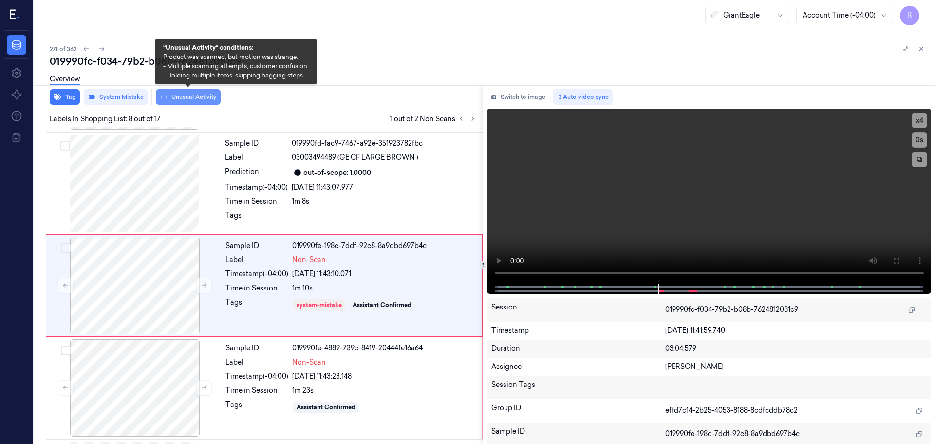
click at [174, 99] on button "Unusual Activity" at bounding box center [188, 97] width 65 height 16
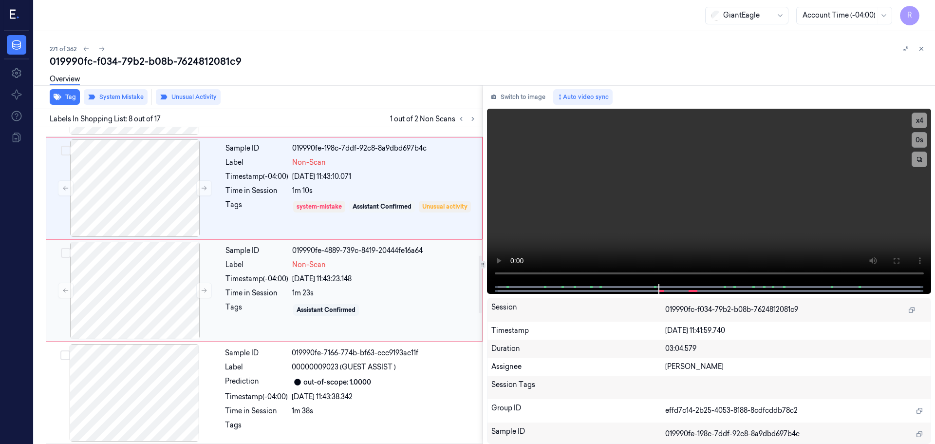
click at [310, 282] on div "28/09/2025 11:43:23.148" at bounding box center [384, 279] width 184 height 10
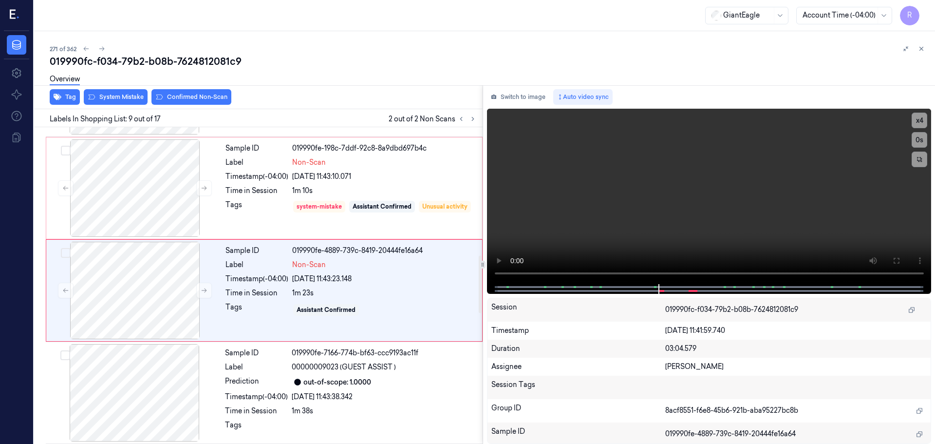
scroll to position [711, 0]
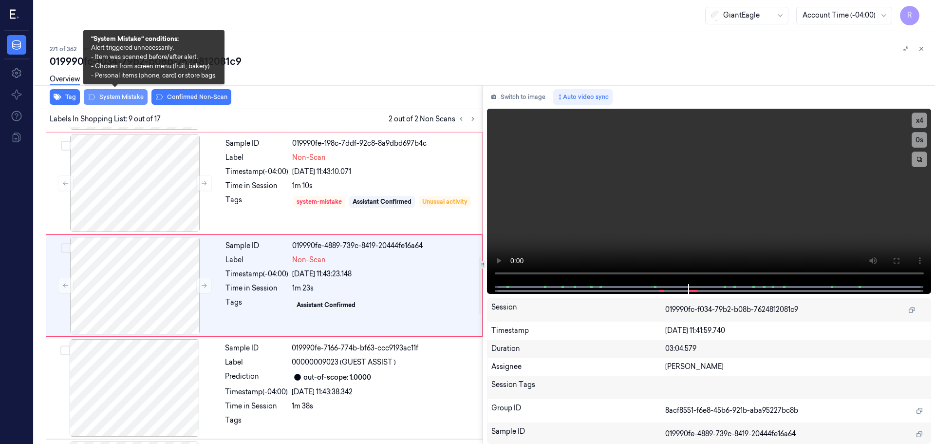
click at [111, 95] on button "System Mistake" at bounding box center [116, 97] width 64 height 16
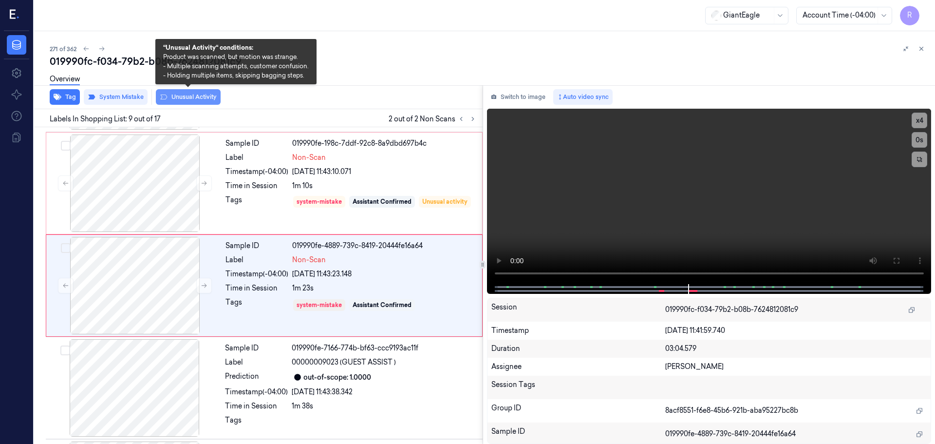
click at [175, 96] on button "Unusual Activity" at bounding box center [188, 97] width 65 height 16
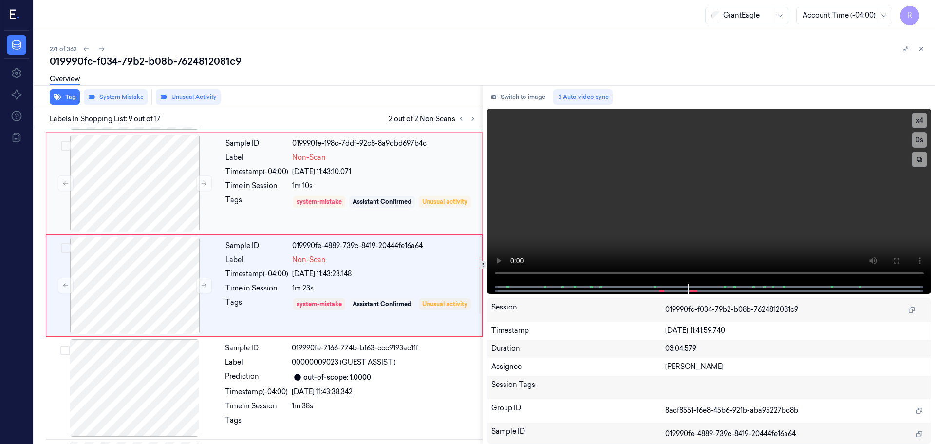
click at [230, 201] on div "Tags" at bounding box center [257, 209] width 63 height 28
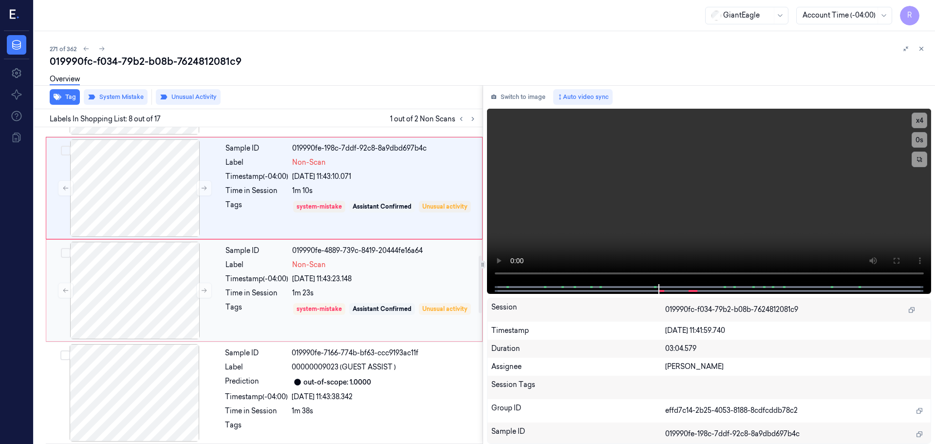
click at [264, 302] on div "Tags" at bounding box center [257, 316] width 63 height 28
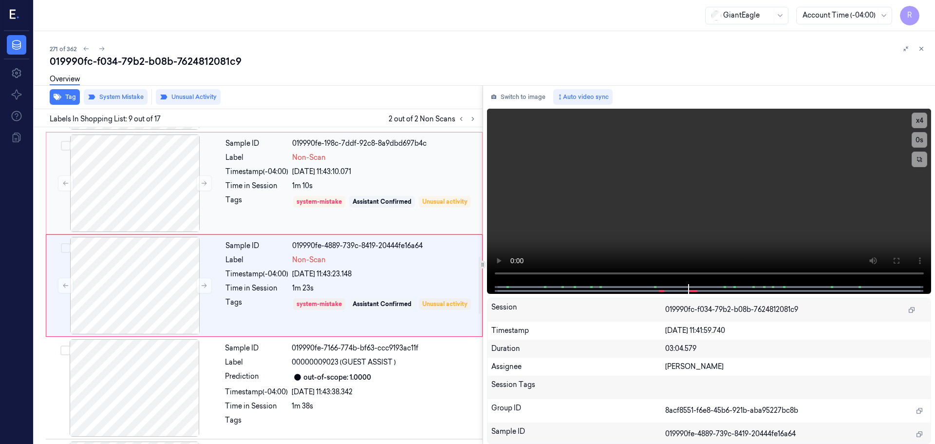
click at [251, 190] on div "Time in Session" at bounding box center [257, 186] width 63 height 10
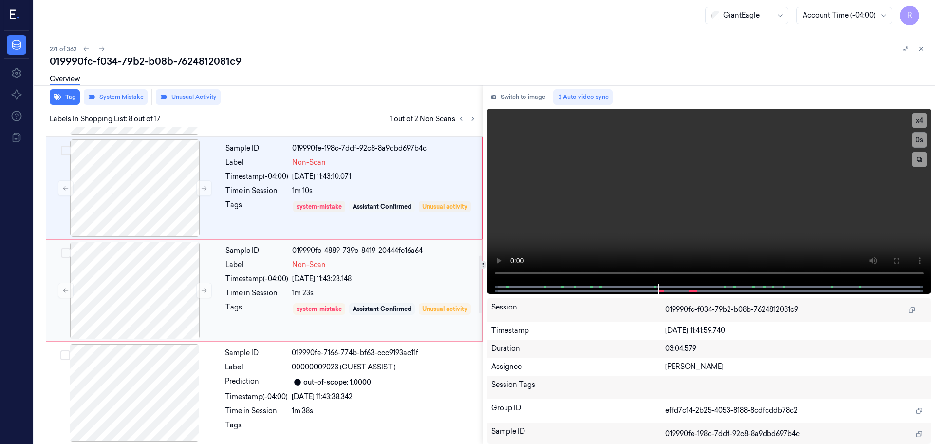
click at [238, 311] on div "Tags" at bounding box center [257, 316] width 63 height 28
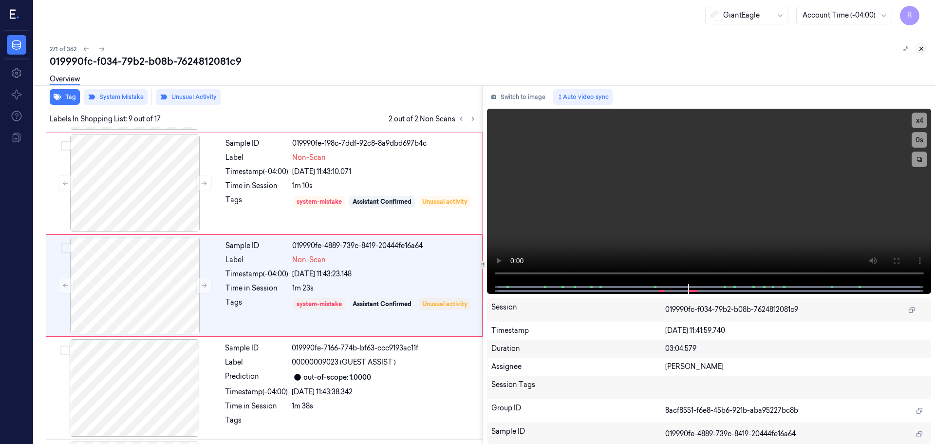
click at [920, 48] on icon at bounding box center [921, 48] width 7 height 7
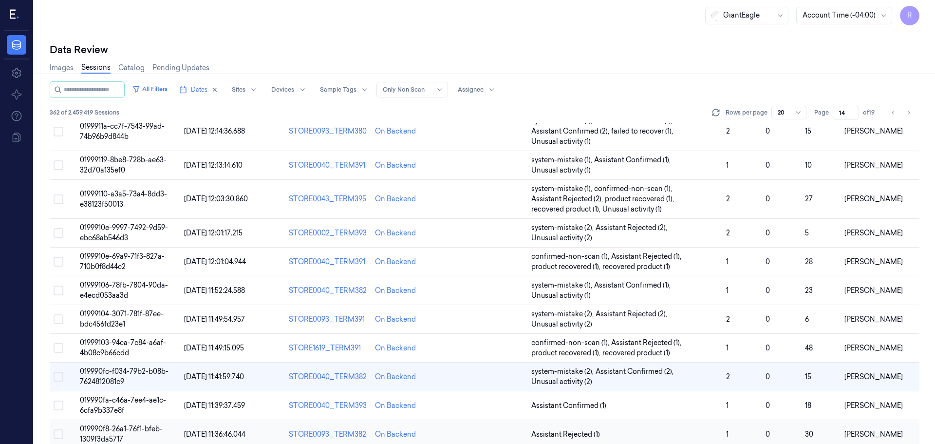
scroll to position [183, 0]
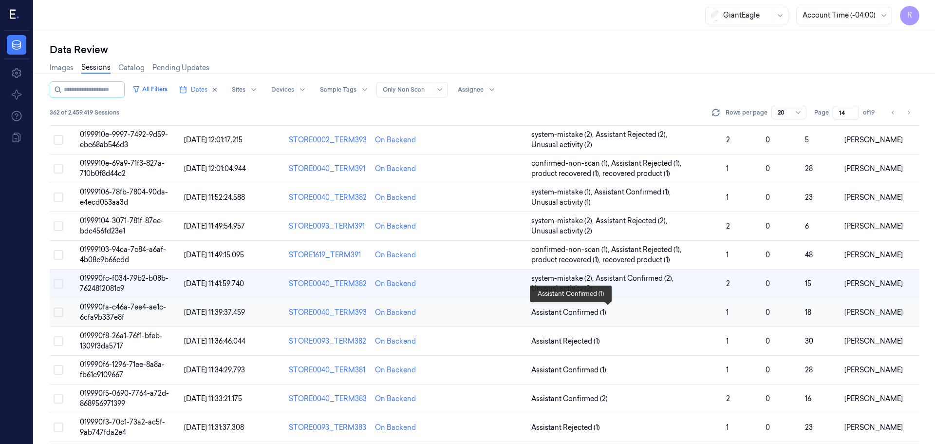
click at [656, 311] on span "Assistant Confirmed (1)" at bounding box center [625, 312] width 187 height 10
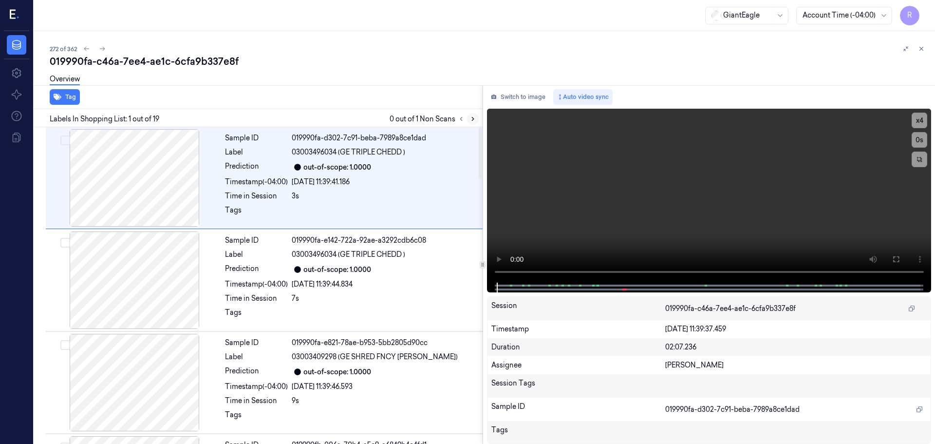
click at [472, 119] on icon at bounding box center [473, 118] width 7 height 7
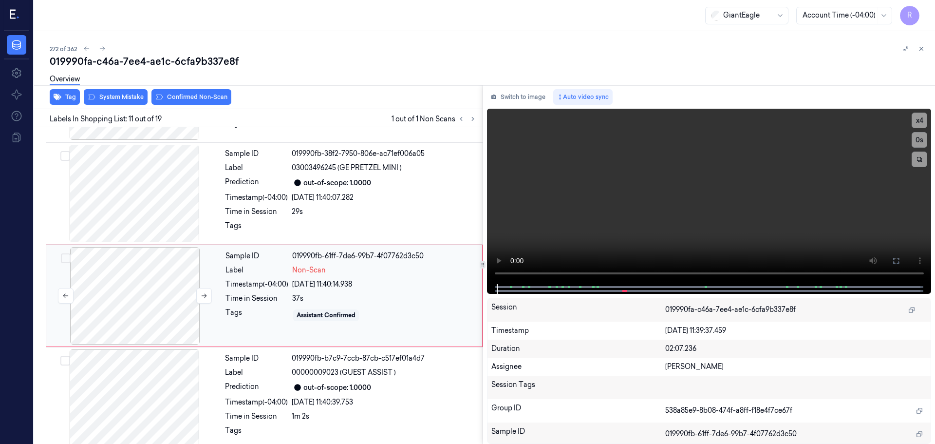
scroll to position [915, 0]
click at [200, 286] on button at bounding box center [204, 294] width 16 height 16
click at [201, 290] on icon at bounding box center [204, 293] width 7 height 7
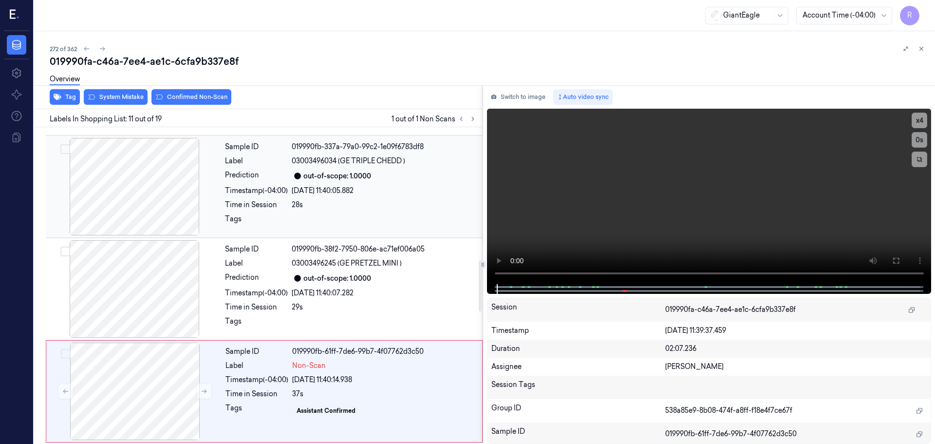
click at [152, 199] on div at bounding box center [134, 186] width 173 height 97
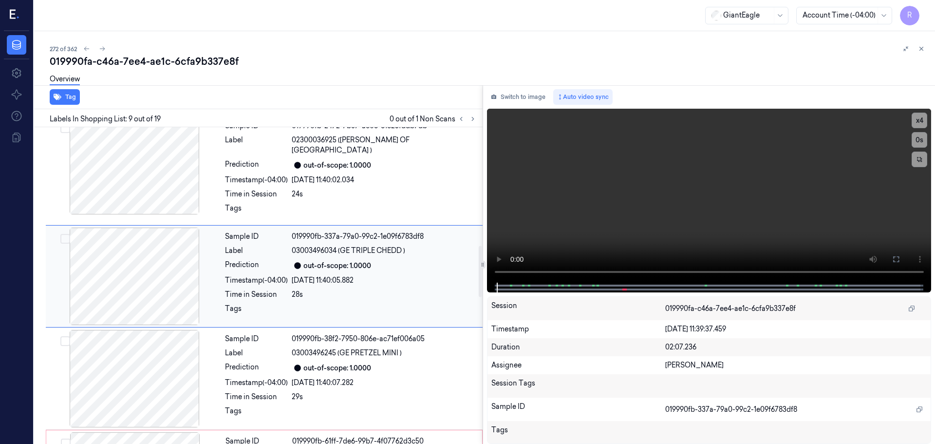
scroll to position [711, 0]
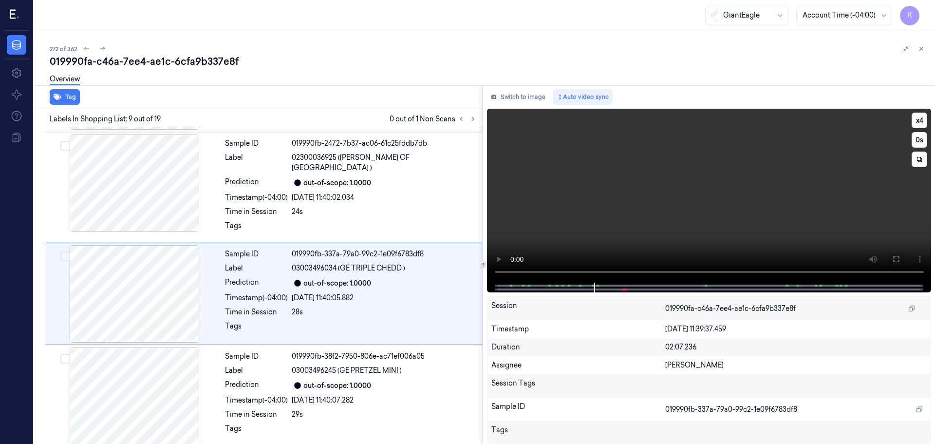
drag, startPoint x: 899, startPoint y: 256, endPoint x: 899, endPoint y: 315, distance: 59.4
click at [899, 256] on icon at bounding box center [897, 259] width 8 height 8
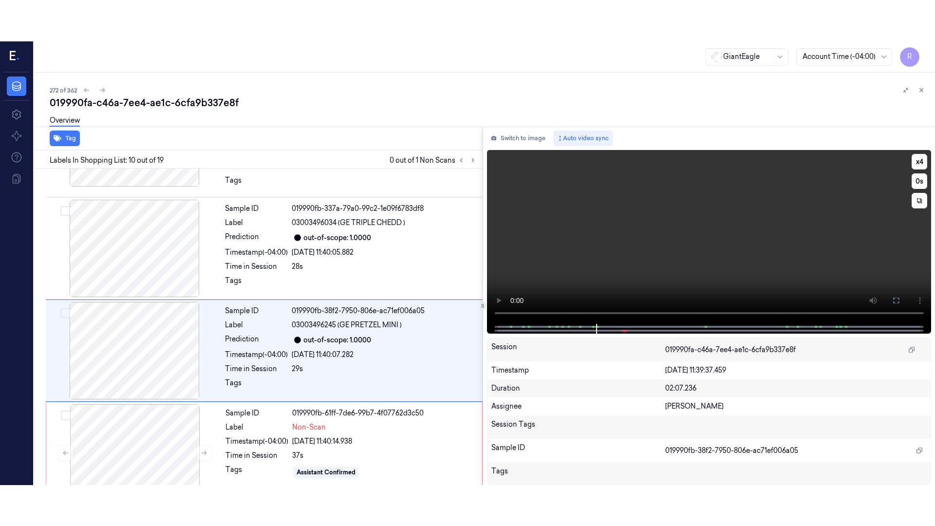
scroll to position [813, 0]
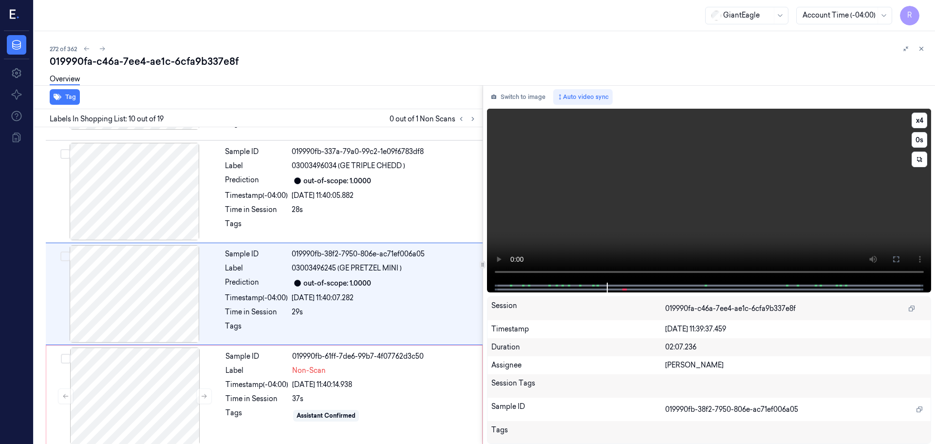
click at [893, 253] on button at bounding box center [897, 259] width 16 height 16
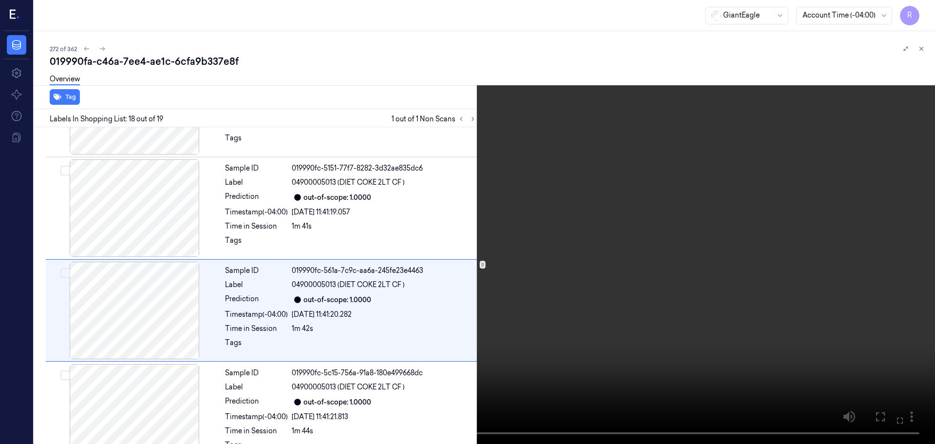
scroll to position [1630, 0]
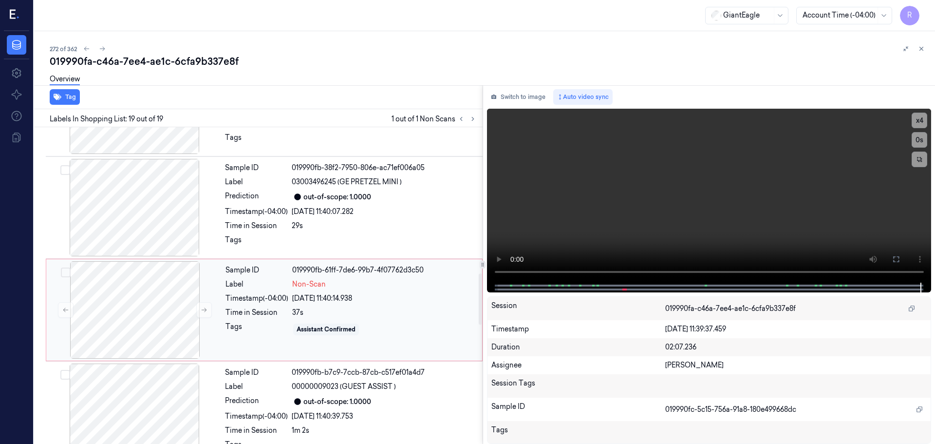
click at [279, 307] on div "Time in Session" at bounding box center [257, 312] width 63 height 10
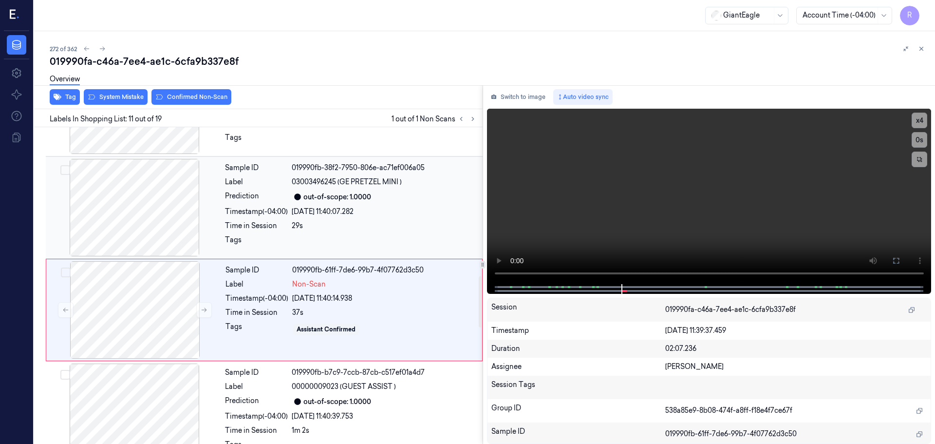
scroll to position [915, 0]
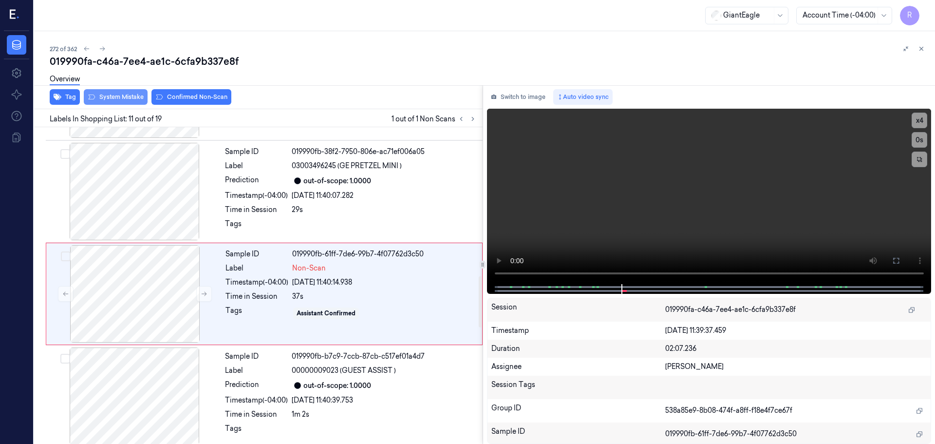
click at [127, 97] on button "System Mistake" at bounding box center [116, 97] width 64 height 16
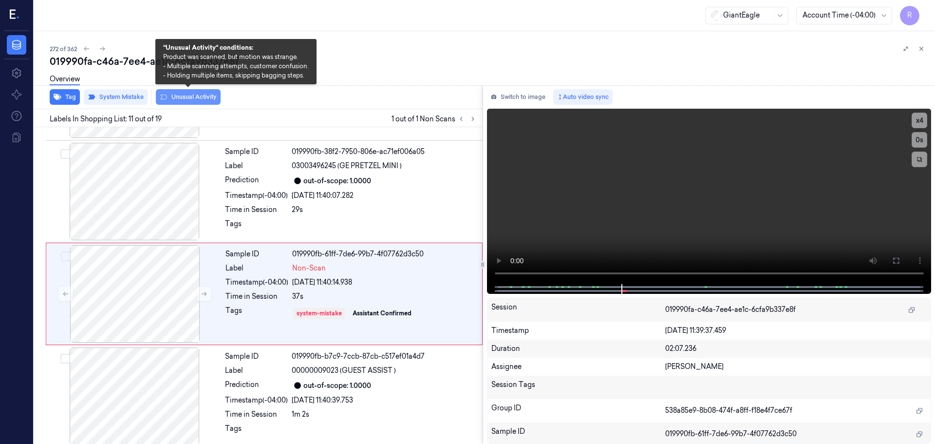
click at [177, 96] on button "Unusual Activity" at bounding box center [188, 97] width 65 height 16
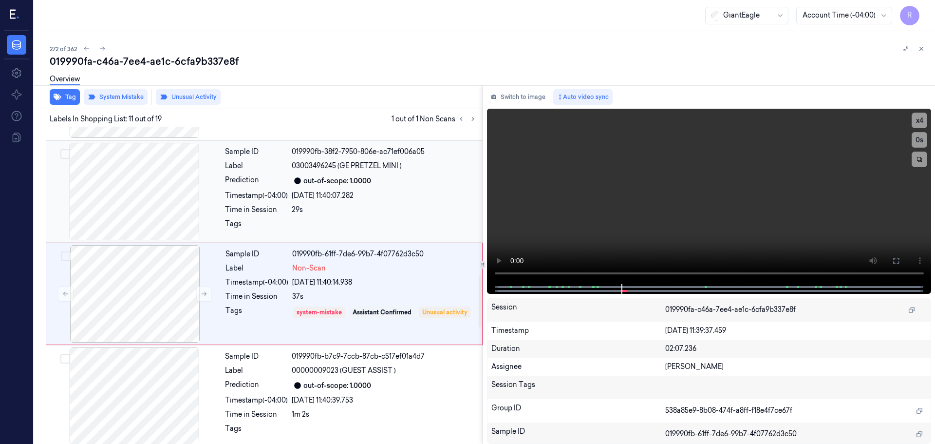
click at [269, 192] on div "Timestamp (-04:00)" at bounding box center [256, 195] width 63 height 10
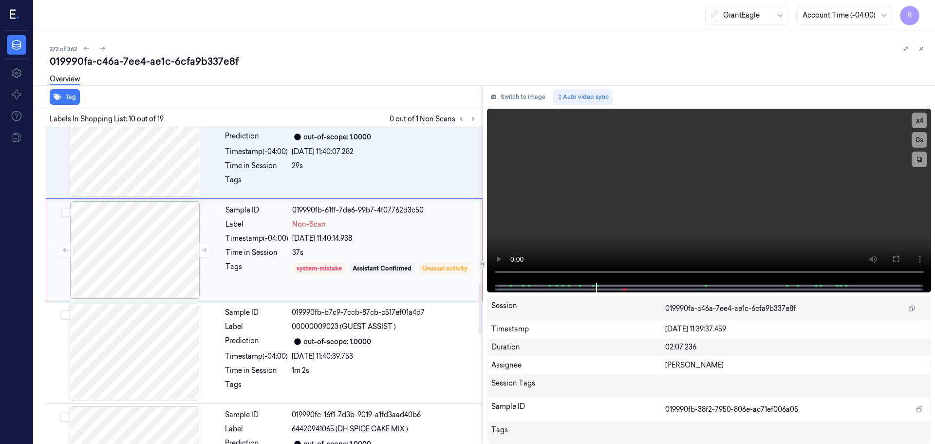
click at [284, 262] on div "Tags" at bounding box center [257, 276] width 63 height 28
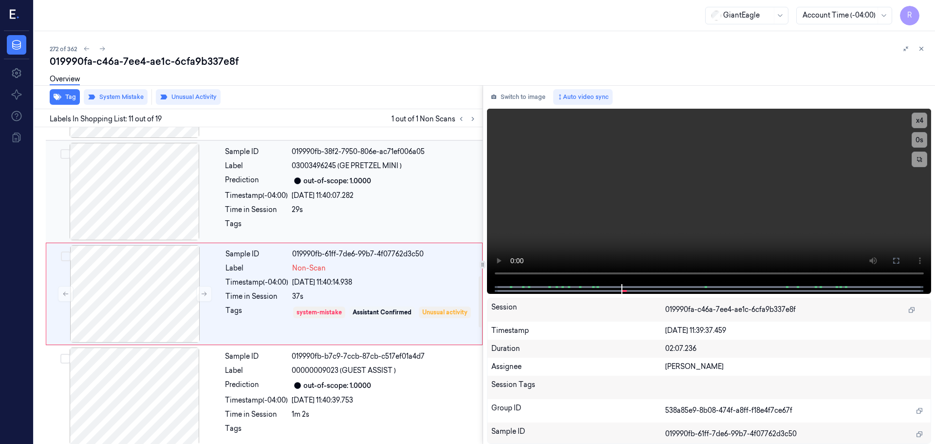
click at [276, 206] on div "Time in Session" at bounding box center [256, 210] width 63 height 10
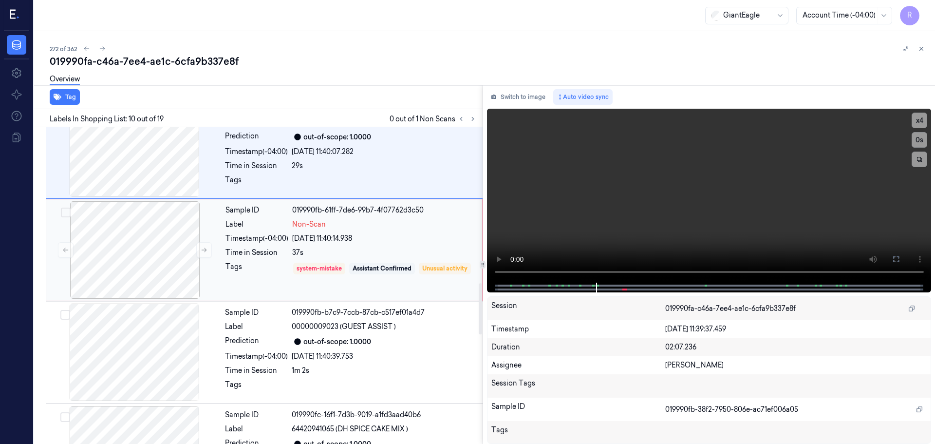
click at [270, 253] on div "Sample ID 019990fb-61ff-7de6-99b7-4f07762d3c50 Label Non-Scan Timestamp (-04:00…" at bounding box center [351, 249] width 259 height 97
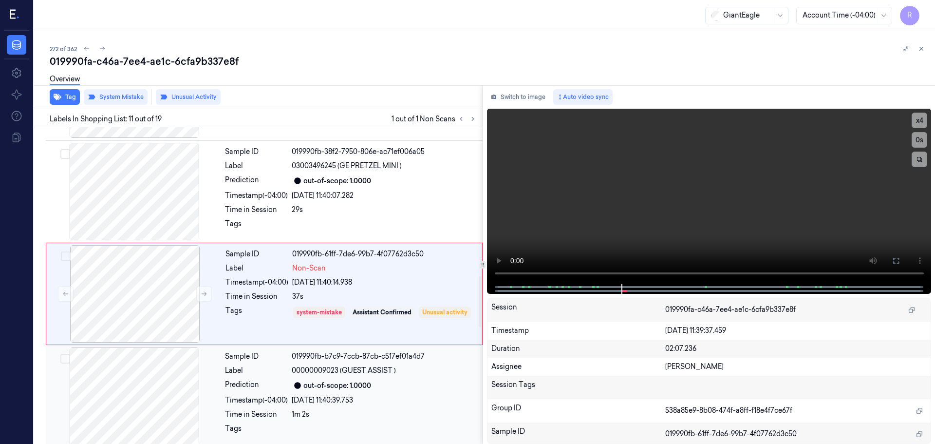
click at [242, 385] on div "Sample ID 019990fb-b7c9-7ccb-87cb-c517ef01a4d7 Label 00000009023 (GUEST ASSIST …" at bounding box center [351, 395] width 260 height 97
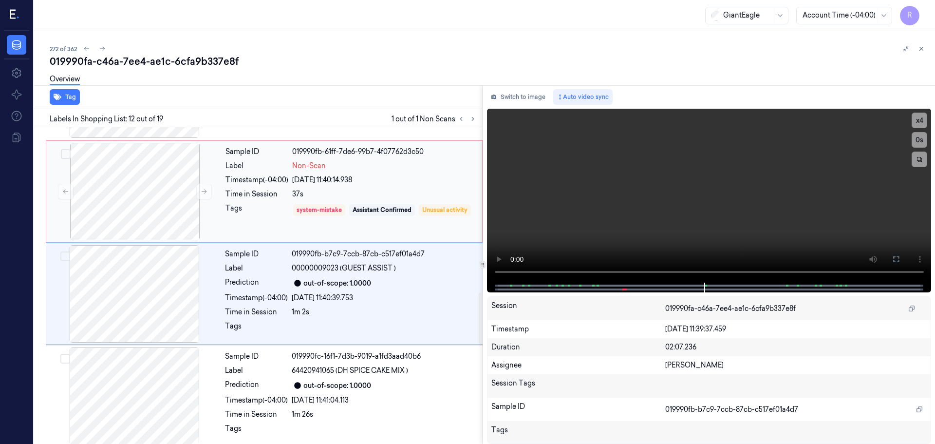
click at [251, 207] on div "Tags" at bounding box center [257, 217] width 63 height 28
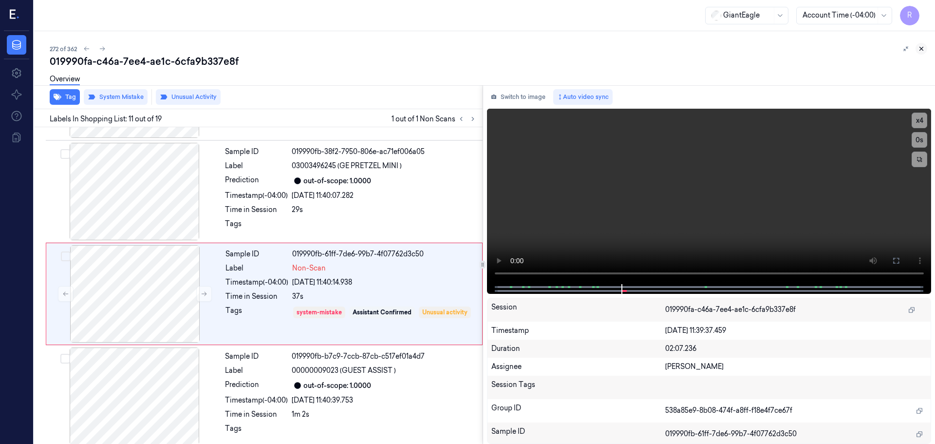
click at [922, 50] on icon at bounding box center [921, 48] width 7 height 7
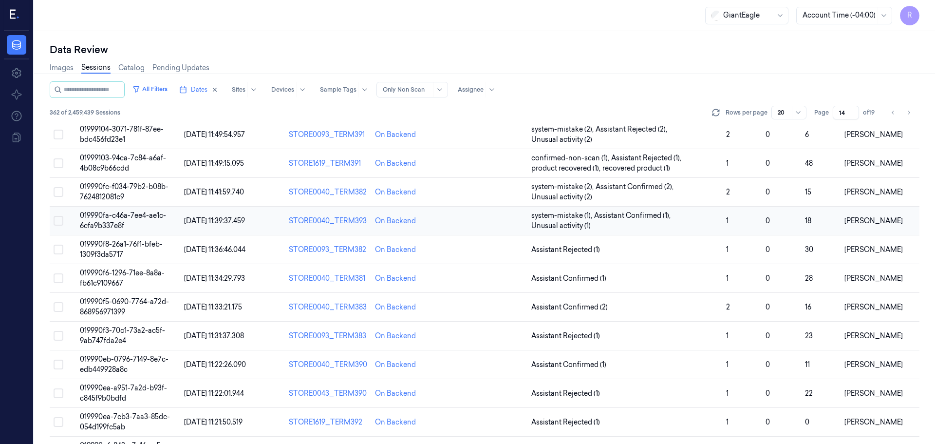
scroll to position [304, 0]
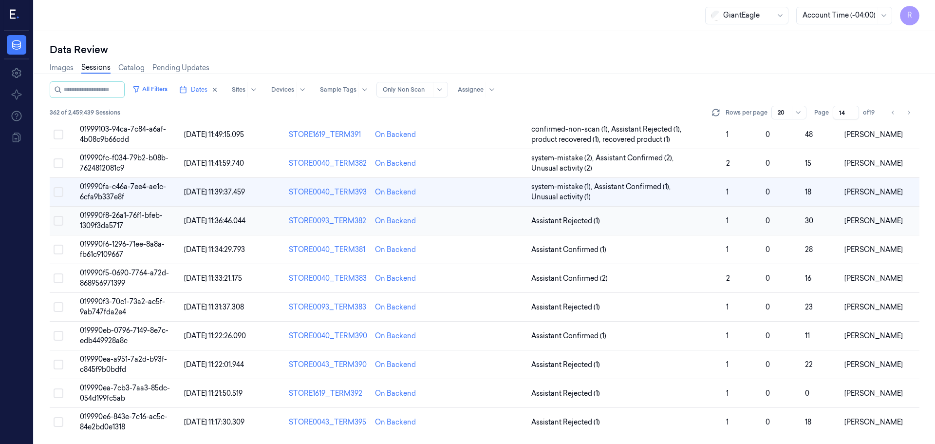
click at [691, 227] on td "Assistant Rejected (1)" at bounding box center [625, 221] width 195 height 29
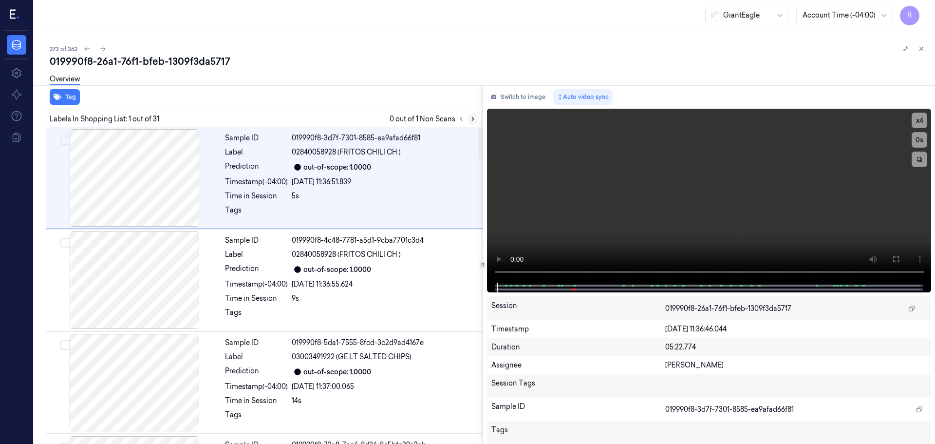
click at [470, 115] on button at bounding box center [473, 119] width 12 height 12
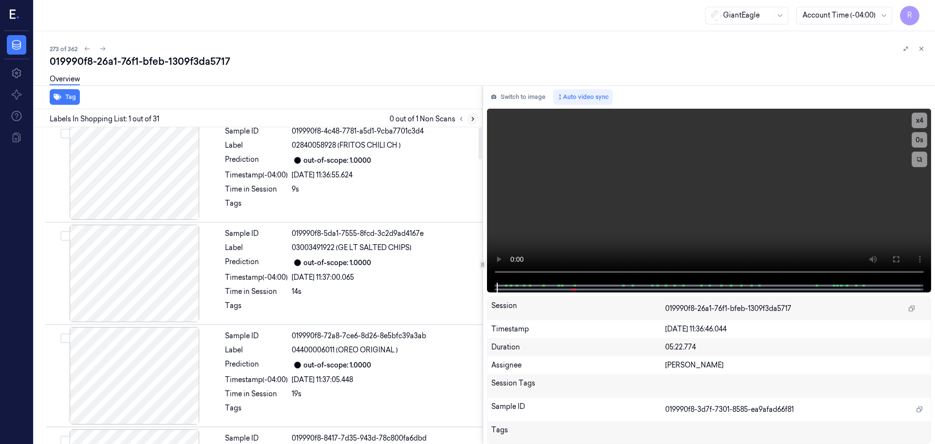
click at [470, 115] on button at bounding box center [473, 119] width 12 height 12
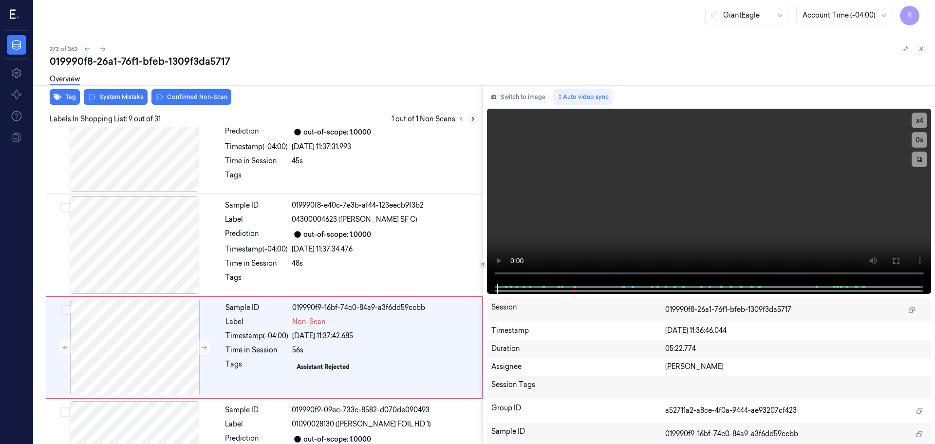
click at [470, 115] on button at bounding box center [473, 119] width 12 height 12
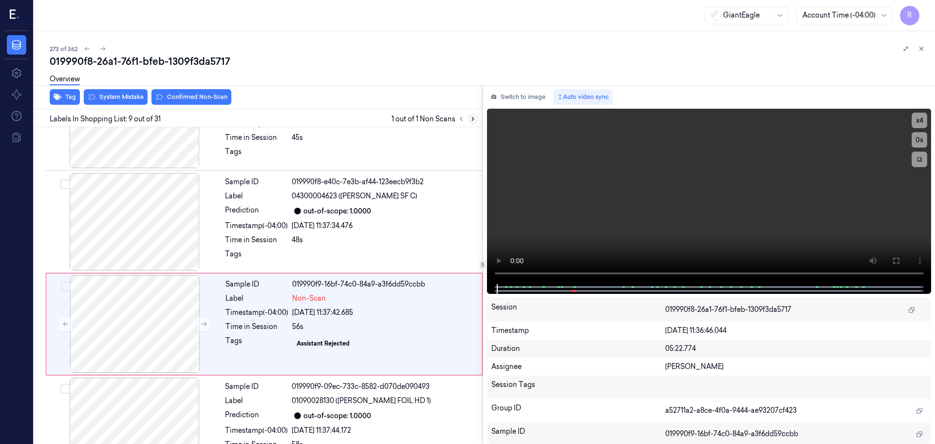
scroll to position [711, 0]
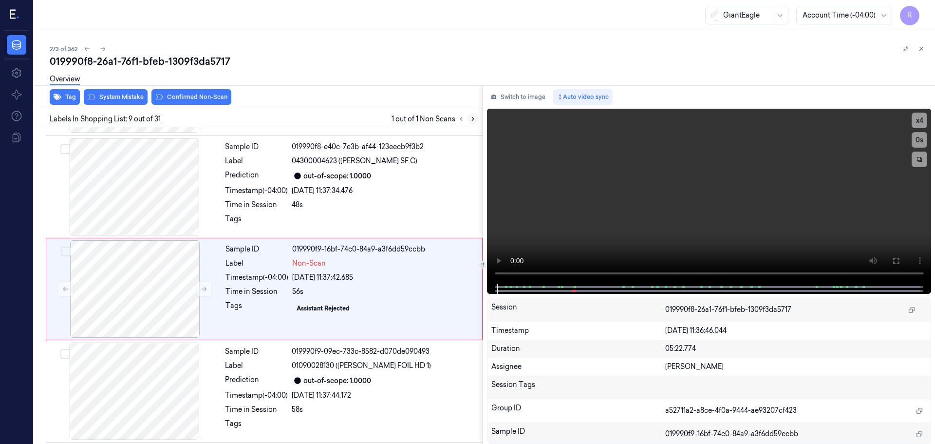
click at [471, 115] on button at bounding box center [473, 119] width 12 height 12
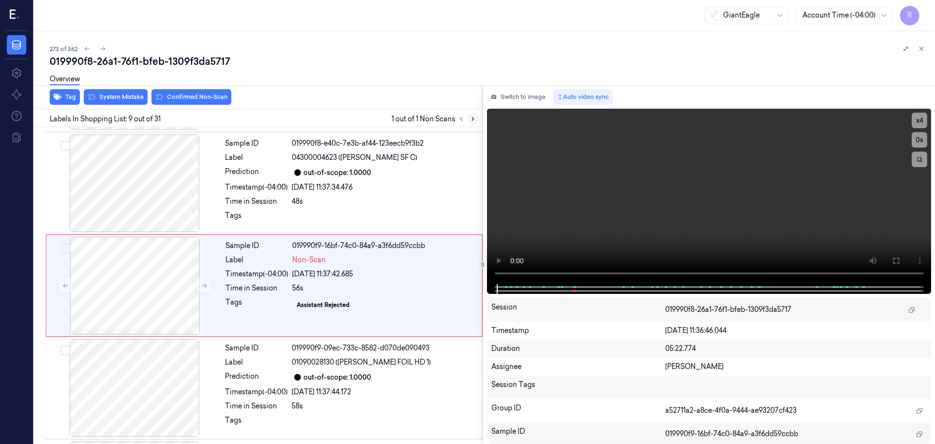
click at [471, 115] on button at bounding box center [473, 119] width 12 height 12
click at [472, 115] on button at bounding box center [473, 119] width 12 height 12
click at [129, 204] on div at bounding box center [134, 182] width 173 height 97
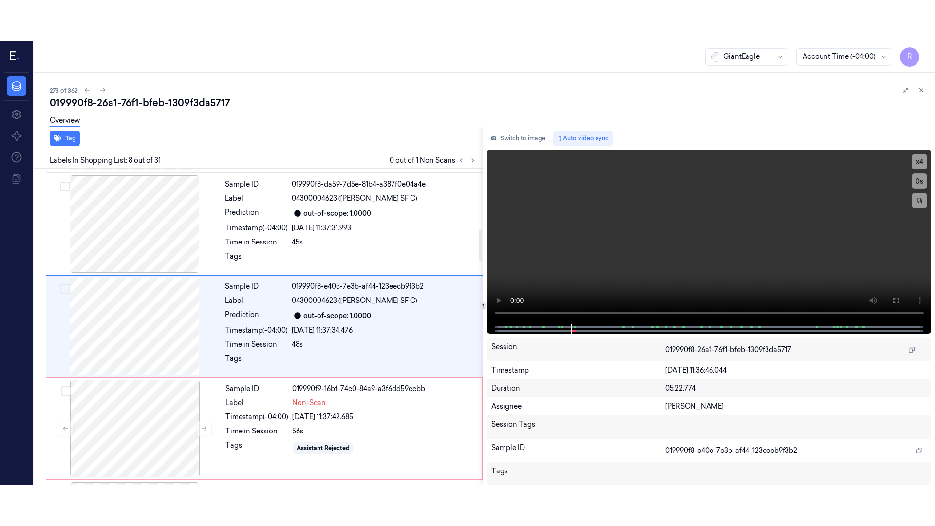
scroll to position [609, 0]
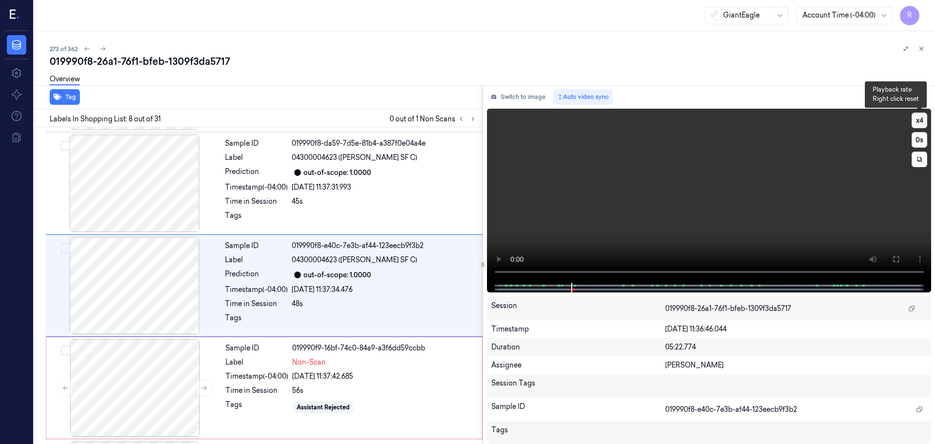
click at [921, 115] on button "x 4" at bounding box center [920, 121] width 16 height 16
click at [919, 122] on button "x 1" at bounding box center [920, 121] width 16 height 16
click at [897, 260] on icon at bounding box center [897, 259] width 8 height 8
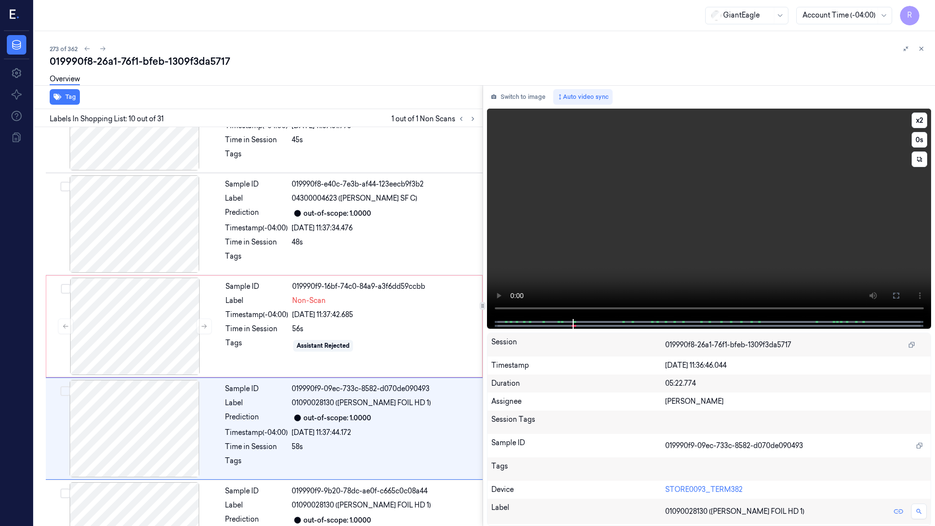
scroll to position [772, 0]
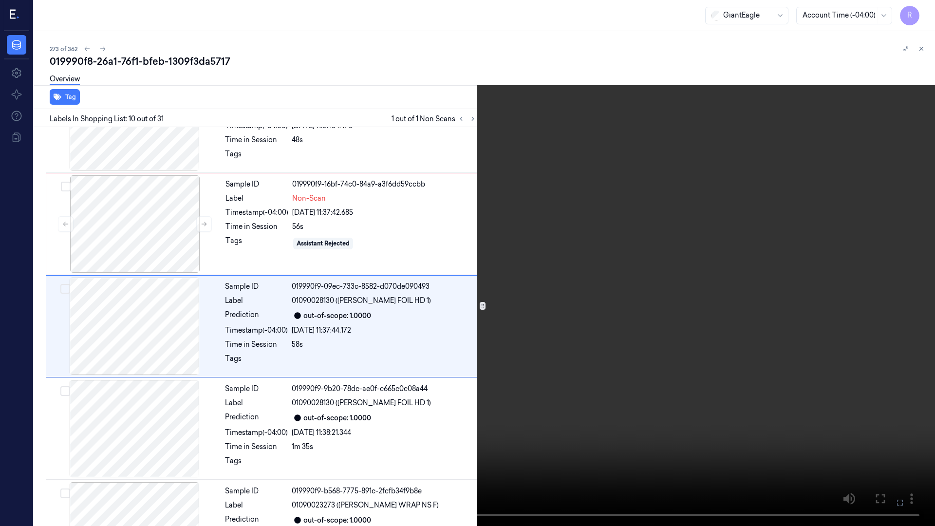
click at [916, 15] on button "x 2" at bounding box center [924, 12] width 16 height 16
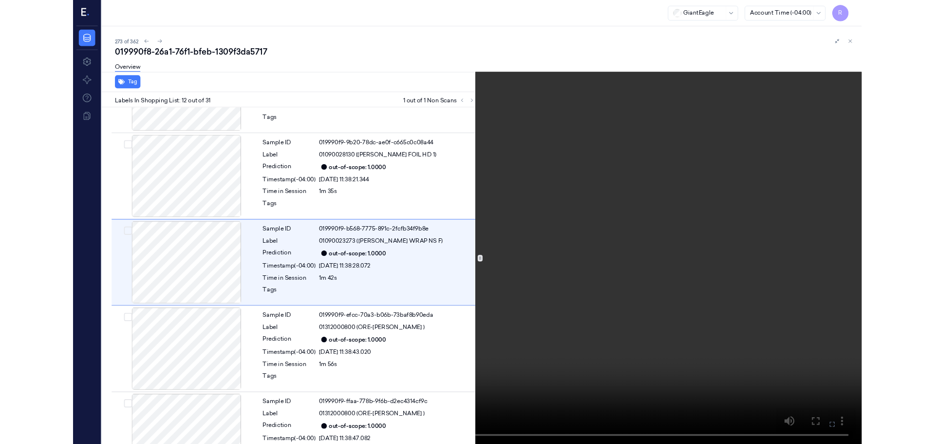
scroll to position [977, 0]
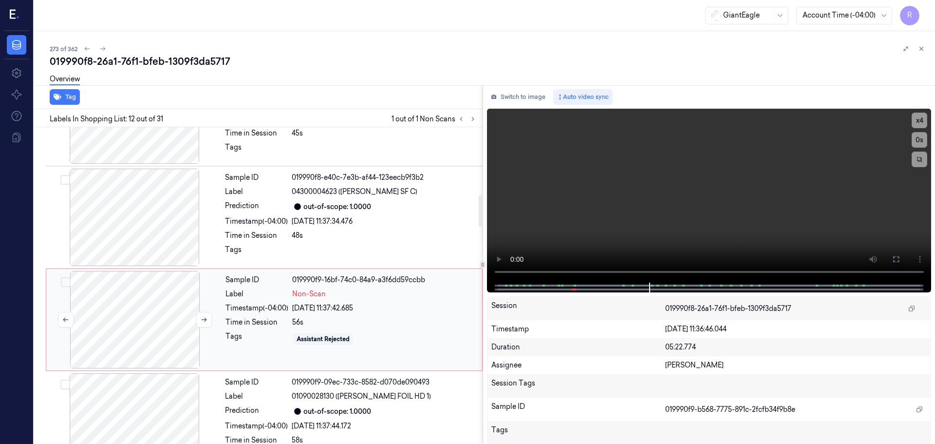
click at [174, 317] on div at bounding box center [134, 319] width 173 height 97
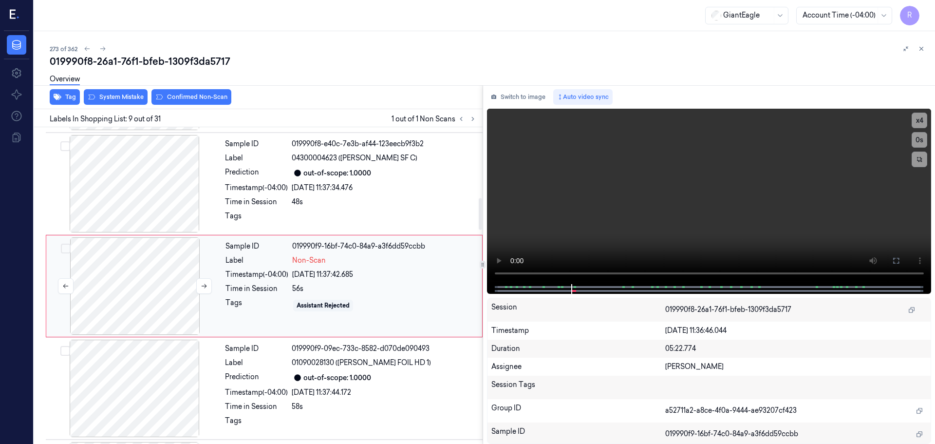
scroll to position [711, 0]
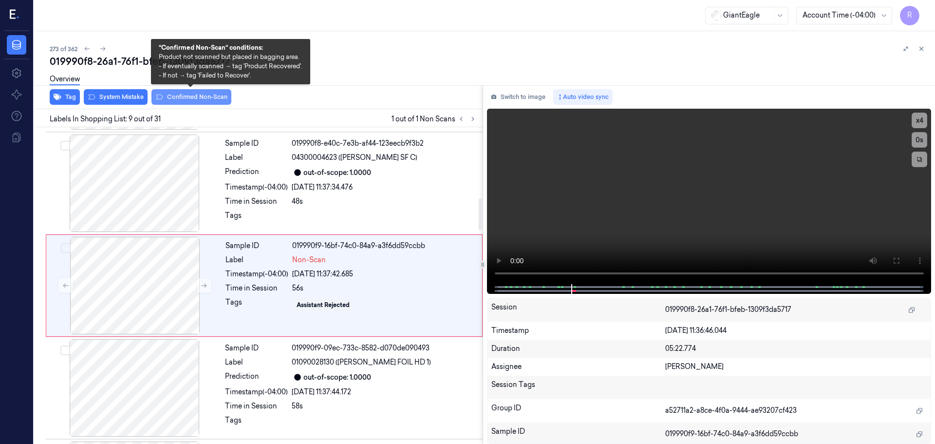
click at [190, 97] on button "Confirmed Non-Scan" at bounding box center [192, 97] width 80 height 16
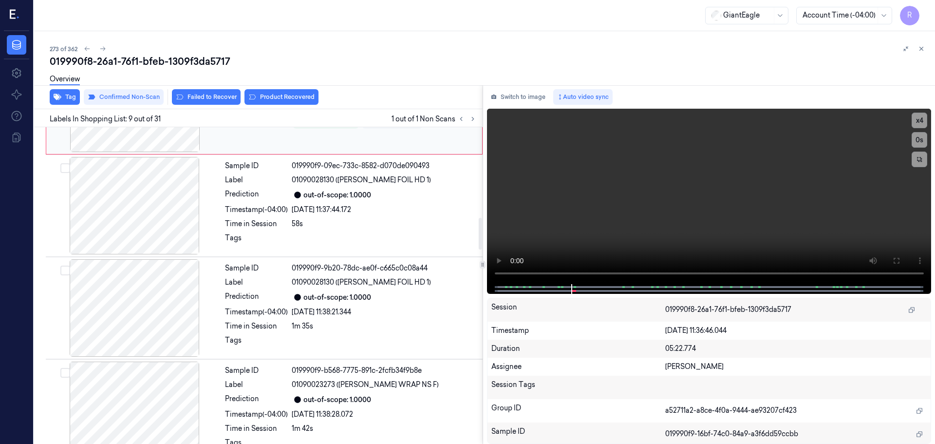
scroll to position [906, 0]
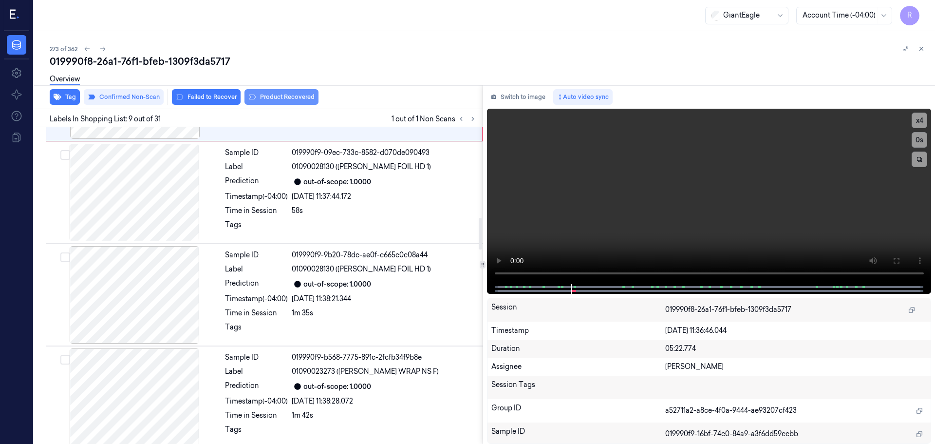
click at [283, 95] on button "Product Recovered" at bounding box center [282, 97] width 74 height 16
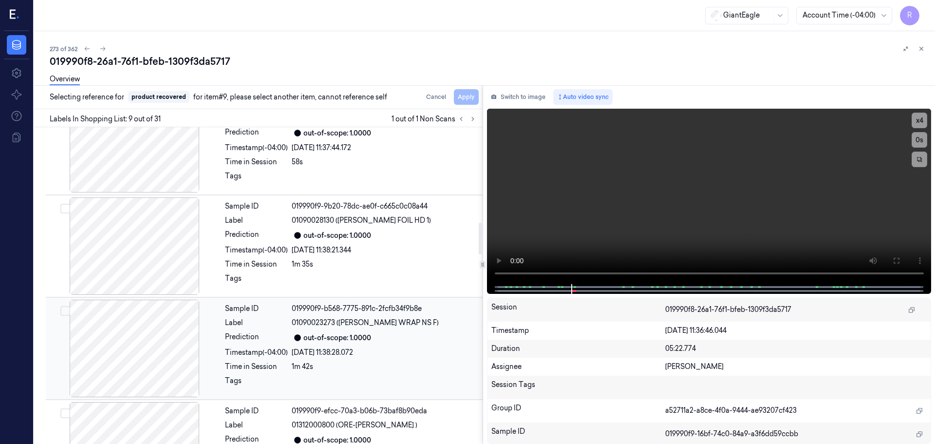
click at [277, 336] on div "Prediction" at bounding box center [256, 338] width 63 height 12
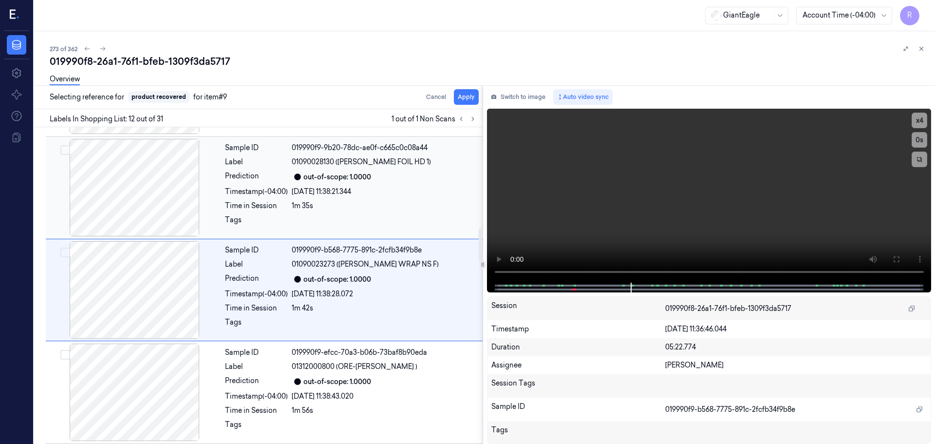
scroll to position [1018, 0]
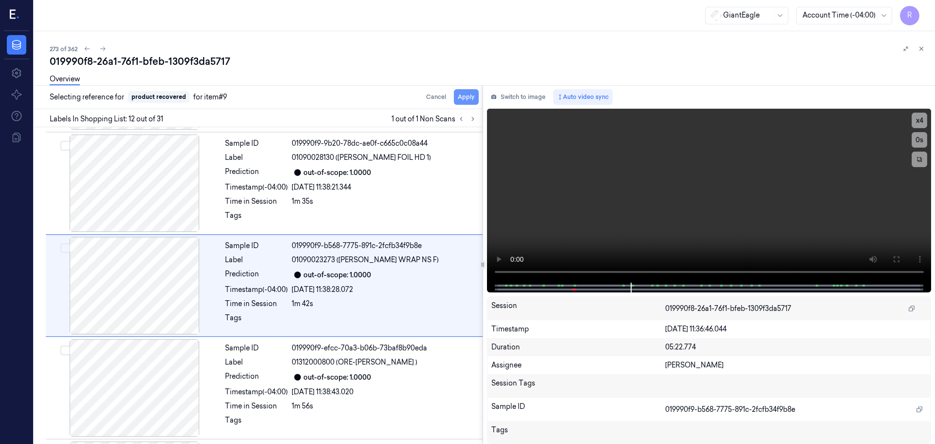
click at [462, 99] on button "Apply" at bounding box center [466, 97] width 25 height 16
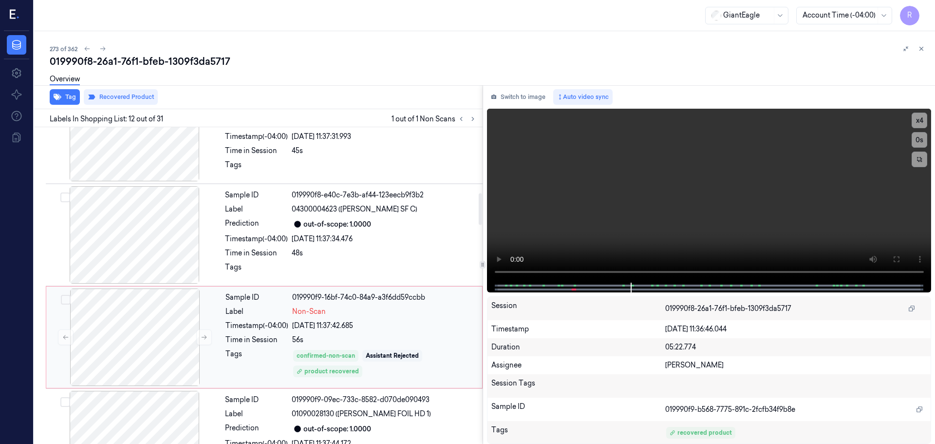
click at [248, 349] on div "Sample ID 019990f9-16bf-74c0-84a9-a3f6dd59ccbb Label Non-Scan Timestamp (-04:00…" at bounding box center [351, 336] width 259 height 97
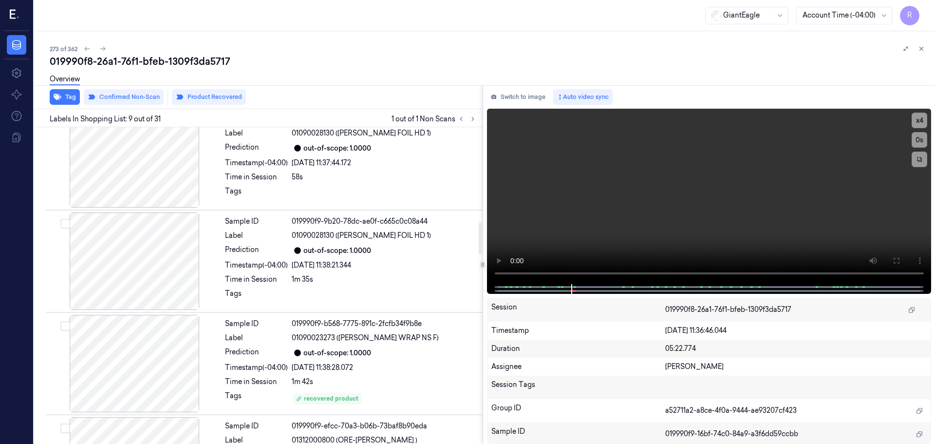
scroll to position [954, 0]
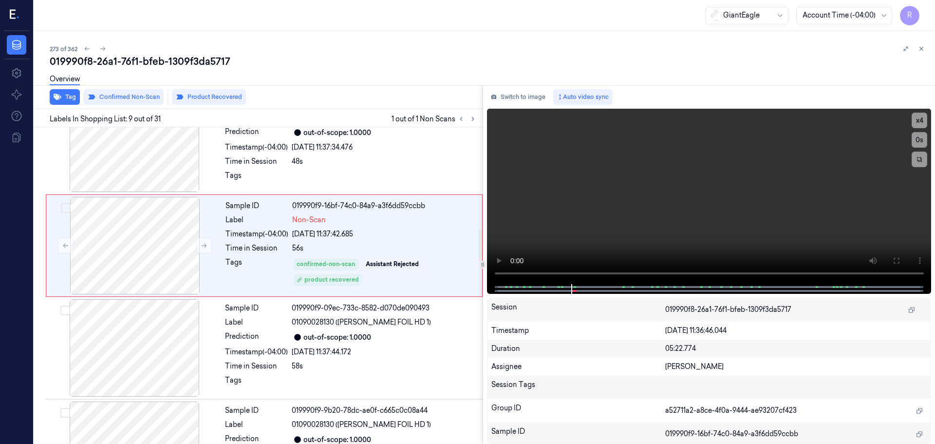
click at [294, 338] on div "Sample ID 019990f9-09ec-733c-8582-d070de090493 Label 01090028130 (REYNOLDS FOIL…" at bounding box center [351, 347] width 260 height 97
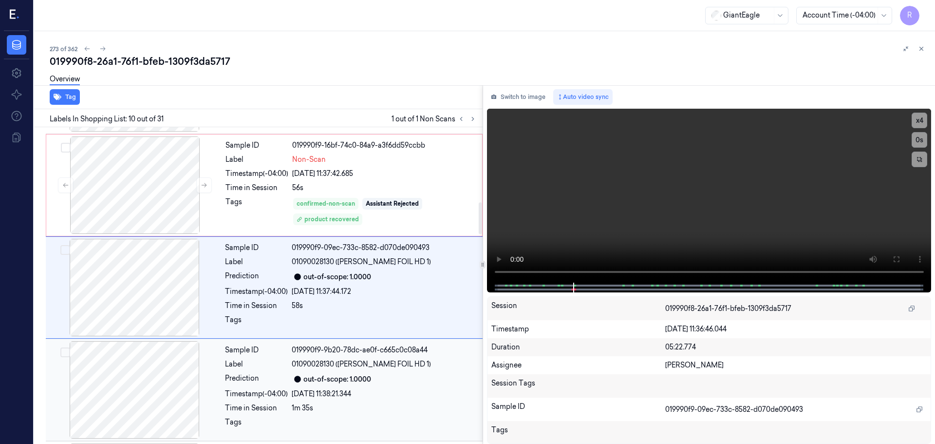
scroll to position [813, 0]
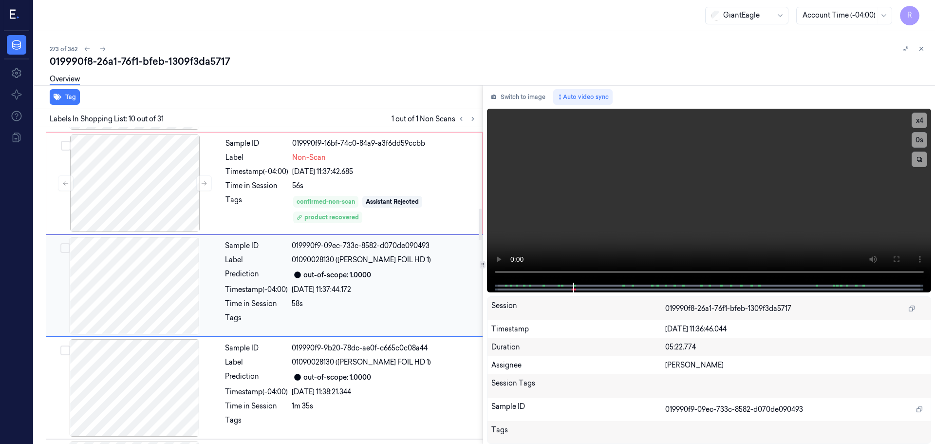
click at [387, 270] on div "out-of-scope: 1.0000" at bounding box center [384, 275] width 185 height 12
click at [374, 193] on div "Sample ID 019990f9-16bf-74c0-84a9-a3f6dd59ccbb Label Non-Scan Timestamp (-04:00…" at bounding box center [351, 182] width 259 height 97
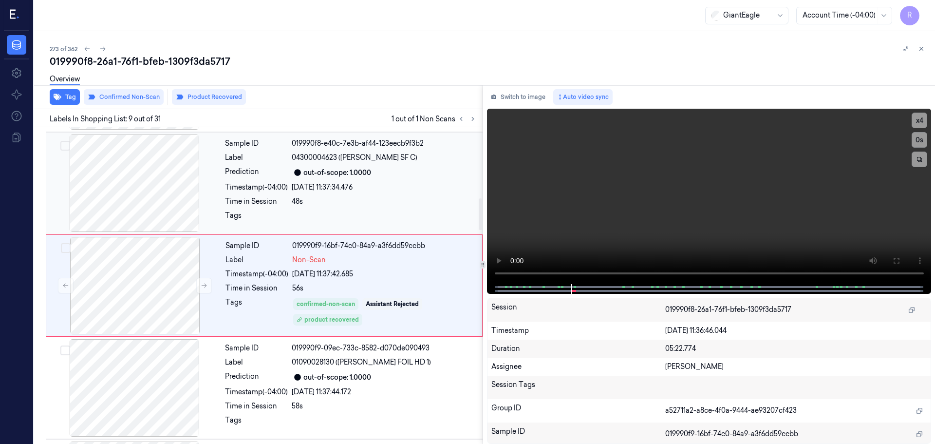
click at [387, 224] on div at bounding box center [384, 218] width 185 height 16
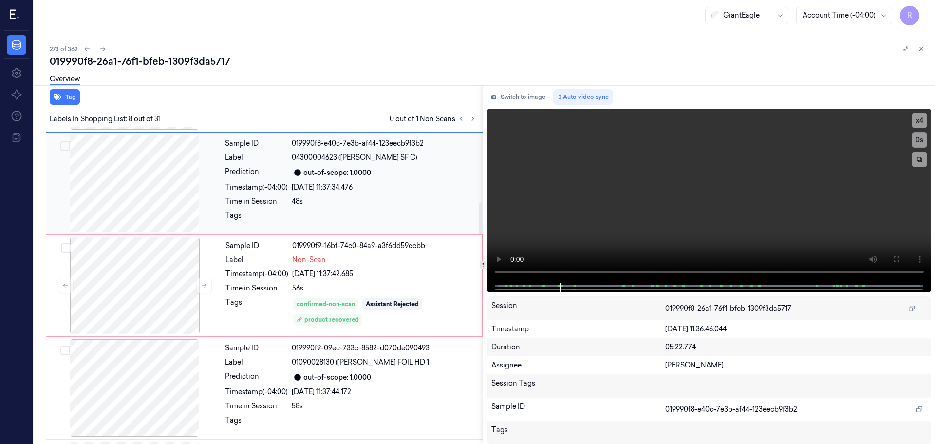
scroll to position [755, 0]
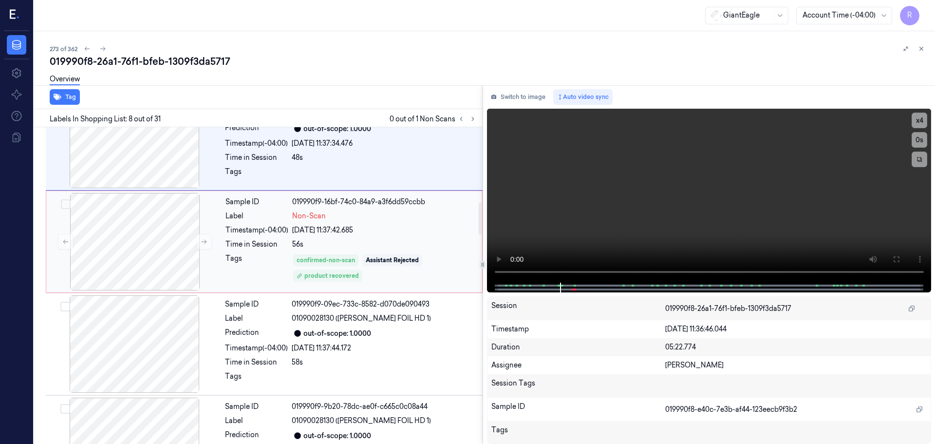
click at [375, 253] on div "Sample ID 019990f9-16bf-74c0-84a9-a3f6dd59ccbb Label Non-Scan Timestamp (-04:00…" at bounding box center [351, 241] width 259 height 97
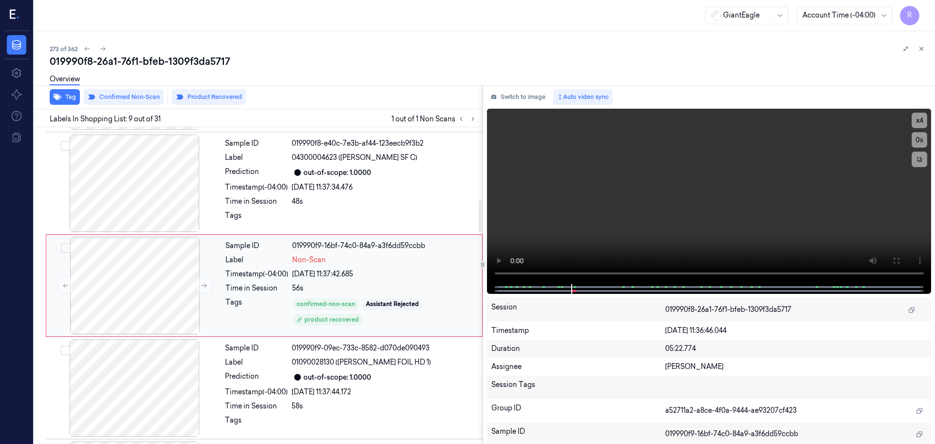
scroll to position [760, 0]
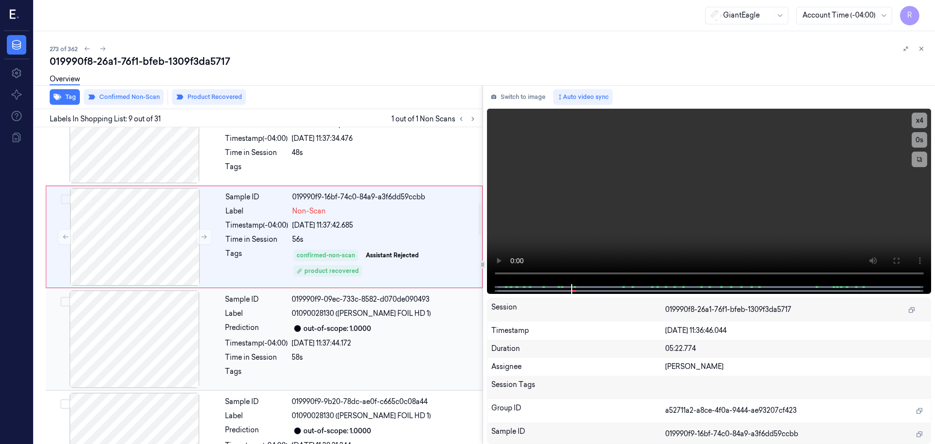
click at [387, 334] on div "out-of-scope: 1.0000" at bounding box center [384, 329] width 185 height 12
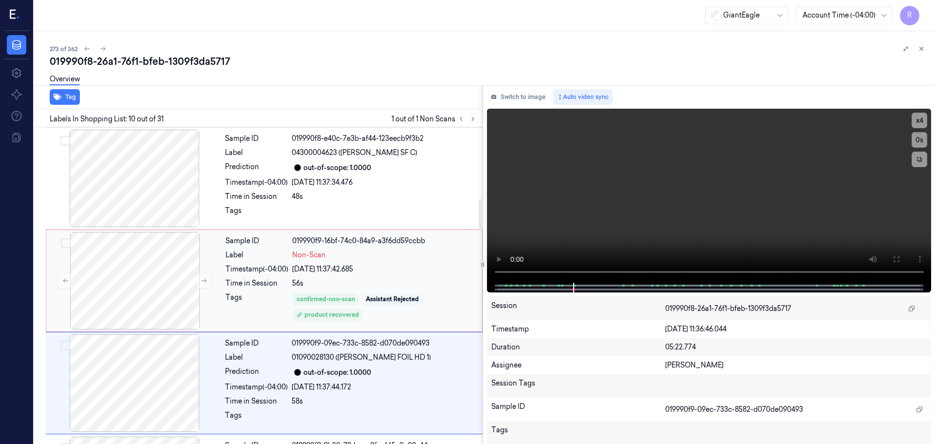
click at [389, 293] on div "Assistant Rejected" at bounding box center [392, 299] width 60 height 12
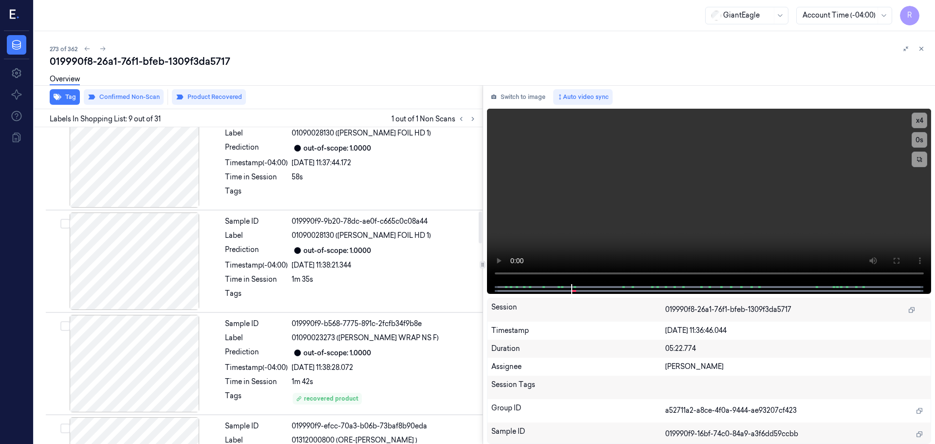
scroll to position [1003, 0]
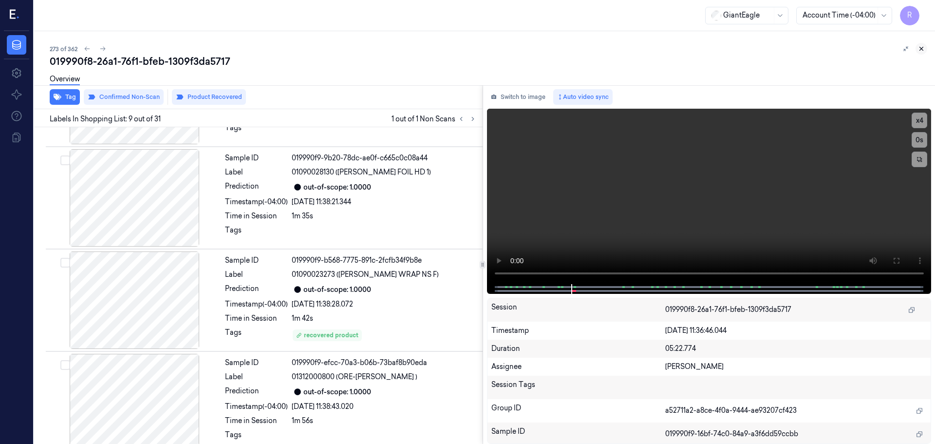
click at [921, 47] on icon at bounding box center [921, 48] width 7 height 7
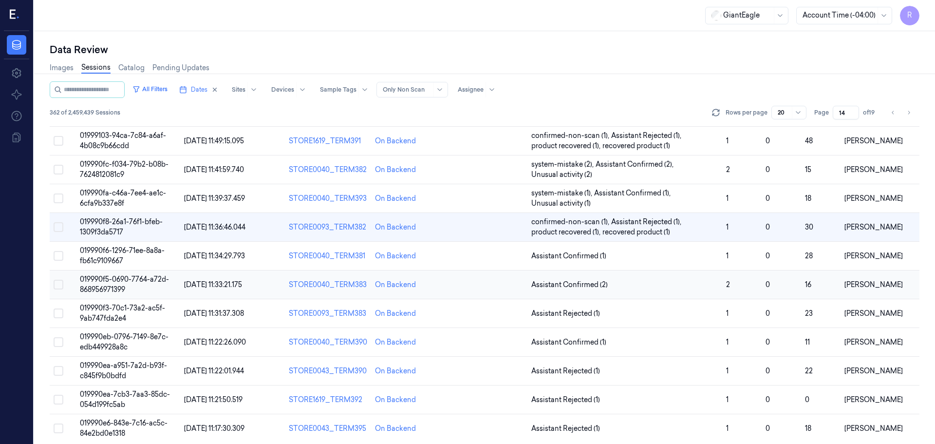
scroll to position [304, 0]
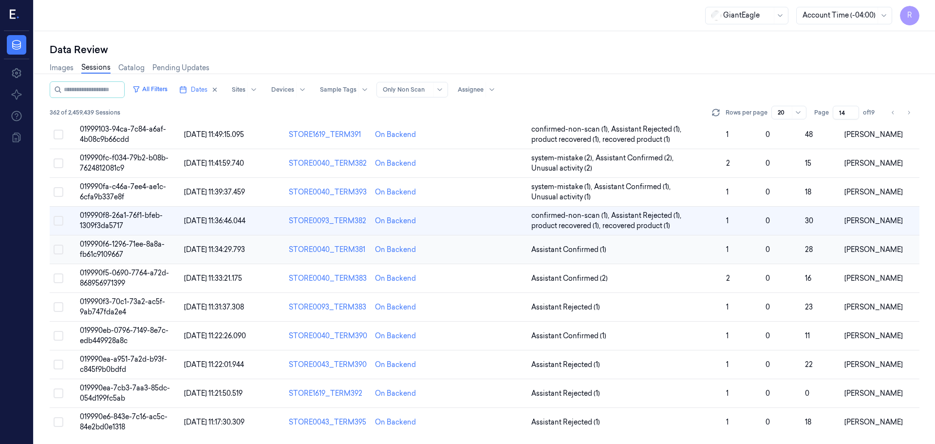
click at [668, 256] on td "Assistant Confirmed (1)" at bounding box center [625, 249] width 195 height 29
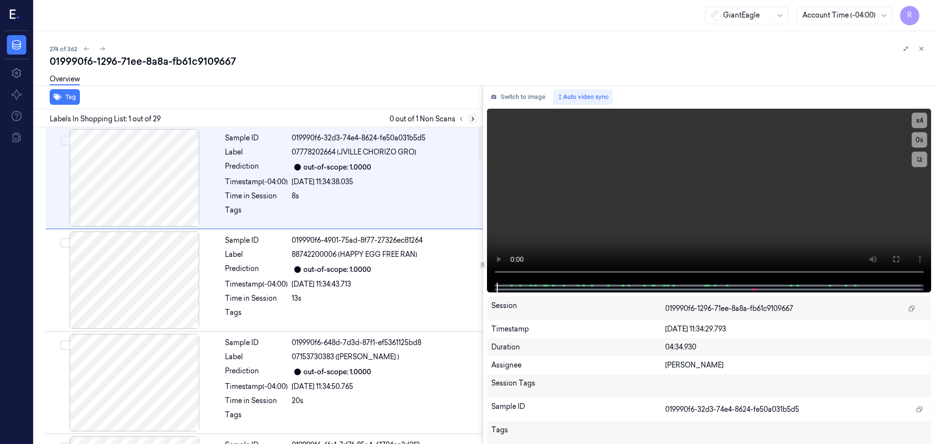
click at [470, 115] on button at bounding box center [473, 119] width 12 height 12
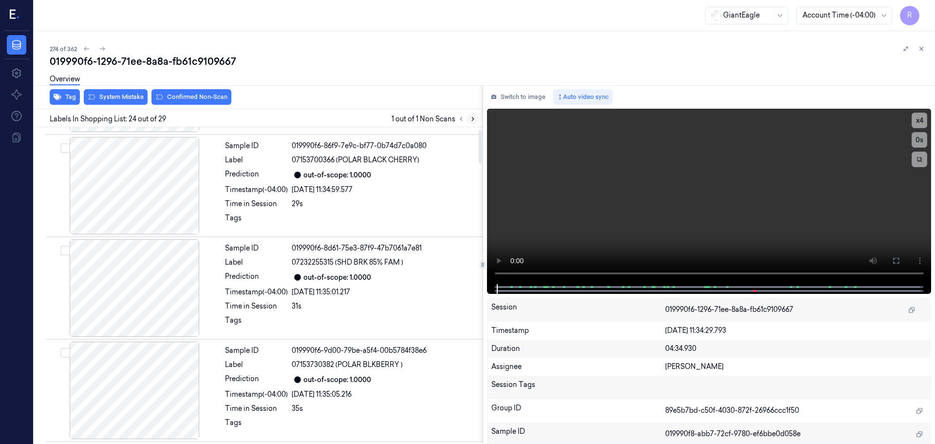
click at [470, 115] on button at bounding box center [473, 119] width 12 height 12
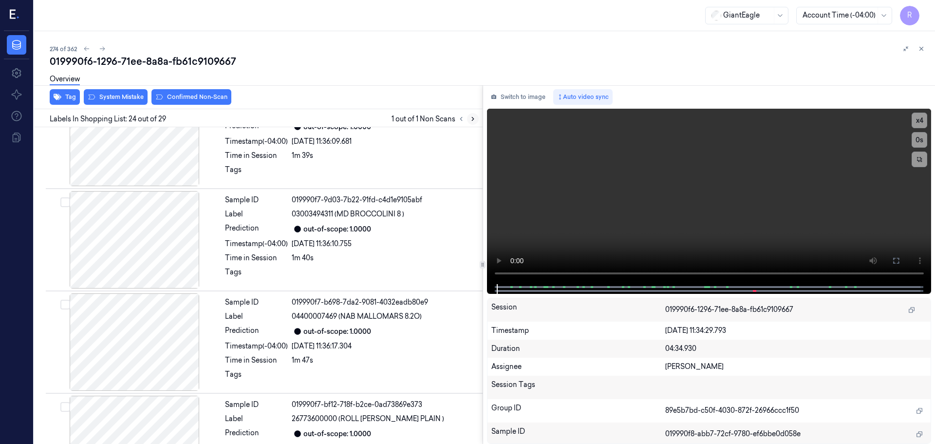
click at [470, 115] on button at bounding box center [473, 119] width 12 height 12
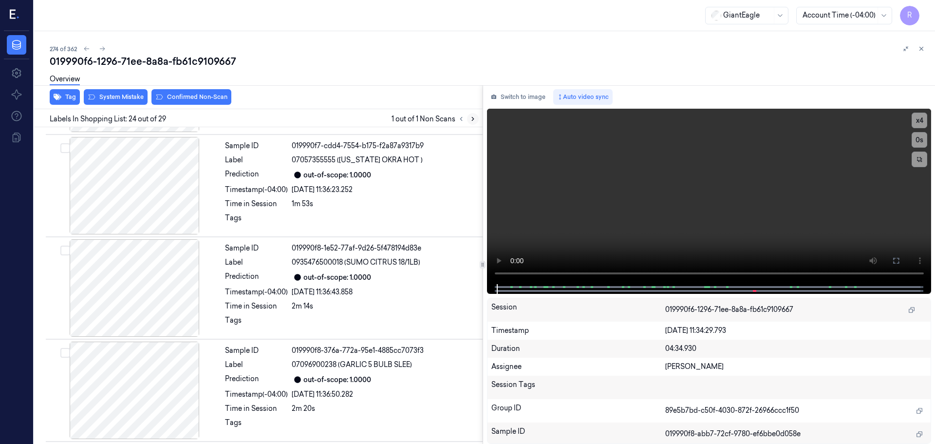
click at [471, 115] on button at bounding box center [473, 119] width 12 height 12
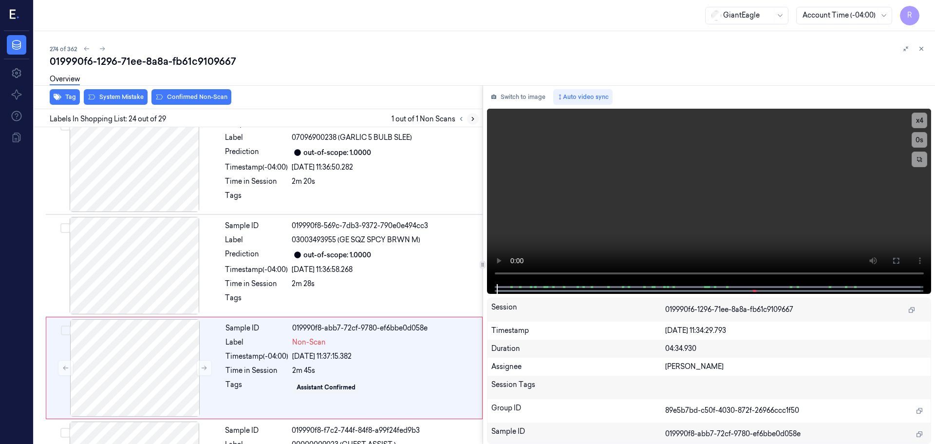
click at [471, 115] on button at bounding box center [473, 119] width 12 height 12
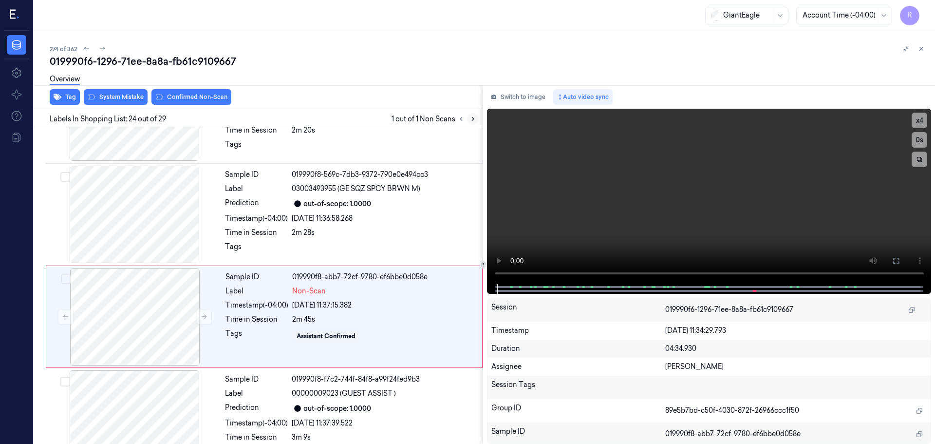
click at [471, 115] on button at bounding box center [473, 119] width 12 height 12
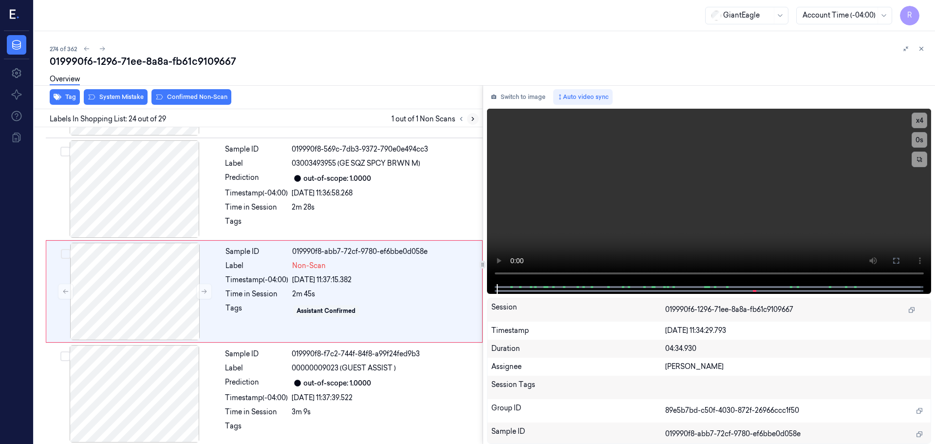
scroll to position [2245, 0]
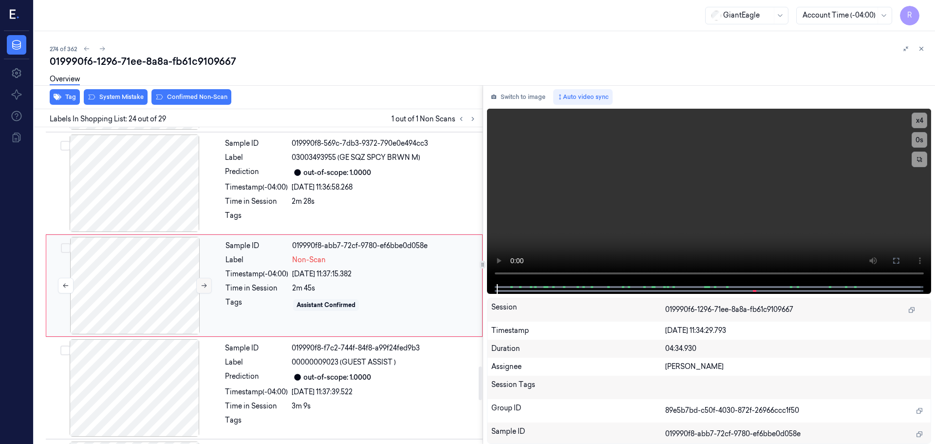
click at [203, 286] on icon at bounding box center [204, 285] width 7 height 7
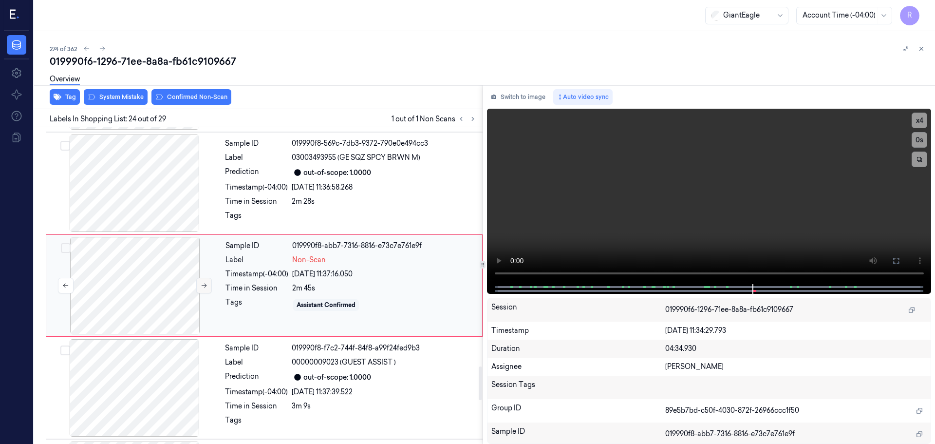
click at [203, 286] on icon at bounding box center [204, 285] width 7 height 7
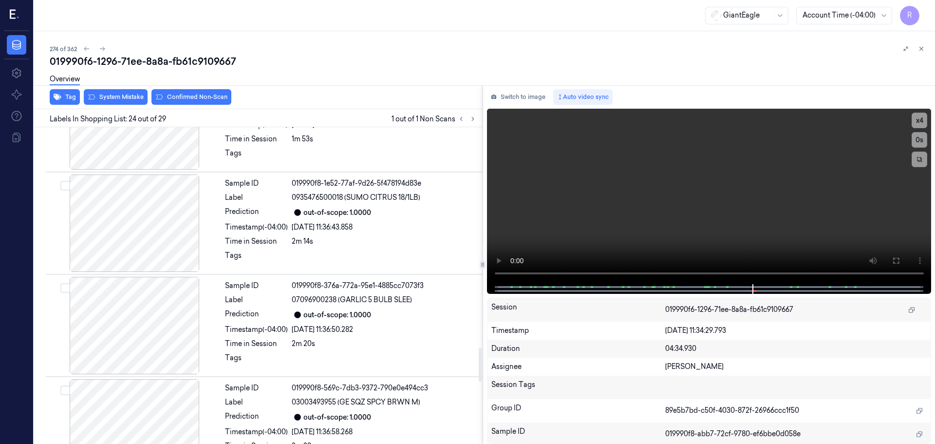
scroll to position [1971, 0]
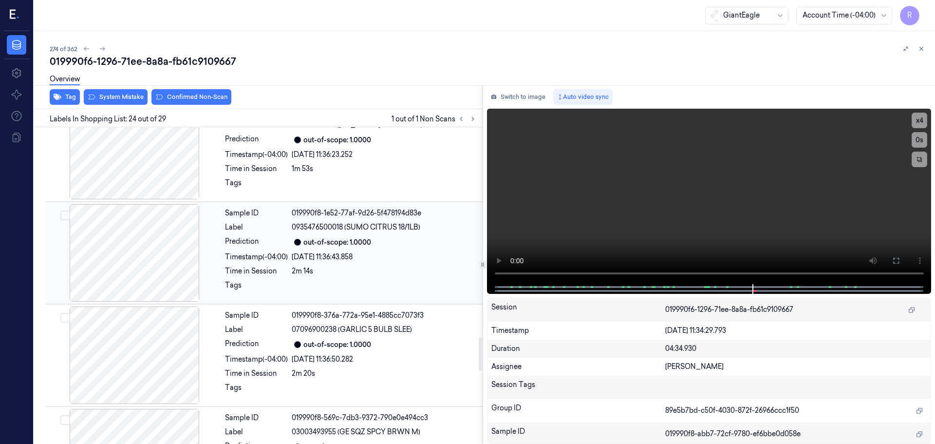
click at [162, 253] on div at bounding box center [134, 252] width 173 height 97
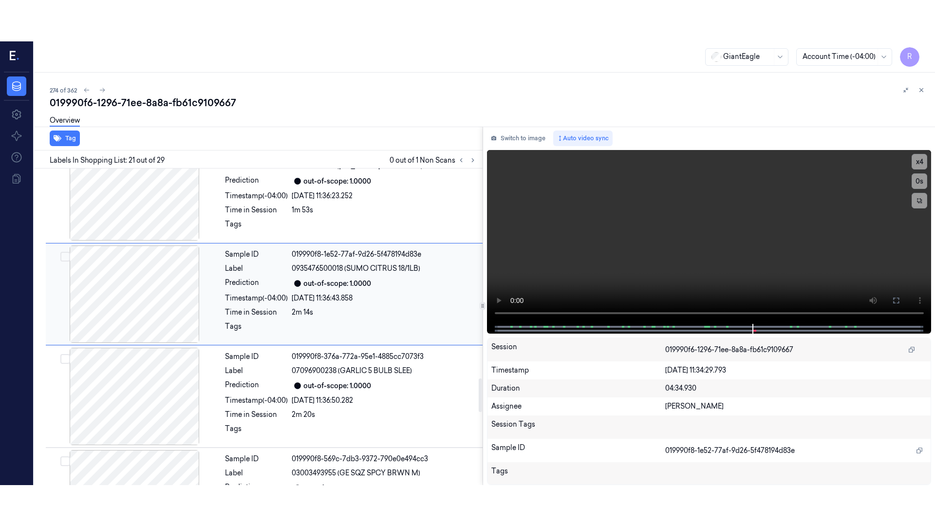
scroll to position [1939, 0]
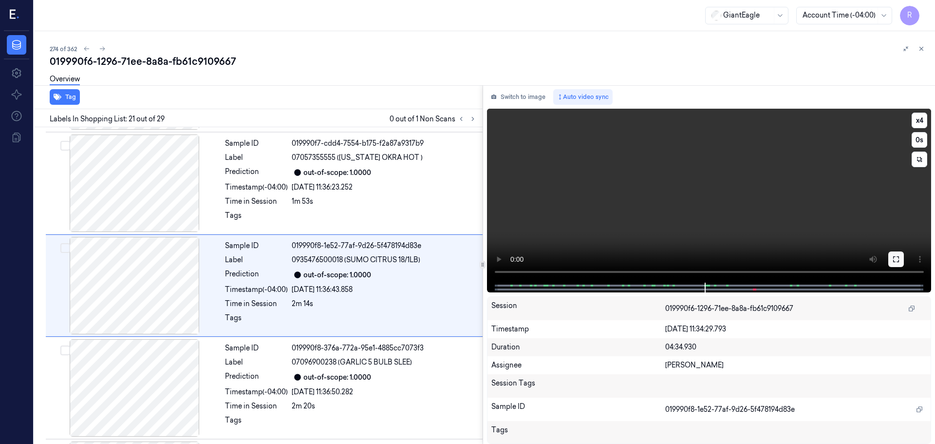
click at [900, 261] on button at bounding box center [897, 259] width 16 height 16
click at [896, 260] on icon at bounding box center [897, 259] width 8 height 8
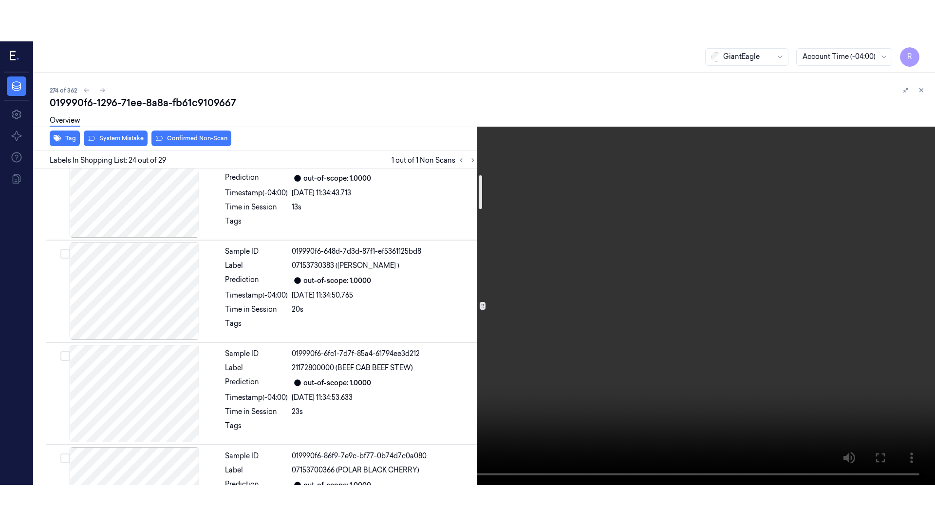
scroll to position [0, 0]
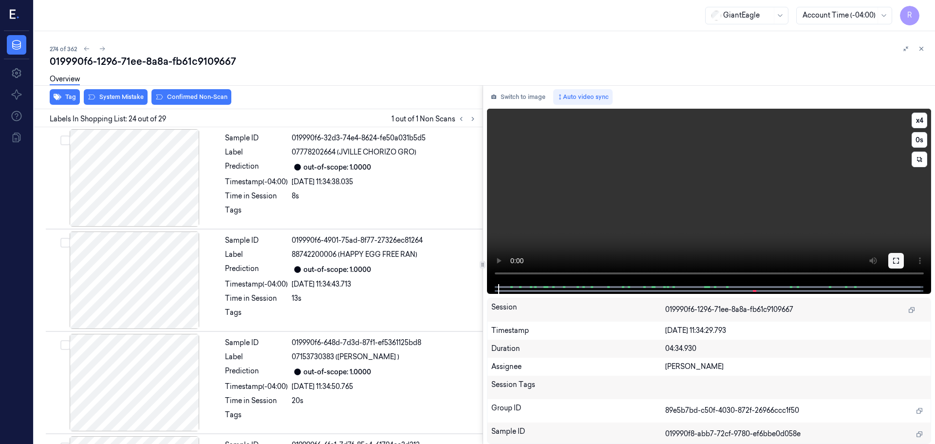
click at [900, 254] on button at bounding box center [897, 261] width 16 height 16
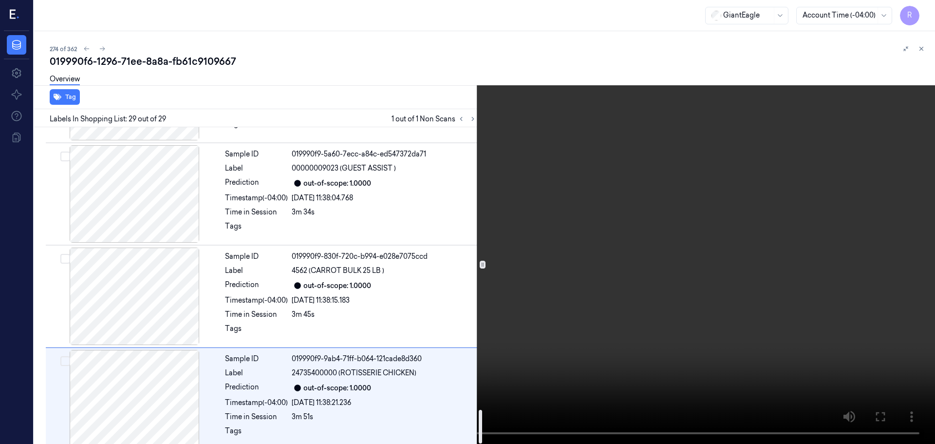
scroll to position [2653, 0]
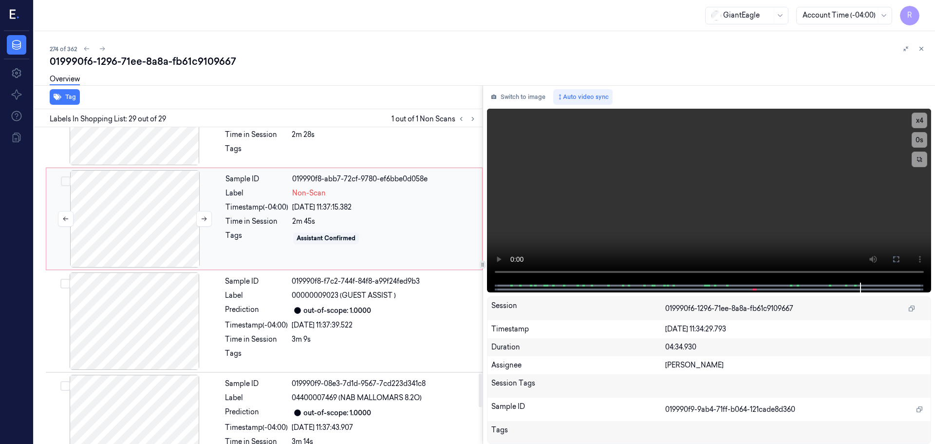
click at [136, 225] on div at bounding box center [134, 218] width 173 height 97
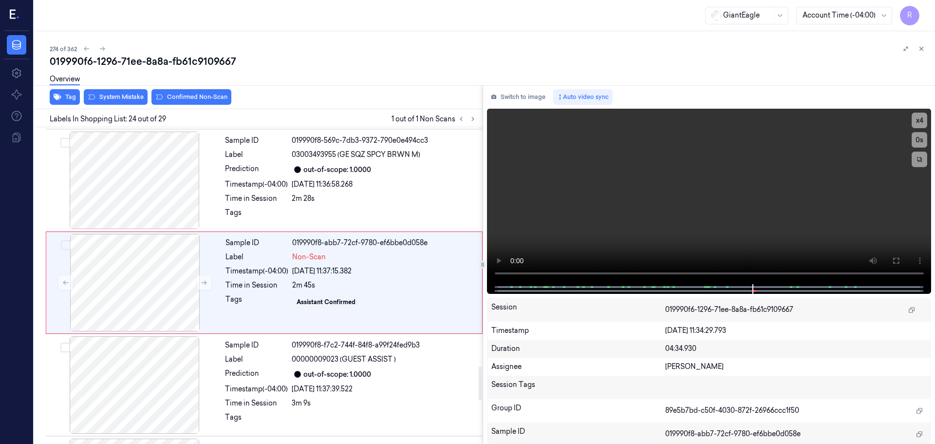
scroll to position [2245, 0]
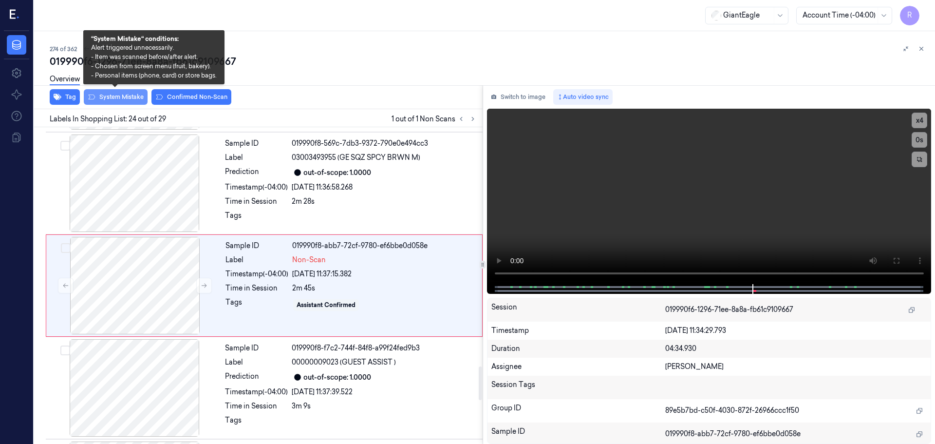
click at [117, 94] on button "System Mistake" at bounding box center [116, 97] width 64 height 16
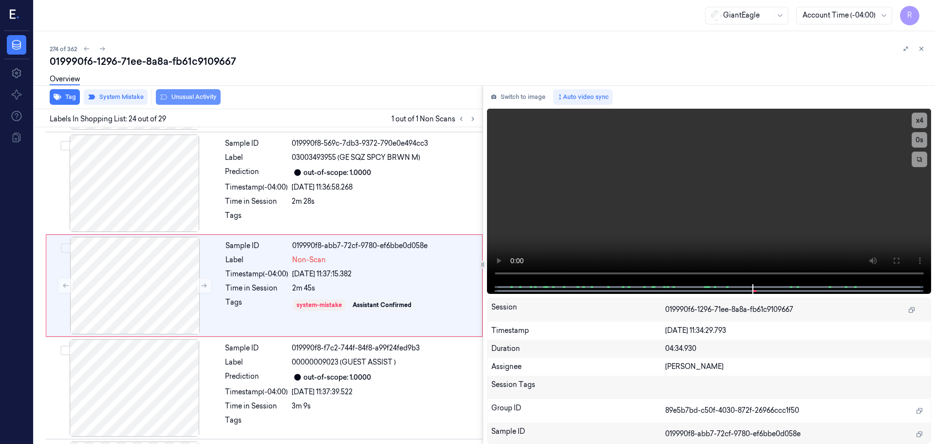
click at [183, 100] on button "Unusual Activity" at bounding box center [188, 97] width 65 height 16
click at [267, 192] on div "Sample ID 019990f8-569c-7db3-9372-790e0e494cc3 Label 03003493955 (GE SQZ SPCY B…" at bounding box center [351, 182] width 260 height 97
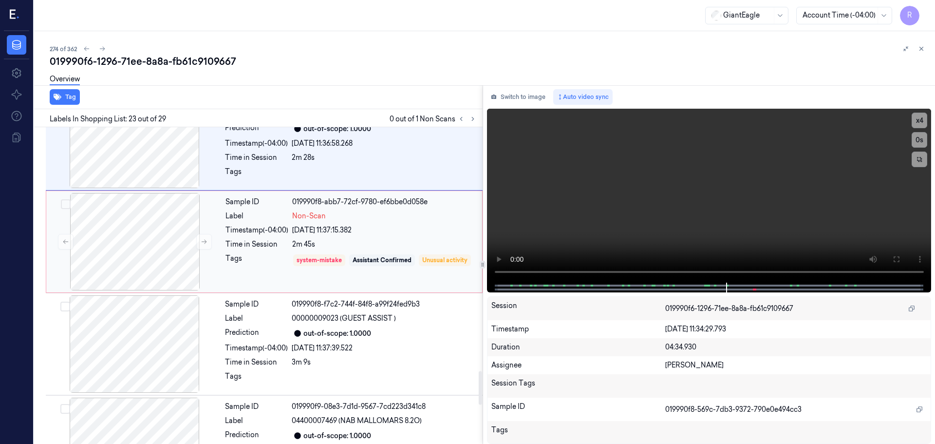
click at [278, 259] on div "Tags" at bounding box center [257, 267] width 63 height 28
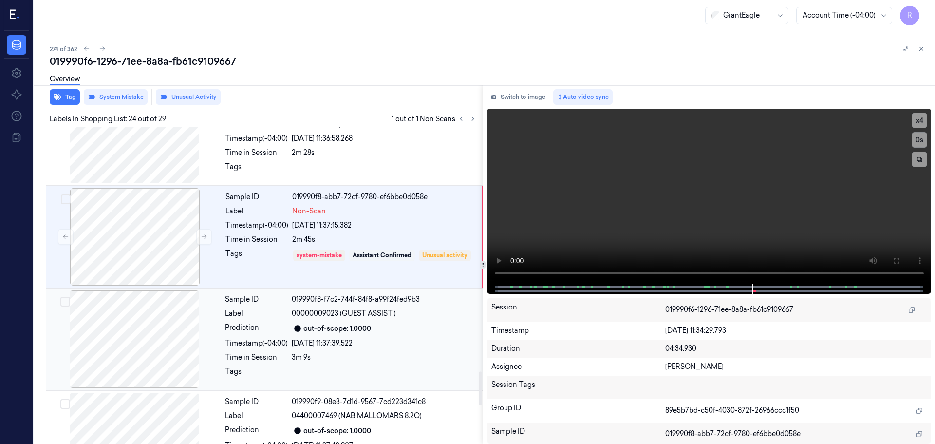
click at [294, 350] on div "Sample ID 019990f8-f7c2-744f-84f8-a99f24fed9b3 Label 00000009023 (GUEST ASSIST …" at bounding box center [351, 338] width 260 height 97
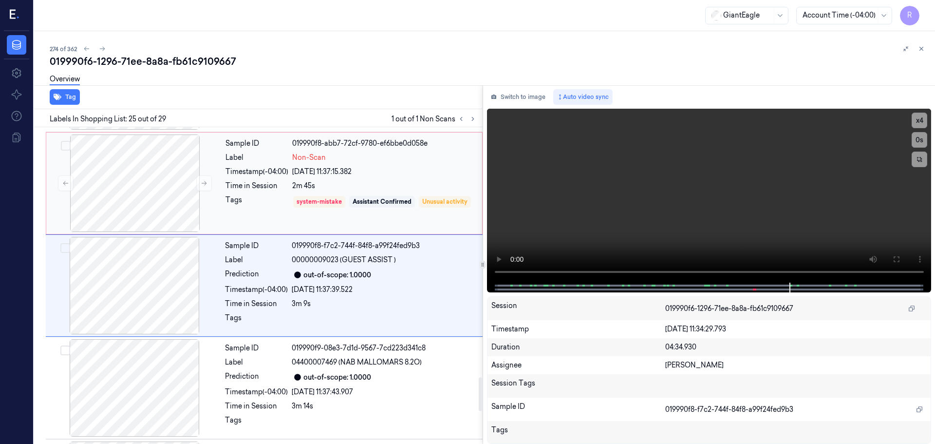
click at [268, 206] on div "Tags" at bounding box center [257, 209] width 63 height 28
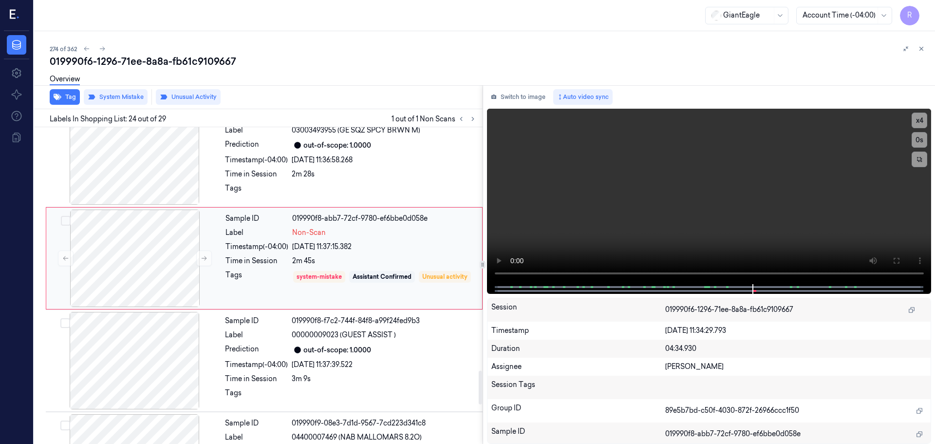
scroll to position [2294, 0]
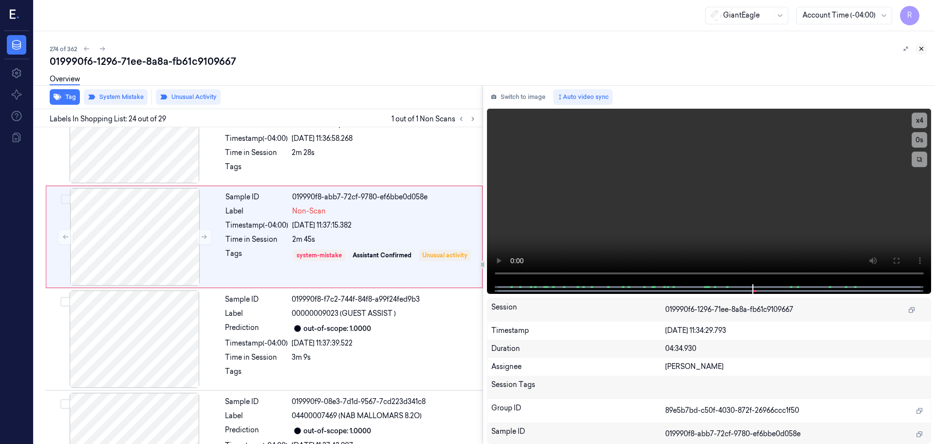
click at [922, 50] on icon at bounding box center [921, 48] width 7 height 7
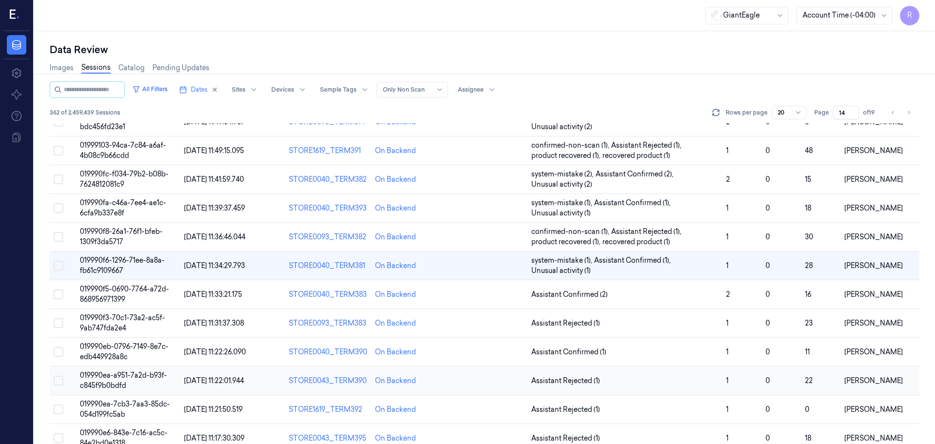
scroll to position [304, 0]
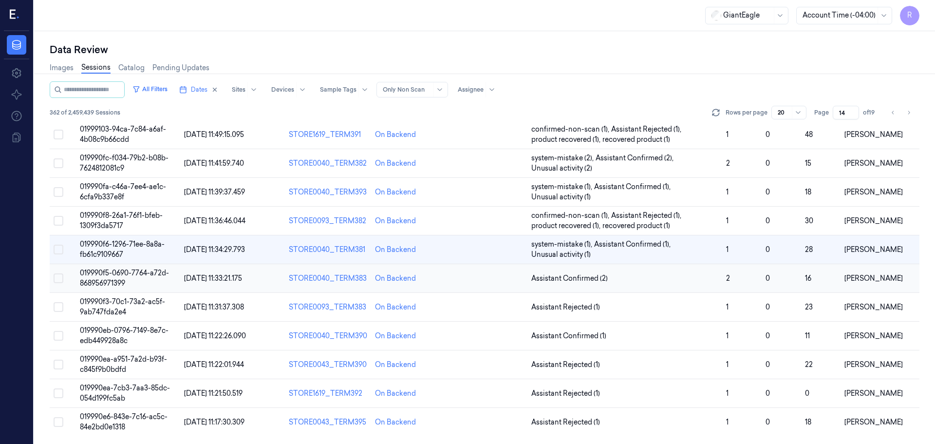
click at [675, 283] on span "Assistant Confirmed (2)" at bounding box center [625, 278] width 187 height 10
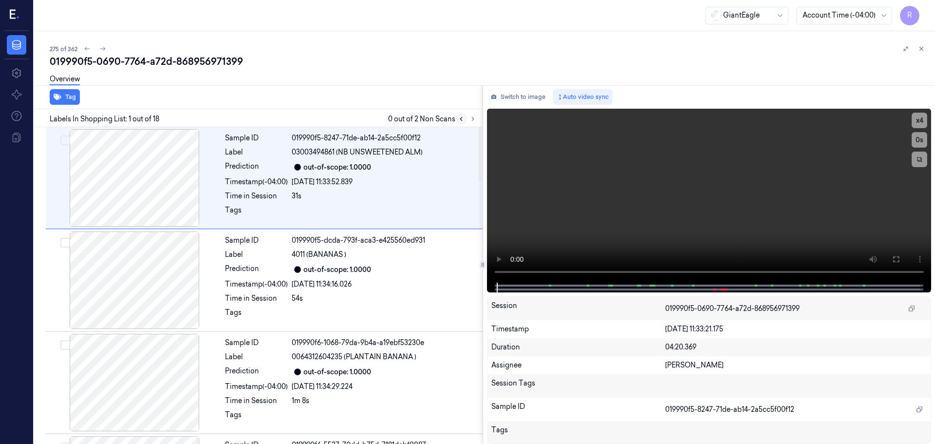
click at [467, 121] on button at bounding box center [462, 119] width 12 height 12
click at [470, 121] on button at bounding box center [473, 119] width 12 height 12
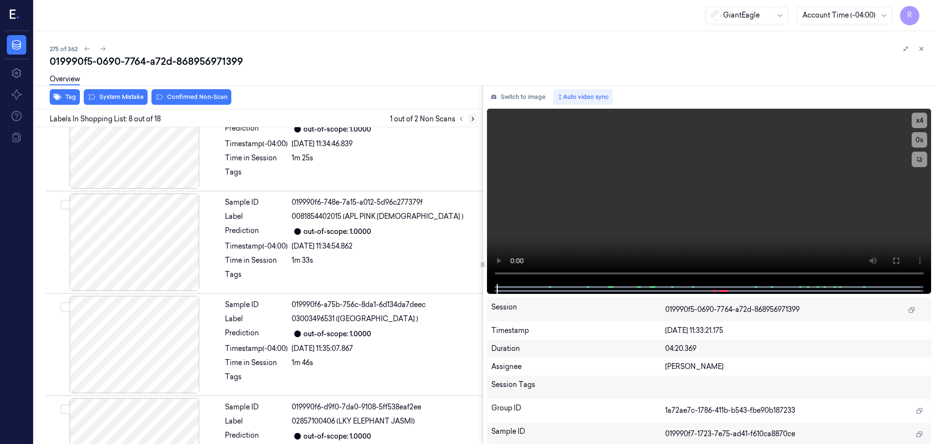
click at [470, 121] on icon at bounding box center [473, 118] width 7 height 7
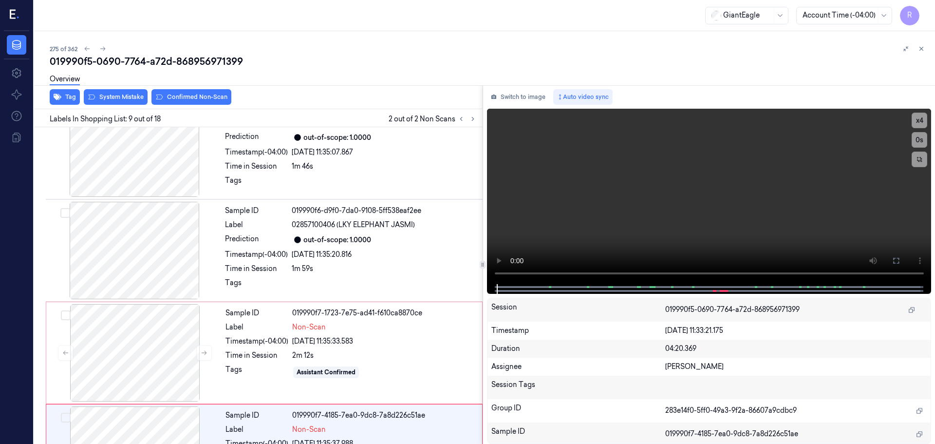
drag, startPoint x: 470, startPoint y: 121, endPoint x: 317, endPoint y: 110, distance: 153.4
click at [468, 121] on button at bounding box center [473, 119] width 12 height 12
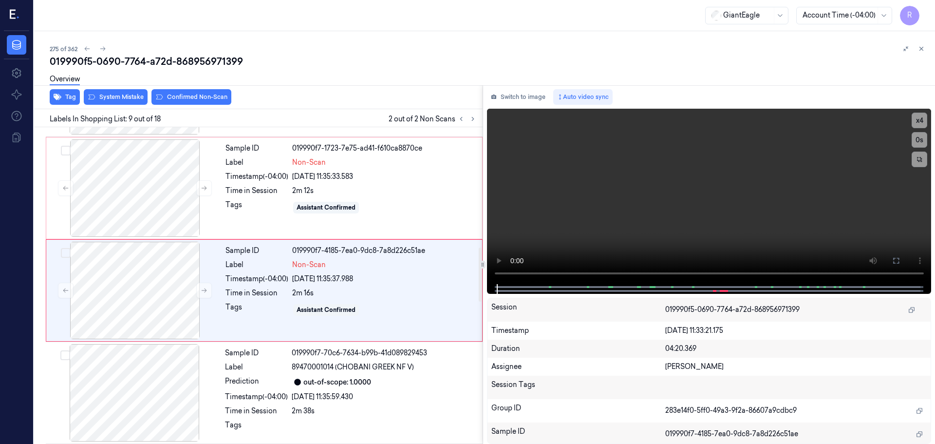
scroll to position [711, 0]
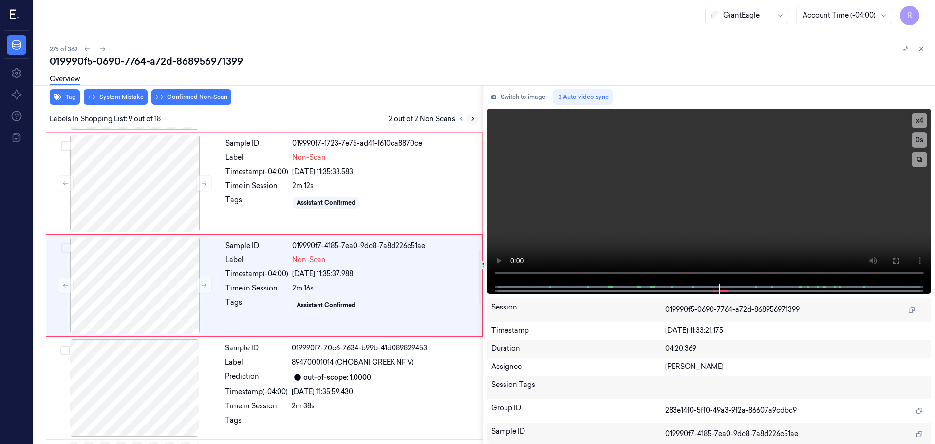
click at [476, 121] on icon at bounding box center [473, 118] width 7 height 7
click at [474, 121] on icon at bounding box center [473, 118] width 7 height 7
click at [463, 119] on icon at bounding box center [461, 118] width 7 height 7
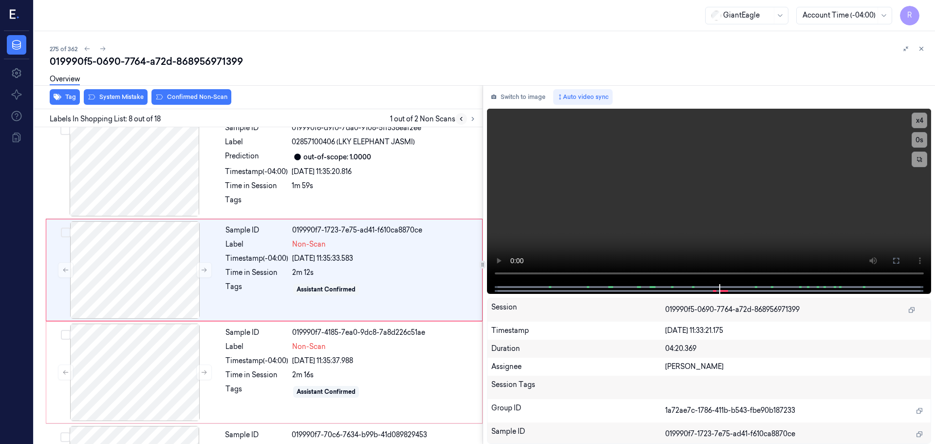
click at [463, 119] on icon at bounding box center [461, 118] width 7 height 7
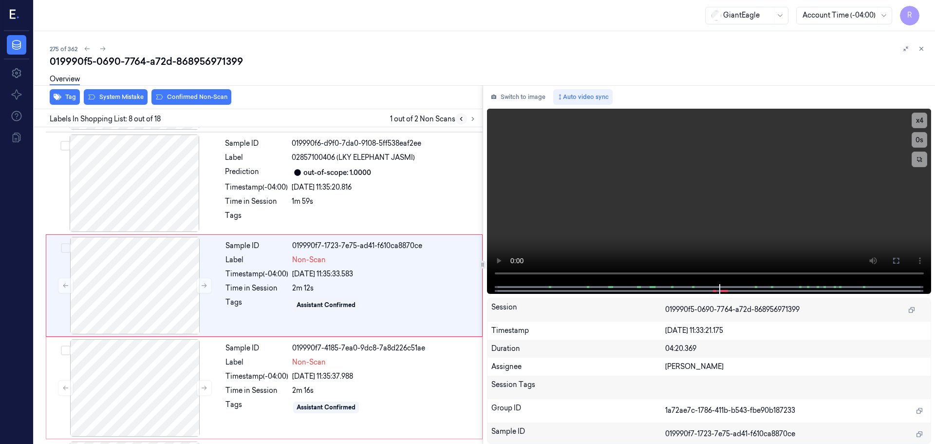
click at [463, 119] on icon at bounding box center [461, 118] width 7 height 7
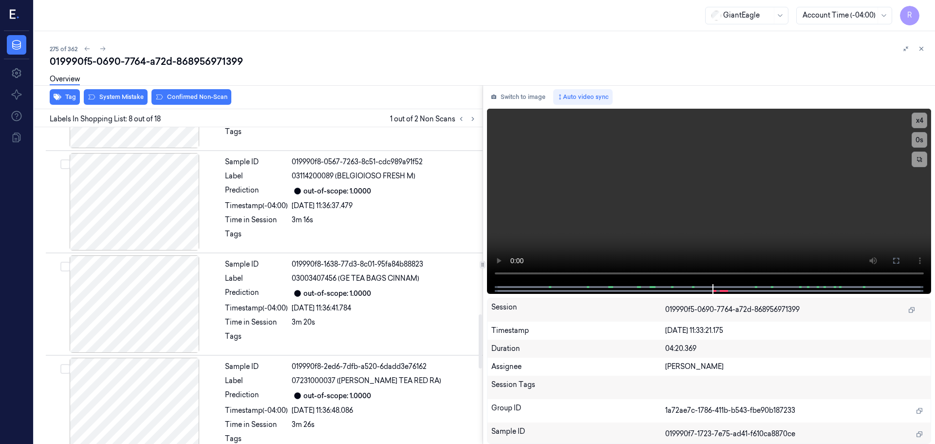
scroll to position [1089, 0]
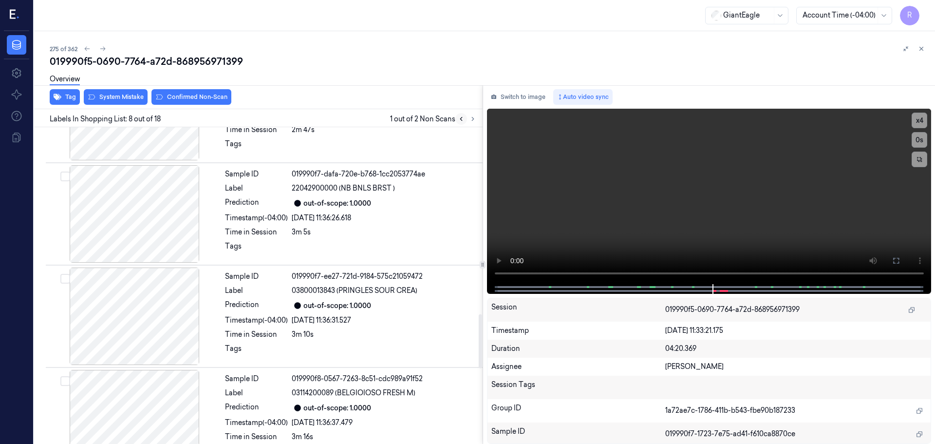
click at [461, 119] on icon at bounding box center [461, 118] width 7 height 7
click at [471, 123] on button at bounding box center [473, 119] width 12 height 12
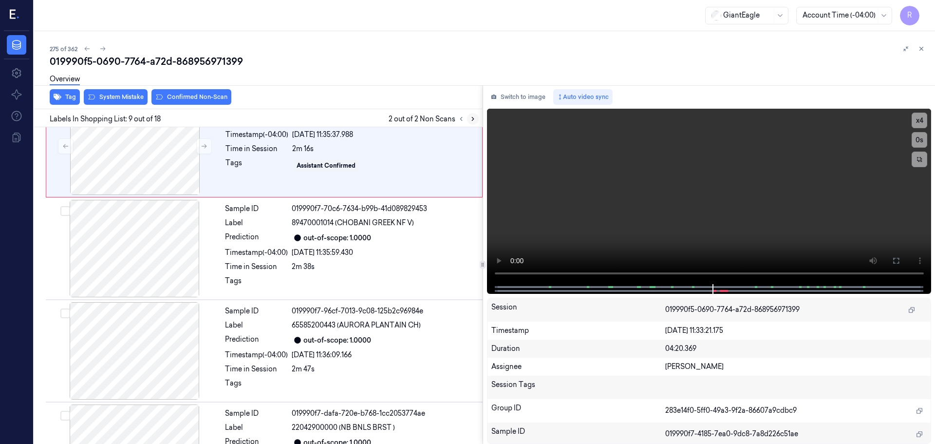
click at [471, 123] on button at bounding box center [473, 119] width 12 height 12
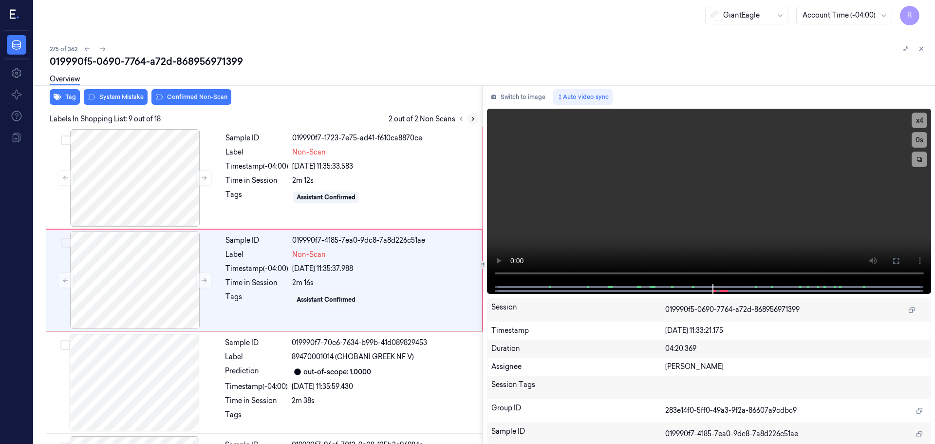
click at [471, 123] on button at bounding box center [473, 119] width 12 height 12
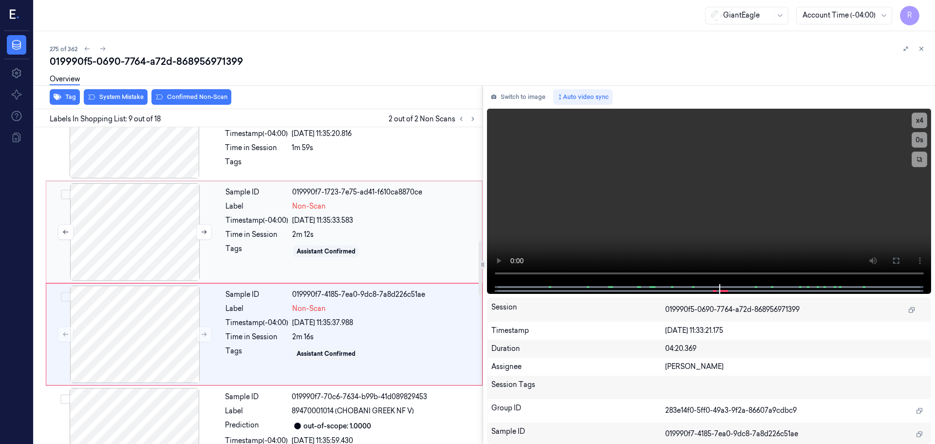
click at [163, 235] on div at bounding box center [134, 231] width 173 height 97
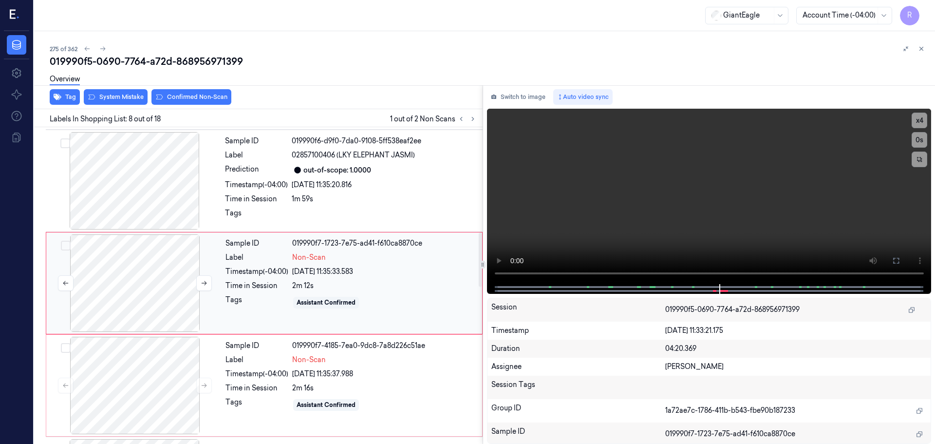
scroll to position [609, 0]
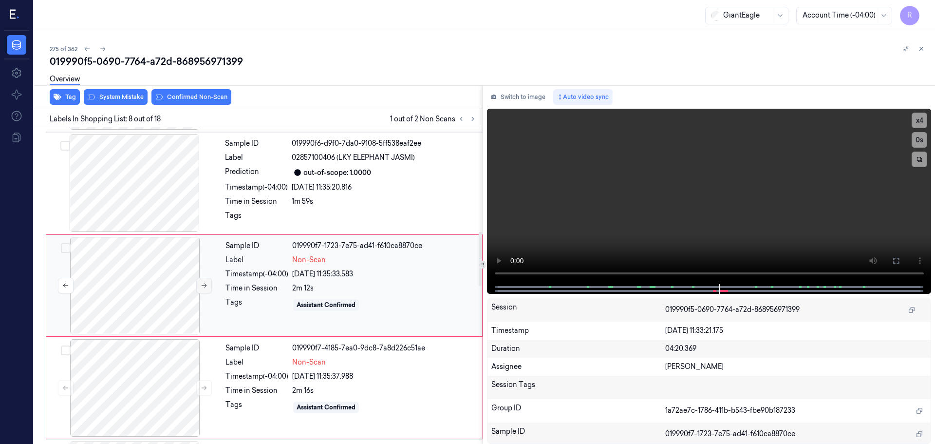
click at [196, 283] on button at bounding box center [204, 286] width 16 height 16
click at [198, 283] on button at bounding box center [204, 286] width 16 height 16
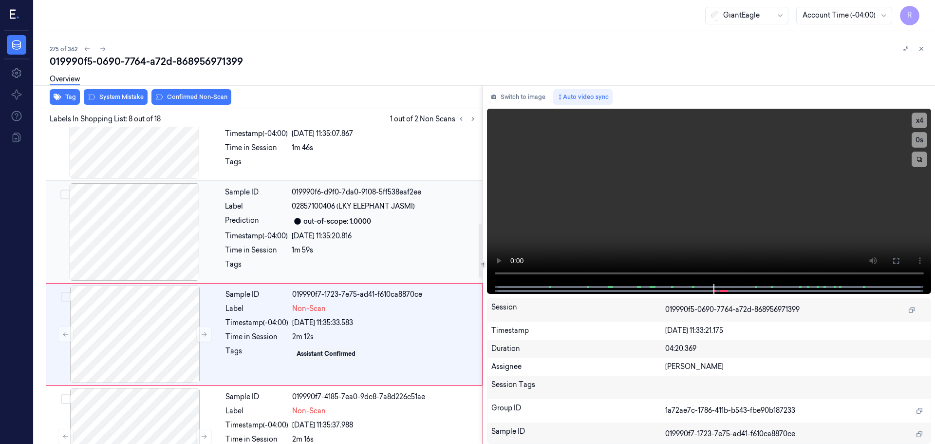
click at [158, 222] on div at bounding box center [134, 231] width 173 height 97
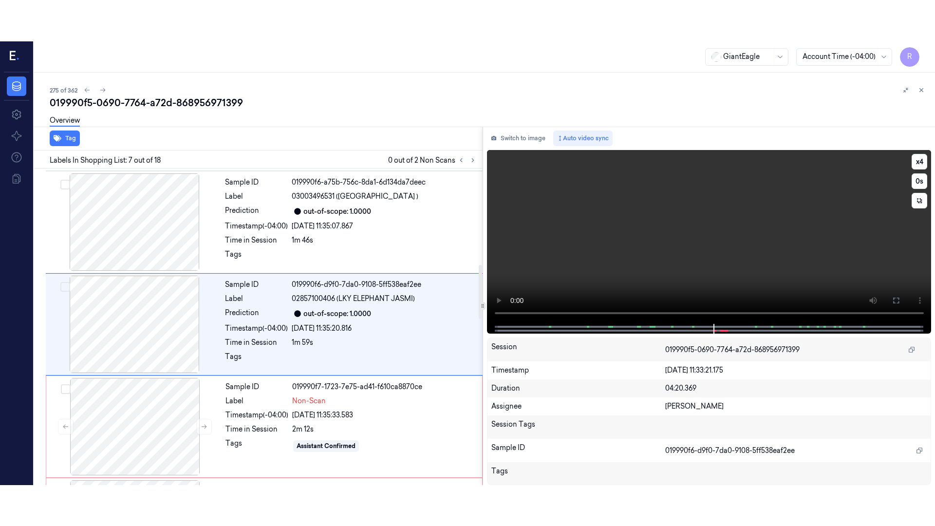
scroll to position [506, 0]
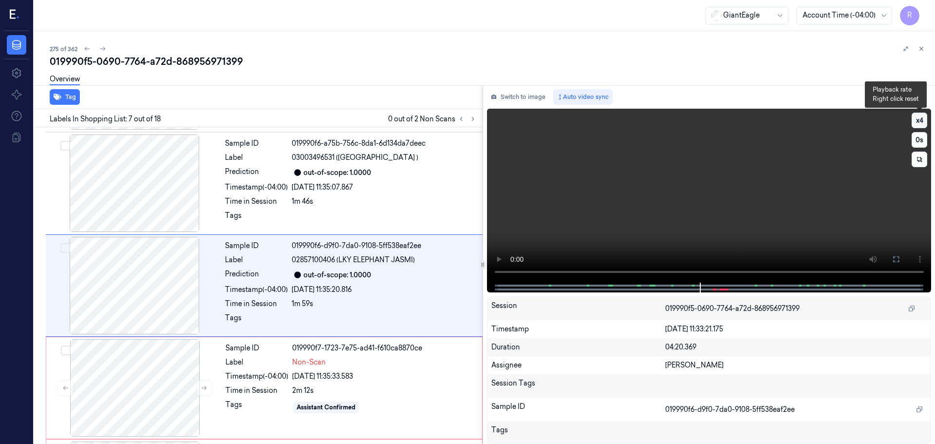
click at [919, 121] on button "x 4" at bounding box center [920, 121] width 16 height 16
click at [895, 257] on icon at bounding box center [897, 259] width 6 height 6
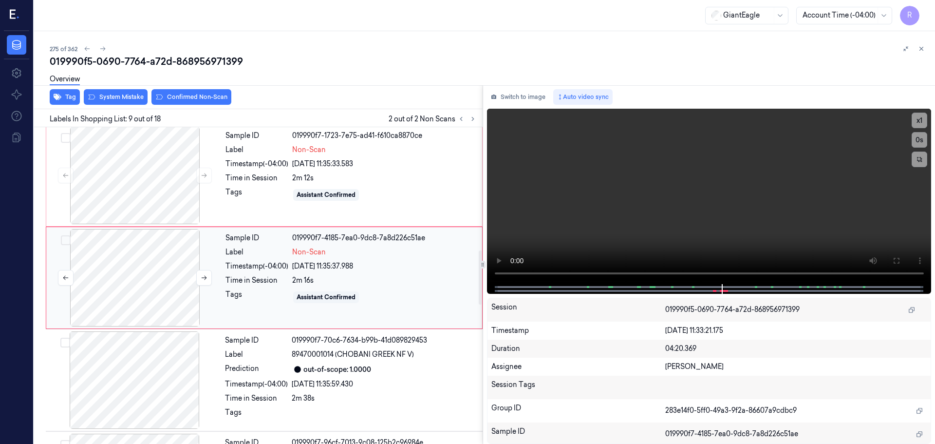
scroll to position [670, 0]
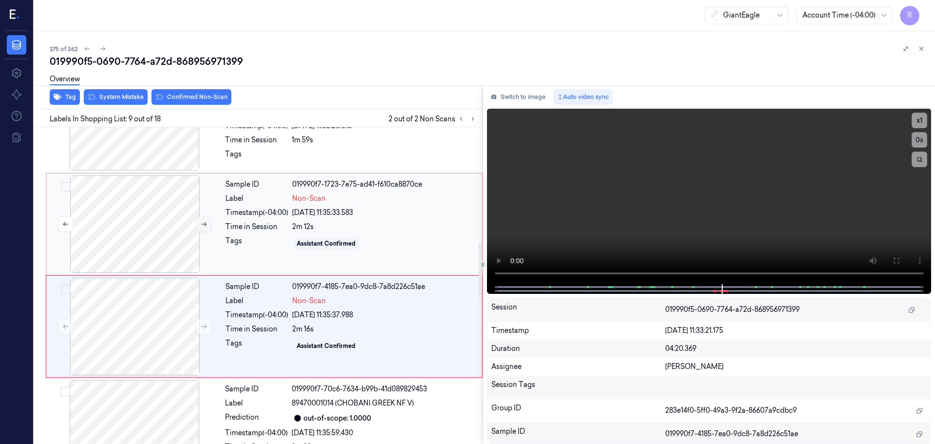
click at [201, 226] on icon at bounding box center [204, 224] width 7 height 7
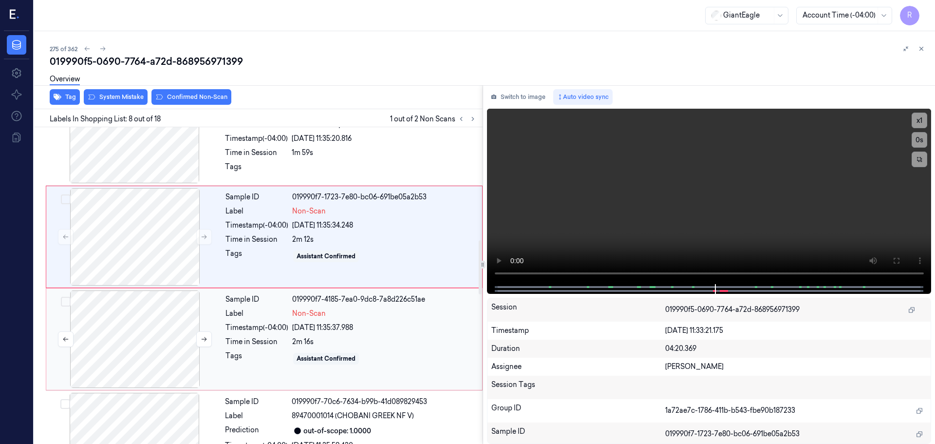
click at [130, 338] on div at bounding box center [134, 338] width 173 height 97
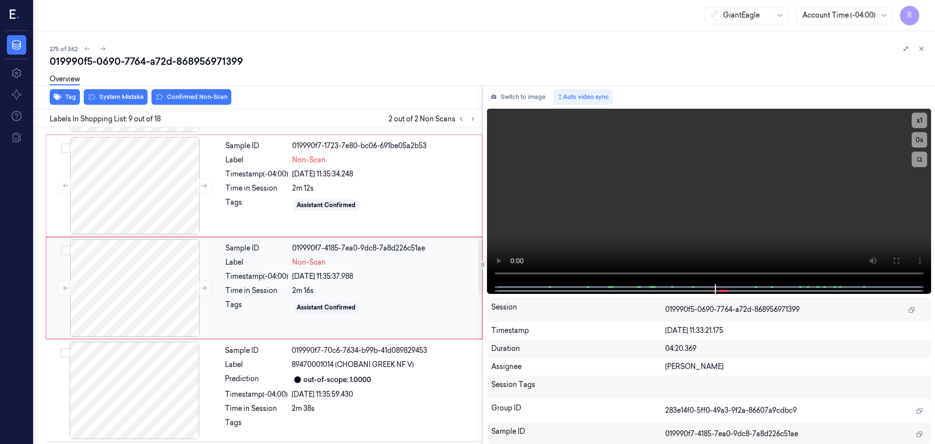
scroll to position [711, 0]
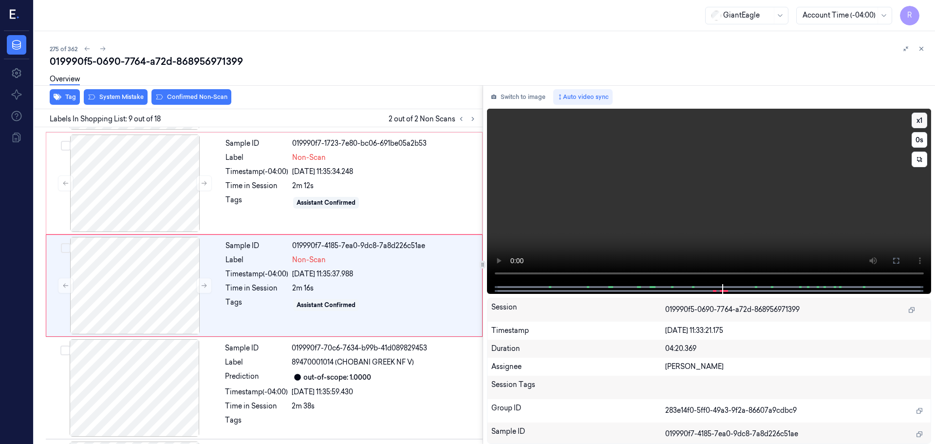
click at [923, 118] on button "x 1" at bounding box center [920, 121] width 16 height 16
click at [923, 118] on button "x 2" at bounding box center [920, 121] width 16 height 16
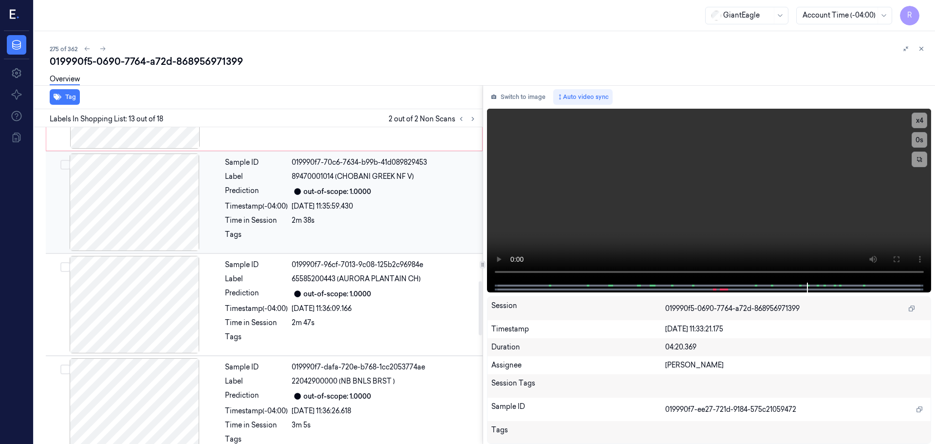
scroll to position [828, 0]
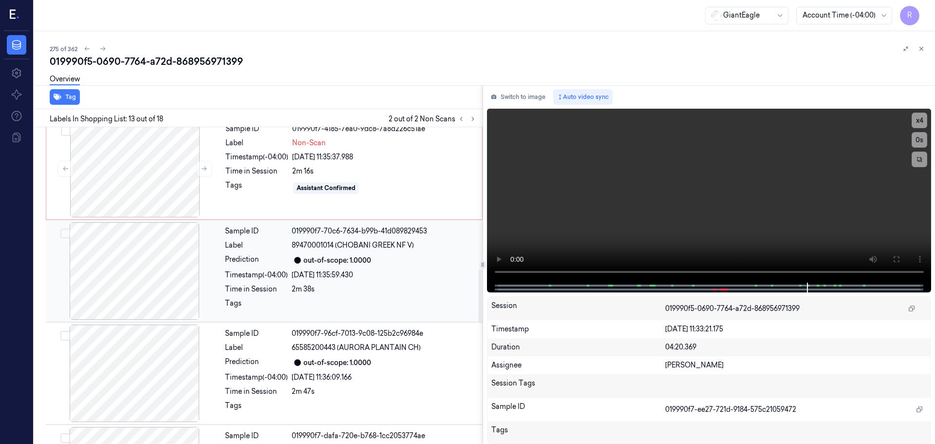
click at [163, 272] on div at bounding box center [134, 270] width 173 height 97
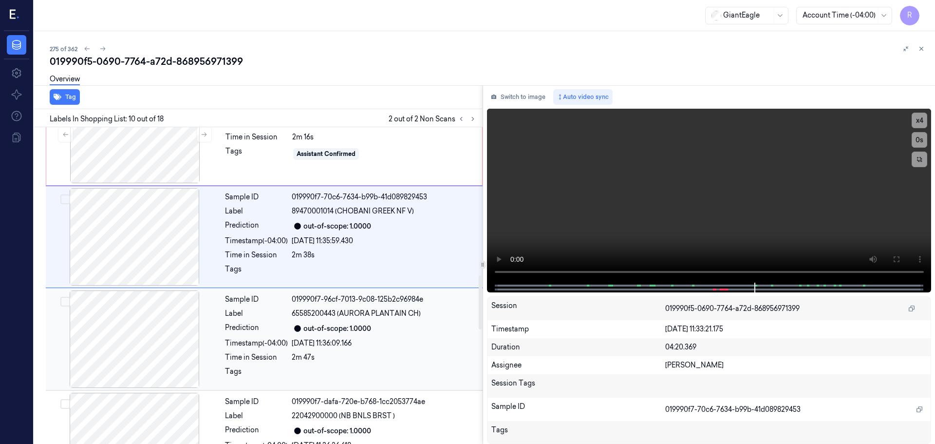
click at [175, 327] on div at bounding box center [134, 338] width 173 height 97
click at [204, 348] on div at bounding box center [134, 338] width 173 height 97
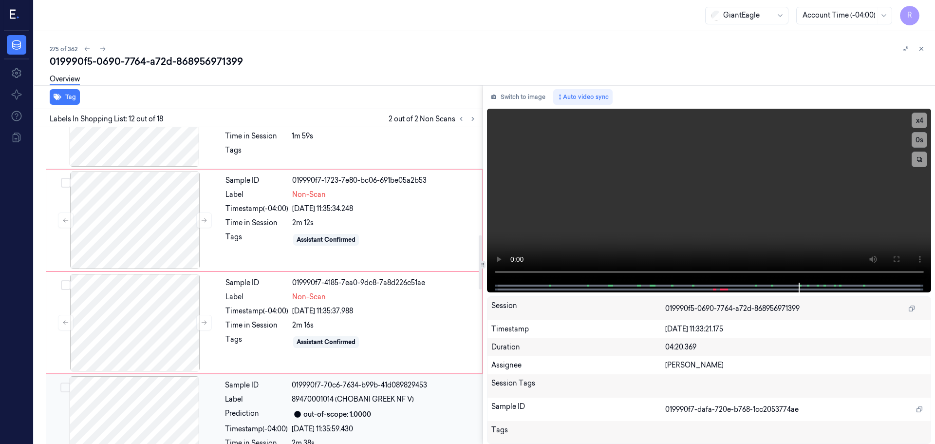
scroll to position [628, 0]
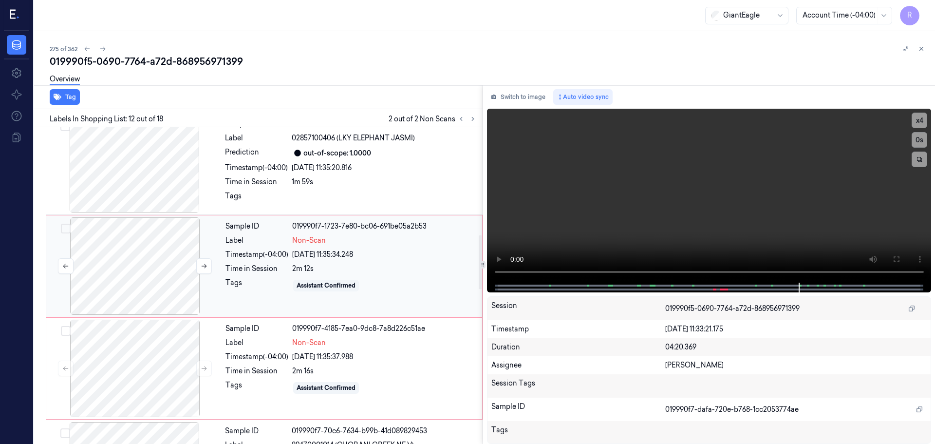
click at [183, 271] on div at bounding box center [134, 265] width 173 height 97
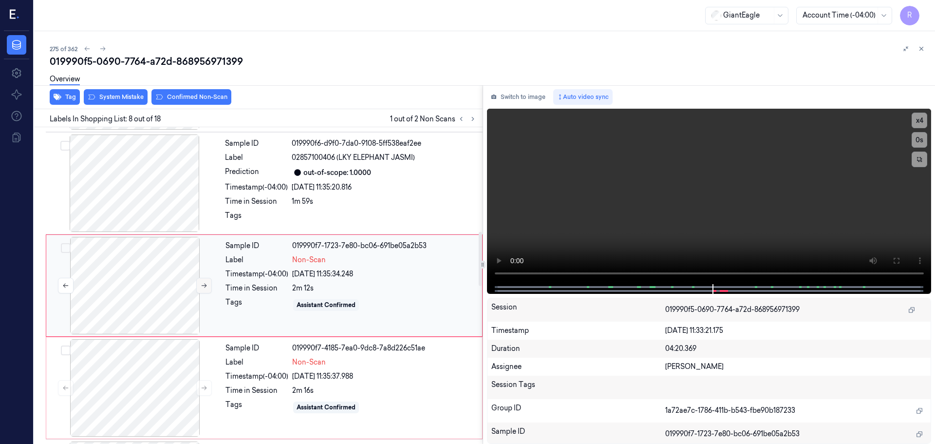
click at [208, 291] on button at bounding box center [204, 286] width 16 height 16
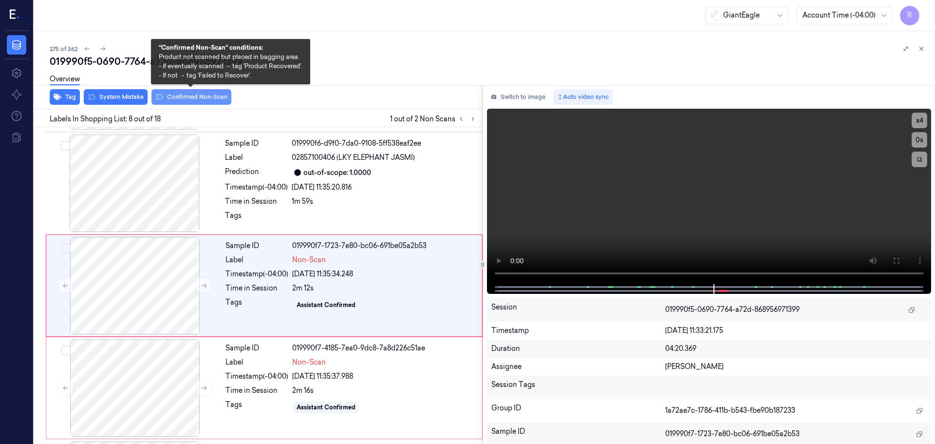
click at [203, 98] on button "Confirmed Non-Scan" at bounding box center [192, 97] width 80 height 16
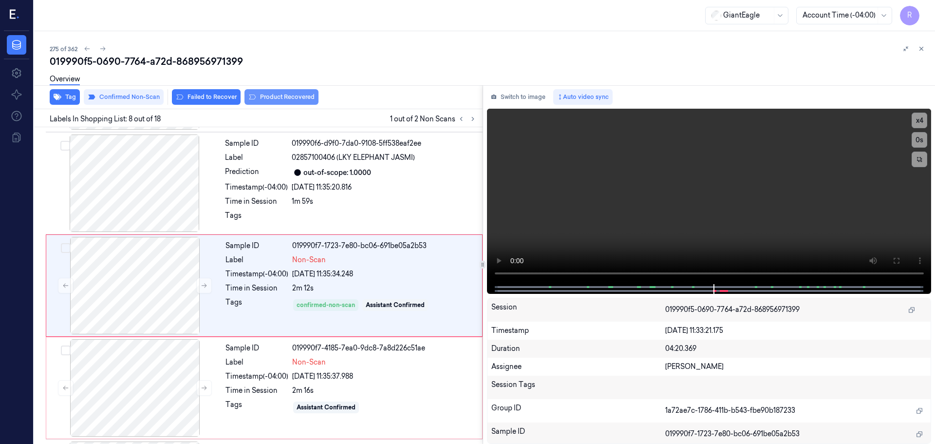
click at [277, 94] on button "Product Recovered" at bounding box center [282, 97] width 74 height 16
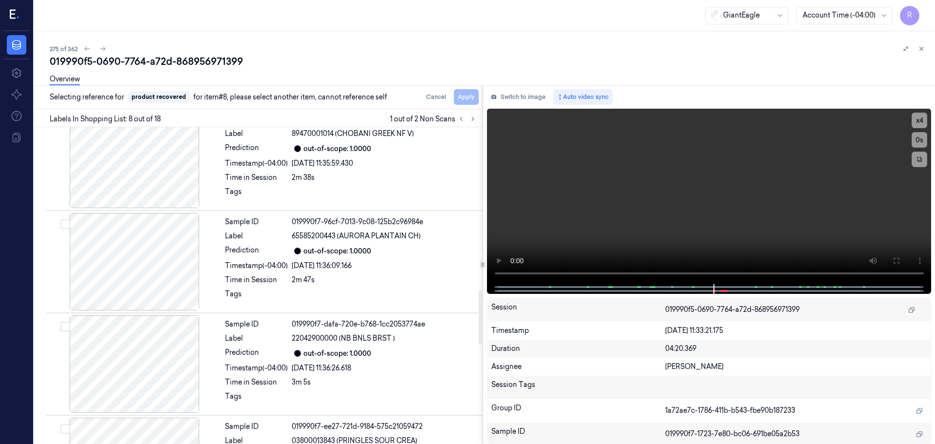
scroll to position [950, 0]
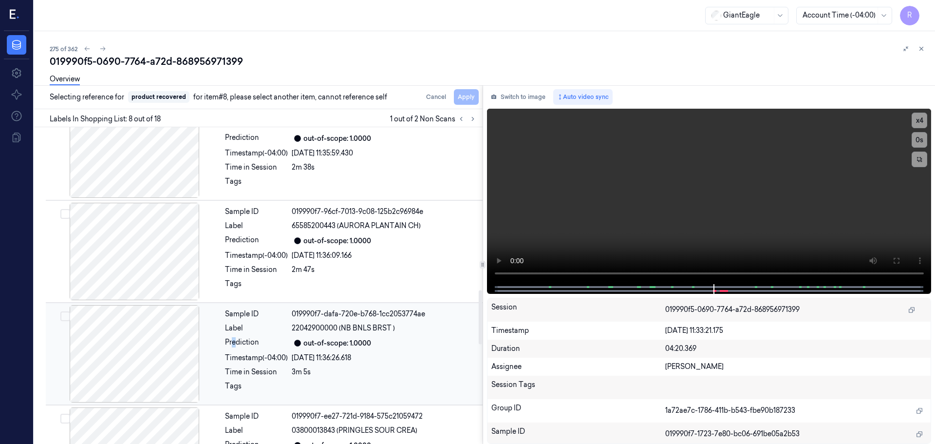
click at [234, 341] on div "Prediction" at bounding box center [256, 343] width 63 height 12
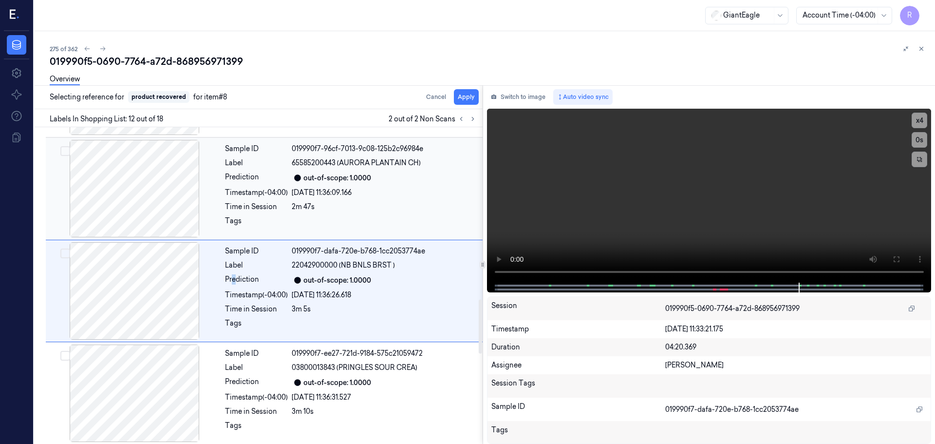
scroll to position [1018, 0]
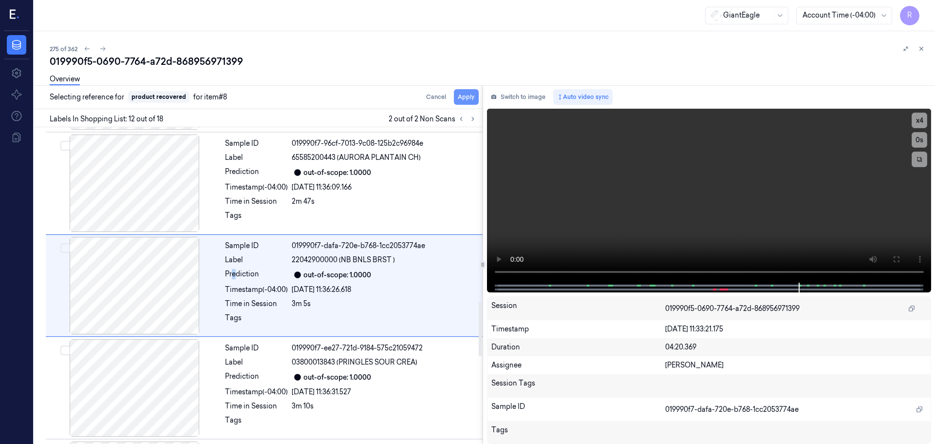
click at [463, 101] on button "Apply" at bounding box center [466, 97] width 25 height 16
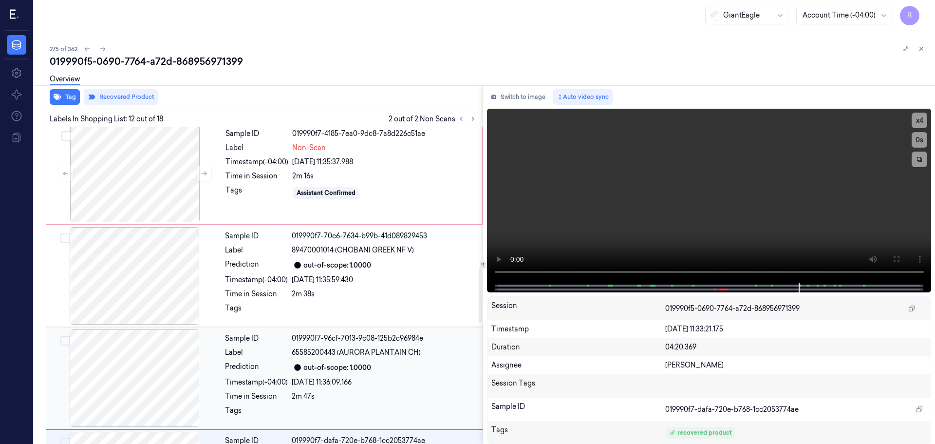
scroll to position [677, 0]
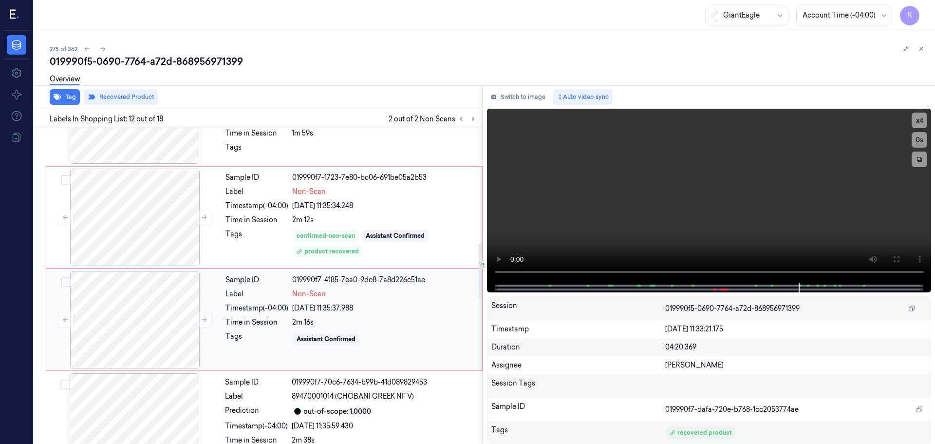
click at [233, 332] on div "Tags" at bounding box center [257, 339] width 63 height 16
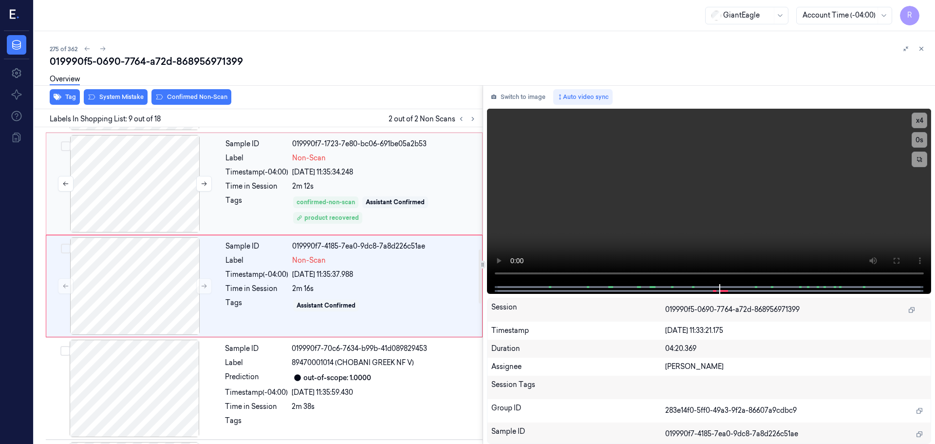
scroll to position [711, 0]
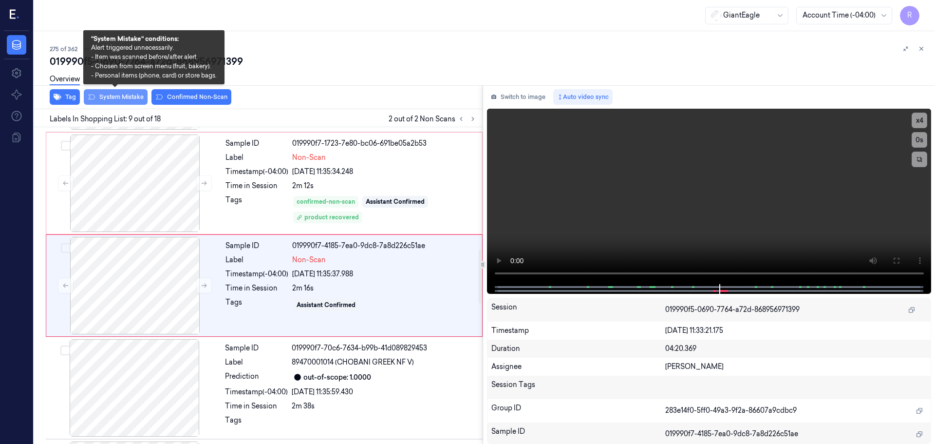
click at [131, 94] on button "System Mistake" at bounding box center [116, 97] width 64 height 16
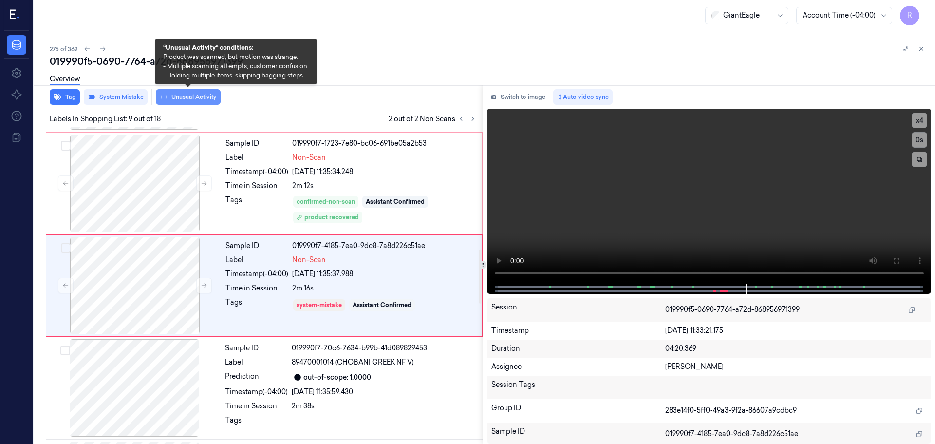
click at [201, 100] on button "Unusual Activity" at bounding box center [188, 97] width 65 height 16
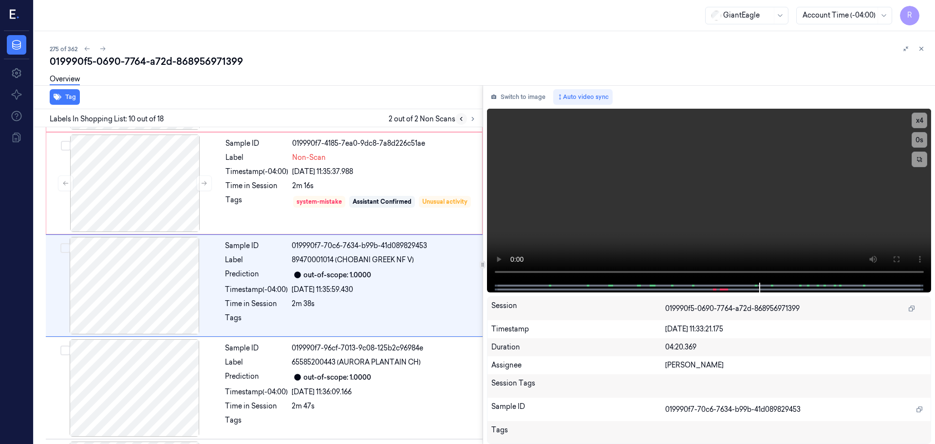
click at [462, 116] on button at bounding box center [462, 119] width 12 height 12
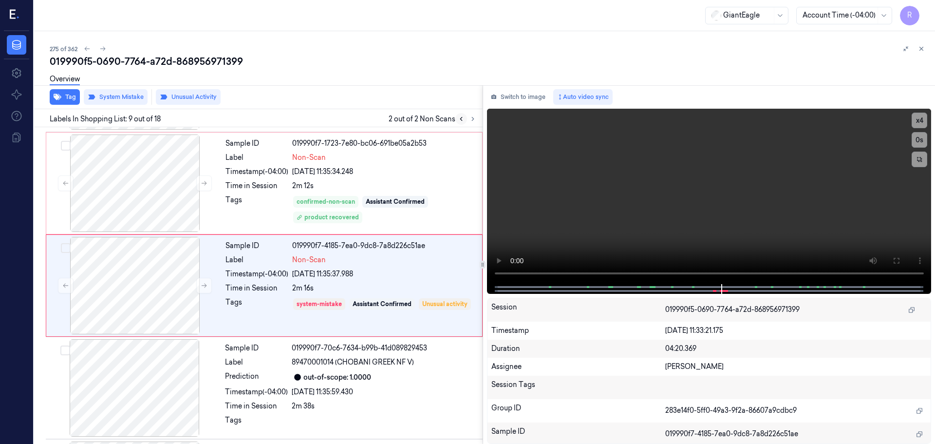
click at [462, 116] on icon at bounding box center [461, 118] width 7 height 7
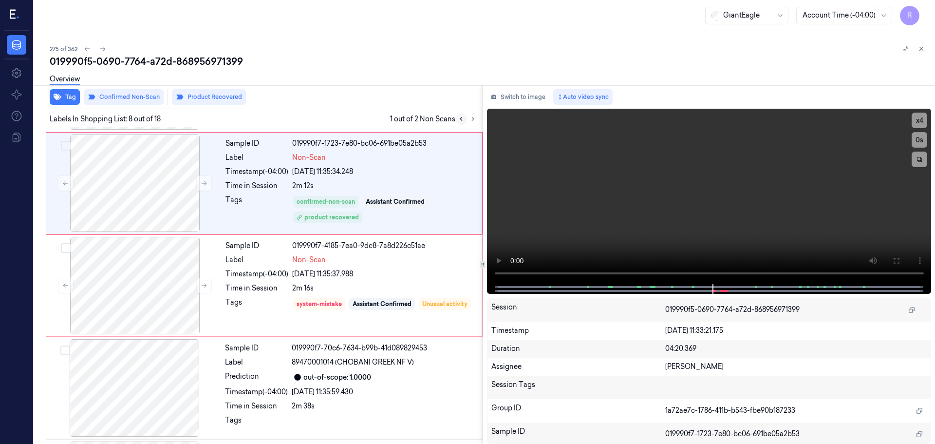
scroll to position [609, 0]
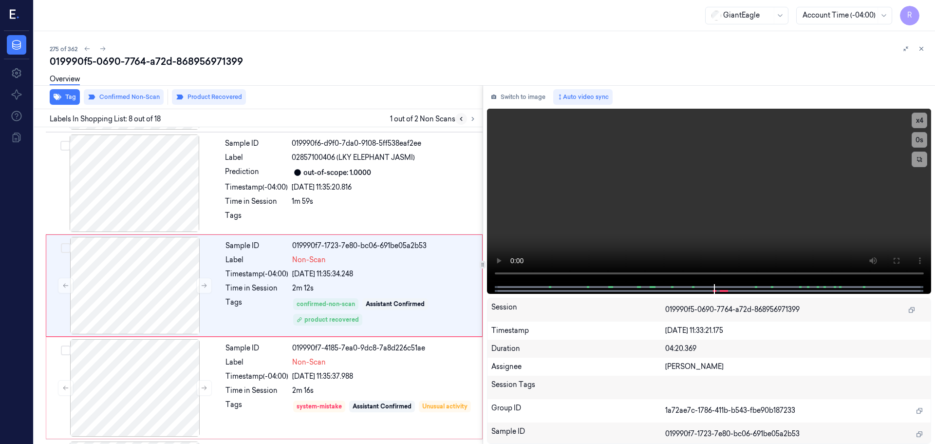
click at [462, 116] on icon at bounding box center [461, 118] width 7 height 7
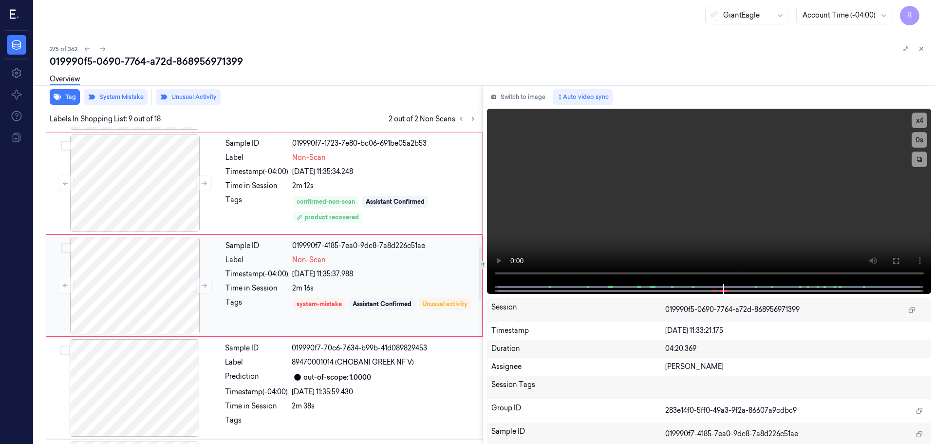
scroll to position [613, 0]
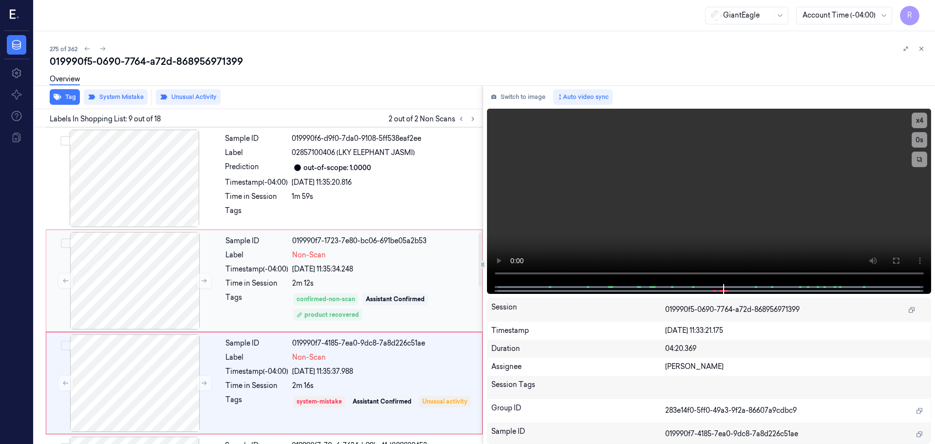
click at [243, 272] on div "Timestamp (-04:00)" at bounding box center [257, 269] width 63 height 10
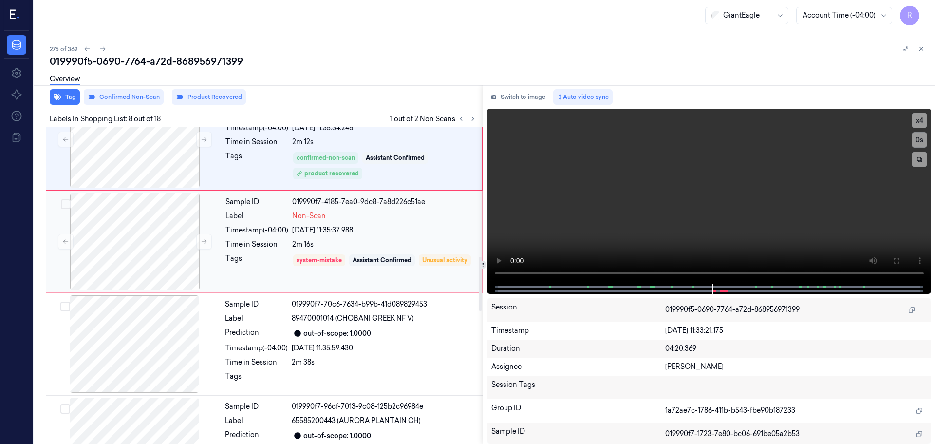
click at [273, 250] on div "Sample ID 019990f7-4185-7ea0-9dc8-7a8d226c51ae Label Non-Scan Timestamp (-04:00…" at bounding box center [351, 241] width 259 height 97
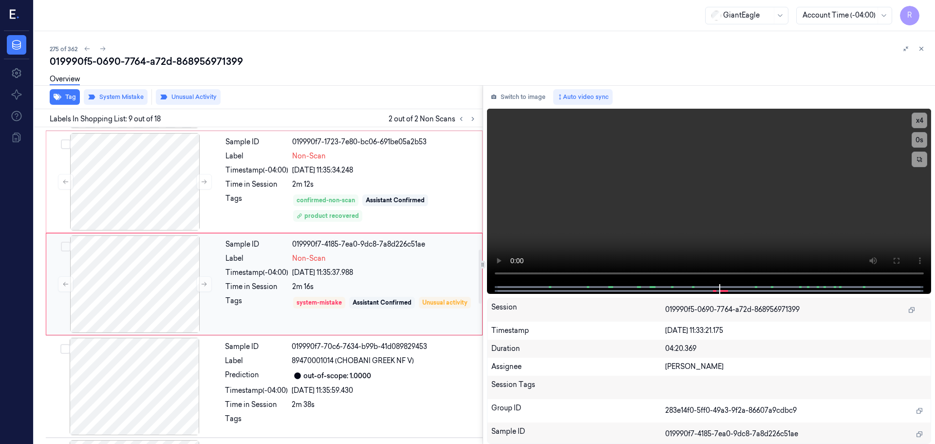
scroll to position [711, 0]
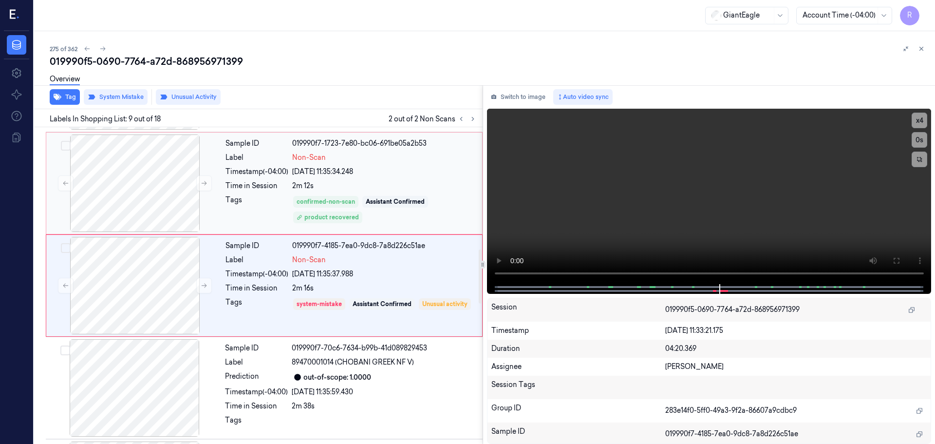
click at [273, 202] on div "Tags" at bounding box center [257, 209] width 63 height 29
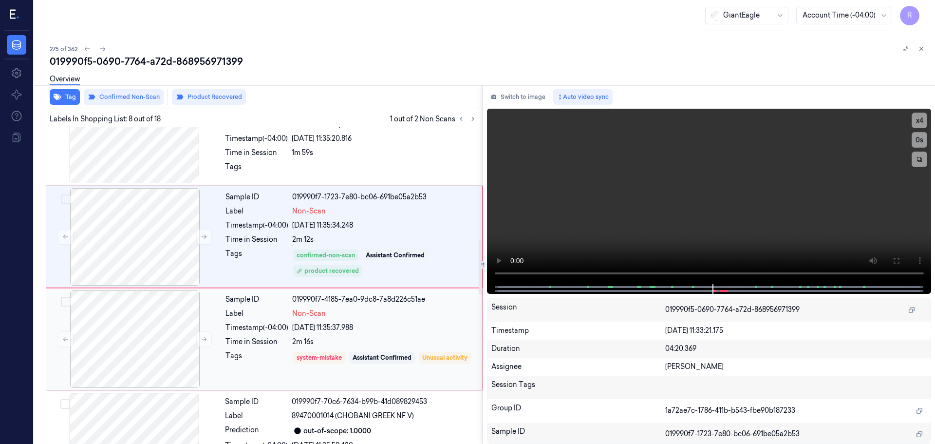
click at [253, 333] on div "Sample ID 019990f7-4185-7ea0-9dc8-7a8d226c51ae Label Non-Scan Timestamp (-04:00…" at bounding box center [351, 338] width 259 height 97
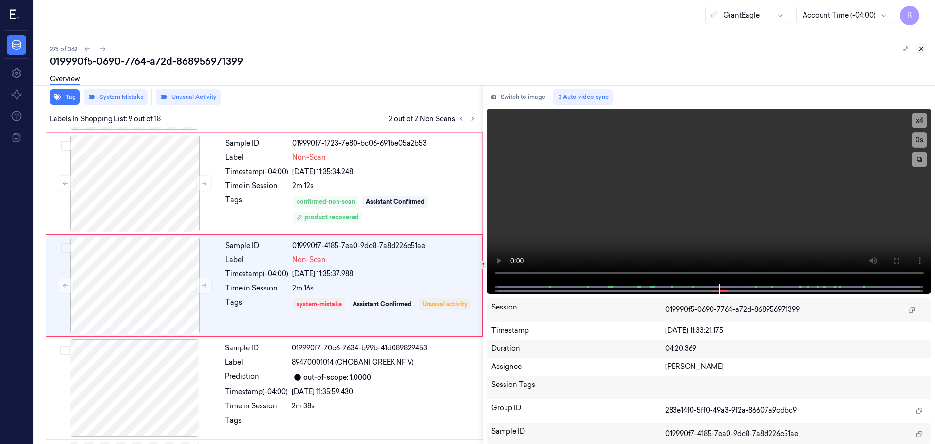
click at [923, 49] on icon at bounding box center [921, 48] width 7 height 7
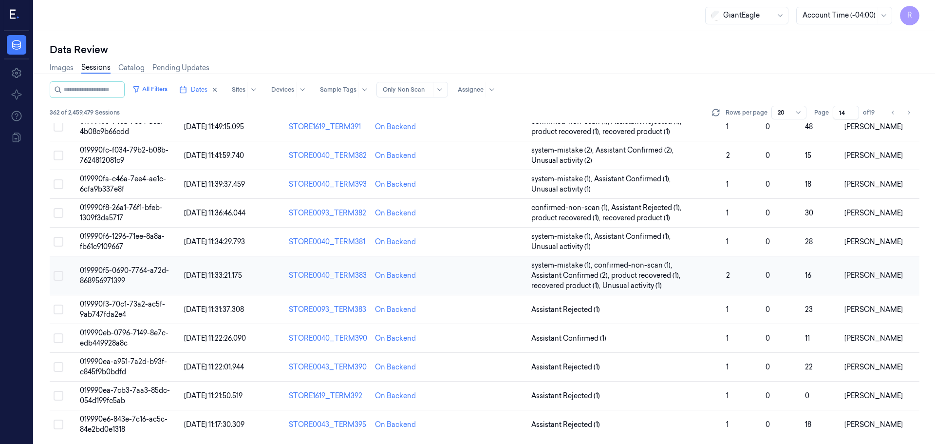
scroll to position [314, 0]
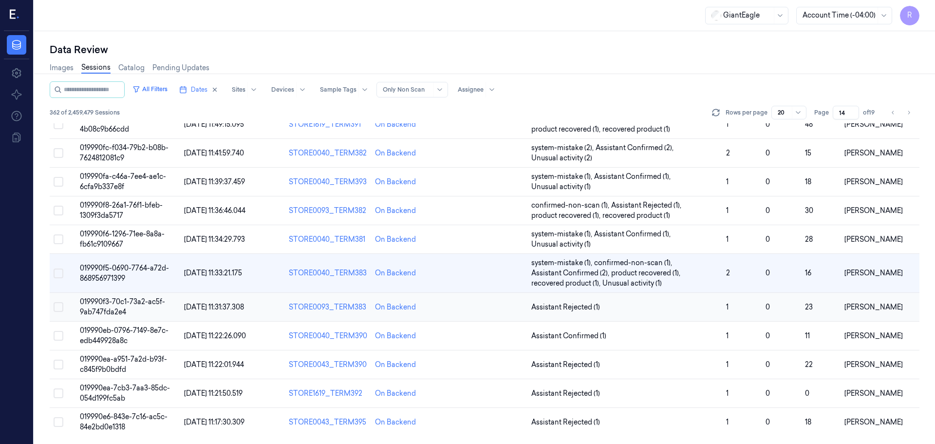
click at [693, 303] on span "Assistant Rejected (1)" at bounding box center [625, 307] width 187 height 10
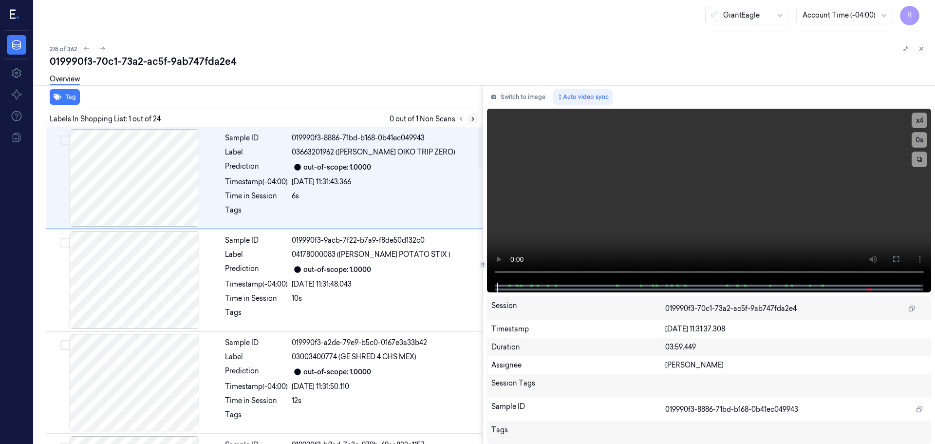
click at [467, 120] on button at bounding box center [473, 119] width 12 height 12
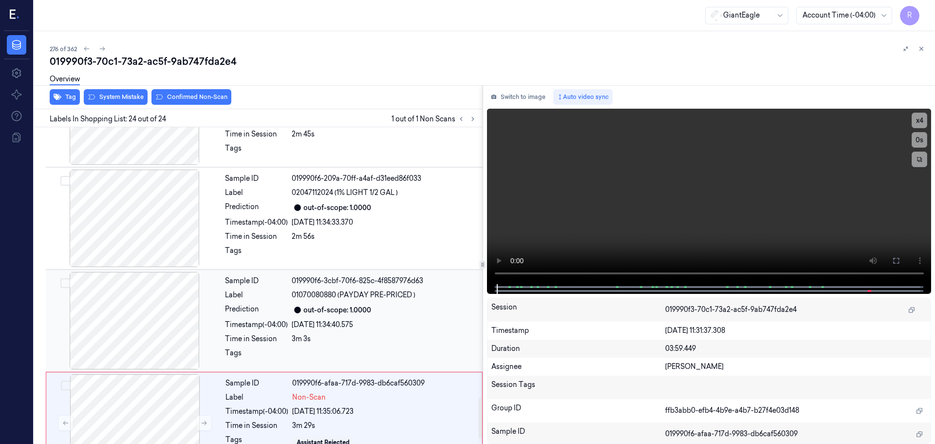
scroll to position [2142, 0]
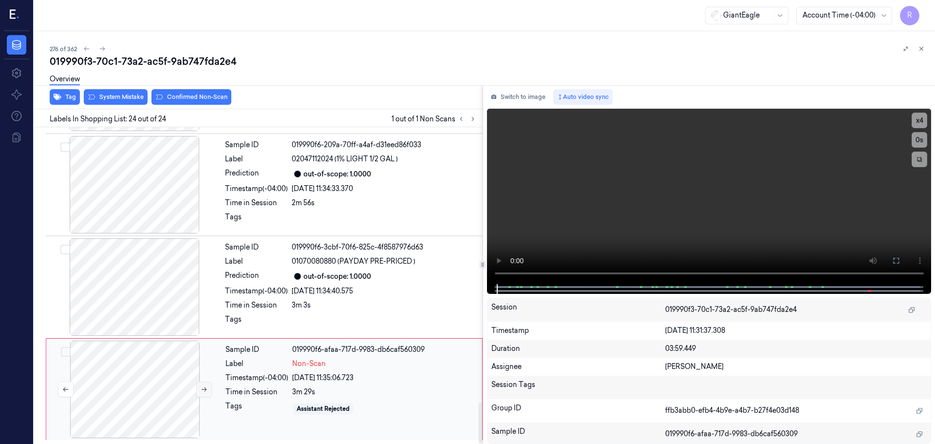
click at [202, 389] on icon at bounding box center [204, 389] width 7 height 7
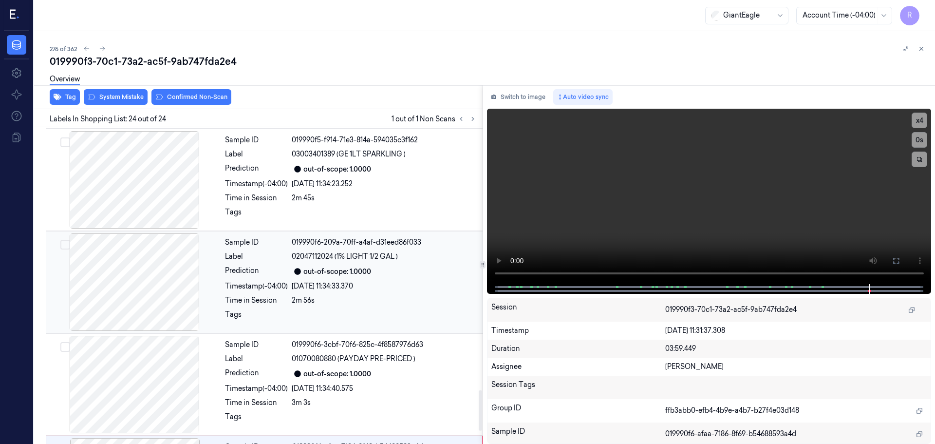
click at [163, 292] on div at bounding box center [134, 281] width 173 height 97
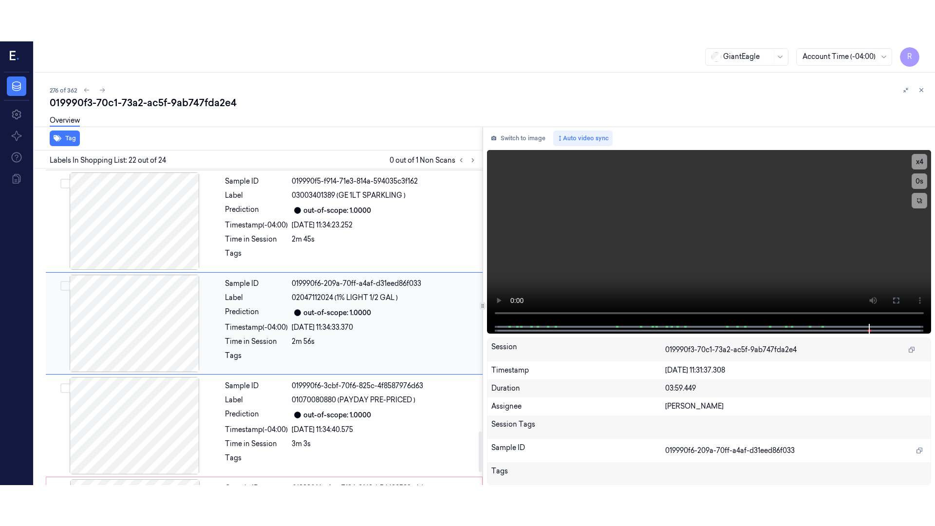
scroll to position [2041, 0]
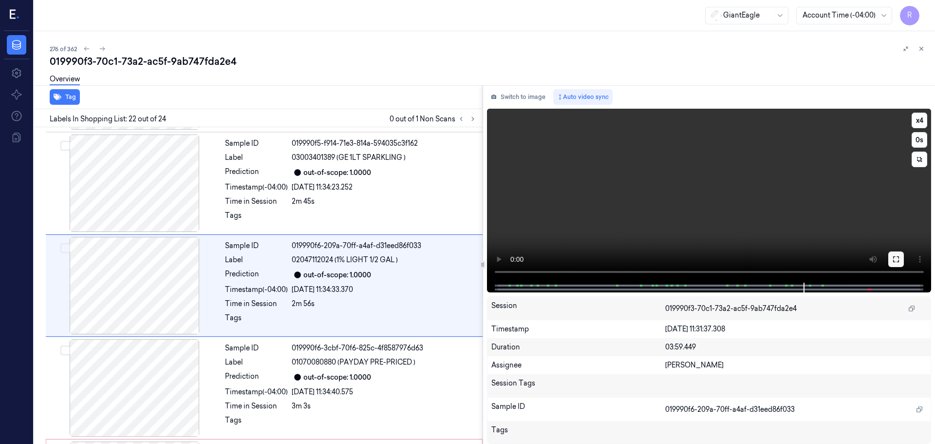
click at [896, 261] on icon at bounding box center [897, 259] width 8 height 8
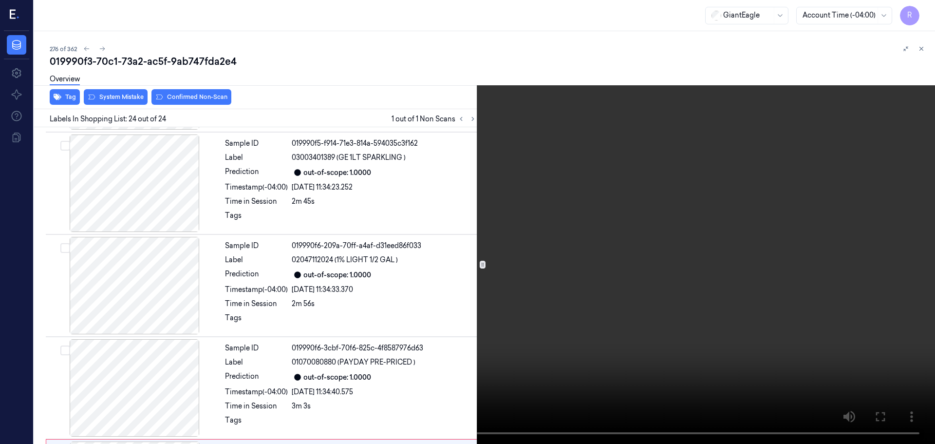
scroll to position [2142, 0]
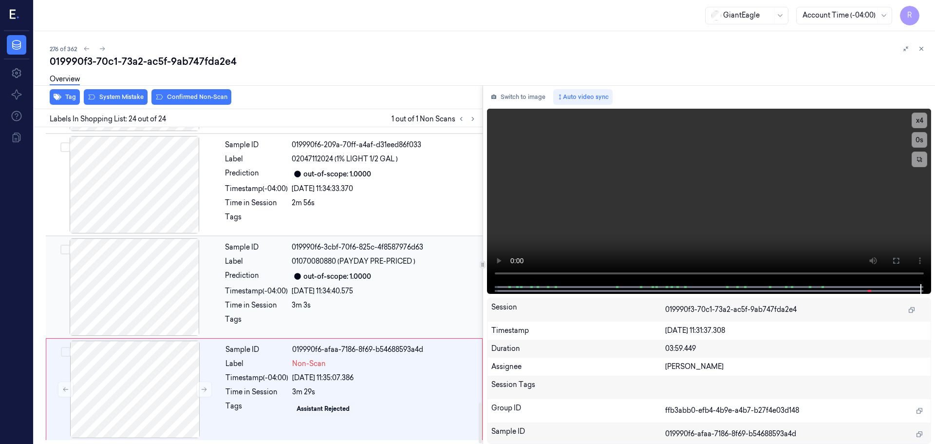
click at [405, 290] on div "28/09/2025 11:34:40.575" at bounding box center [384, 291] width 185 height 10
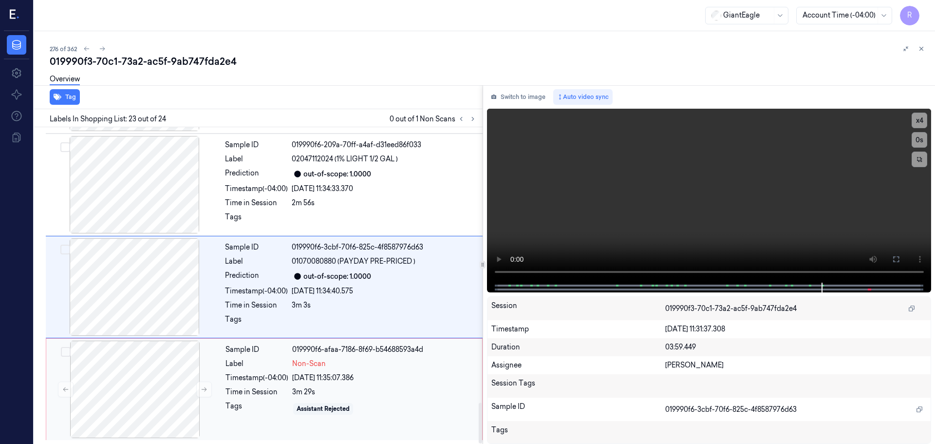
click at [390, 375] on div "28/09/2025 11:35:07.386" at bounding box center [384, 378] width 184 height 10
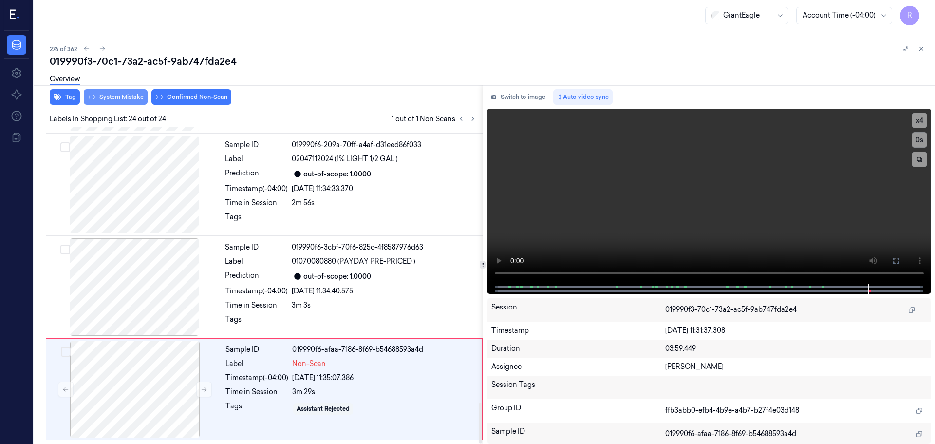
click at [119, 101] on button "System Mistake" at bounding box center [116, 97] width 64 height 16
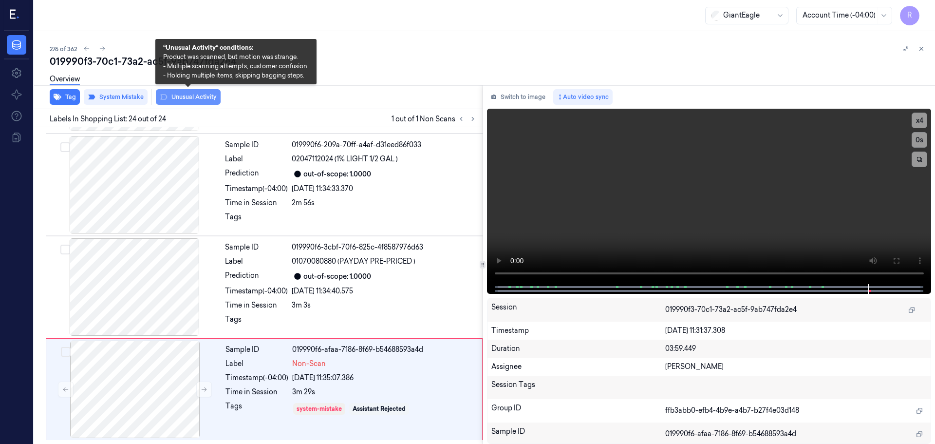
click at [184, 94] on button "Unusual Activity" at bounding box center [188, 97] width 65 height 16
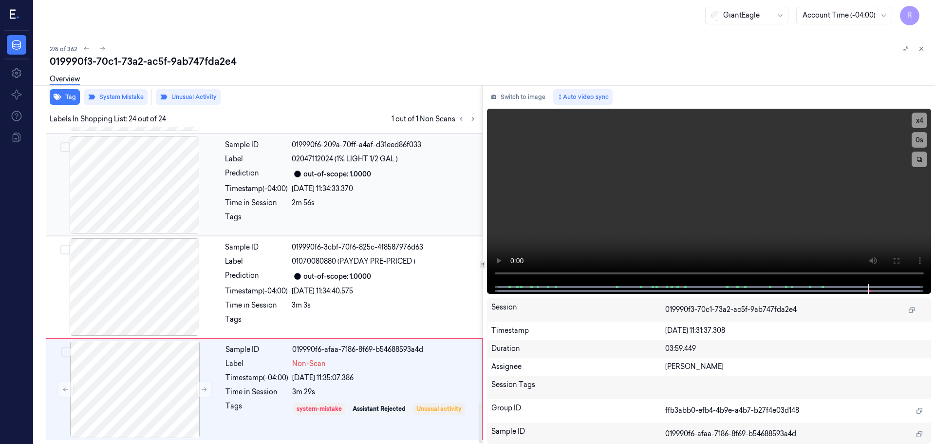
click at [297, 190] on div "28/09/2025 11:34:33.370" at bounding box center [384, 189] width 185 height 10
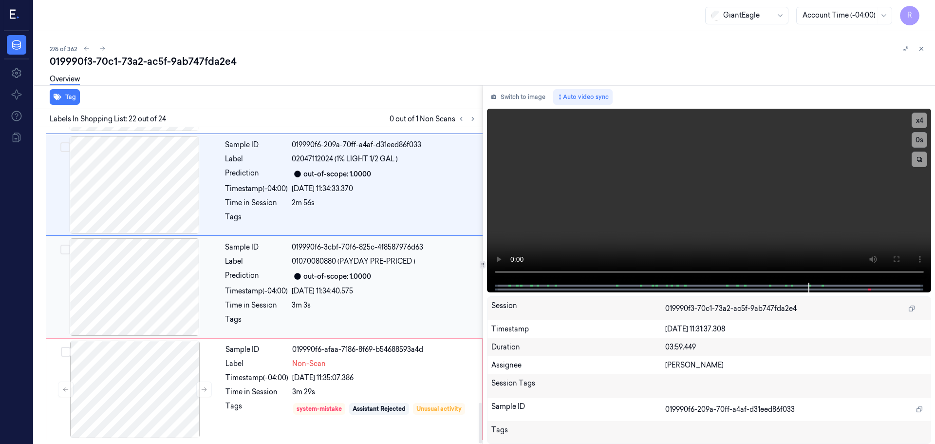
click at [351, 263] on span "01070080880 (PAYDAY PRE-PRICED )" at bounding box center [354, 261] width 124 height 10
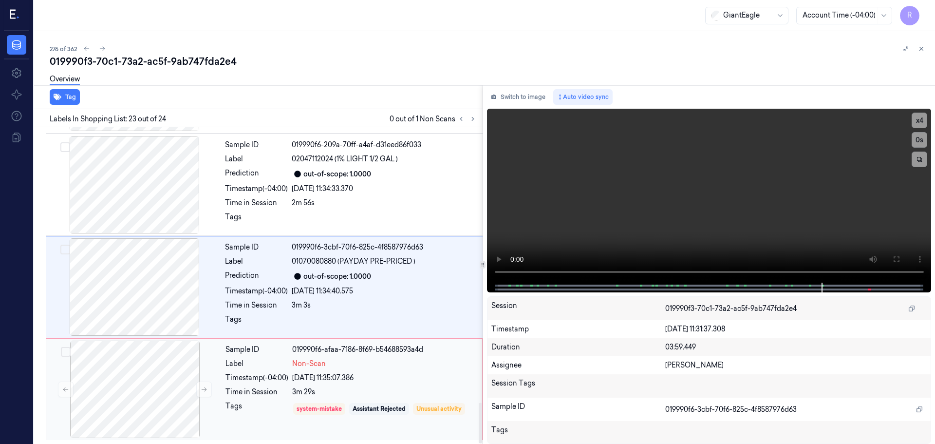
click at [325, 352] on div "019990f6-afaa-7186-8f69-b54688593a4d" at bounding box center [384, 349] width 184 height 10
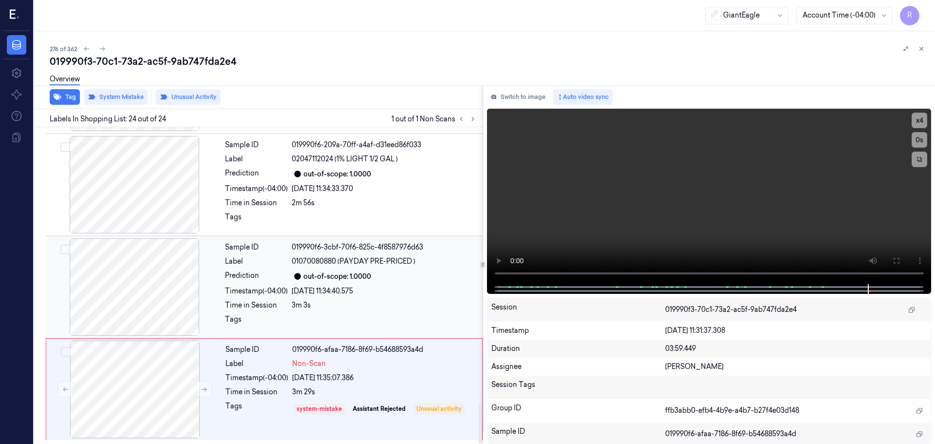
click at [335, 301] on div "3m 3s" at bounding box center [384, 305] width 185 height 10
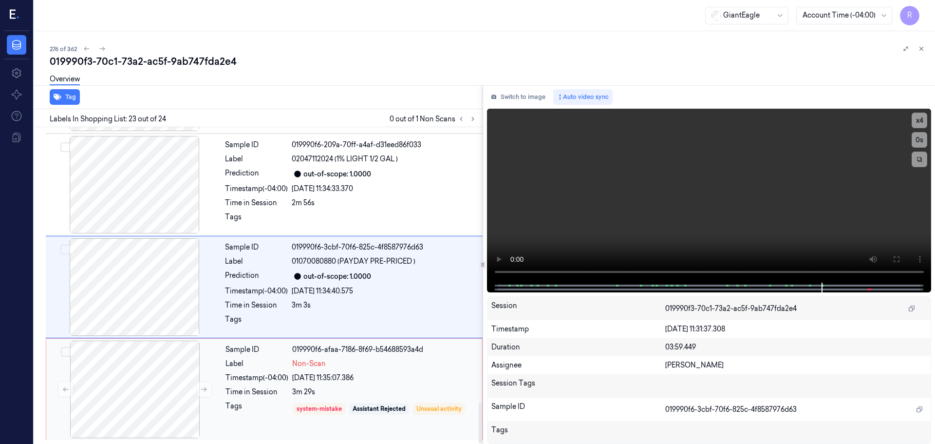
click at [343, 374] on div "28/09/2025 11:35:07.386" at bounding box center [384, 378] width 184 height 10
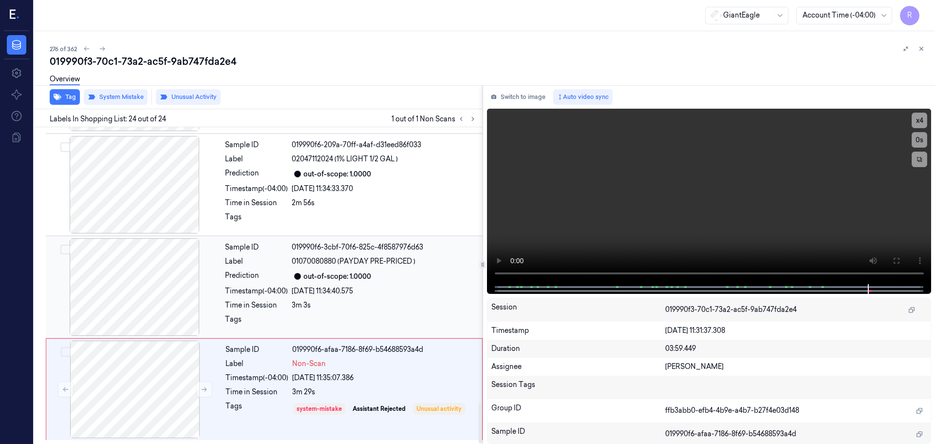
click at [262, 296] on div "Timestamp (-04:00)" at bounding box center [256, 291] width 63 height 10
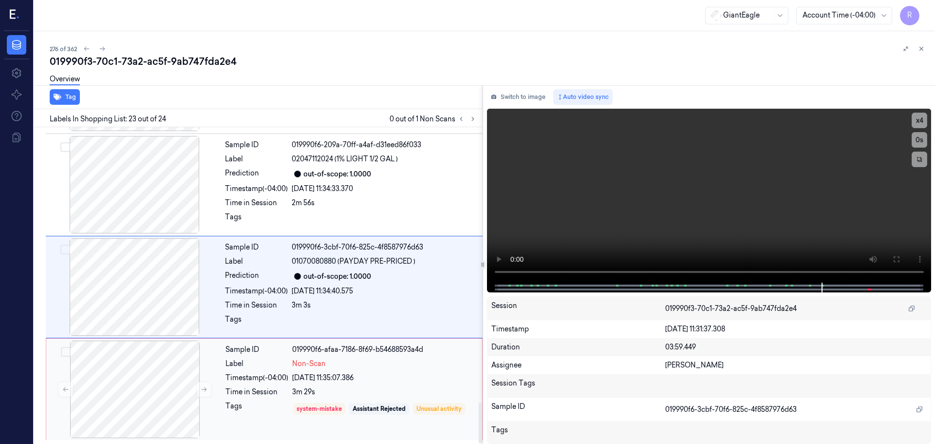
drag, startPoint x: 301, startPoint y: 378, endPoint x: 294, endPoint y: 380, distance: 7.7
click at [301, 378] on div "28/09/2025 11:35:07.386" at bounding box center [384, 378] width 184 height 10
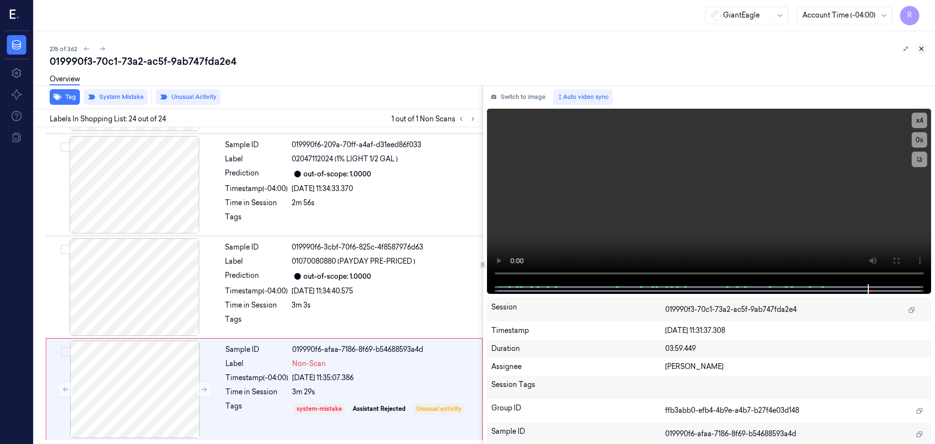
click at [920, 49] on icon at bounding box center [921, 48] width 7 height 7
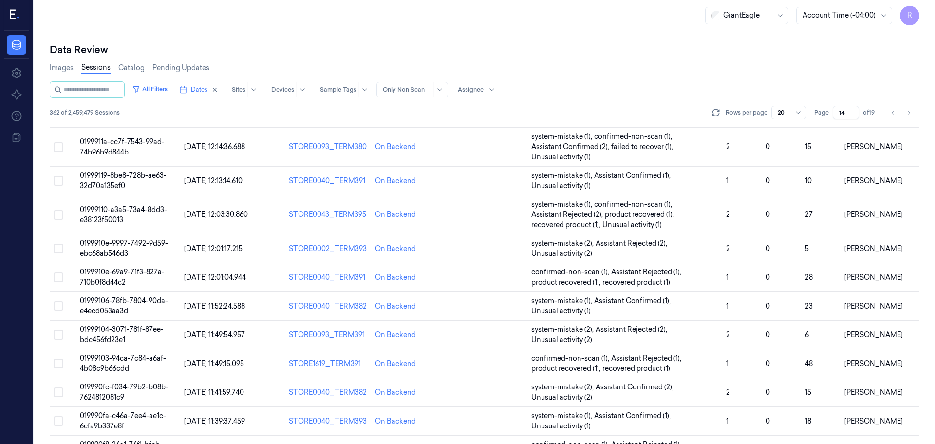
scroll to position [314, 0]
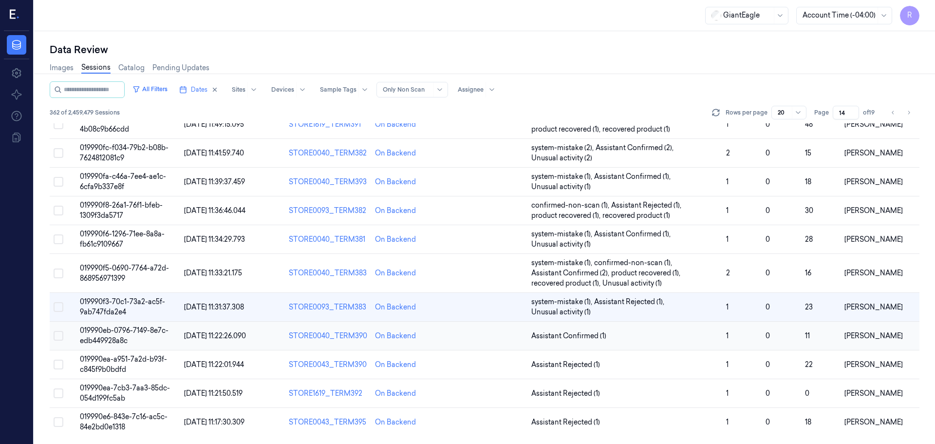
click at [666, 328] on td "Assistant Confirmed (1)" at bounding box center [625, 336] width 195 height 29
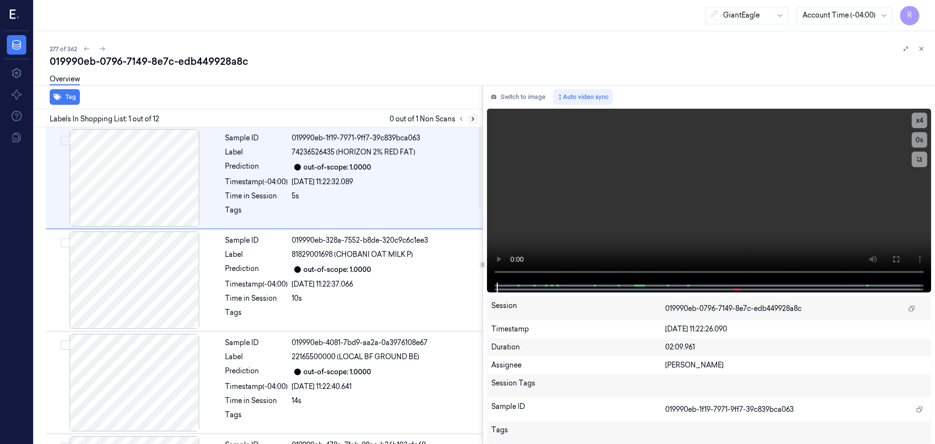
click at [475, 114] on button at bounding box center [473, 119] width 12 height 12
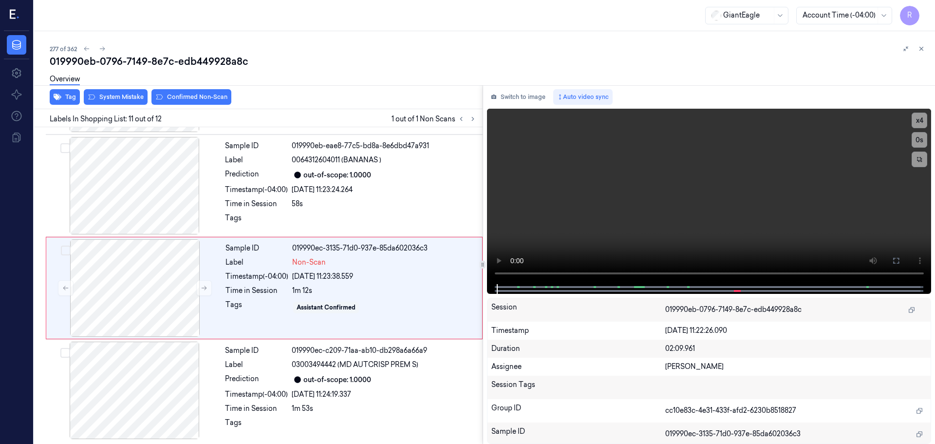
scroll to position [914, 0]
click at [205, 293] on button at bounding box center [204, 287] width 16 height 16
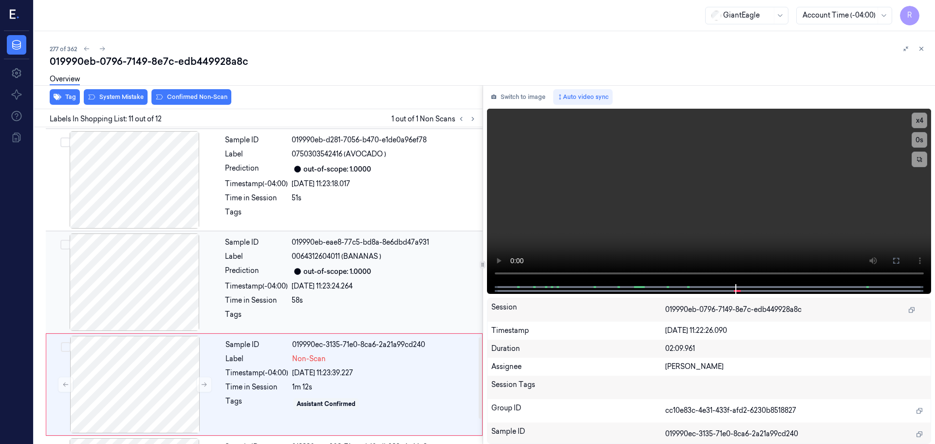
click at [150, 281] on div at bounding box center [134, 281] width 173 height 97
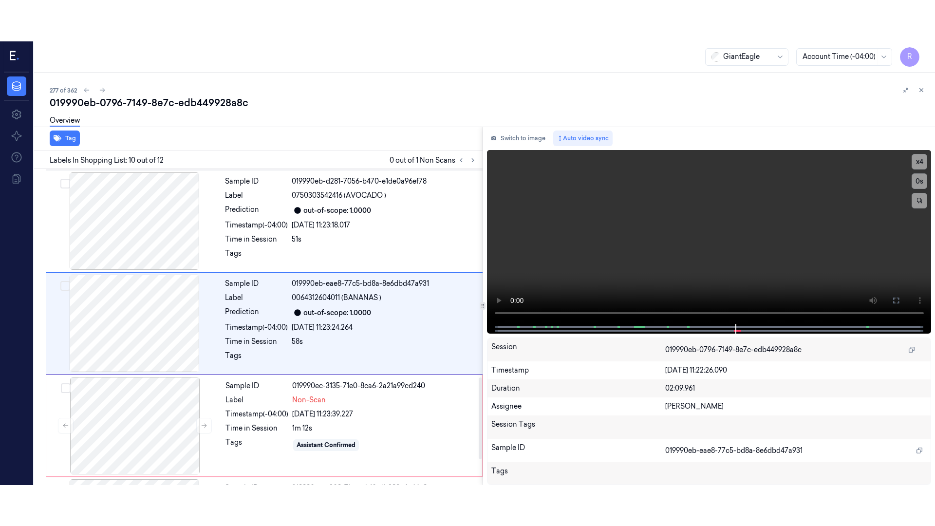
scroll to position [813, 0]
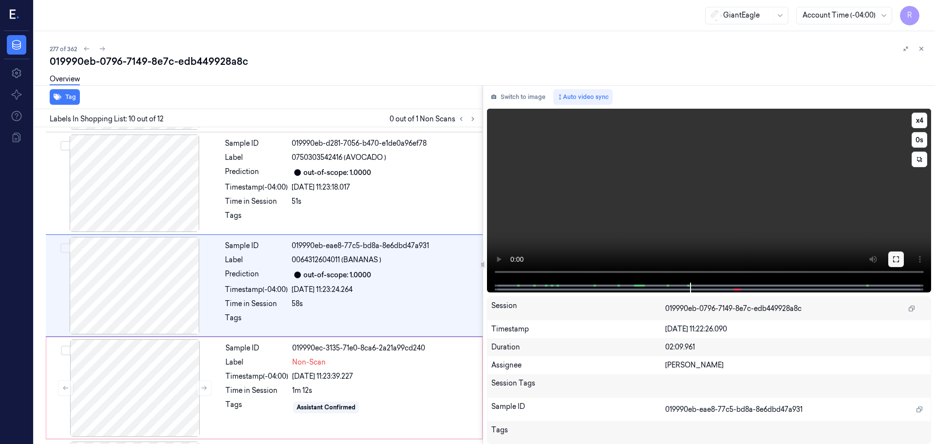
click at [896, 253] on button at bounding box center [897, 259] width 16 height 16
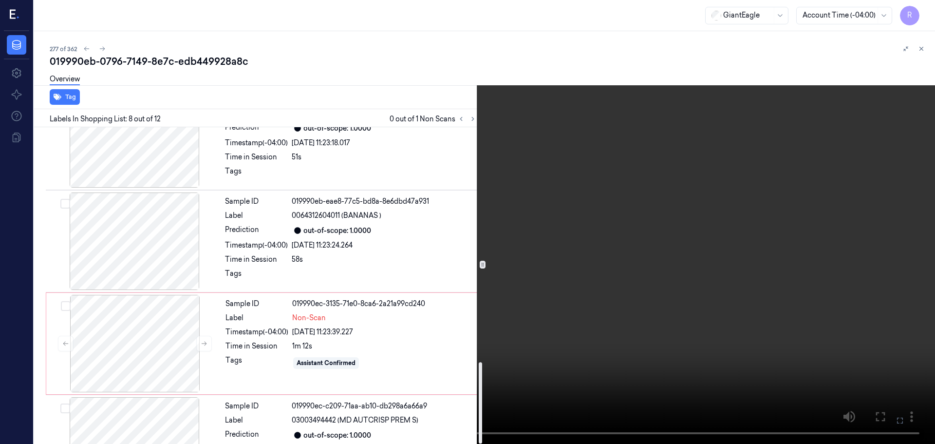
scroll to position [914, 0]
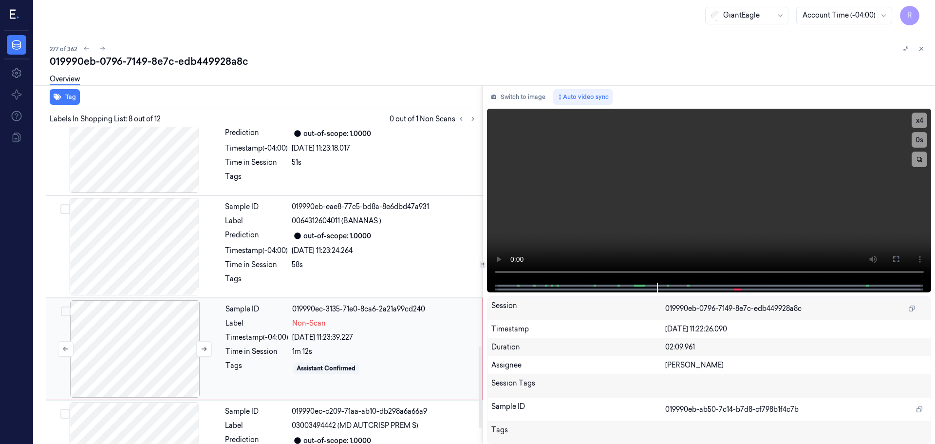
click at [131, 361] on div at bounding box center [134, 348] width 173 height 97
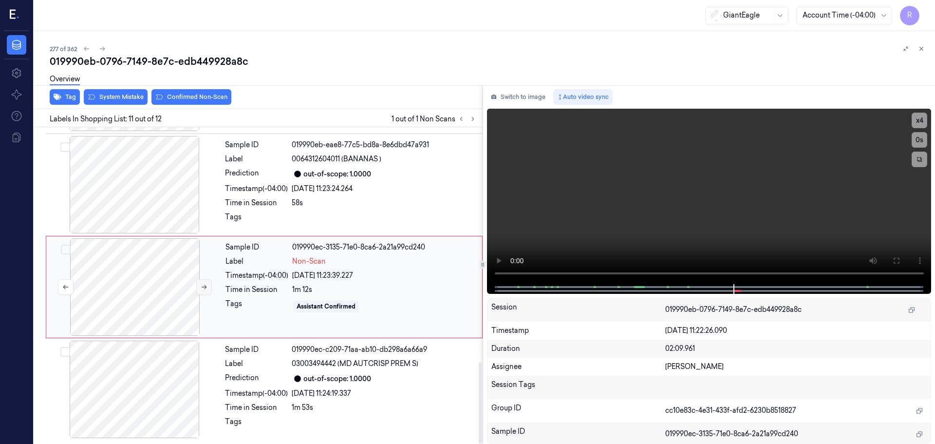
click at [200, 293] on button at bounding box center [204, 287] width 16 height 16
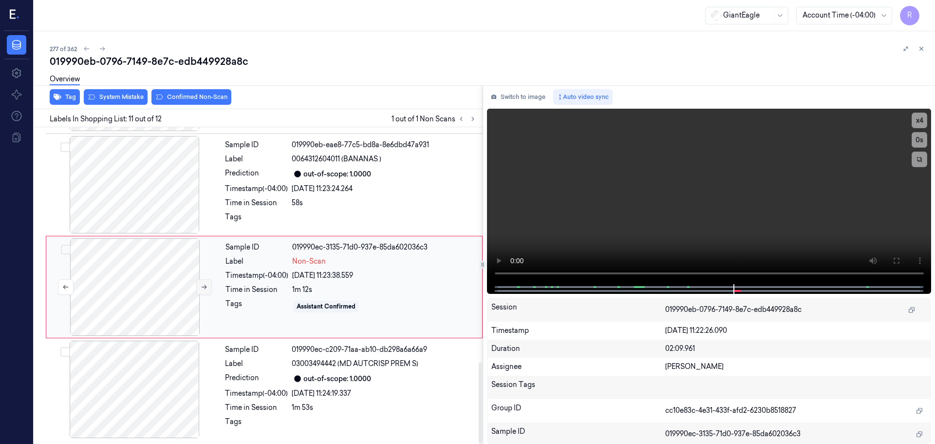
click at [200, 293] on button at bounding box center [204, 287] width 16 height 16
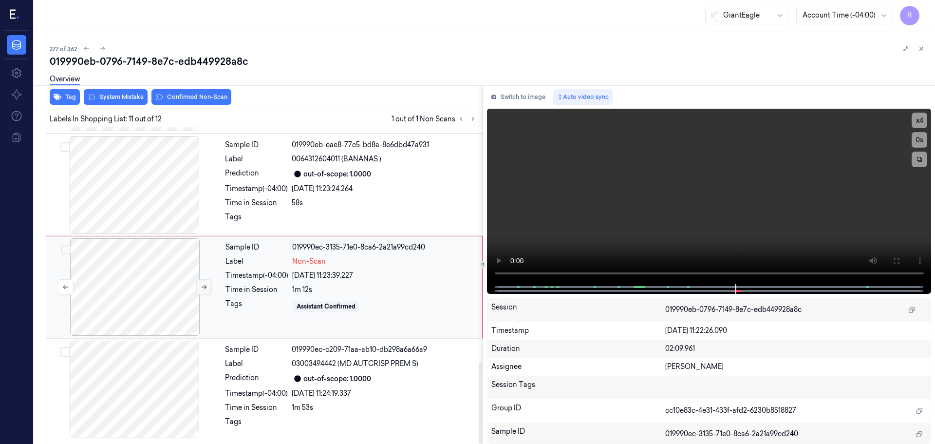
click at [200, 293] on button at bounding box center [204, 287] width 16 height 16
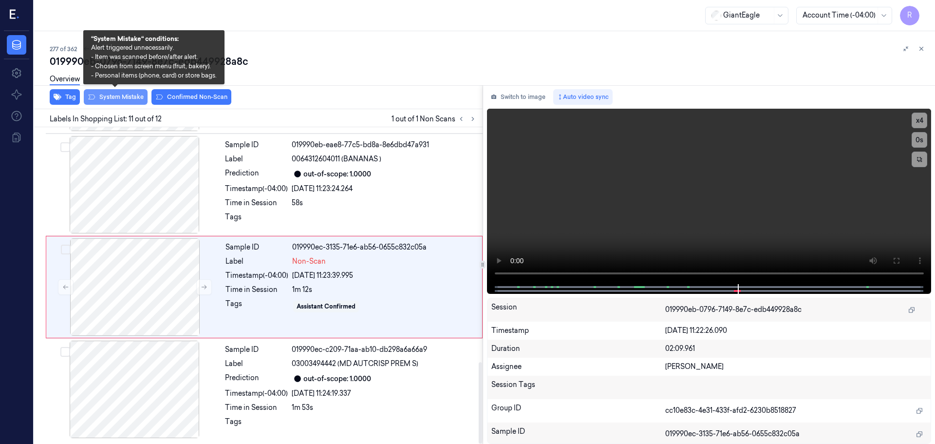
click at [125, 96] on button "System Mistake" at bounding box center [116, 97] width 64 height 16
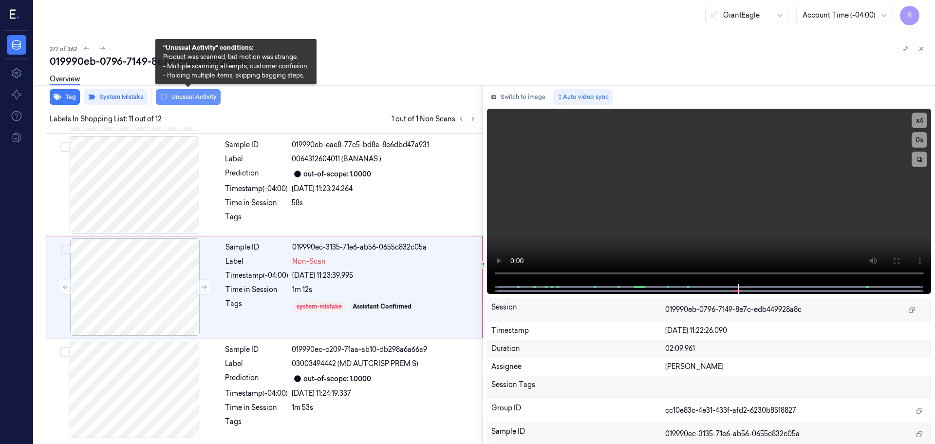
click at [174, 99] on button "Unusual Activity" at bounding box center [188, 97] width 65 height 16
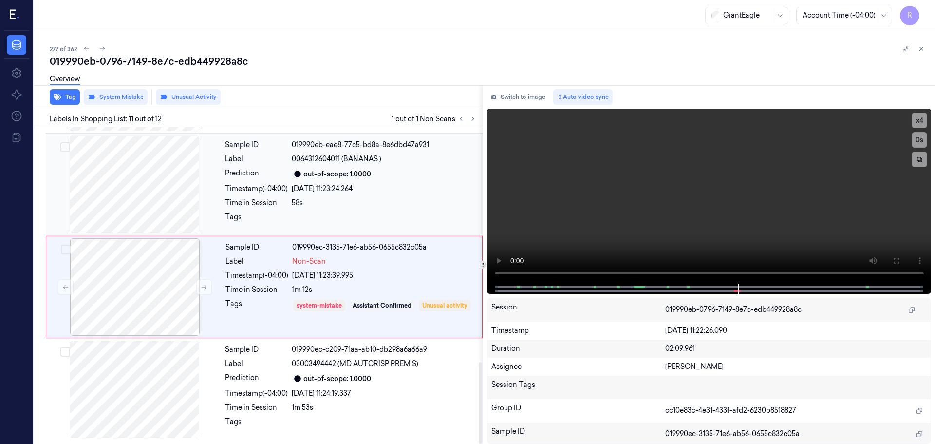
click at [284, 202] on div "Time in Session" at bounding box center [256, 203] width 63 height 10
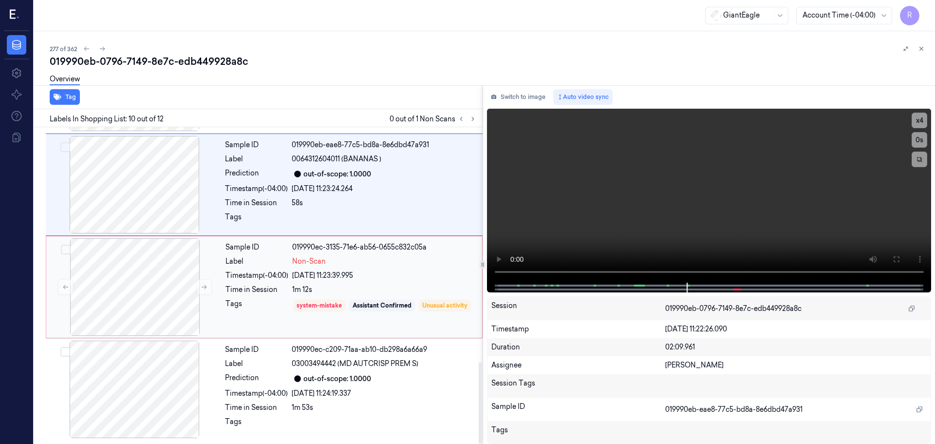
click at [247, 266] on div "Label" at bounding box center [257, 261] width 63 height 10
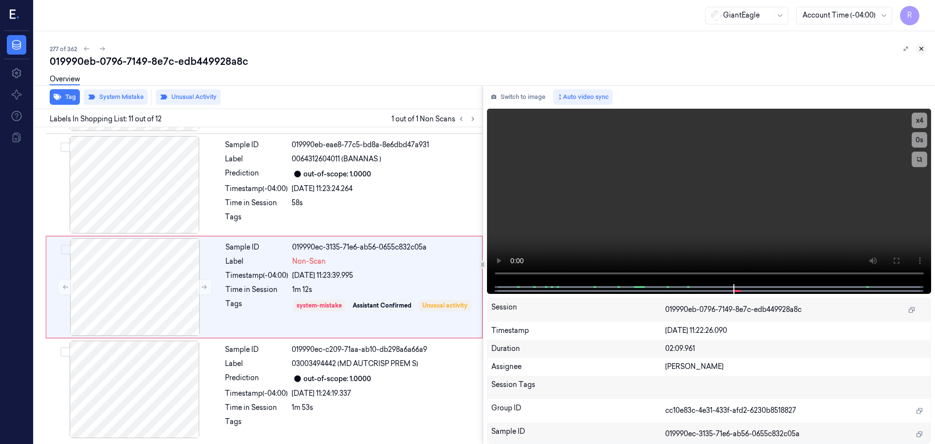
click at [919, 49] on icon at bounding box center [921, 48] width 7 height 7
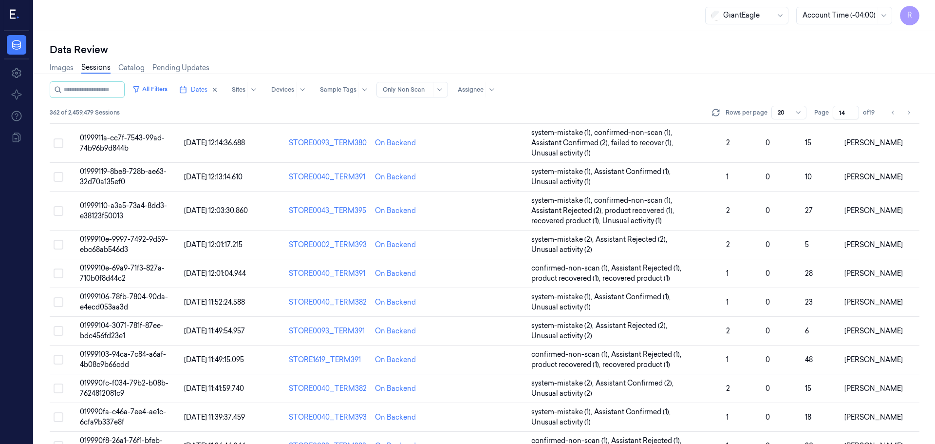
scroll to position [314, 0]
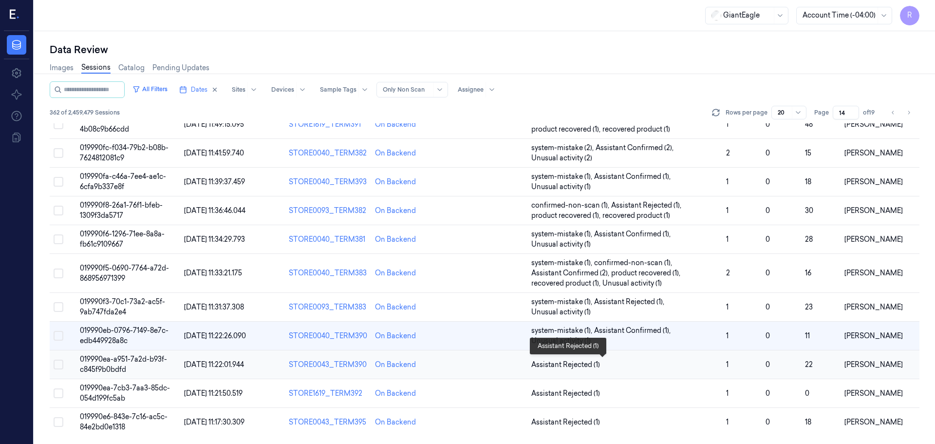
click at [621, 366] on span "Assistant Rejected (1)" at bounding box center [625, 365] width 187 height 10
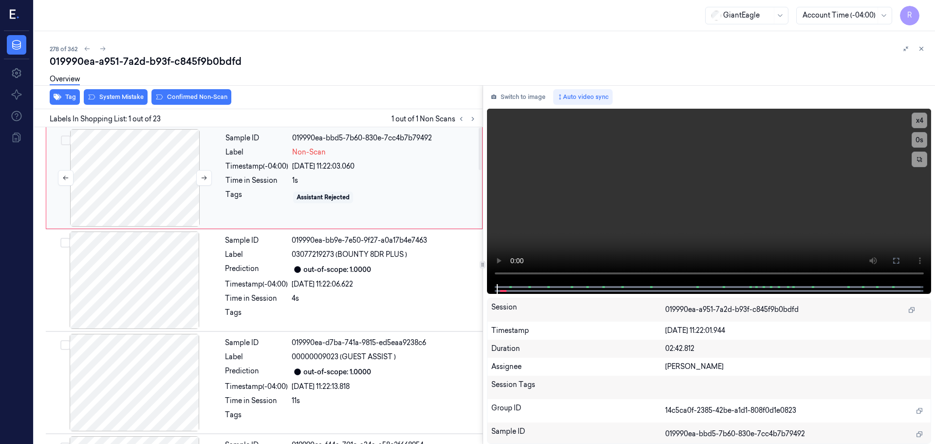
click at [139, 205] on div at bounding box center [134, 177] width 173 height 97
click at [927, 121] on button "x 4" at bounding box center [920, 121] width 16 height 16
click at [896, 262] on icon at bounding box center [897, 261] width 8 height 8
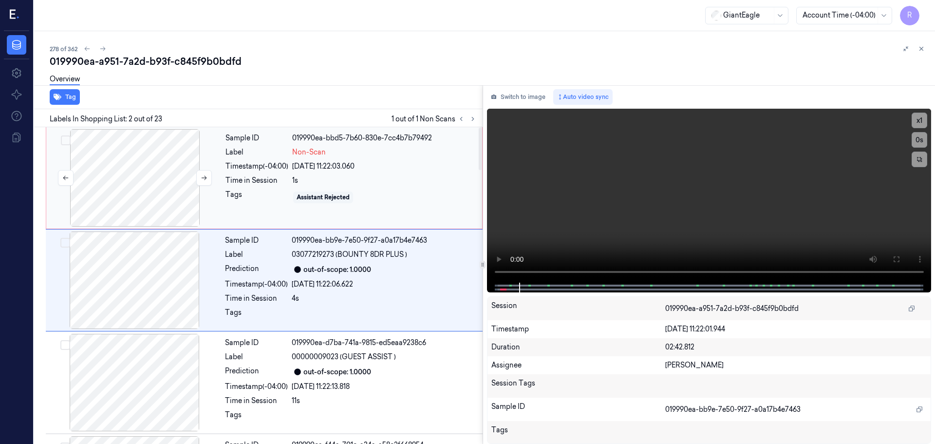
click at [131, 168] on div at bounding box center [134, 177] width 173 height 97
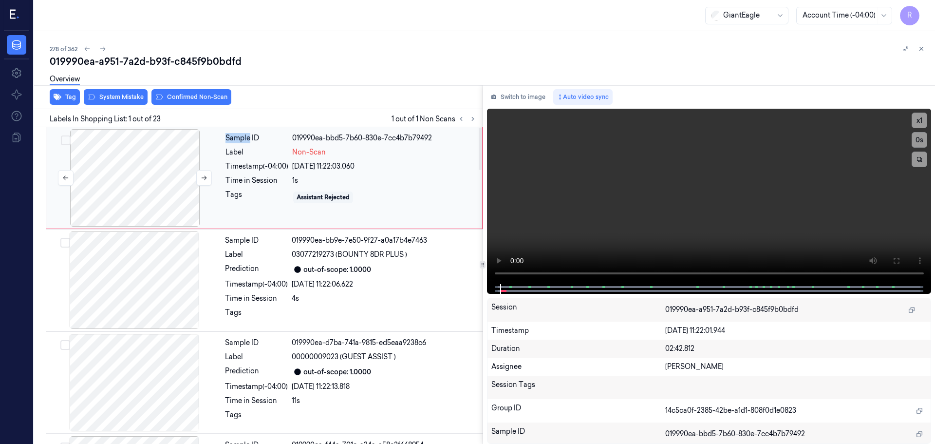
click at [132, 168] on div at bounding box center [134, 177] width 173 height 97
click at [134, 171] on div at bounding box center [134, 177] width 173 height 97
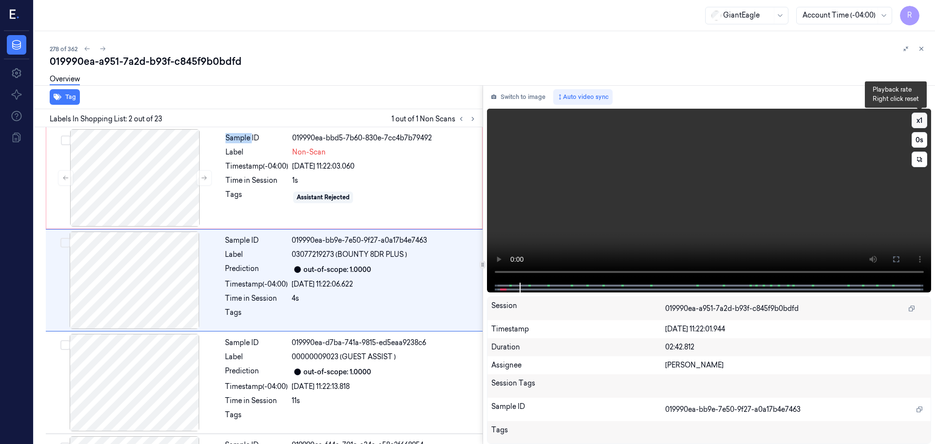
click at [915, 126] on button "x 1" at bounding box center [920, 121] width 16 height 16
click at [915, 126] on button "x 2" at bounding box center [920, 121] width 16 height 16
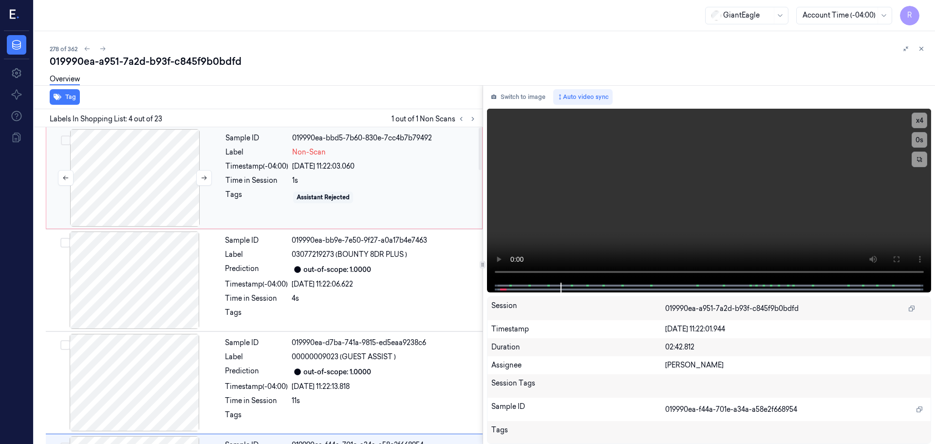
click at [155, 195] on div at bounding box center [134, 177] width 173 height 97
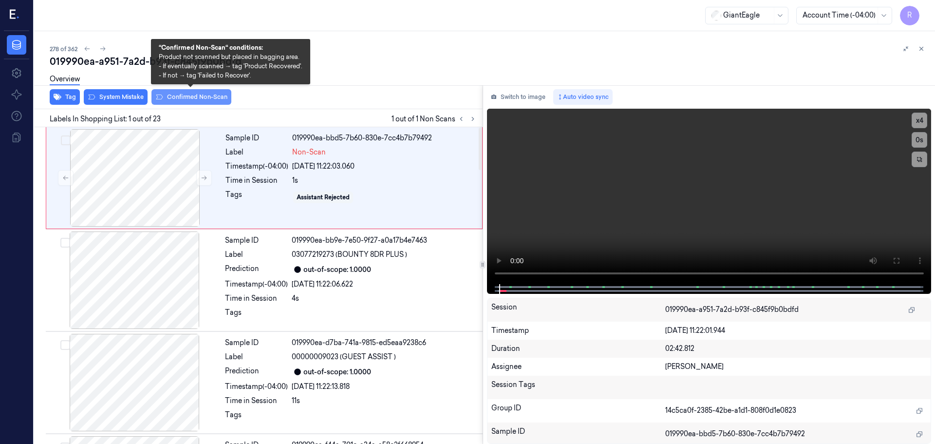
click at [199, 98] on button "Confirmed Non-Scan" at bounding box center [192, 97] width 80 height 16
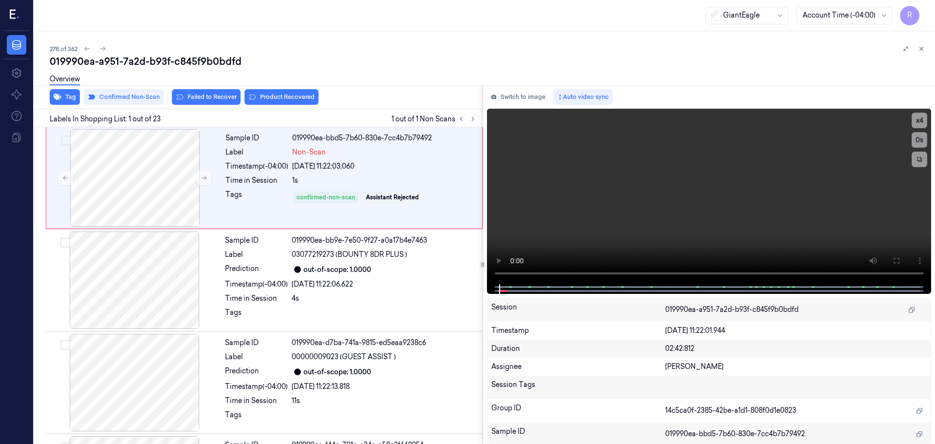
click at [292, 93] on div "Overview" at bounding box center [489, 80] width 878 height 25
click at [287, 104] on button "Product Recovered" at bounding box center [282, 97] width 74 height 16
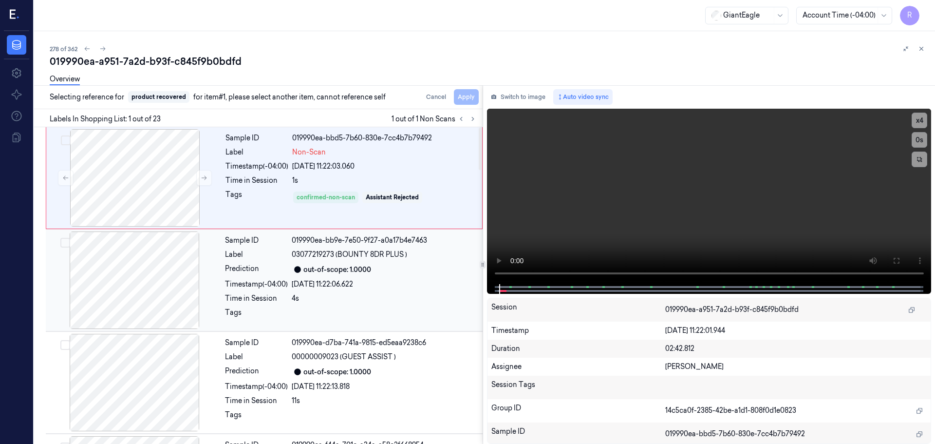
click at [254, 259] on div "Label" at bounding box center [256, 254] width 63 height 10
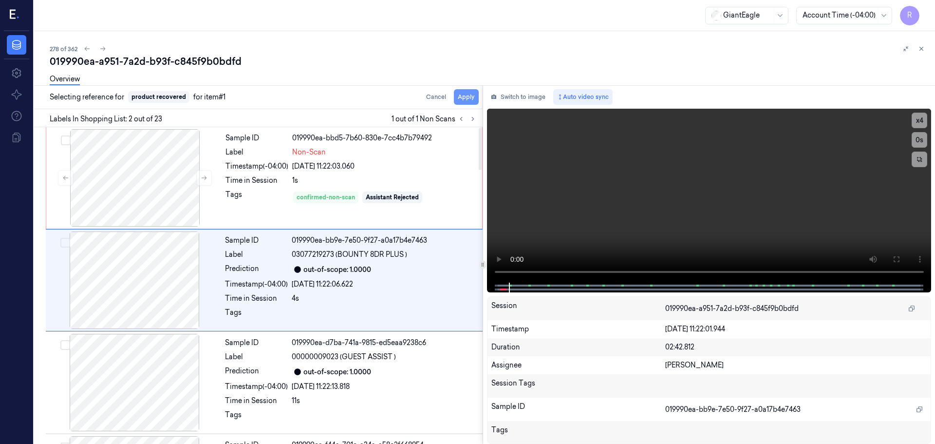
click at [469, 95] on button "Apply" at bounding box center [466, 97] width 25 height 16
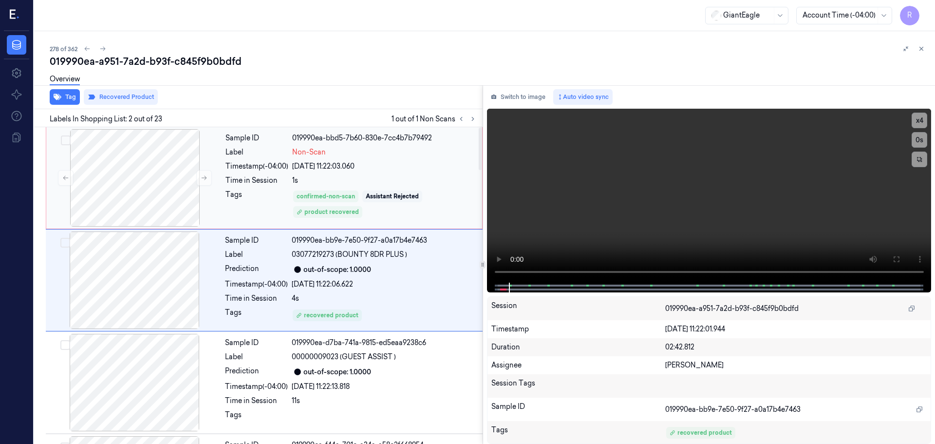
click at [261, 153] on div "Label" at bounding box center [257, 152] width 63 height 10
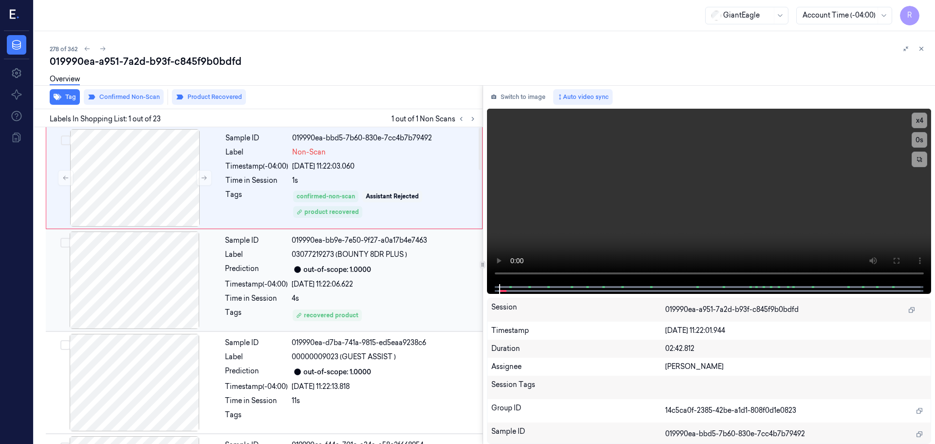
click at [247, 263] on div "Sample ID 019990ea-bb9e-7e50-9f27-a0a17b4e7463 Label 03077219273 (BOUNTY 8DR PL…" at bounding box center [351, 279] width 260 height 97
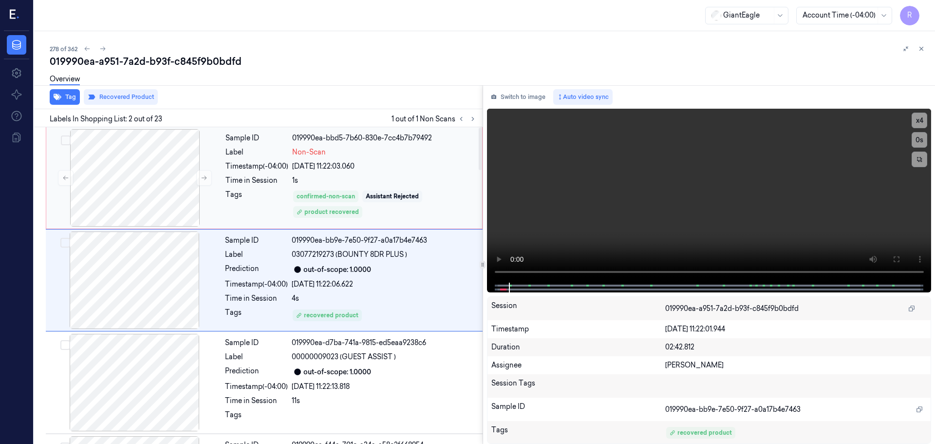
click at [266, 194] on div "Tags" at bounding box center [257, 204] width 63 height 29
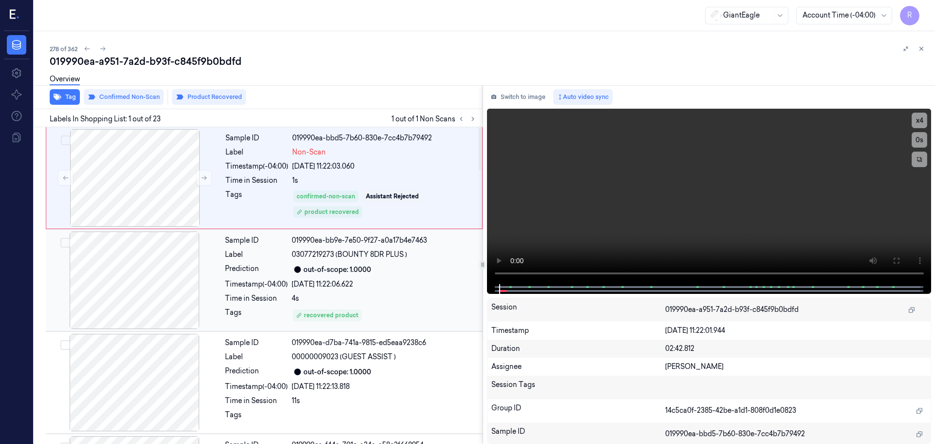
click at [258, 269] on div "Prediction" at bounding box center [256, 270] width 63 height 12
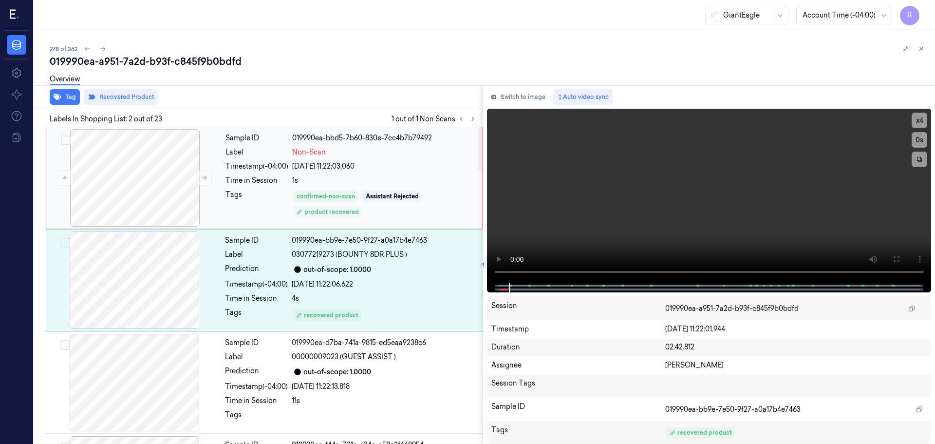
click at [346, 213] on div "product recovered" at bounding box center [328, 212] width 62 height 9
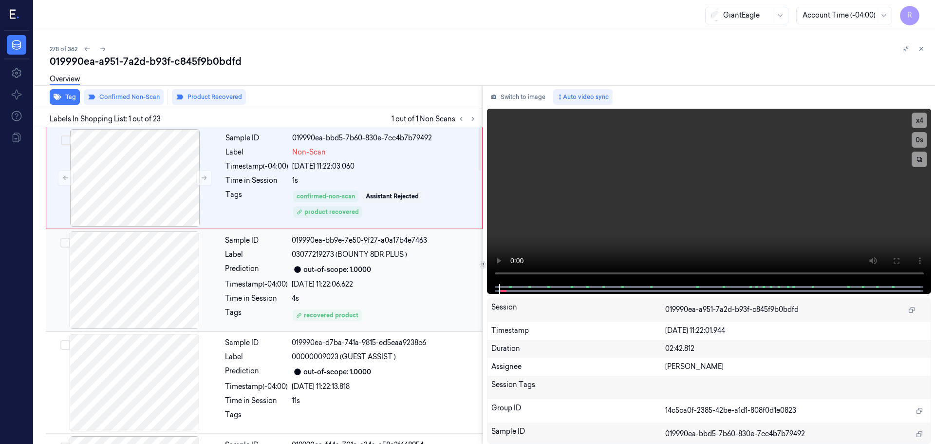
click at [391, 288] on div "28/09/2025 11:22:06.622" at bounding box center [384, 284] width 185 height 10
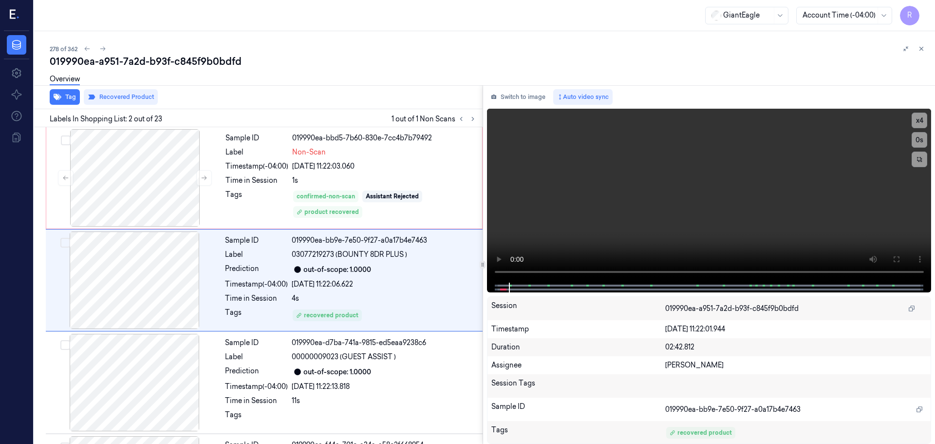
click at [925, 48] on button at bounding box center [922, 49] width 12 height 12
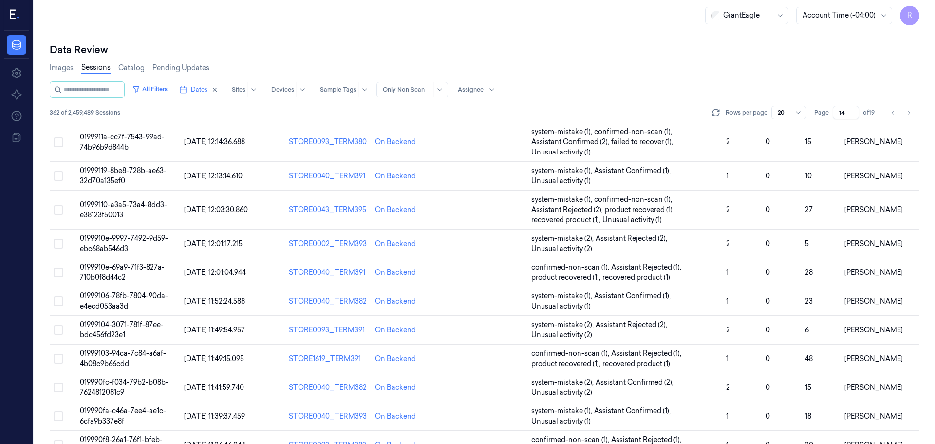
scroll to position [314, 0]
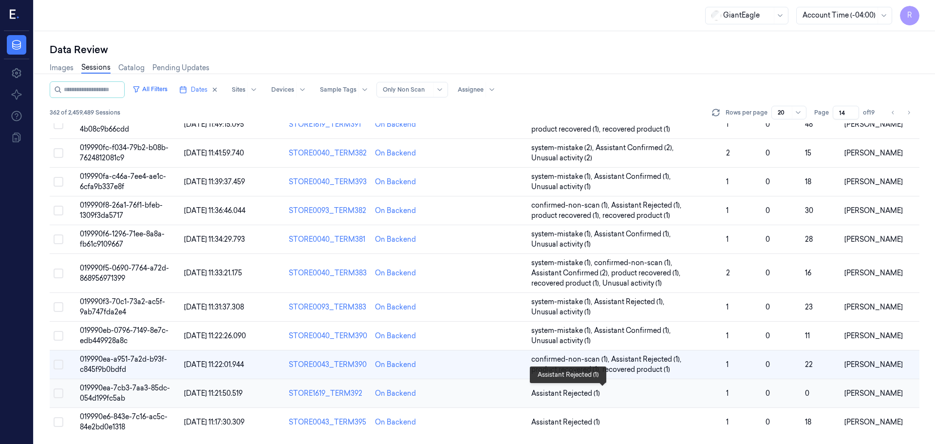
click at [703, 397] on span "Assistant Rejected (1)" at bounding box center [625, 393] width 187 height 10
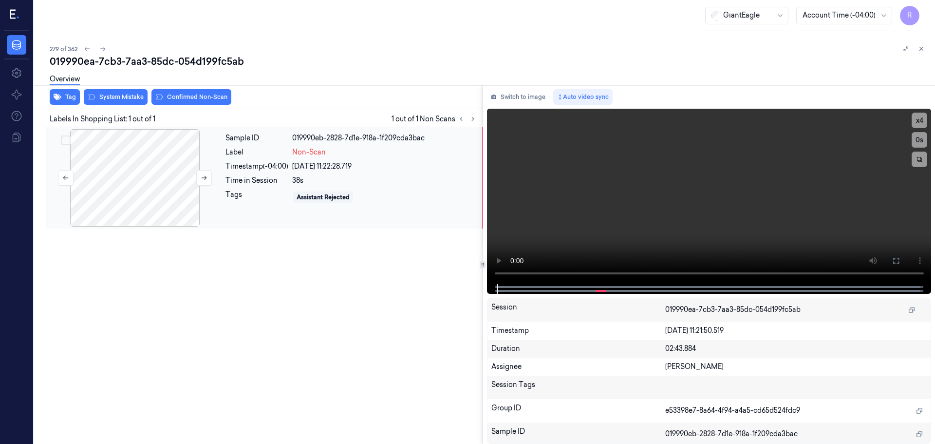
drag, startPoint x: 131, startPoint y: 168, endPoint x: 220, endPoint y: 190, distance: 92.4
click at [131, 168] on div at bounding box center [134, 177] width 173 height 97
click at [899, 258] on icon at bounding box center [897, 261] width 6 height 6
click at [896, 254] on button at bounding box center [897, 261] width 16 height 16
click at [199, 177] on button at bounding box center [204, 178] width 16 height 16
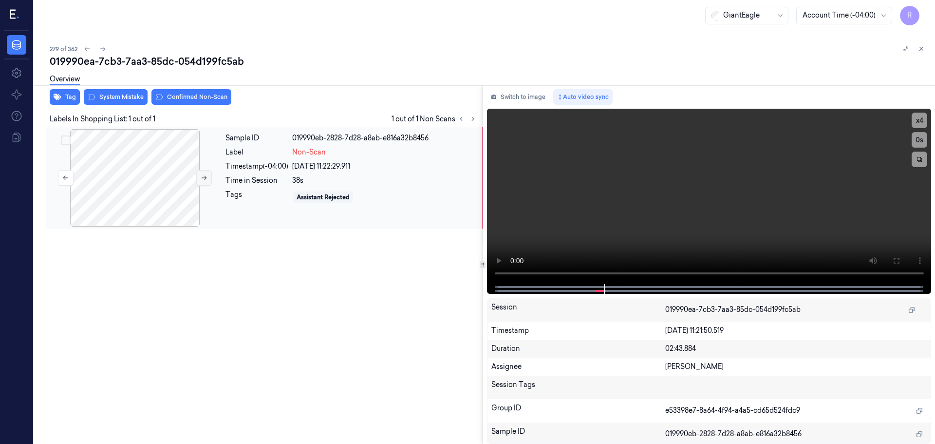
click at [200, 177] on button at bounding box center [204, 178] width 16 height 16
click at [893, 260] on icon at bounding box center [897, 261] width 8 height 8
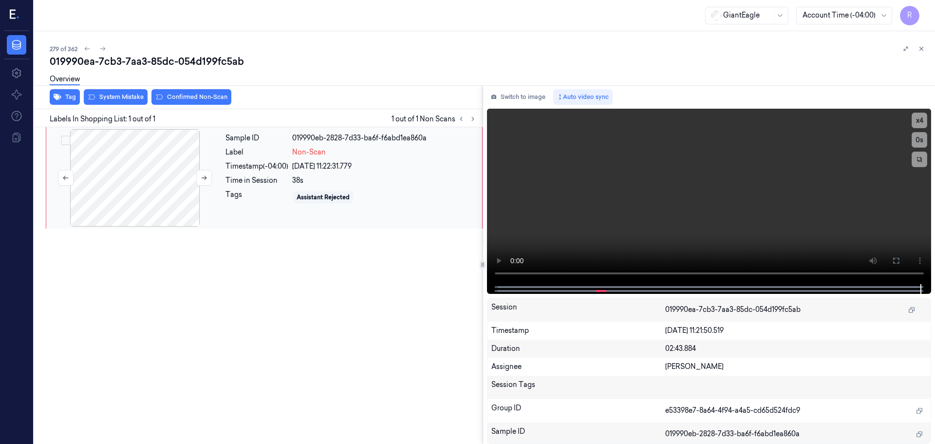
click at [193, 195] on div at bounding box center [134, 177] width 173 height 97
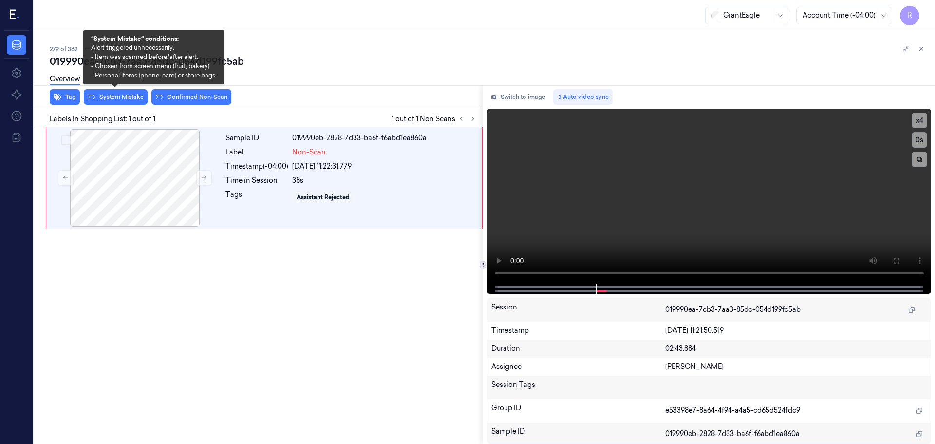
click at [117, 92] on div "Overview" at bounding box center [489, 80] width 878 height 25
click at [114, 94] on button "System Mistake" at bounding box center [116, 97] width 64 height 16
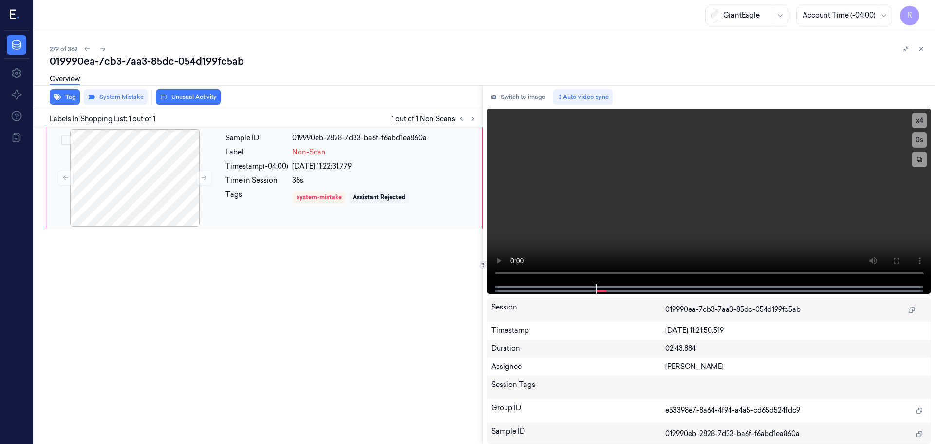
click at [328, 157] on div "Sample ID 019990eb-2828-7d33-ba6f-f6abd1ea860a Label Non-Scan Timestamp (-04:00…" at bounding box center [351, 177] width 259 height 97
click at [467, 117] on button at bounding box center [473, 119] width 12 height 12
click at [472, 120] on icon at bounding box center [473, 118] width 7 height 7
click at [472, 120] on icon at bounding box center [473, 118] width 2 height 3
click at [453, 122] on span "1 out of 1 Non Scans" at bounding box center [435, 119] width 87 height 12
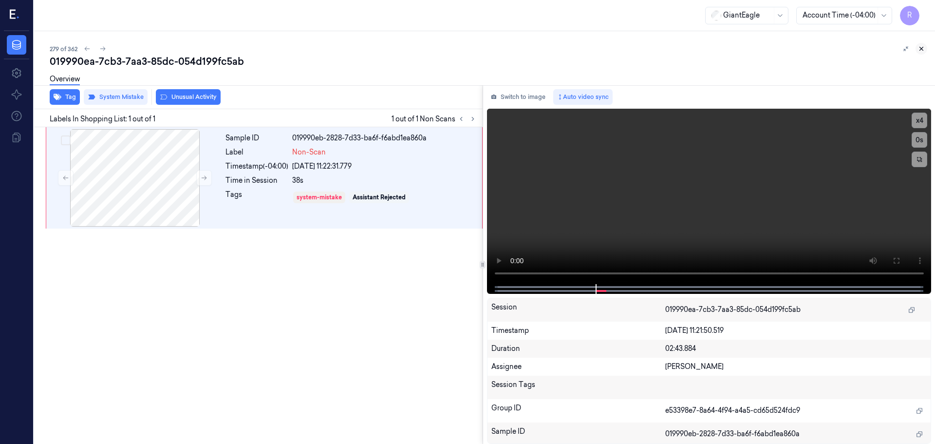
click at [922, 53] on button at bounding box center [922, 49] width 12 height 12
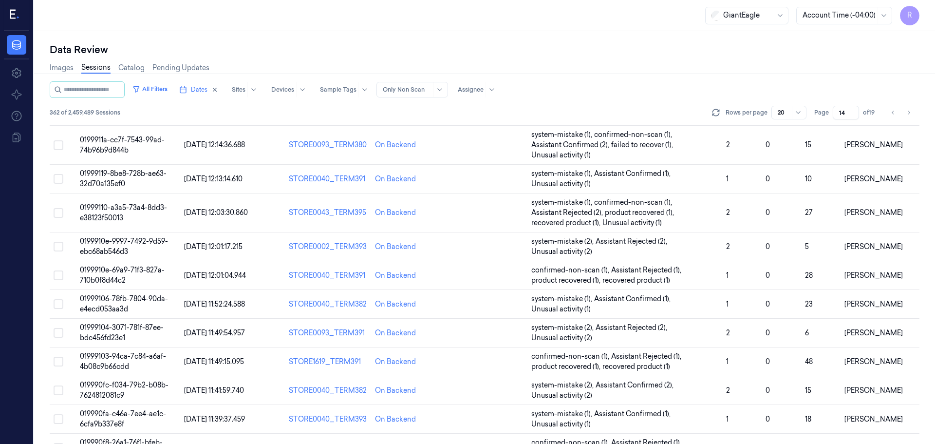
scroll to position [314, 0]
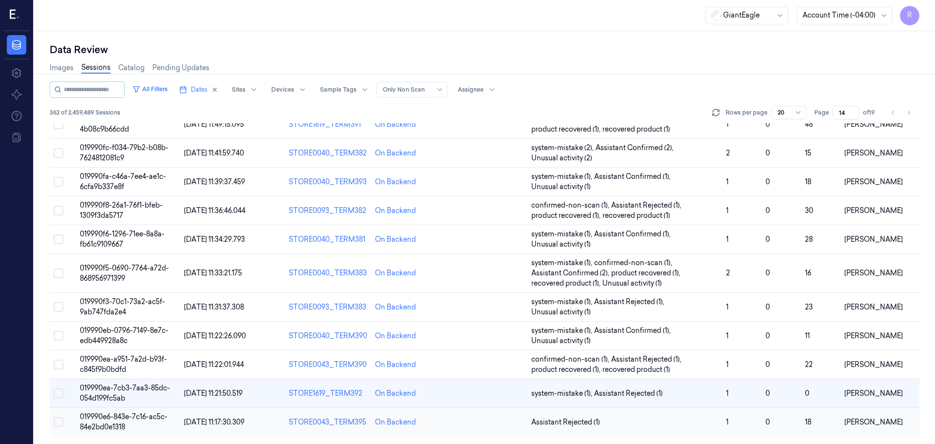
click at [650, 427] on td "Assistant Rejected (1)" at bounding box center [625, 422] width 195 height 29
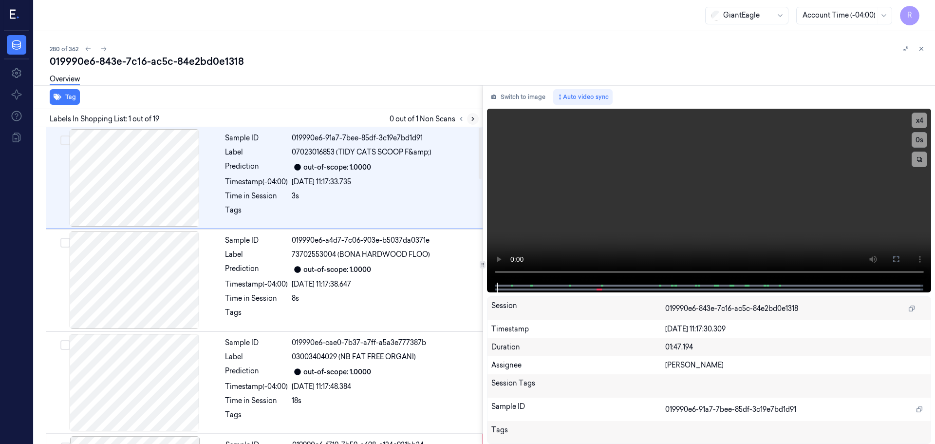
click at [475, 114] on button at bounding box center [473, 119] width 12 height 12
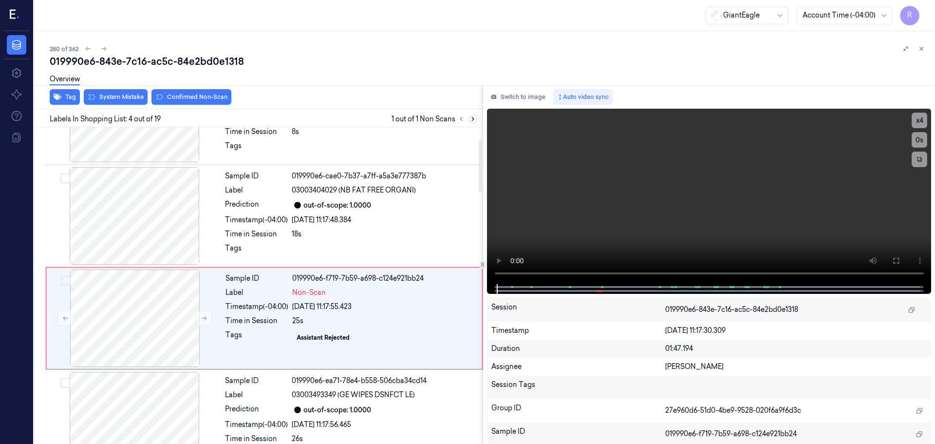
click at [475, 114] on button at bounding box center [473, 119] width 12 height 12
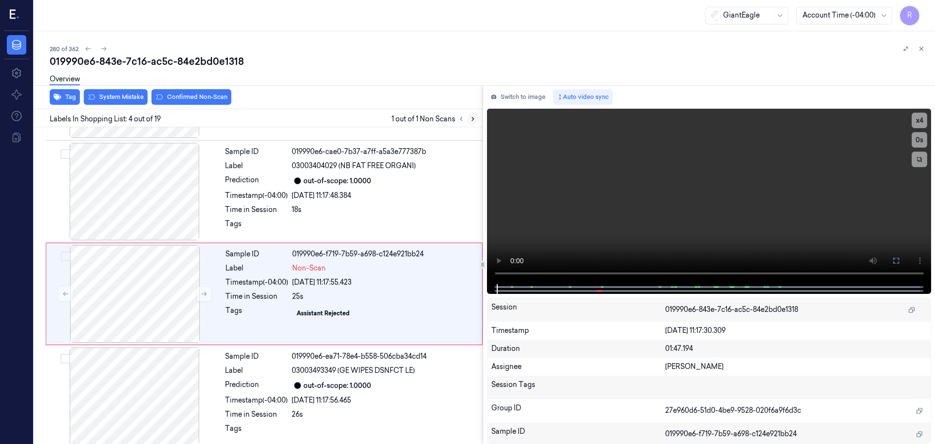
scroll to position [199, 0]
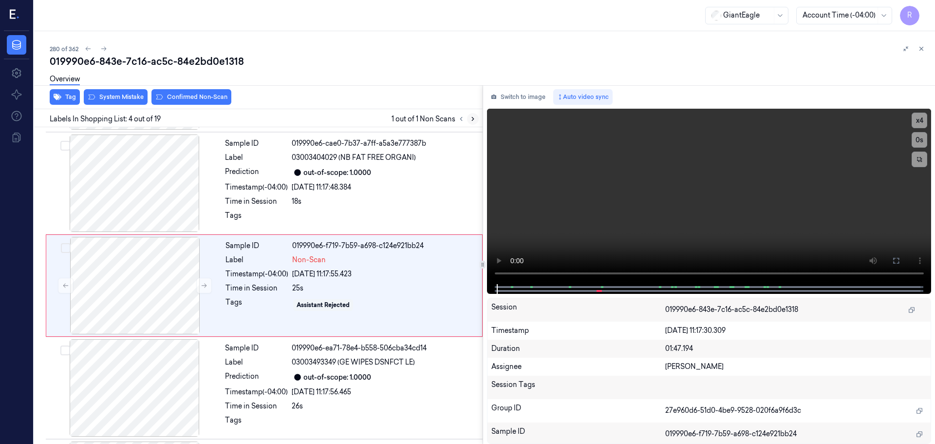
click at [475, 114] on button at bounding box center [473, 119] width 12 height 12
click at [207, 286] on icon at bounding box center [204, 285] width 7 height 7
click at [204, 286] on icon at bounding box center [204, 285] width 7 height 7
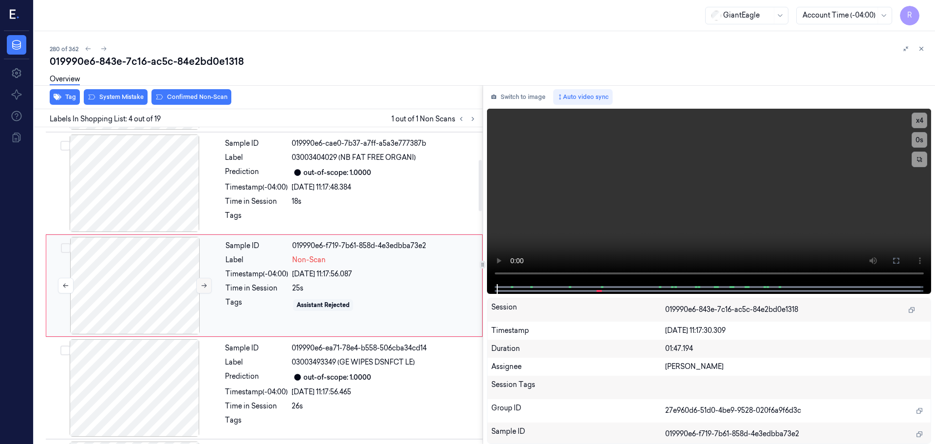
click at [204, 286] on icon at bounding box center [204, 285] width 7 height 7
click at [890, 258] on button at bounding box center [897, 261] width 16 height 16
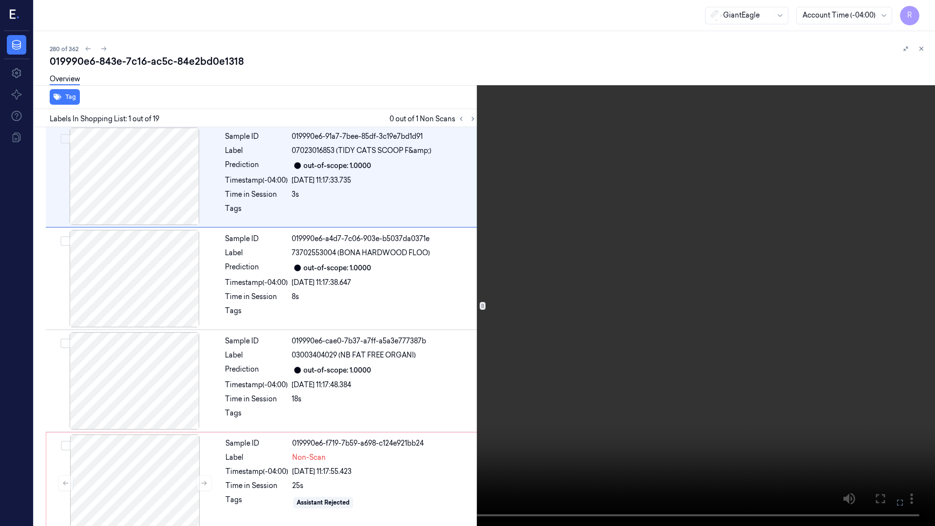
scroll to position [0, 0]
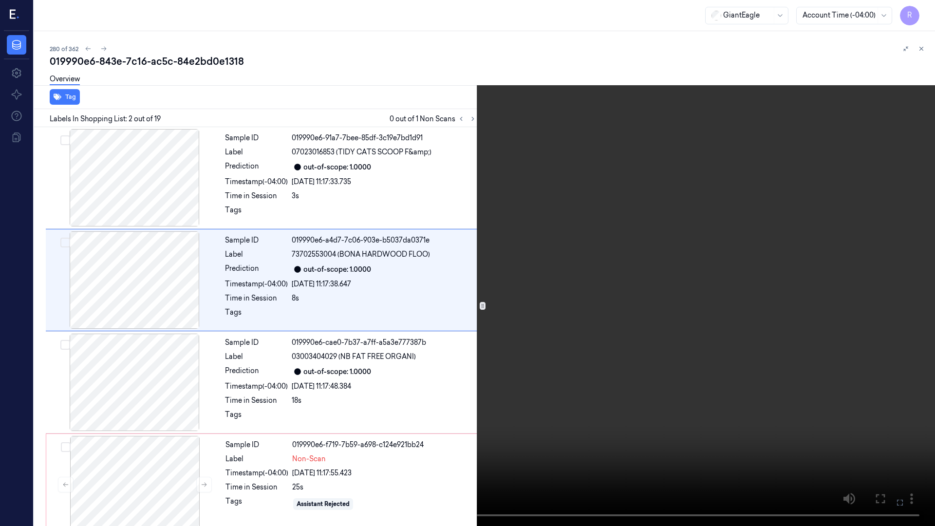
click at [924, 7] on button "x 4" at bounding box center [924, 12] width 16 height 16
click at [924, 7] on button "x 1" at bounding box center [924, 12] width 16 height 16
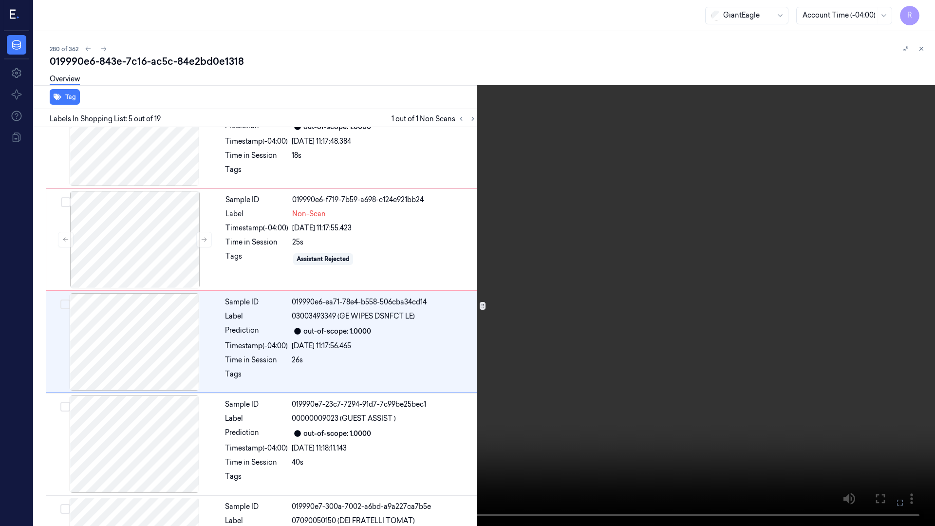
scroll to position [261, 0]
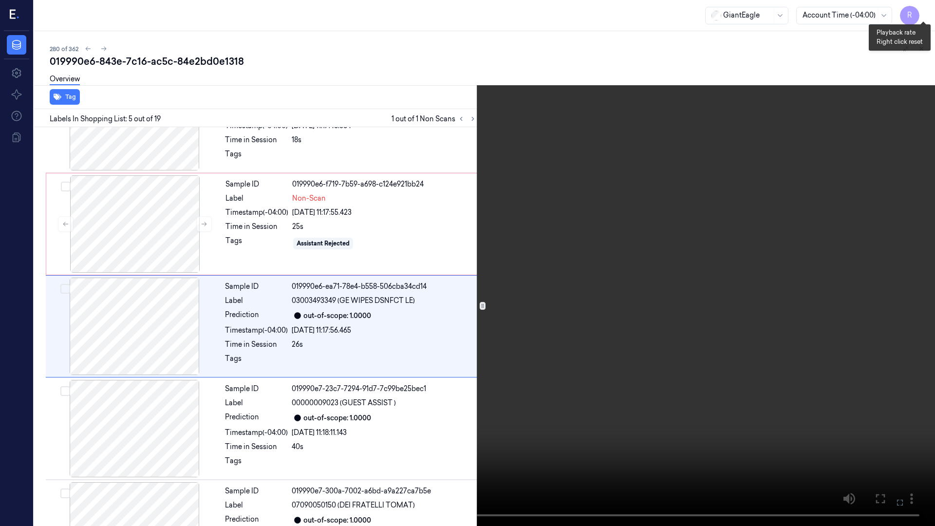
click at [929, 10] on button "x 2" at bounding box center [924, 12] width 16 height 16
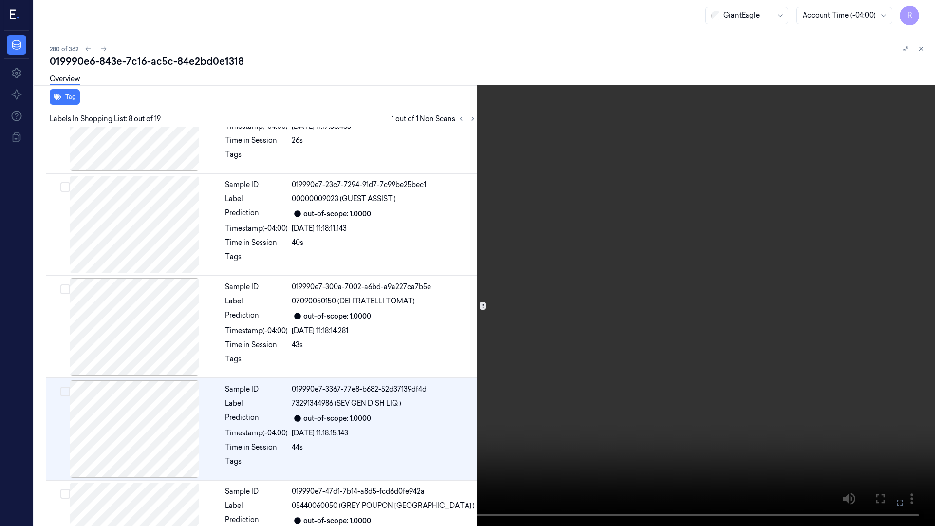
scroll to position [568, 0]
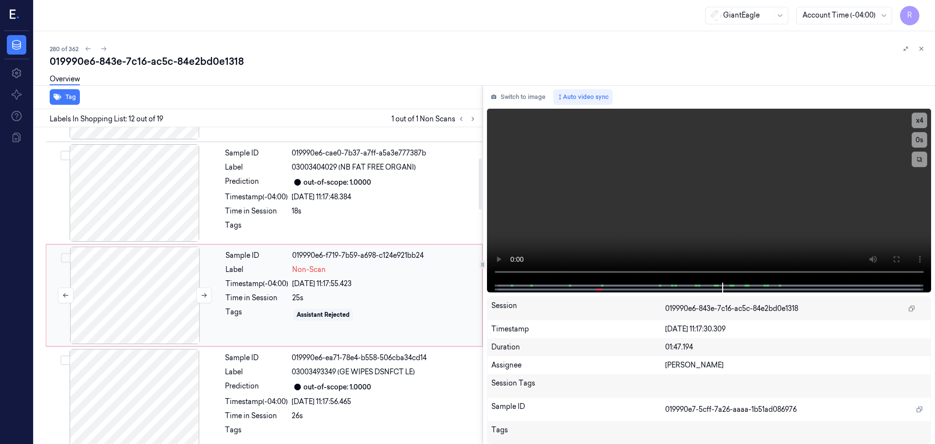
click at [133, 305] on div at bounding box center [134, 295] width 173 height 97
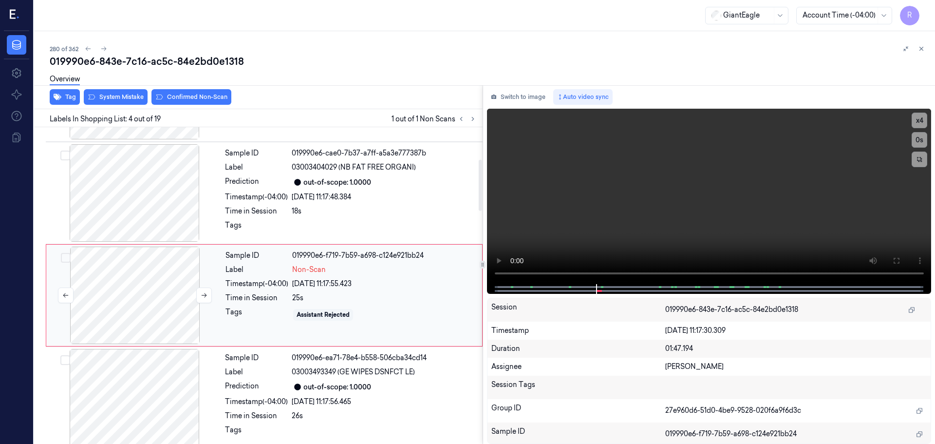
scroll to position [199, 0]
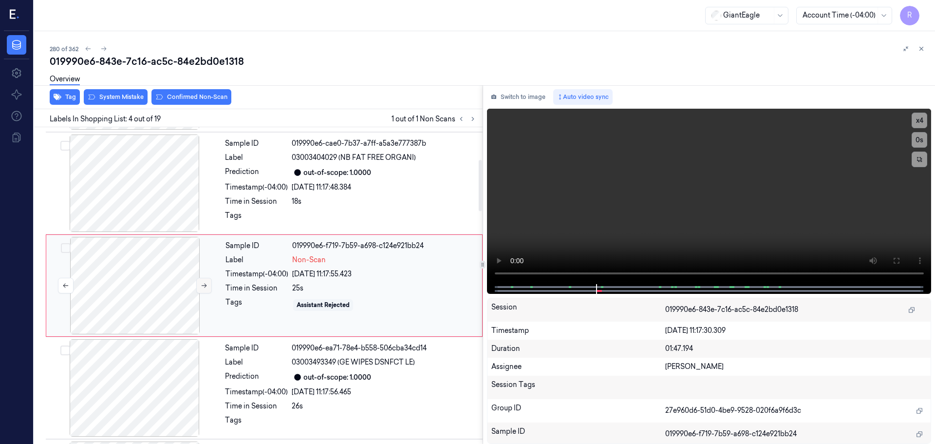
click at [202, 285] on icon at bounding box center [204, 285] width 7 height 7
click at [108, 96] on button "System Mistake" at bounding box center [116, 97] width 64 height 16
click at [198, 96] on button "Unusual Activity" at bounding box center [188, 97] width 65 height 16
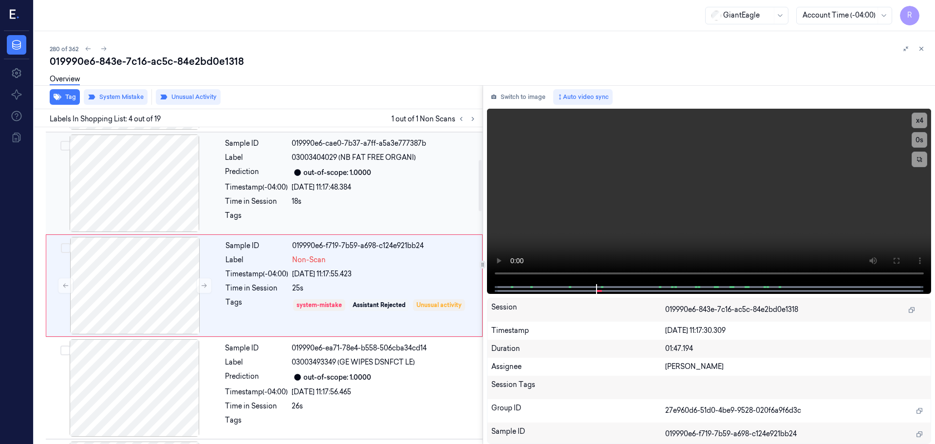
click at [180, 185] on div at bounding box center [134, 182] width 173 height 97
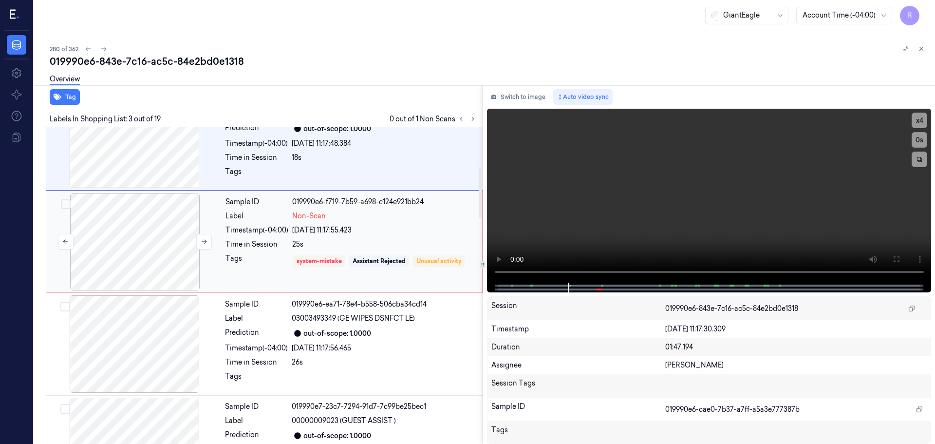
click at [162, 263] on div at bounding box center [134, 241] width 173 height 97
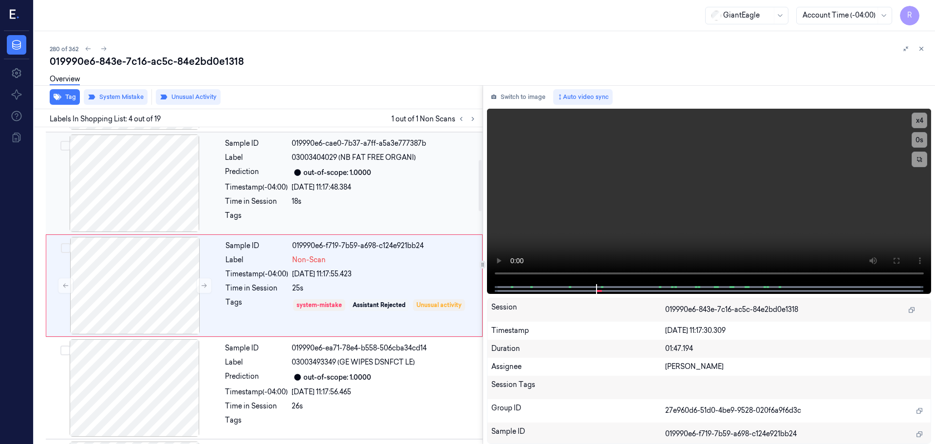
click at [246, 215] on div "Tags" at bounding box center [256, 218] width 63 height 16
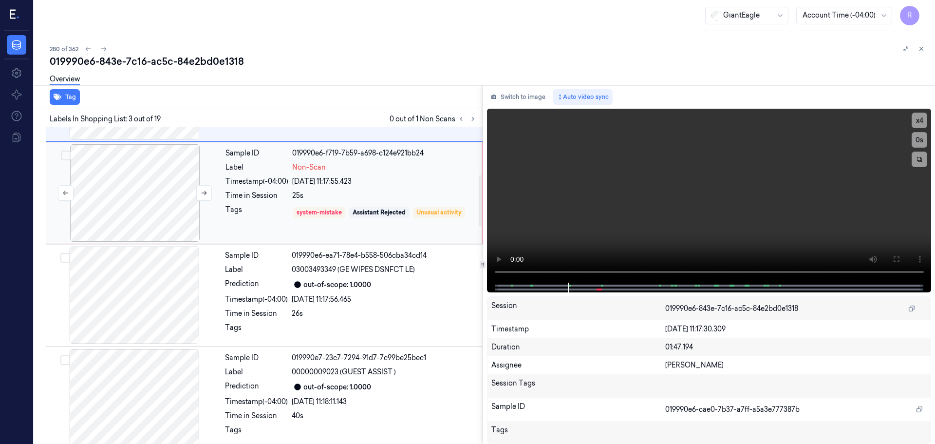
click at [162, 212] on div at bounding box center [134, 192] width 173 height 97
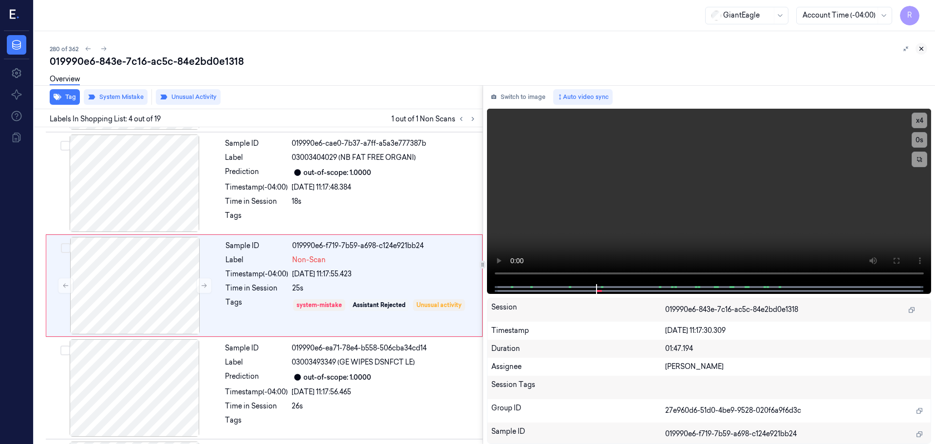
click at [919, 48] on icon at bounding box center [921, 48] width 7 height 7
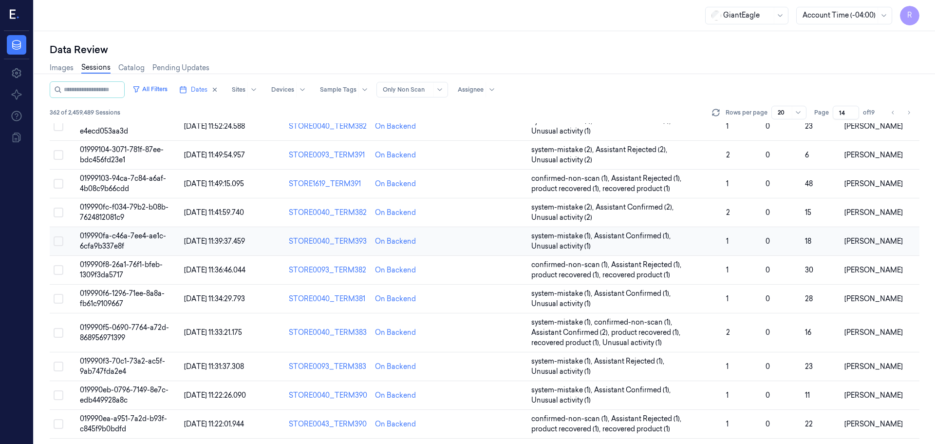
scroll to position [314, 0]
